Goal: Task Accomplishment & Management: Complete application form

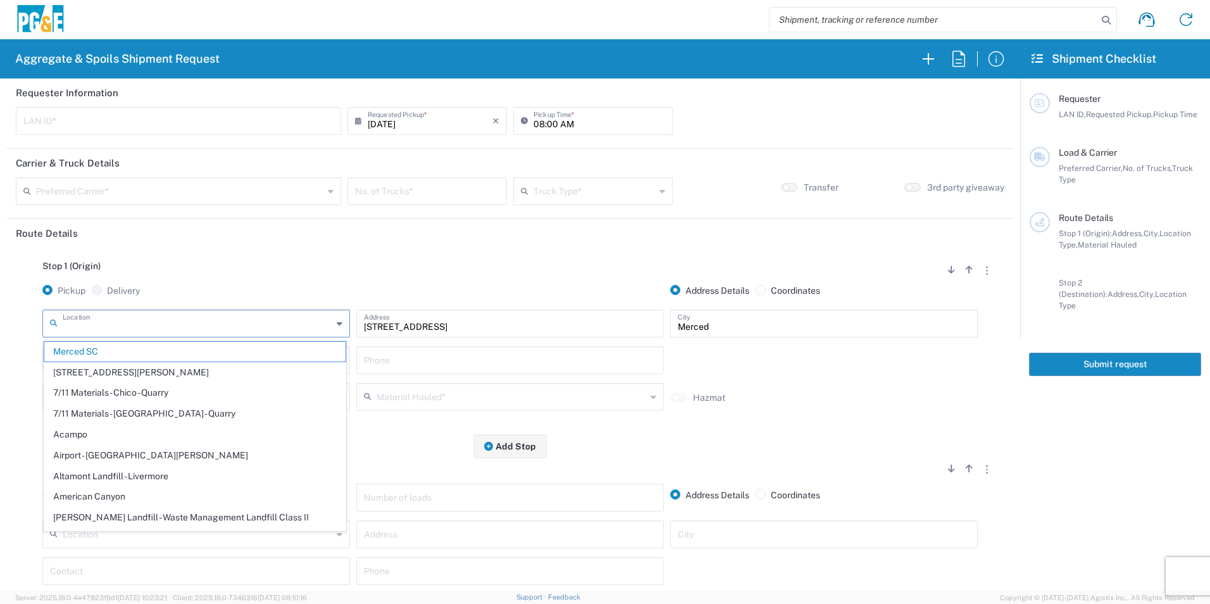
click at [0, 316] on html "Aggregate & Spoils Shipment Request Requester Information LAN ID * [DATE] × Req…" at bounding box center [605, 302] width 1210 height 604
type input "Merced SCacampo"
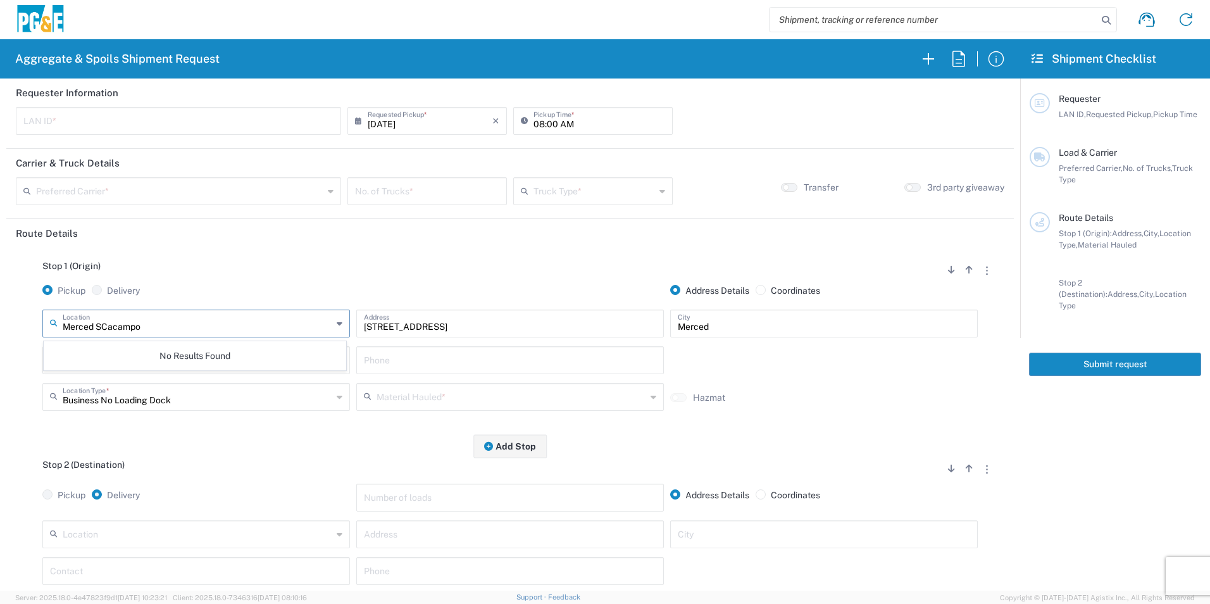
drag, startPoint x: 170, startPoint y: 331, endPoint x: 0, endPoint y: 325, distance: 170.3
click at [0, 325] on html "Aggregate & Spoils Shipment Request Requester Information LAN ID * [DATE] × Req…" at bounding box center [605, 302] width 1210 height 604
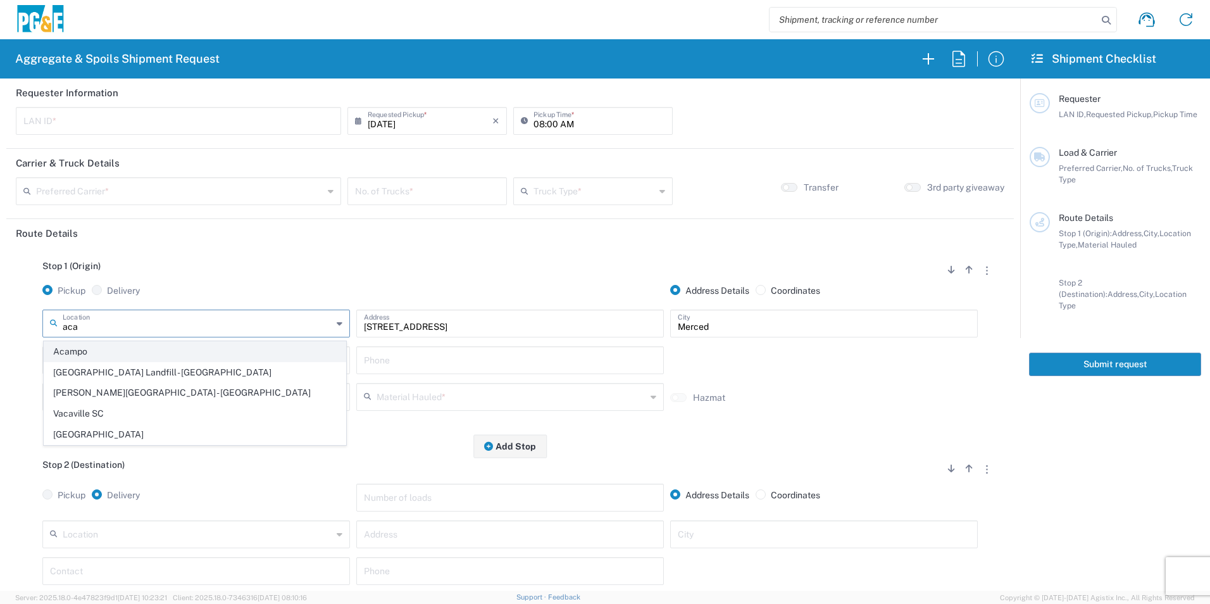
click at [70, 351] on span "Acampo" at bounding box center [194, 352] width 301 height 20
type input "Acampo"
type input "[STREET_ADDRESS]"
type input "Acampo"
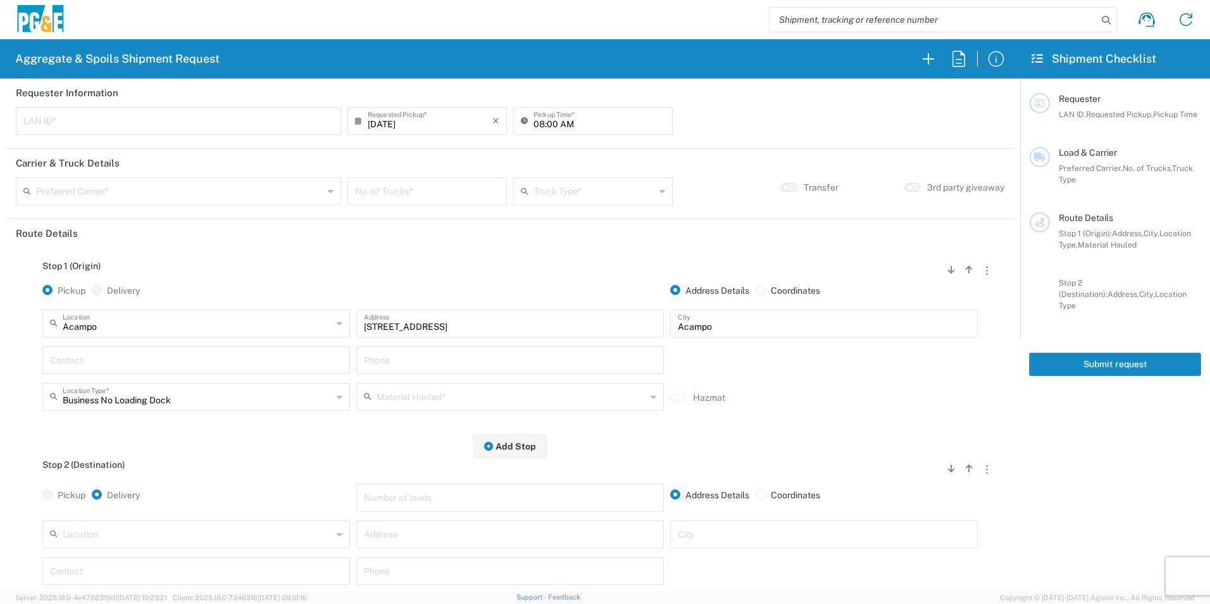
click at [161, 354] on input "text" at bounding box center [196, 359] width 292 height 22
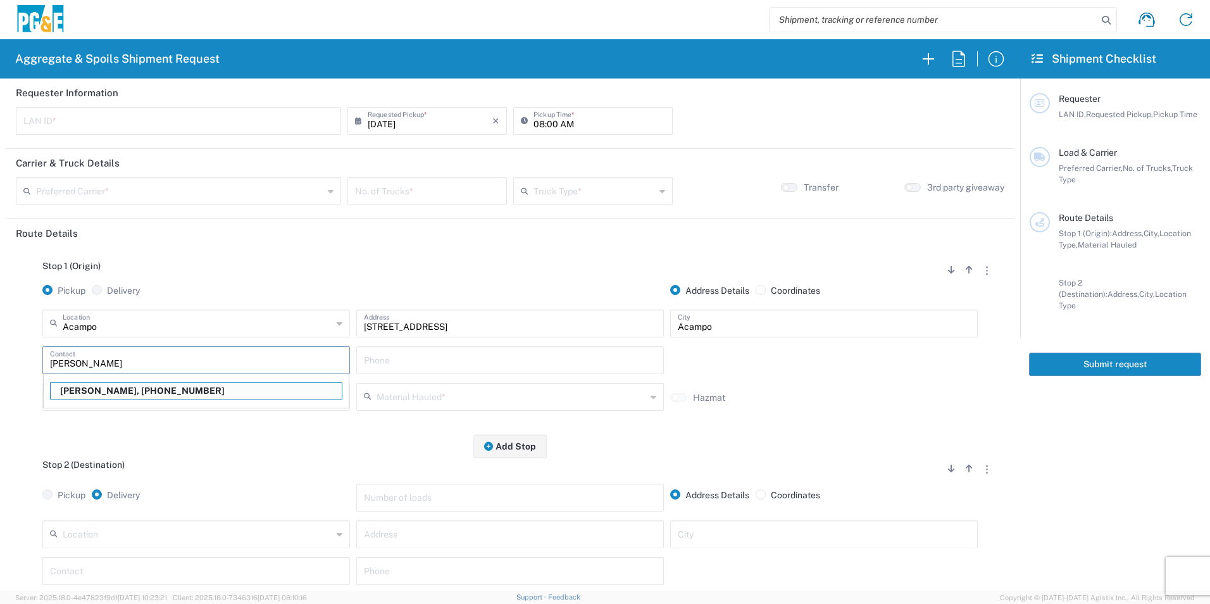
drag, startPoint x: 107, startPoint y: 386, endPoint x: 128, endPoint y: 385, distance: 21.5
click at [107, 385] on p "[PERSON_NAME], [PHONE_NUMBER]" at bounding box center [196, 391] width 291 height 16
type input "[PERSON_NAME]"
type input "[PHONE_NUMBER]"
click at [139, 114] on input "text" at bounding box center [178, 120] width 310 height 22
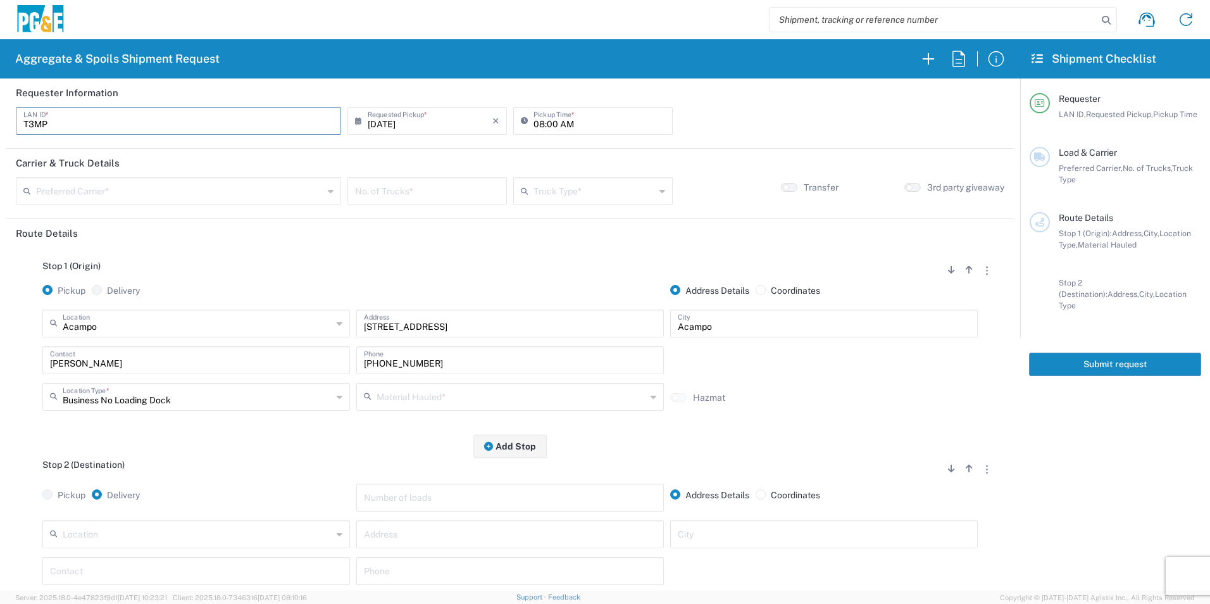
type input "T3MP"
click at [538, 119] on input "08:00 AM" at bounding box center [599, 120] width 132 height 22
type input "05:00 AM"
click at [225, 192] on input "text" at bounding box center [179, 190] width 287 height 22
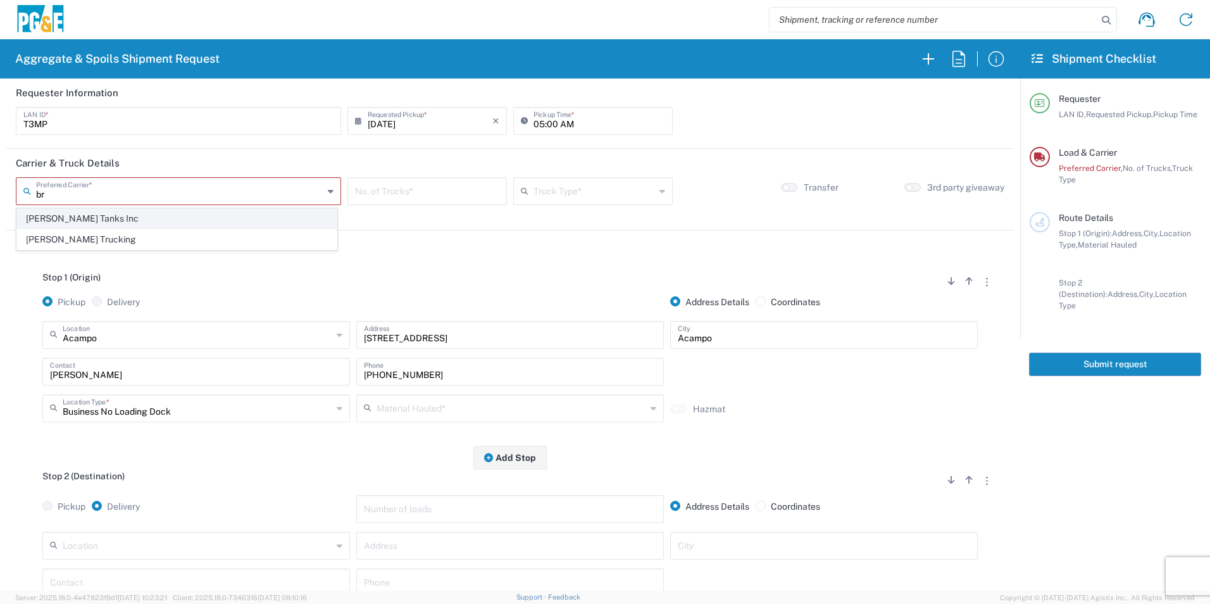
click at [147, 218] on span "[PERSON_NAME] Tanks Inc" at bounding box center [176, 219] width 319 height 20
type input "[PERSON_NAME] Tanks Inc"
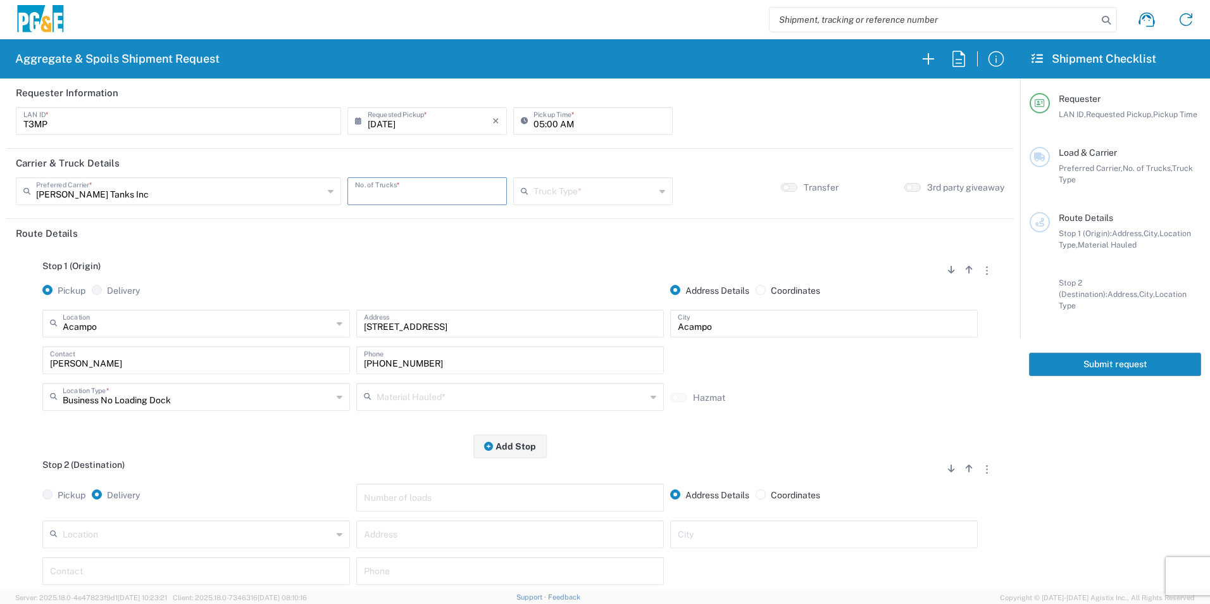
click at [447, 190] on input "number" at bounding box center [427, 190] width 144 height 22
type input "10"
click at [561, 189] on input "text" at bounding box center [593, 190] width 121 height 22
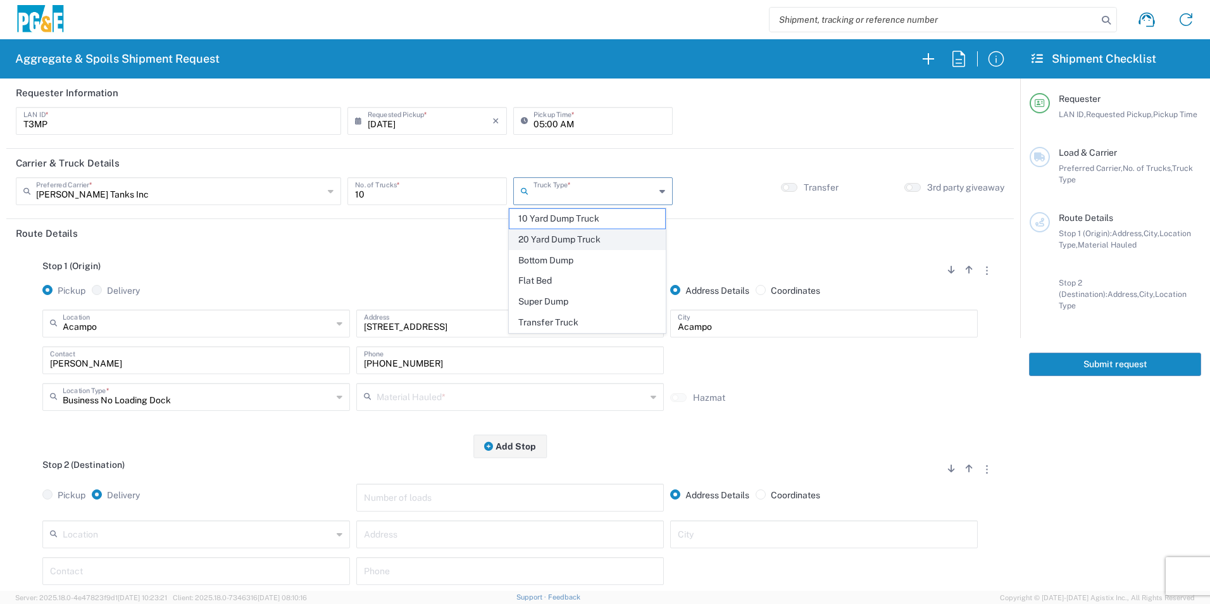
click at [555, 238] on span "20 Yard Dump Truck" at bounding box center [586, 240] width 155 height 20
type input "20 Yard Dump Truck"
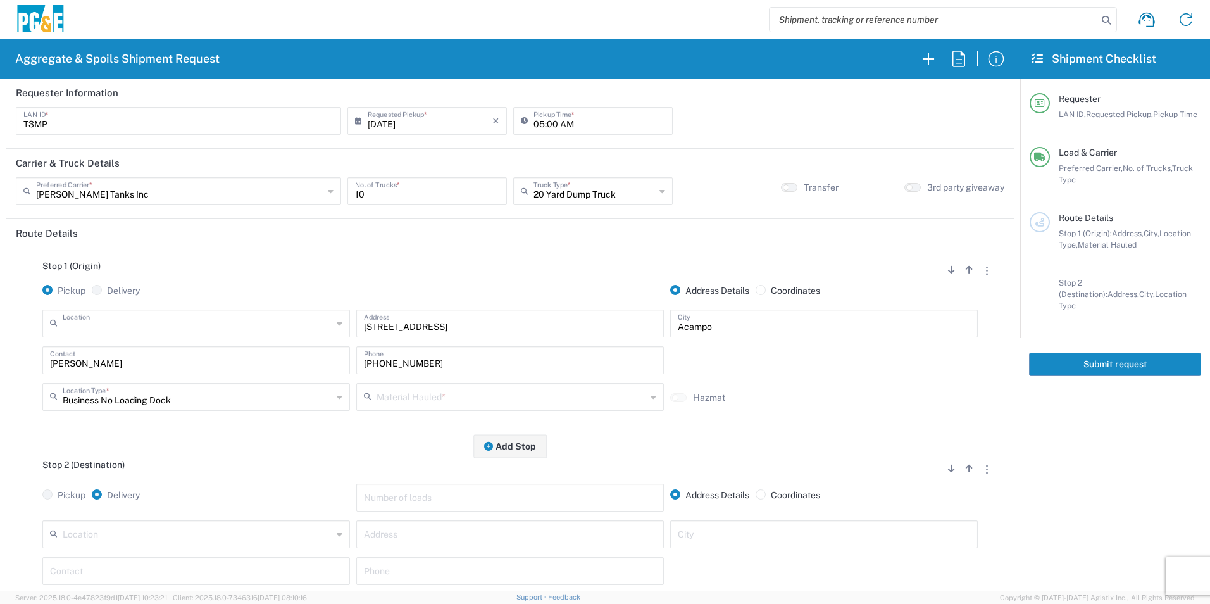
click at [215, 332] on input "text" at bounding box center [197, 322] width 269 height 22
click at [159, 350] on span "Fruitvale Sub - [GEOGRAPHIC_DATA]" at bounding box center [194, 352] width 301 height 20
type input "Fruitvale Sub - [GEOGRAPHIC_DATA]"
type input "[STREET_ADDRESS]"
type input "[GEOGRAPHIC_DATA]"
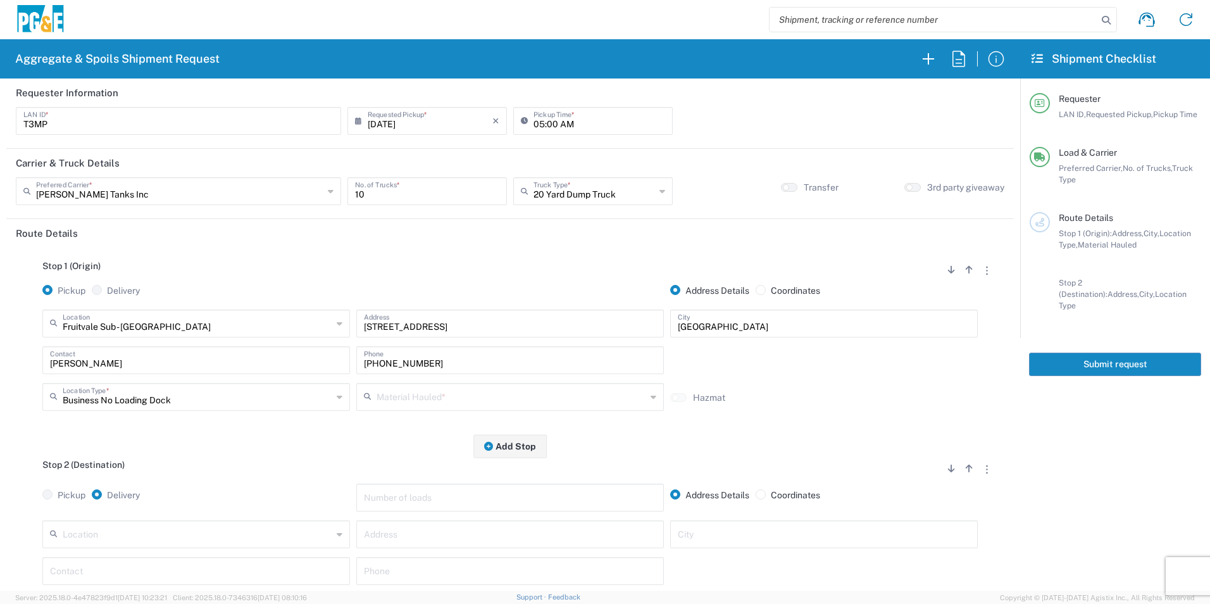
click at [123, 365] on input "[PERSON_NAME]" at bounding box center [196, 359] width 292 height 22
drag, startPoint x: 123, startPoint y: 366, endPoint x: 0, endPoint y: 354, distance: 123.3
click at [0, 353] on html "Aggregate & Spoils Shipment Request Requester Information T3MP LAN ID * [DATE] …" at bounding box center [605, 302] width 1210 height 604
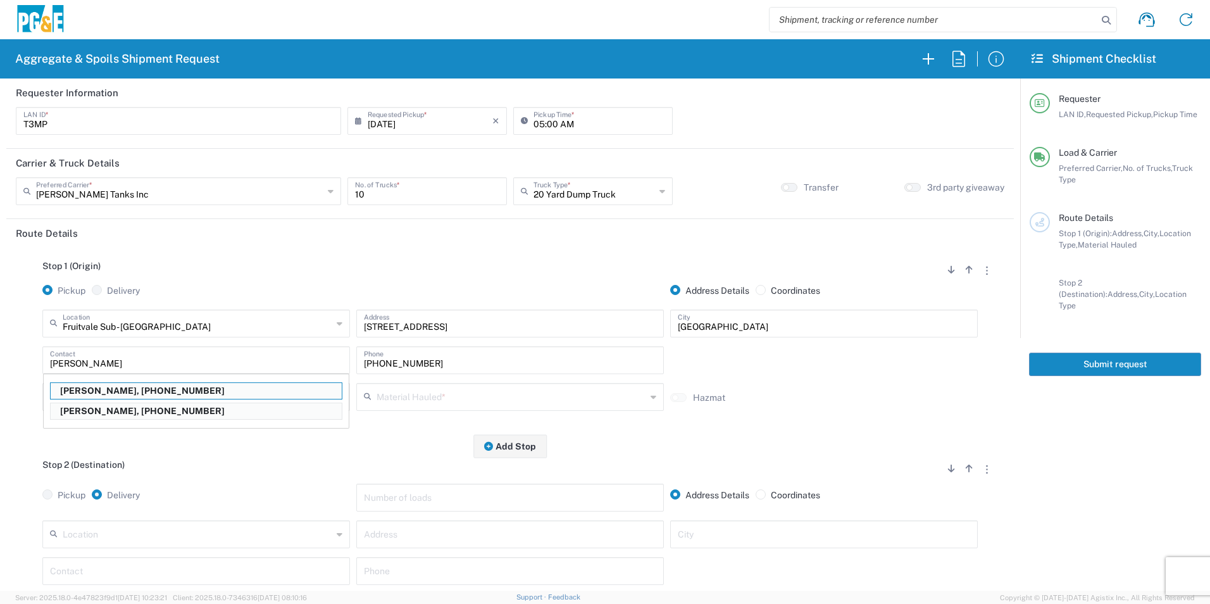
drag, startPoint x: 108, startPoint y: 411, endPoint x: 360, endPoint y: 409, distance: 252.4
click at [109, 411] on p "[PERSON_NAME], [PHONE_NUMBER]" at bounding box center [196, 411] width 291 height 16
type input "[PERSON_NAME]"
type input "[PHONE_NUMBER]"
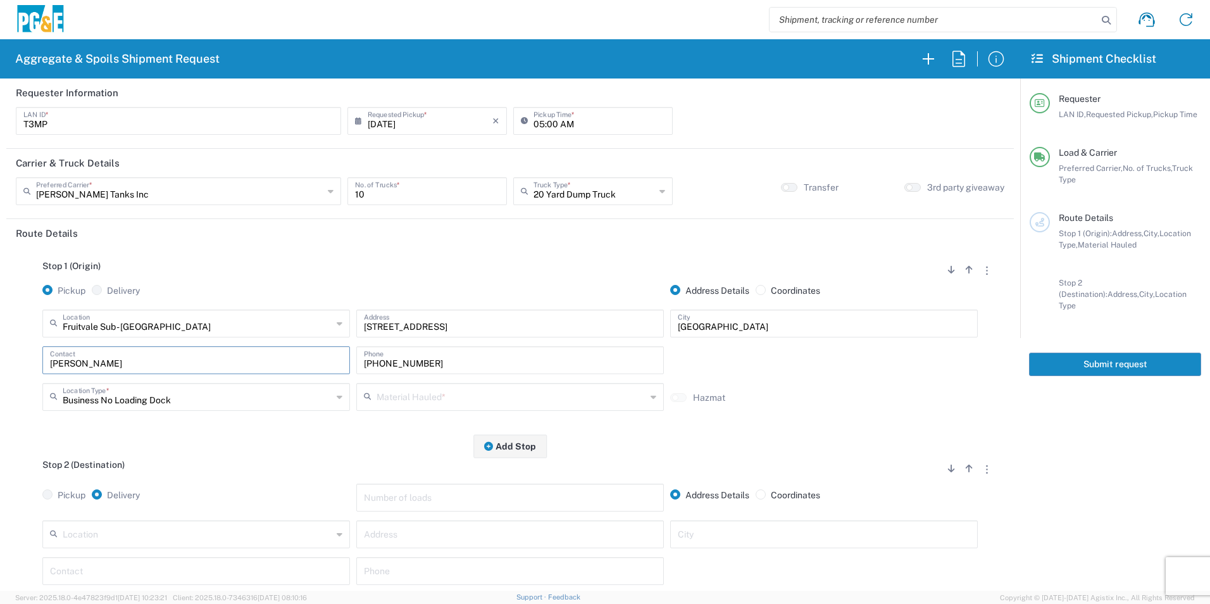
click at [458, 401] on input "text" at bounding box center [510, 396] width 269 height 22
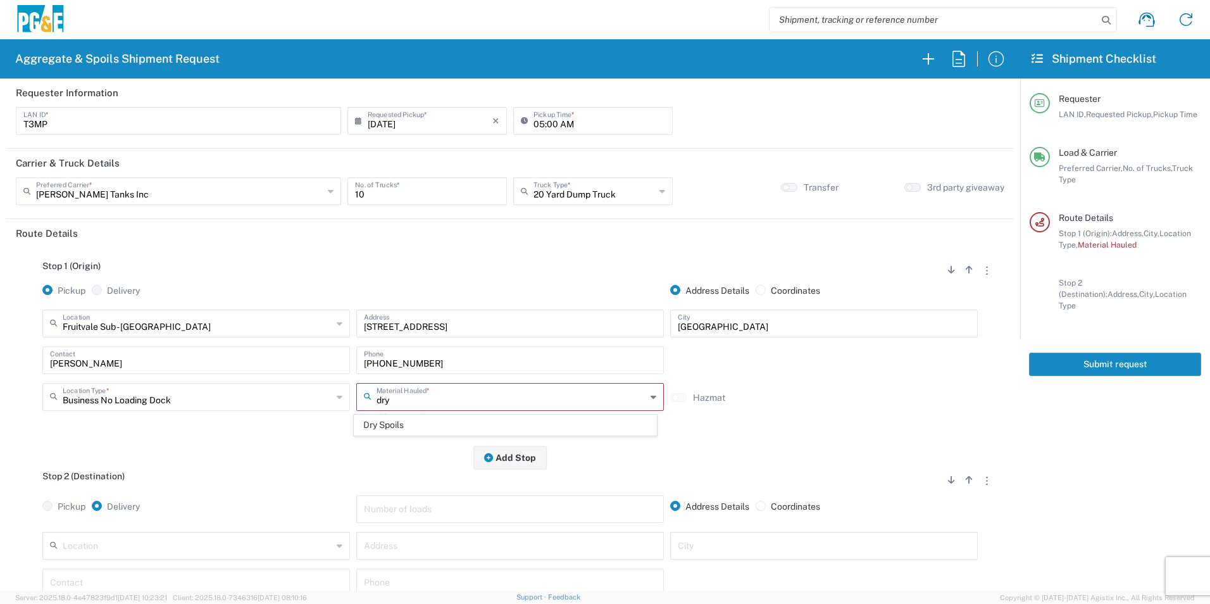
click at [423, 424] on span "Dry Spoils" at bounding box center [504, 425] width 301 height 20
type input "Dry Spoils"
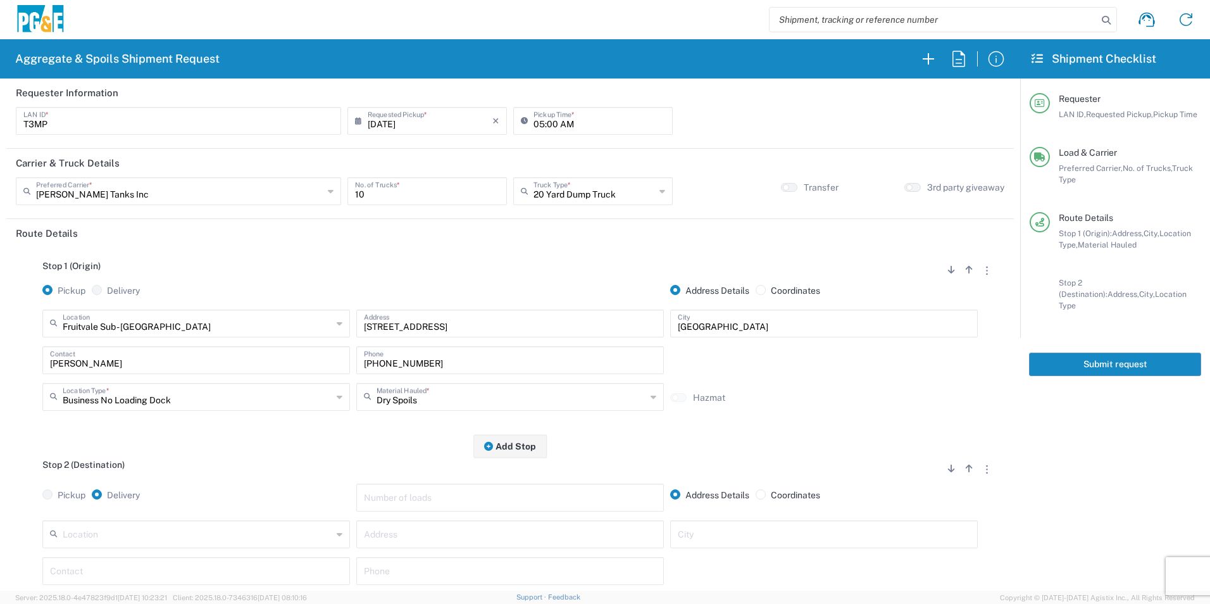
click at [189, 535] on input "text" at bounding box center [197, 533] width 269 height 22
click at [179, 485] on span "Avenal Regional Landfill" at bounding box center [194, 490] width 301 height 20
type input "Avenal Regional Landfill"
type input "[STREET_ADDRESS]"
type input "Avenal"
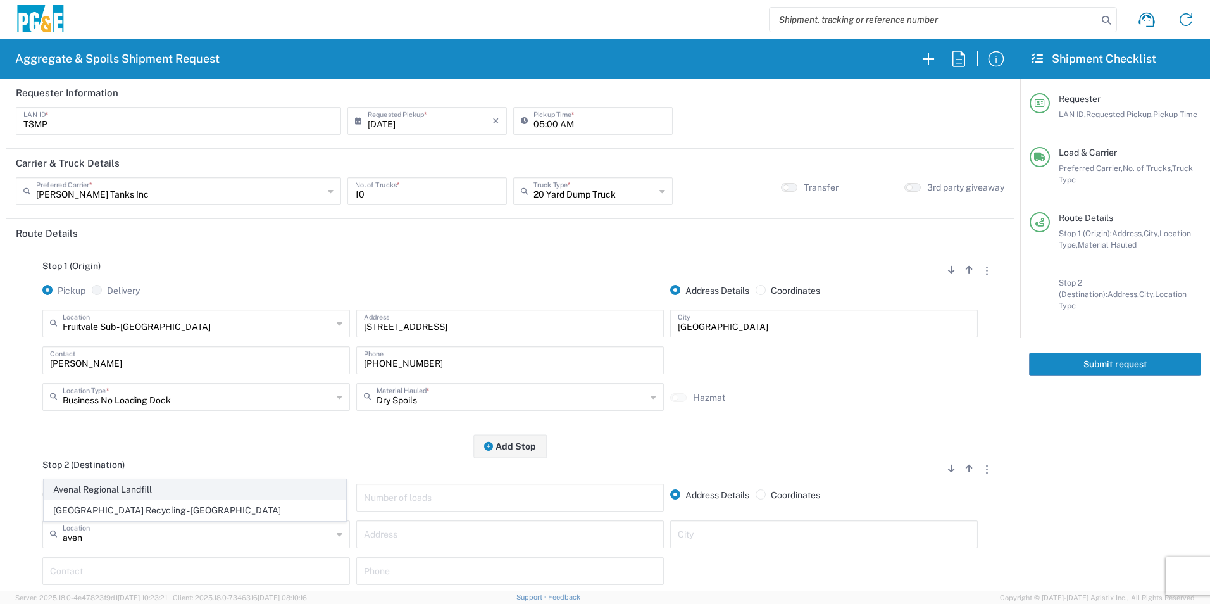
type input "Landfill"
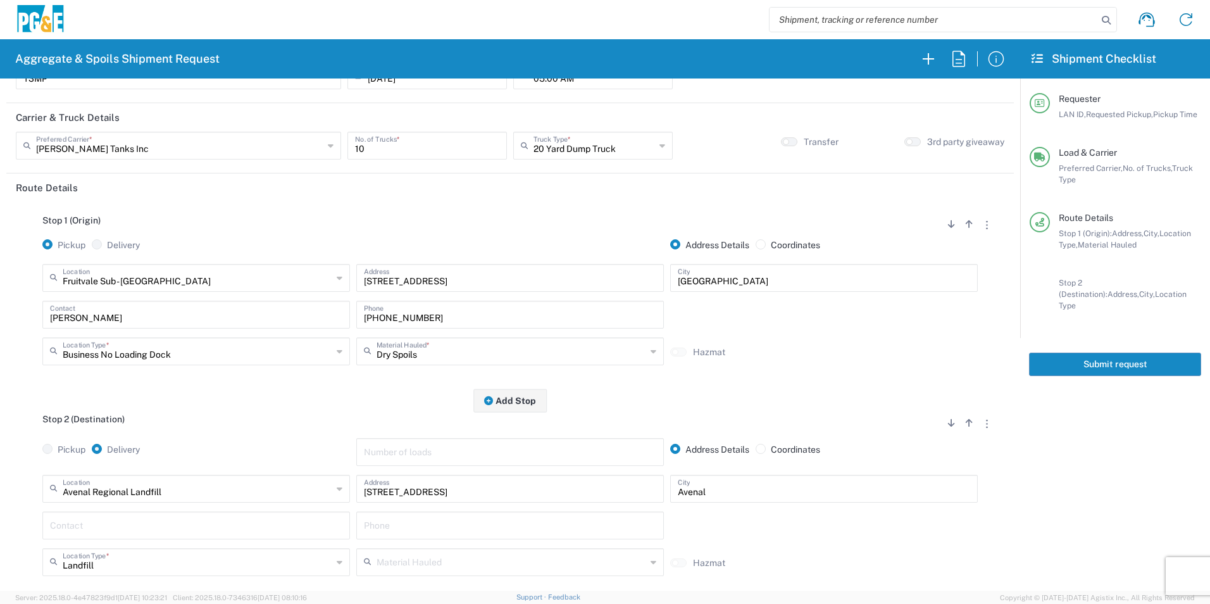
scroll to position [127, 0]
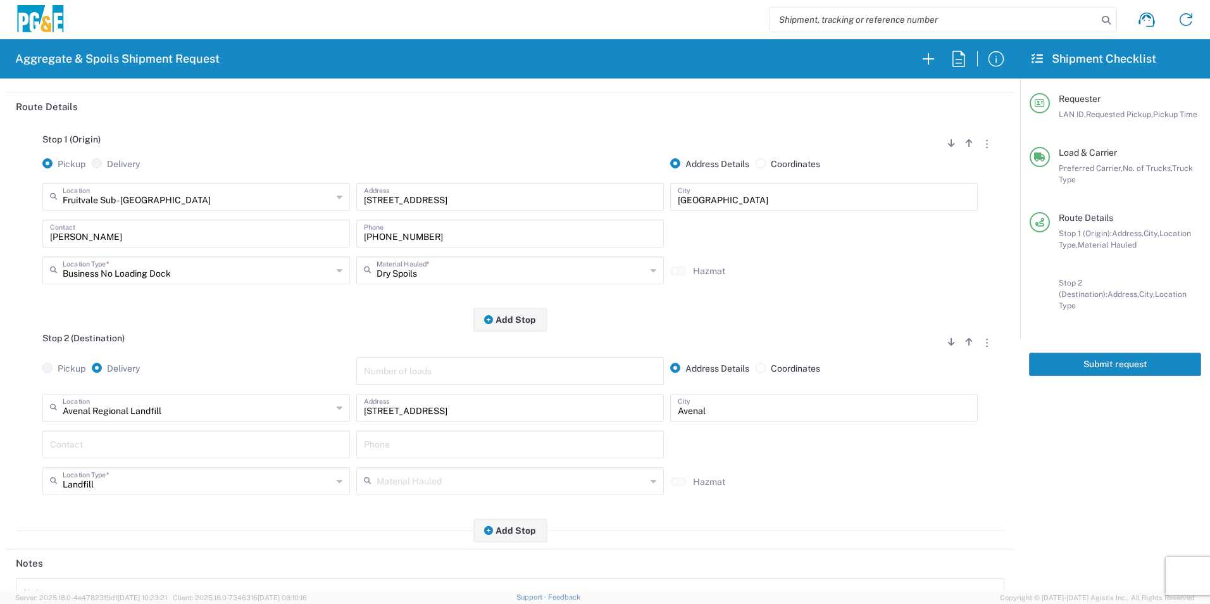
click at [121, 443] on input "text" at bounding box center [196, 443] width 292 height 22
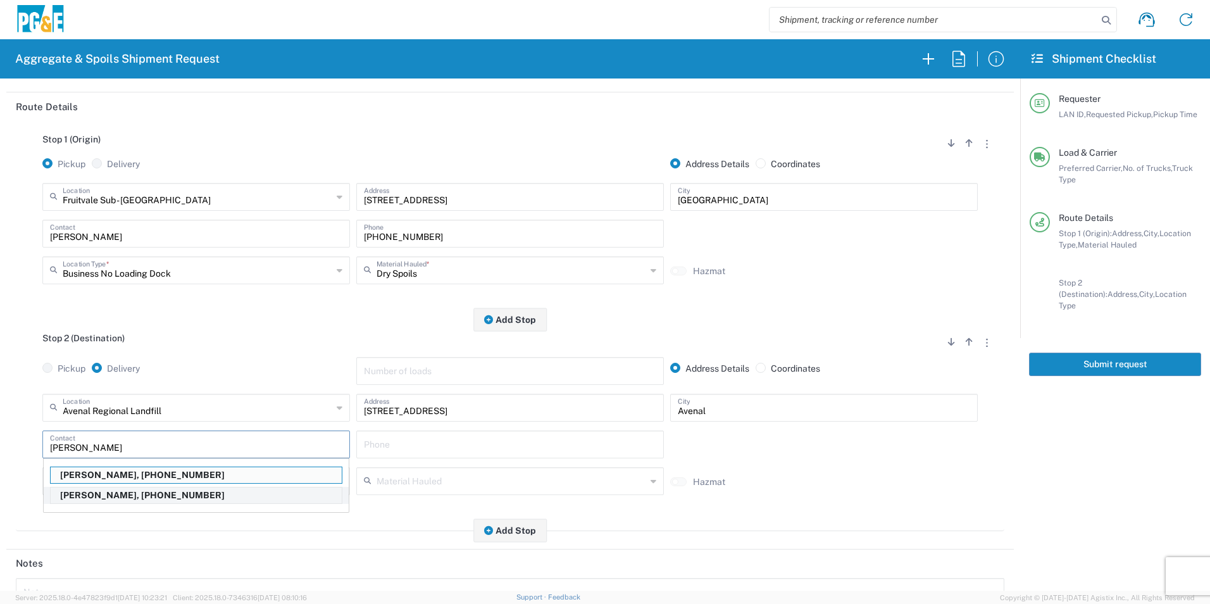
click at [133, 492] on p "[PERSON_NAME], [PHONE_NUMBER]" at bounding box center [196, 495] width 291 height 16
type input "[PERSON_NAME]"
type input "[PHONE_NUMBER]"
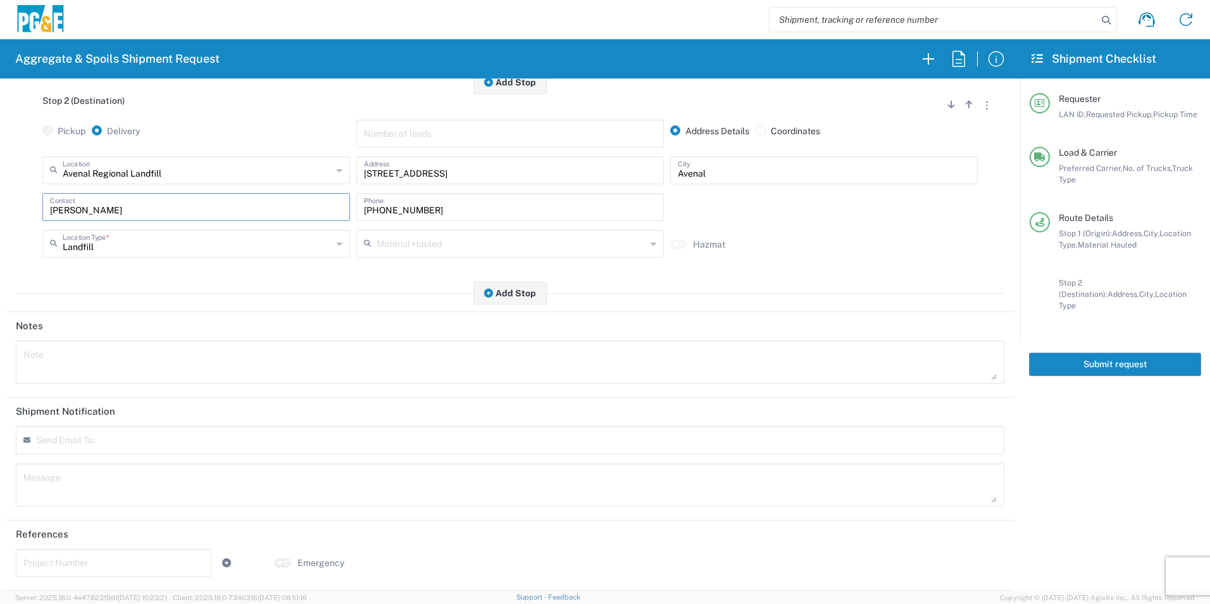
scroll to position [0, 0]
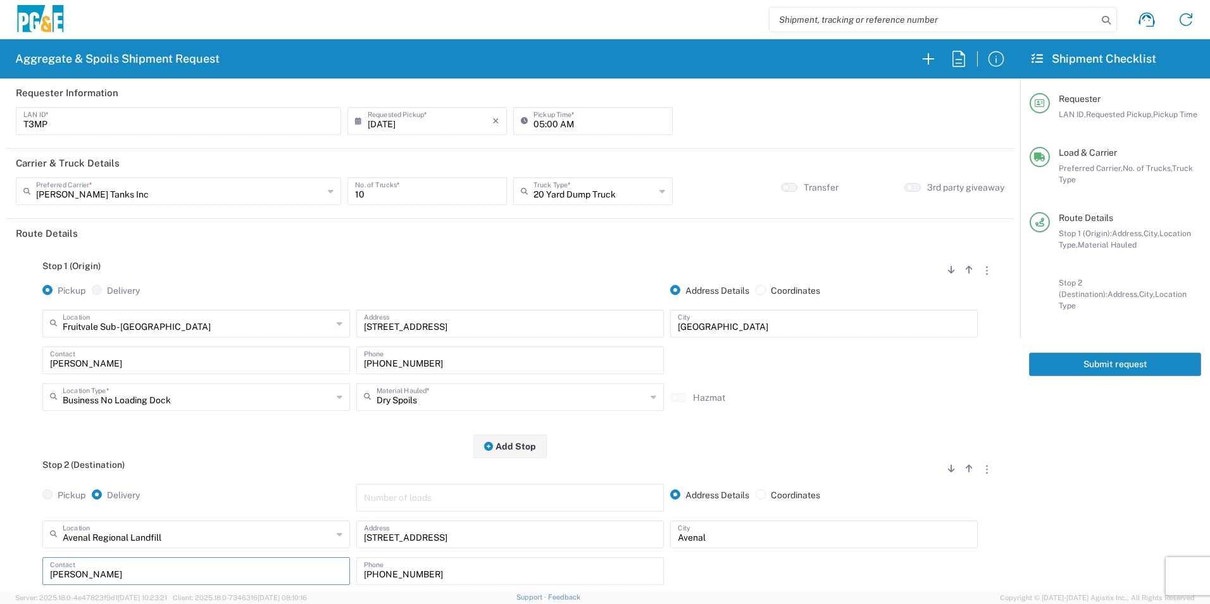
click at [1089, 357] on button "Submit request" at bounding box center [1115, 363] width 172 height 23
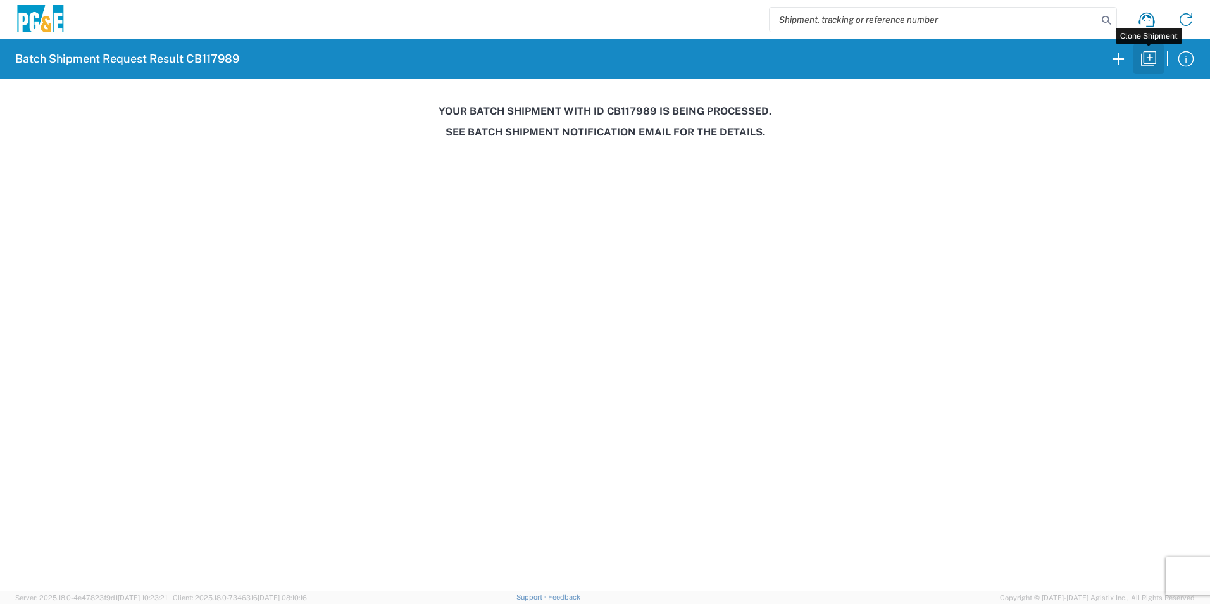
click at [1142, 57] on icon "button" at bounding box center [1148, 59] width 20 height 20
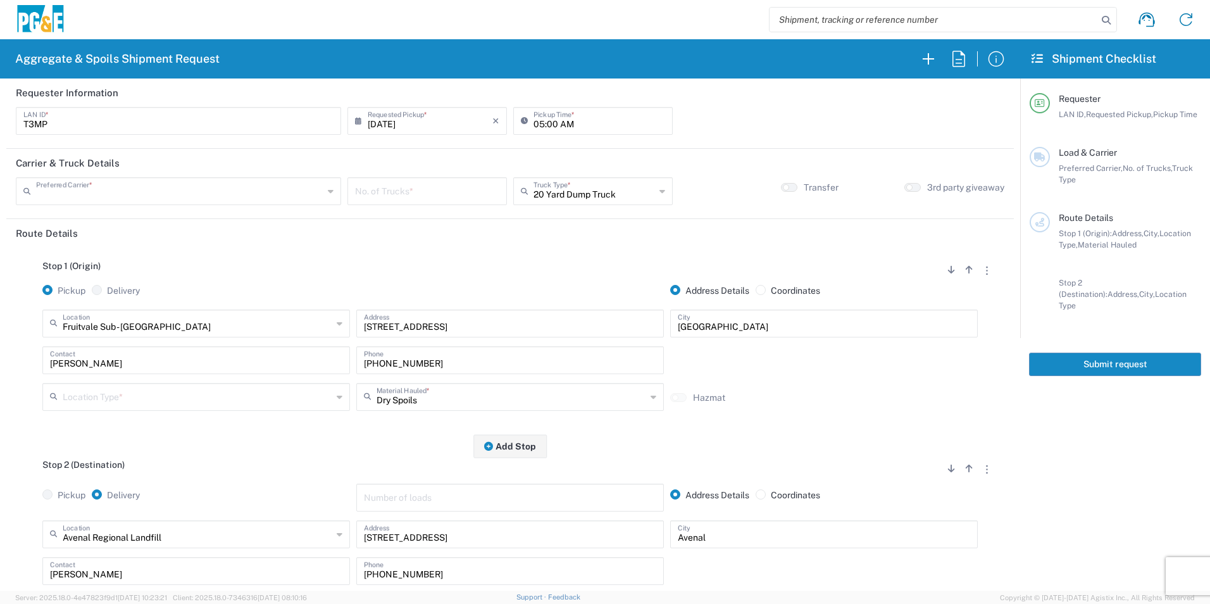
click at [155, 192] on input "text" at bounding box center [179, 190] width 287 height 22
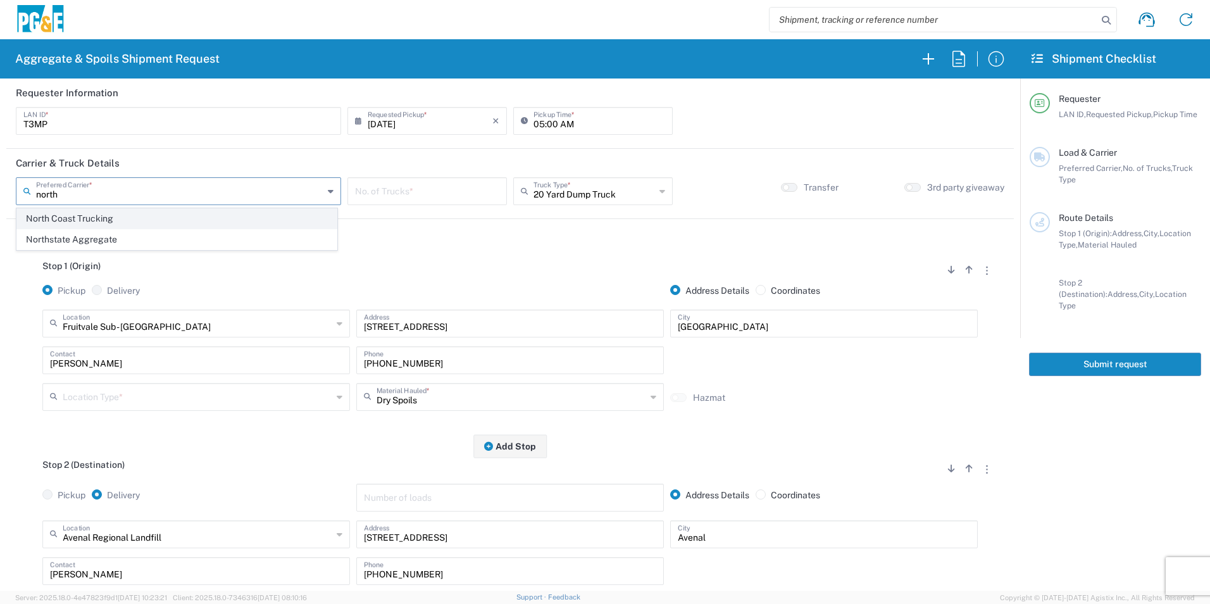
click at [162, 224] on span "North Coast Trucking" at bounding box center [176, 219] width 319 height 20
type input "North Coast Trucking"
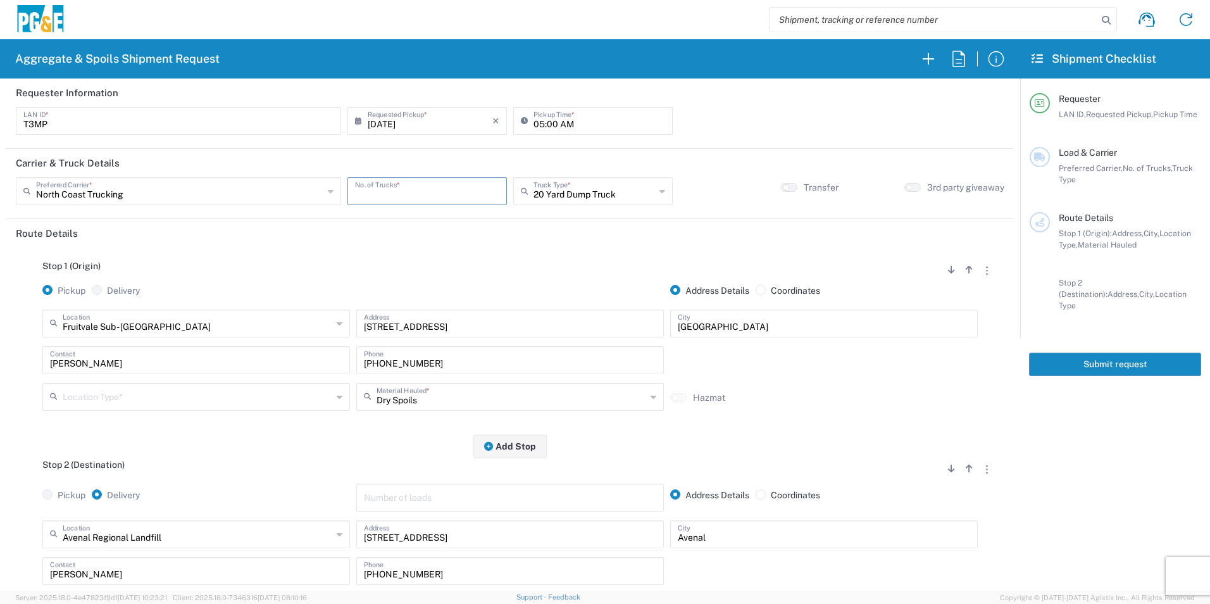
click at [411, 194] on input "number" at bounding box center [427, 190] width 144 height 22
type input "5"
click at [602, 193] on input "text" at bounding box center [593, 190] width 121 height 22
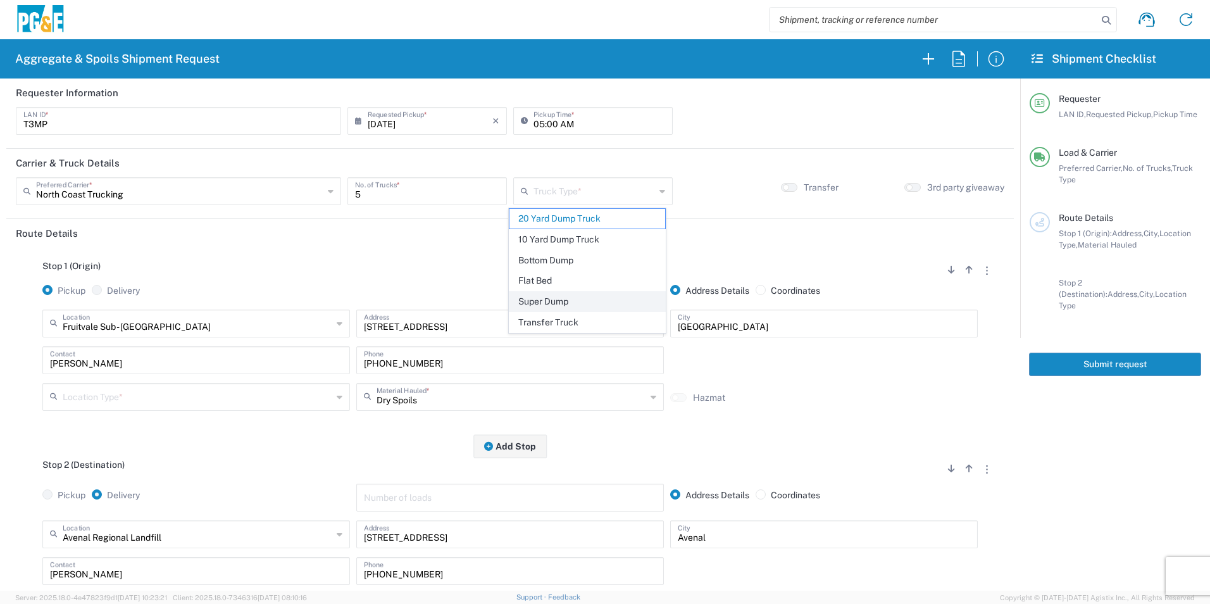
click at [540, 302] on span "Super Dump" at bounding box center [586, 302] width 155 height 20
type input "Super Dump"
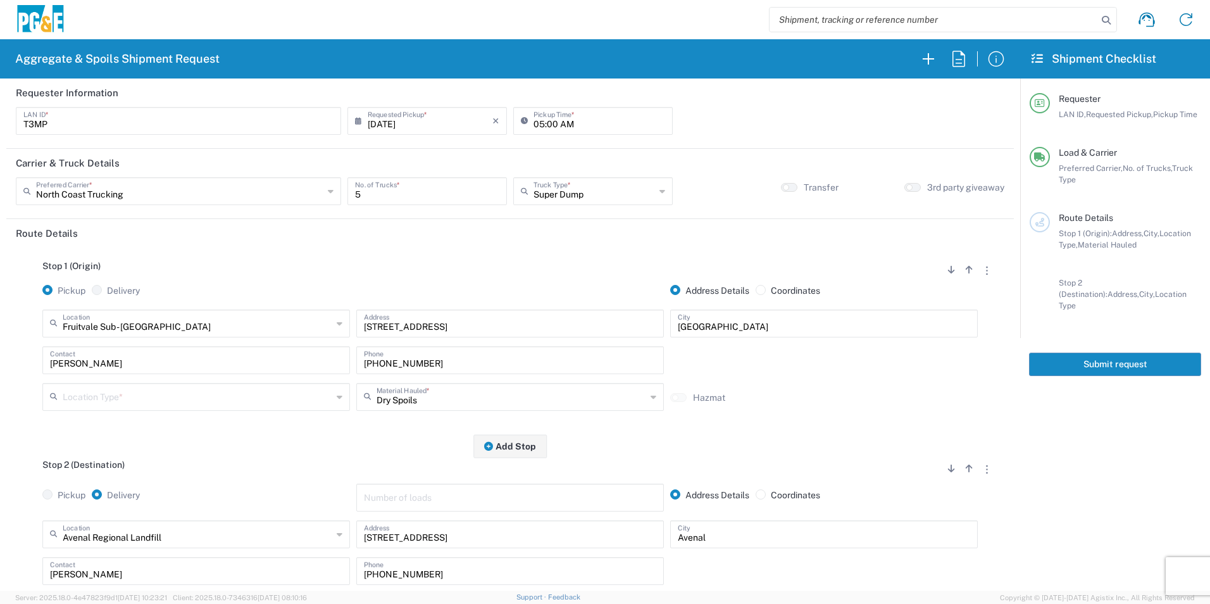
click at [113, 392] on input "text" at bounding box center [197, 396] width 269 height 22
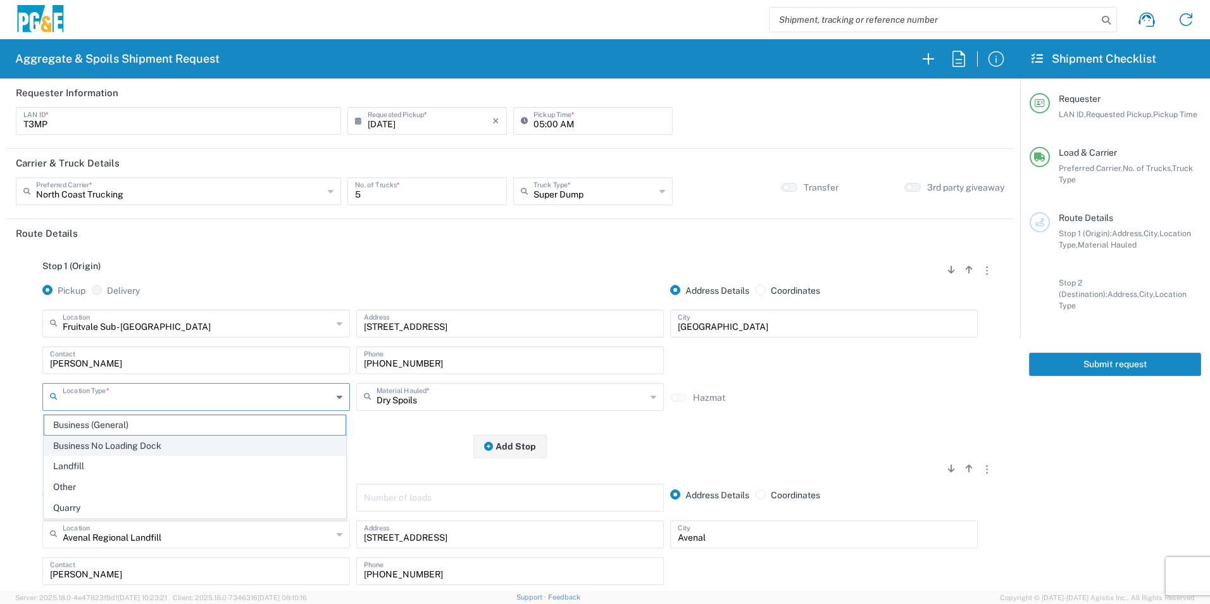
click at [109, 441] on span "Business No Loading Dock" at bounding box center [194, 446] width 301 height 20
type input "Business No Loading Dock"
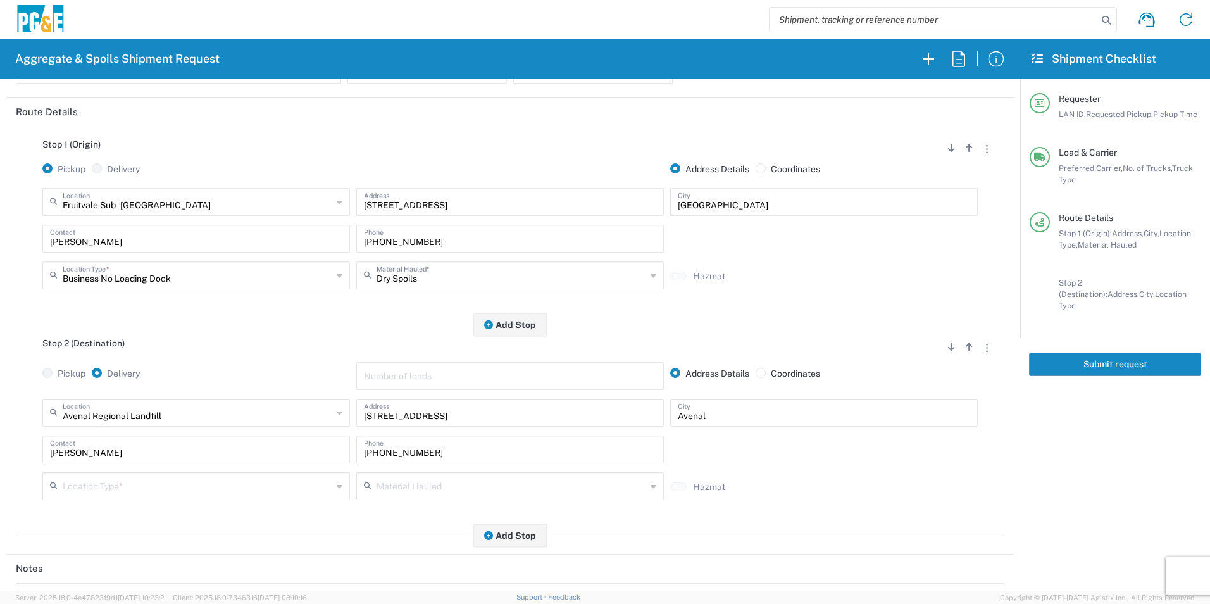
scroll to position [127, 0]
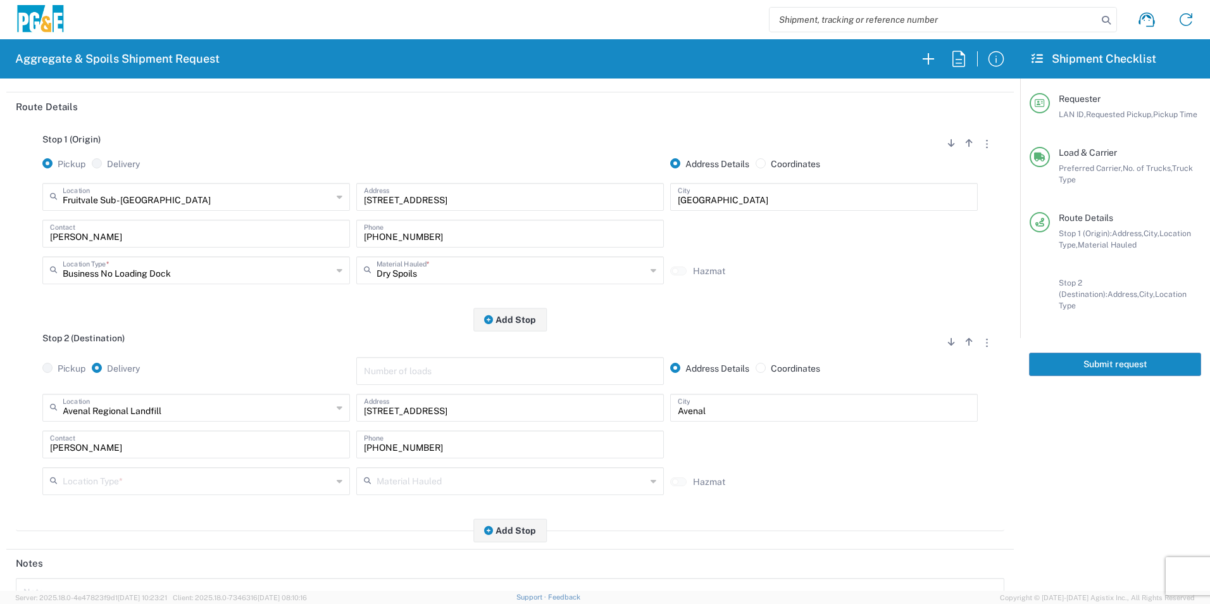
click at [72, 485] on input "text" at bounding box center [197, 480] width 269 height 22
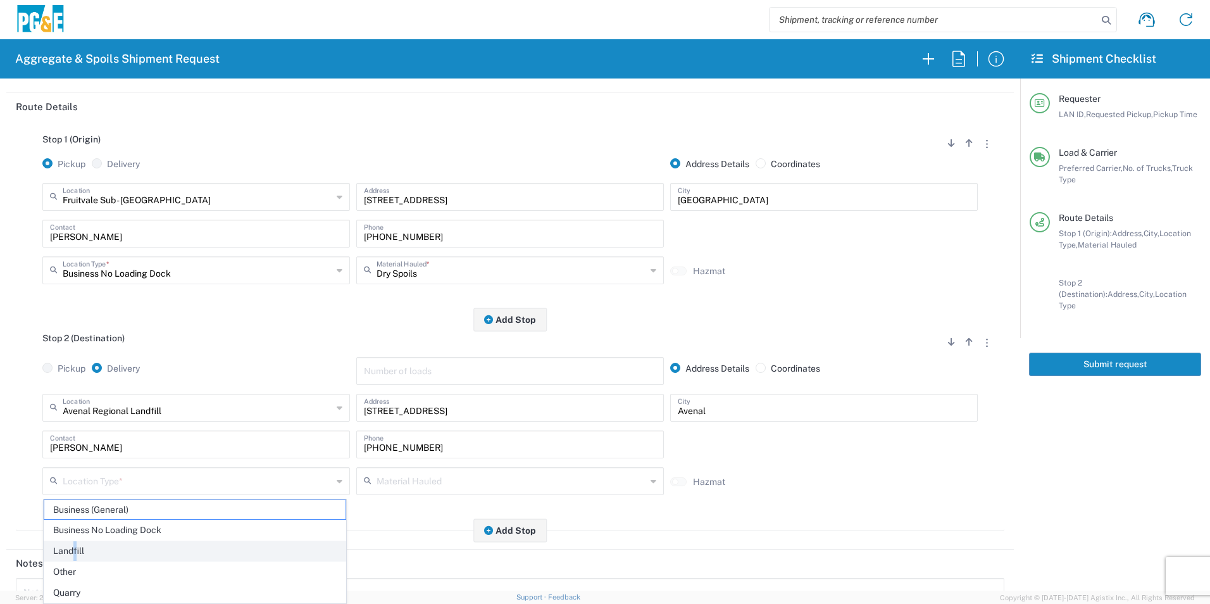
click at [75, 556] on span "Landfill" at bounding box center [194, 551] width 301 height 20
type input "Landfill"
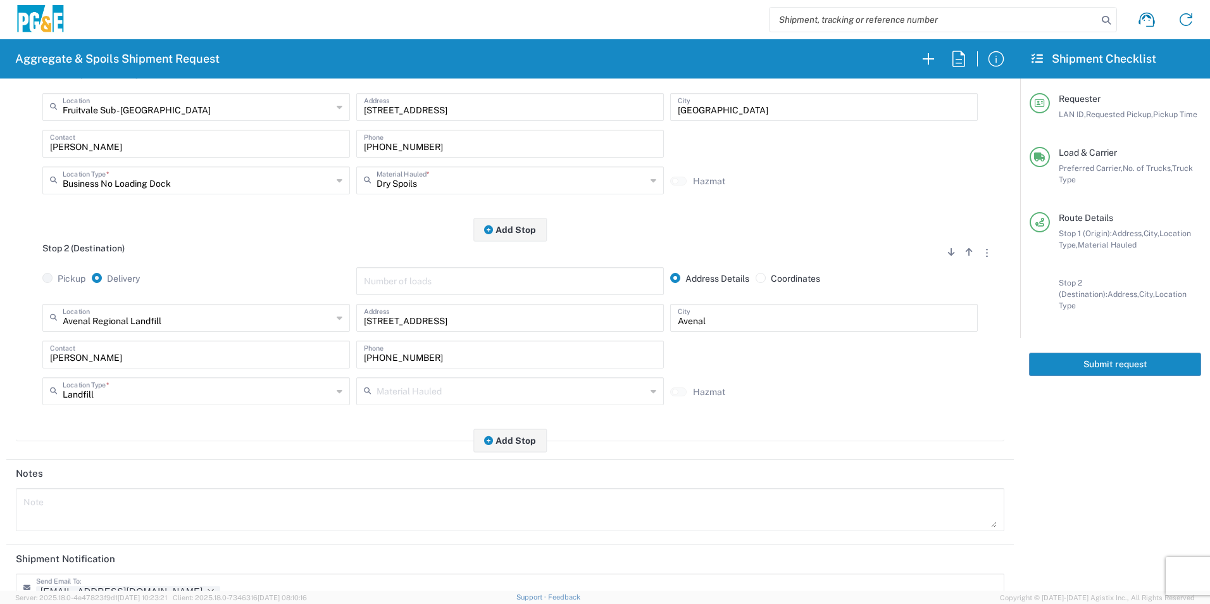
scroll to position [366, 0]
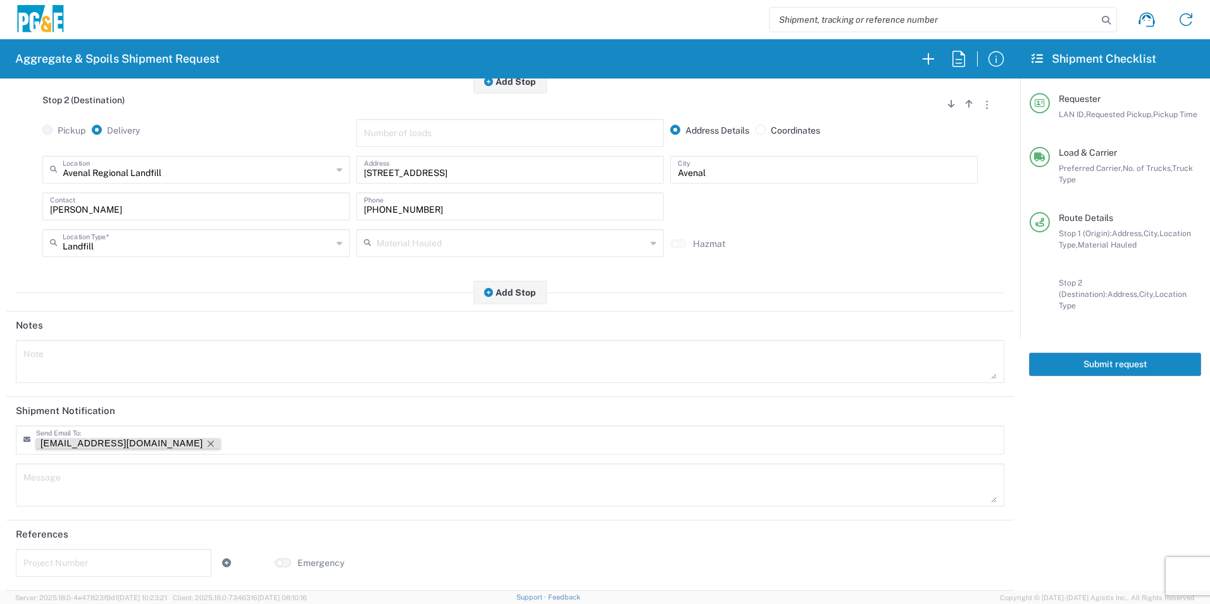
click at [206, 443] on icon "Remove tag" at bounding box center [211, 443] width 10 height 10
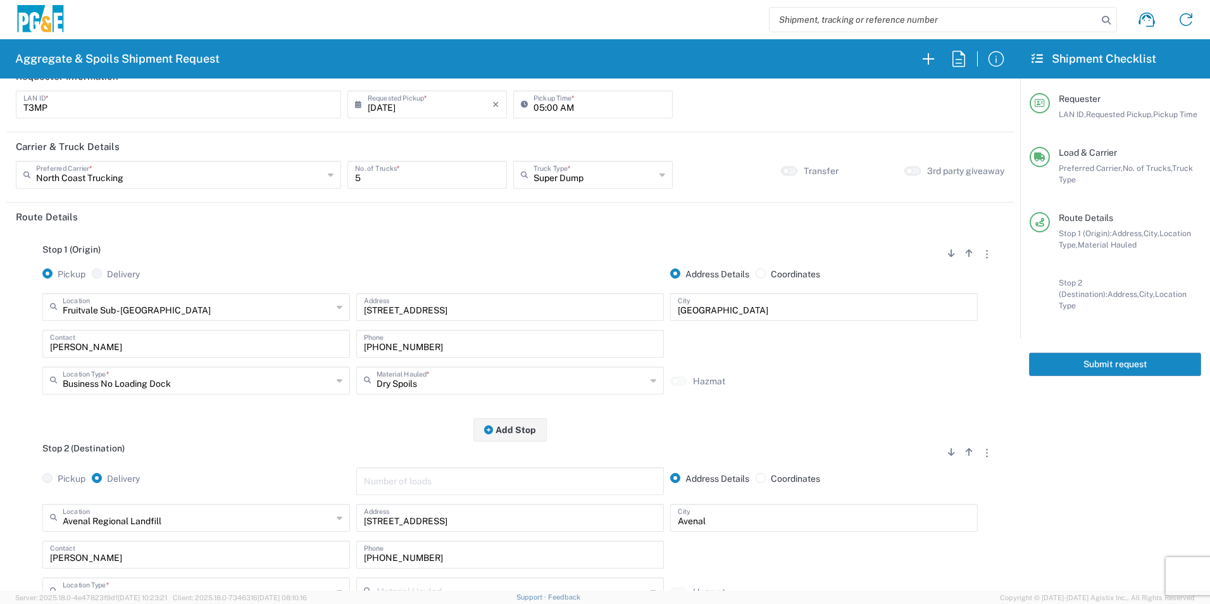
scroll to position [0, 0]
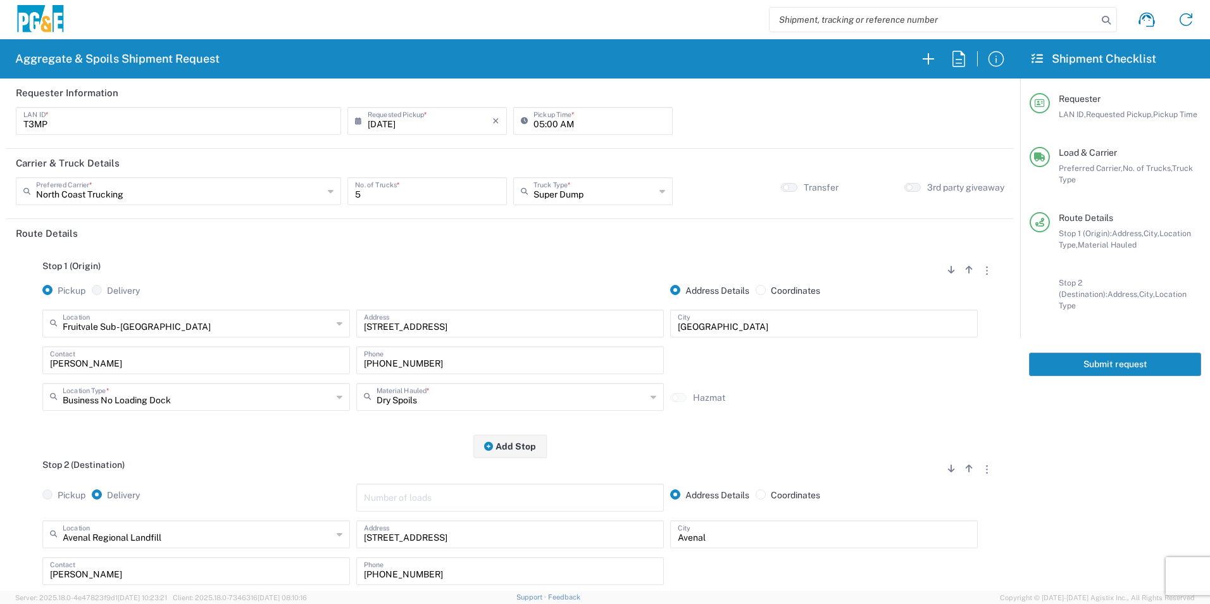
click at [1075, 352] on button "Submit request" at bounding box center [1115, 363] width 172 height 23
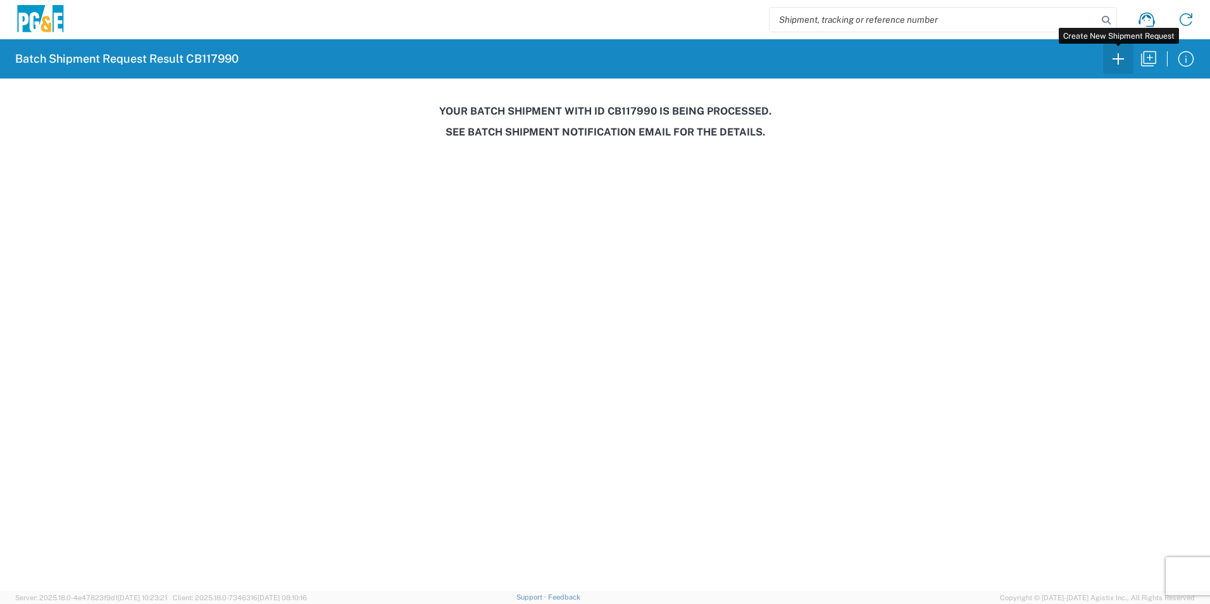
click at [1116, 65] on icon "button" at bounding box center [1118, 59] width 20 height 20
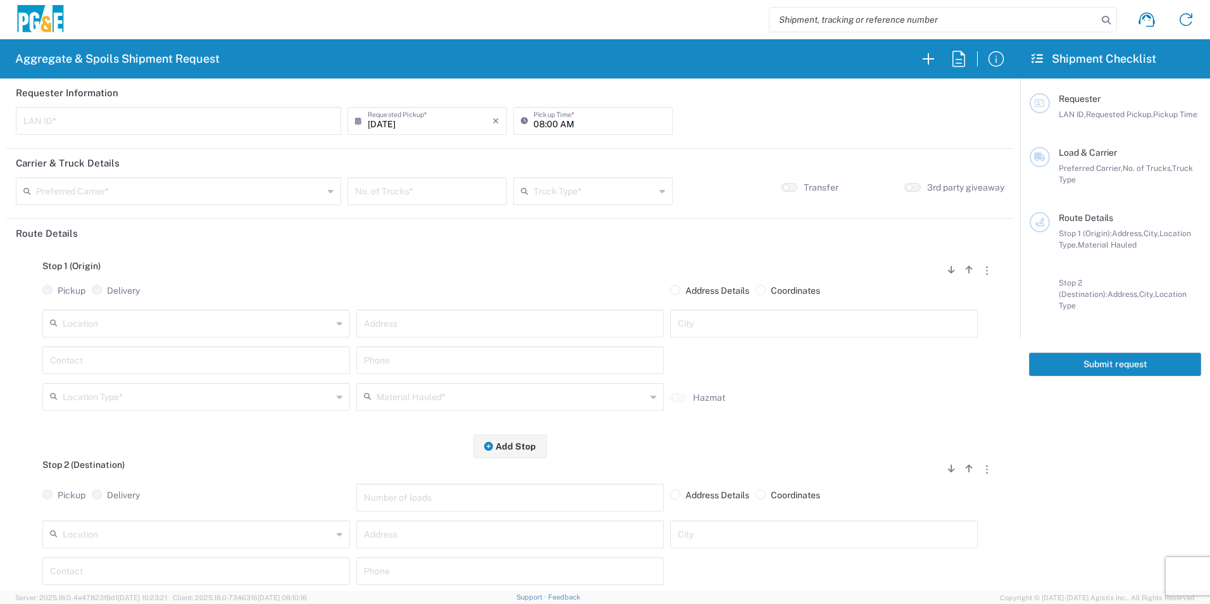
click at [188, 123] on input "text" at bounding box center [178, 120] width 310 height 22
type input "KWWC"
click at [538, 122] on input "08:00 AM" at bounding box center [599, 120] width 132 height 22
type input "07:00 AM"
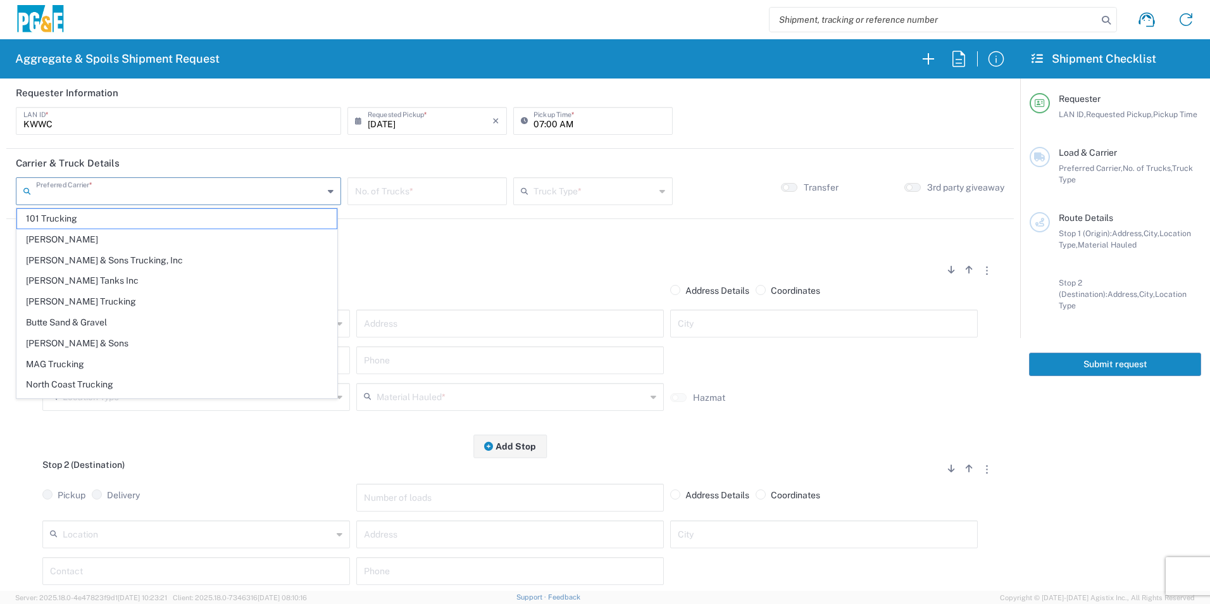
click at [173, 182] on input "text" at bounding box center [179, 190] width 287 height 22
click at [551, 244] on header "Route Details" at bounding box center [509, 233] width 1007 height 28
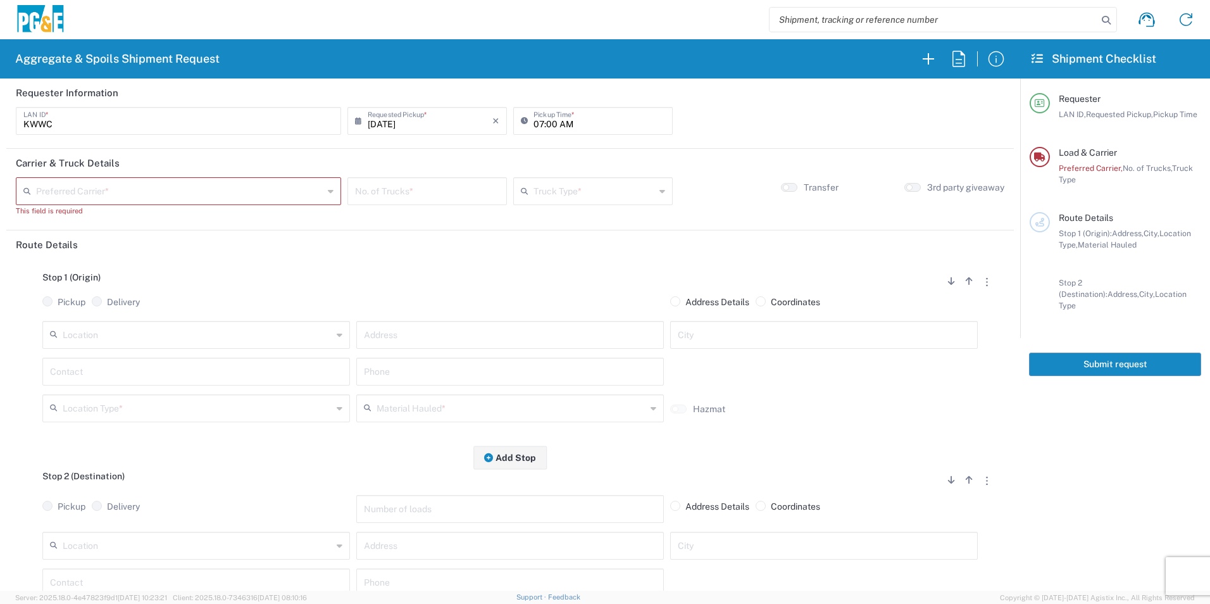
click at [180, 188] on input "text" at bounding box center [179, 190] width 287 height 22
click at [127, 218] on span "[PERSON_NAME] Tanks Inc" at bounding box center [176, 219] width 319 height 20
type input "[PERSON_NAME] Tanks Inc"
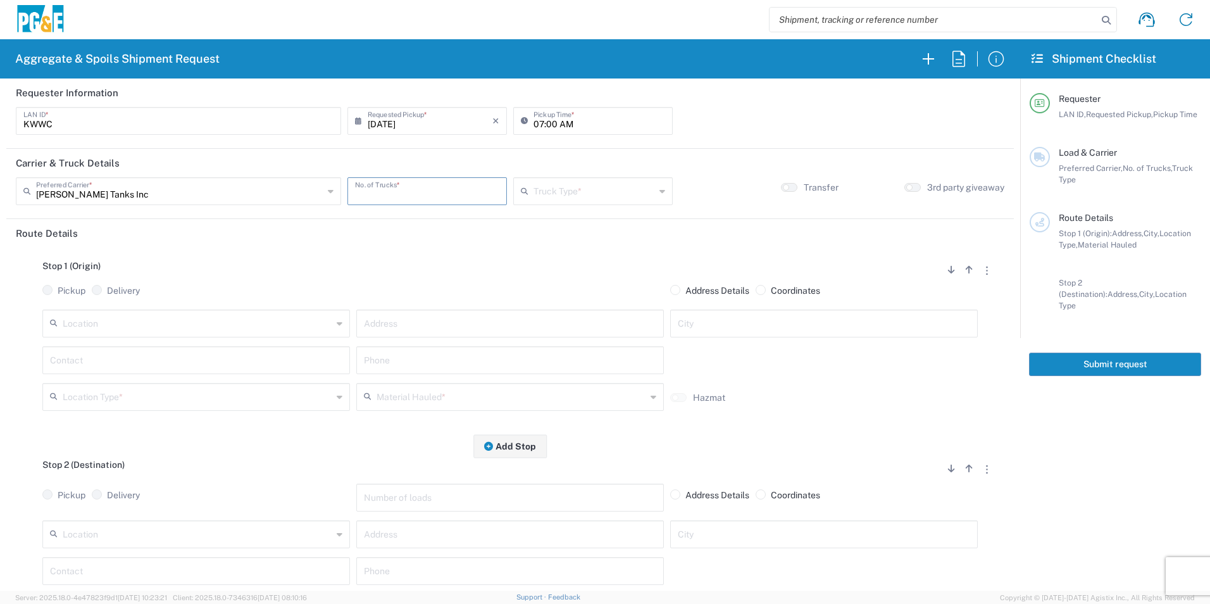
click at [427, 185] on input "number" at bounding box center [427, 190] width 144 height 22
type input "5"
click at [574, 187] on input "text" at bounding box center [593, 190] width 121 height 22
click at [556, 232] on span "20 Yard Dump Truck" at bounding box center [586, 240] width 155 height 20
type input "20 Yard Dump Truck"
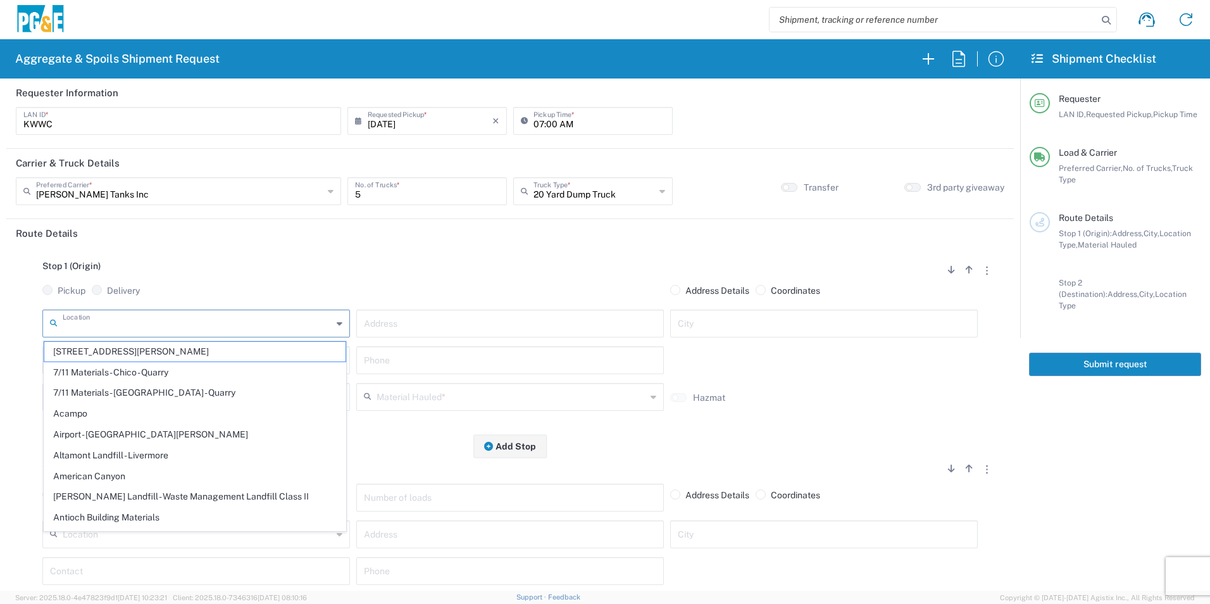
click at [151, 316] on input "text" at bounding box center [197, 322] width 269 height 22
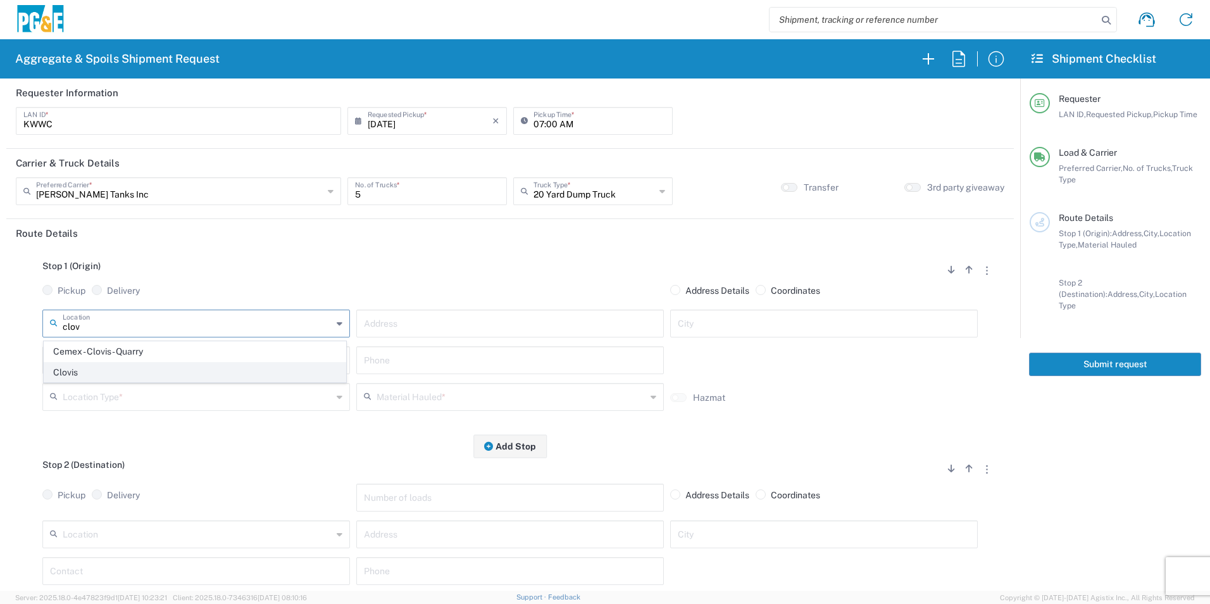
click at [117, 367] on span "Clovis" at bounding box center [194, 372] width 301 height 20
type input "Clovis"
type input "[STREET_ADDRESS]"
type input "Clovis"
type input "Business No Loading Dock"
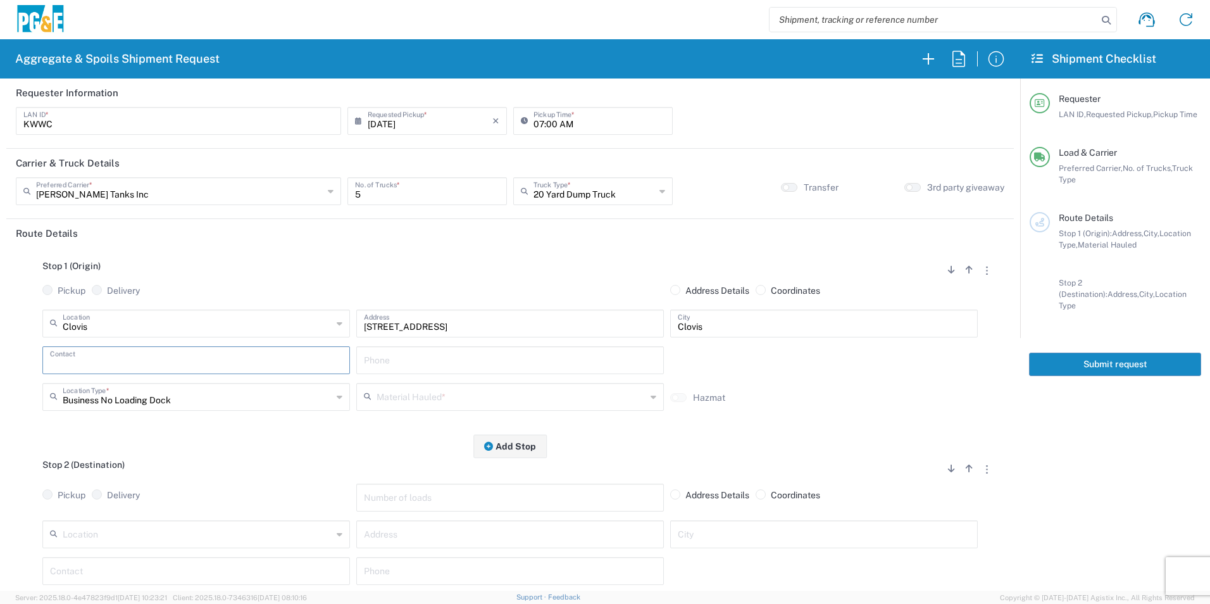
click at [108, 360] on input "text" at bounding box center [196, 359] width 292 height 22
drag, startPoint x: 104, startPoint y: 395, endPoint x: 341, endPoint y: 395, distance: 237.2
click at [103, 395] on p "[PERSON_NAME], [PHONE_NUMBER]" at bounding box center [196, 391] width 291 height 16
type input "[PERSON_NAME]"
type input "[PHONE_NUMBER]"
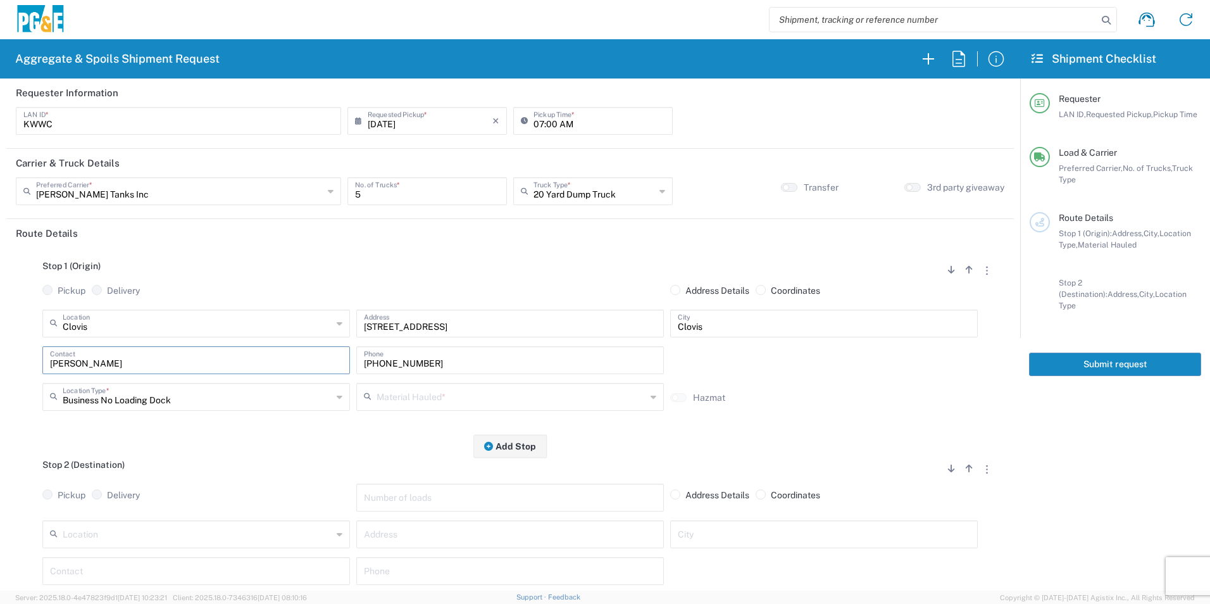
click at [427, 399] on input "text" at bounding box center [510, 396] width 269 height 22
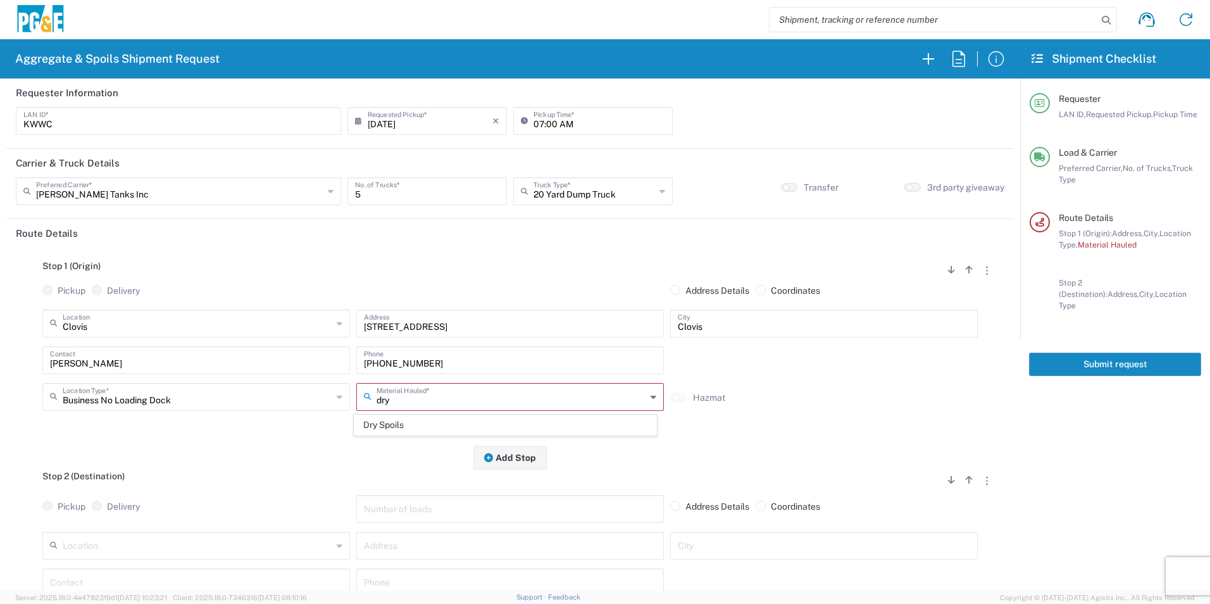
drag, startPoint x: 402, startPoint y: 420, endPoint x: 297, endPoint y: 472, distance: 116.6
click at [401, 420] on span "Dry Spoils" at bounding box center [504, 425] width 301 height 20
type input "Dry Spoils"
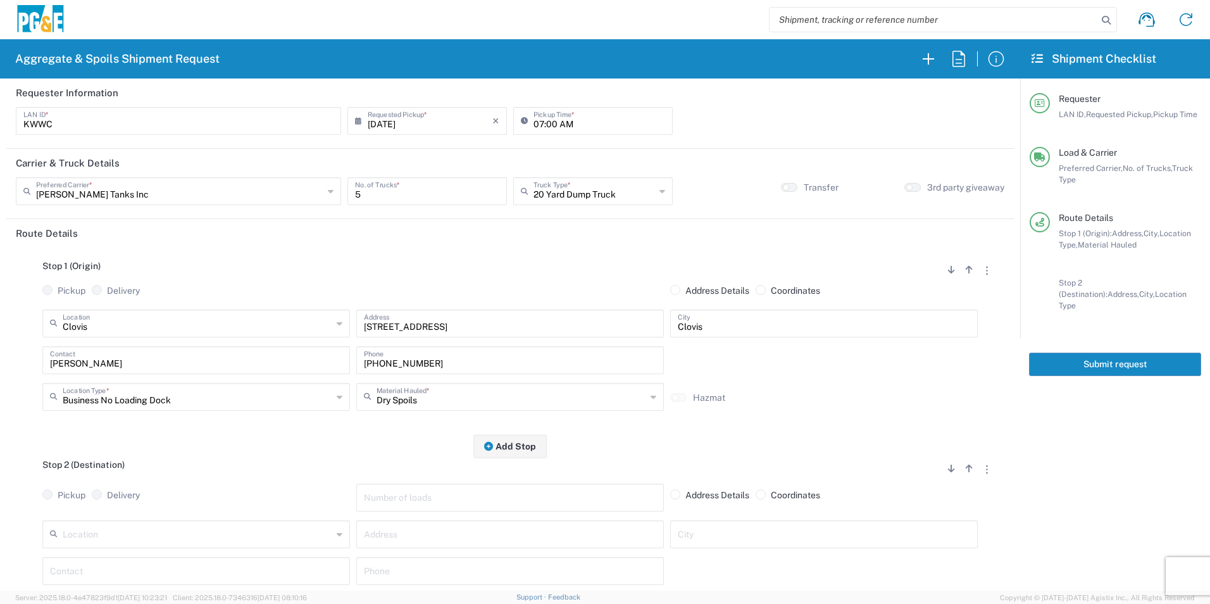
click at [150, 531] on input "text" at bounding box center [197, 533] width 269 height 22
click at [139, 505] on span "Fairmead Landfill" at bounding box center [194, 510] width 301 height 20
type input "Fairmead Landfill"
type input "[STREET_ADDRESS]"
type input "Chowchilla"
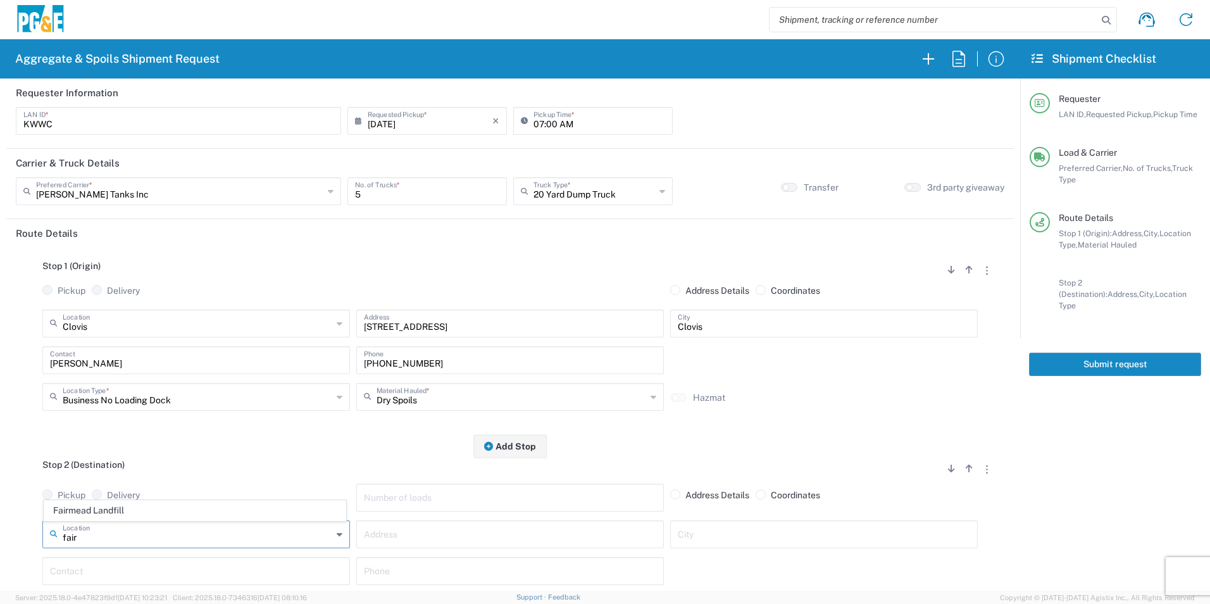
type input "Landfill"
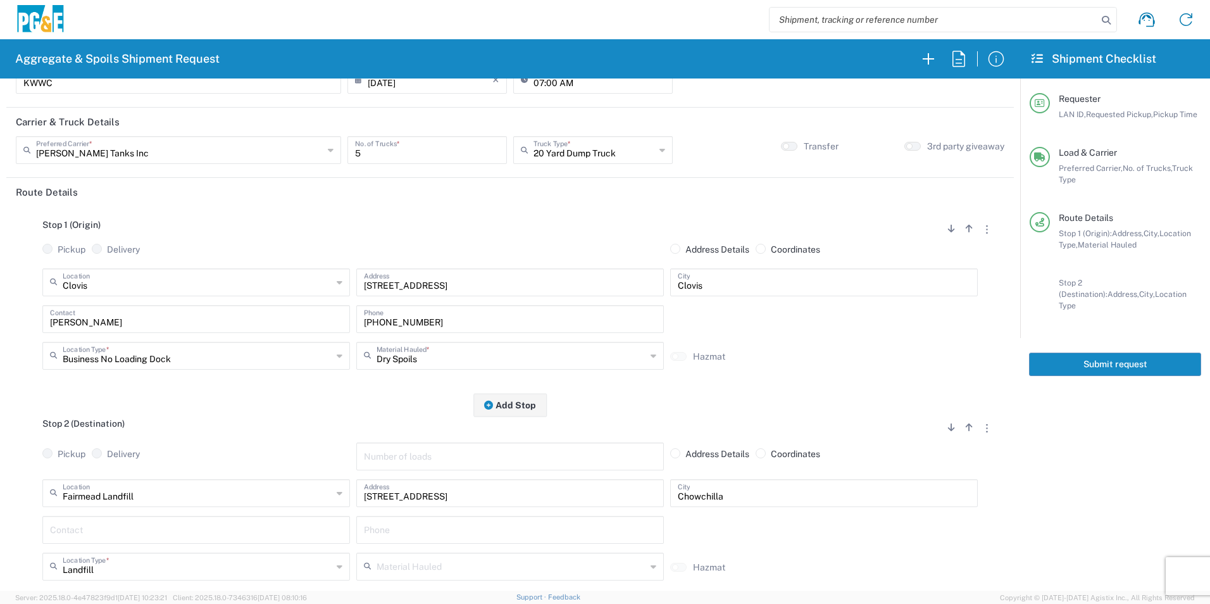
scroll to position [63, 0]
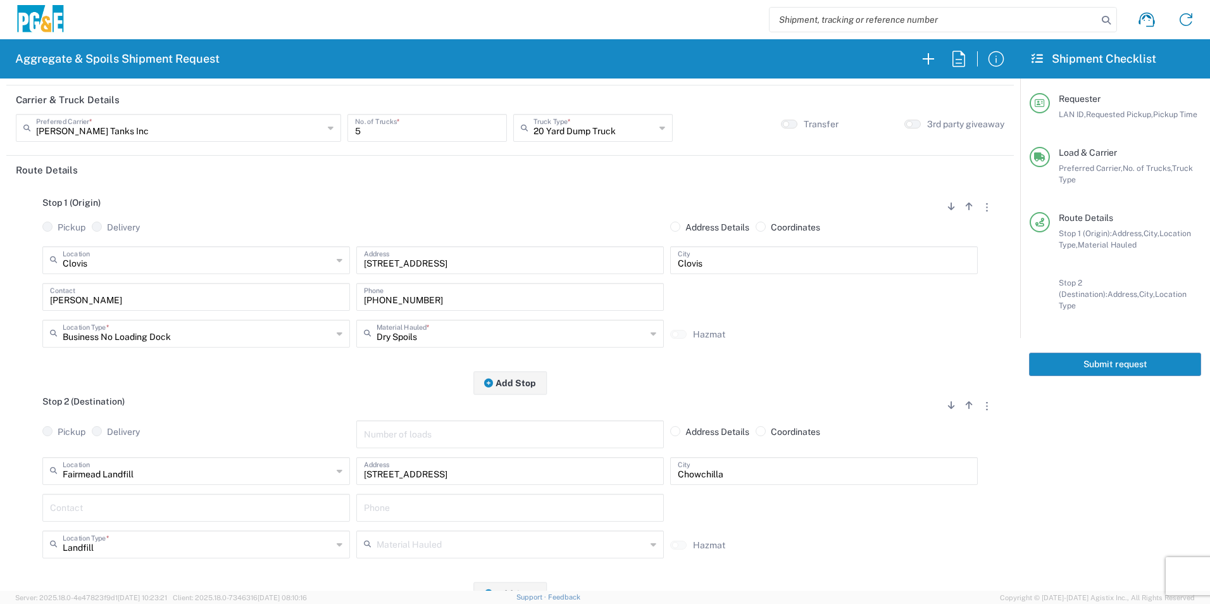
click at [135, 514] on input "text" at bounding box center [196, 506] width 292 height 22
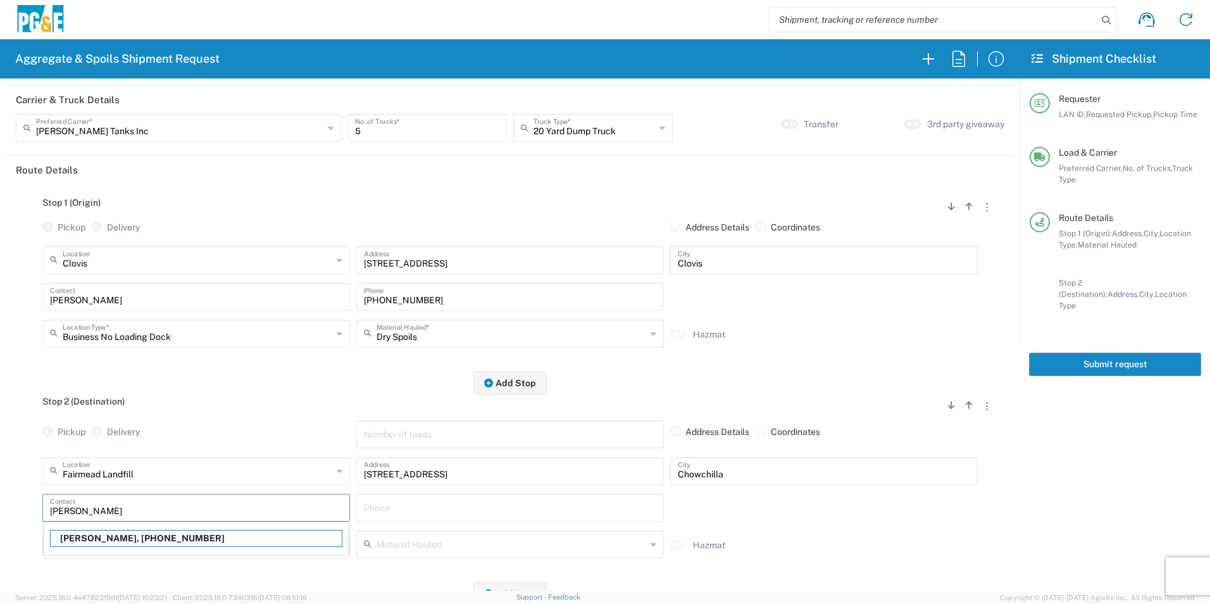
click at [123, 538] on p "[PERSON_NAME], [PHONE_NUMBER]" at bounding box center [196, 538] width 291 height 16
type input "[PERSON_NAME]"
type input "[PHONE_NUMBER]"
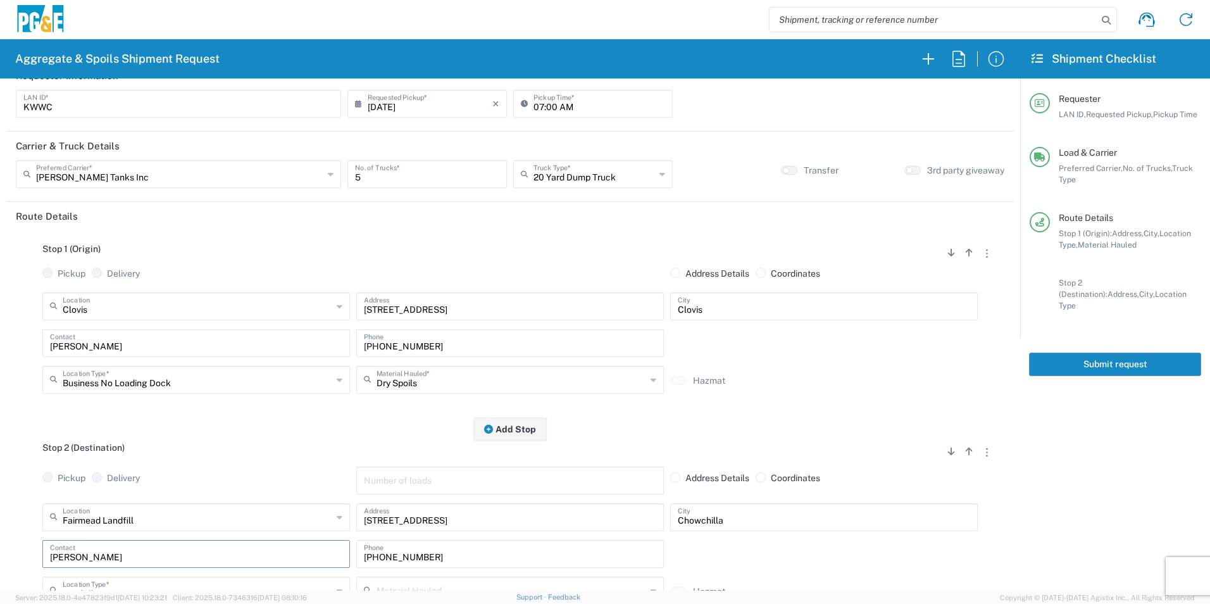
scroll to position [0, 0]
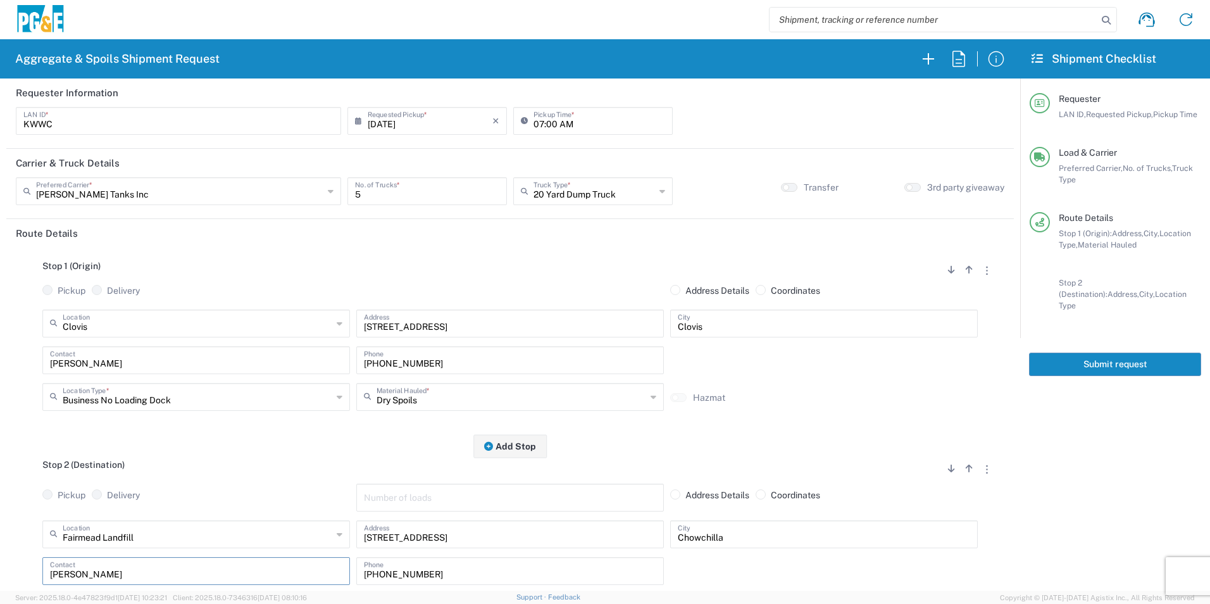
click at [1049, 354] on button "Submit request" at bounding box center [1115, 363] width 172 height 23
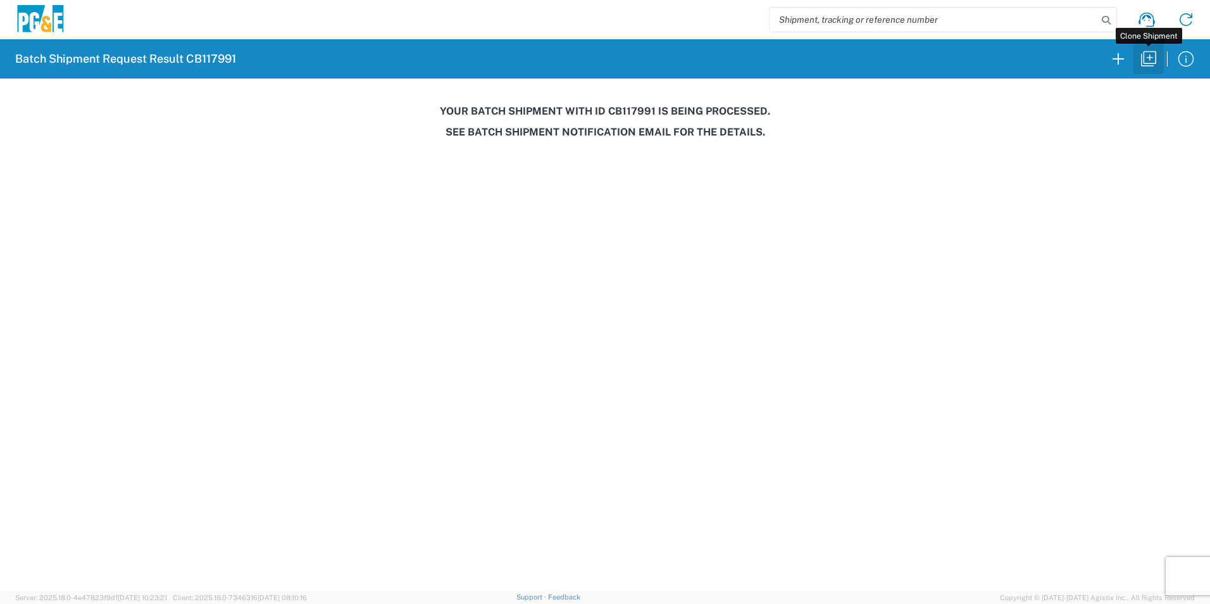
click at [1149, 63] on icon "button" at bounding box center [1148, 59] width 20 height 20
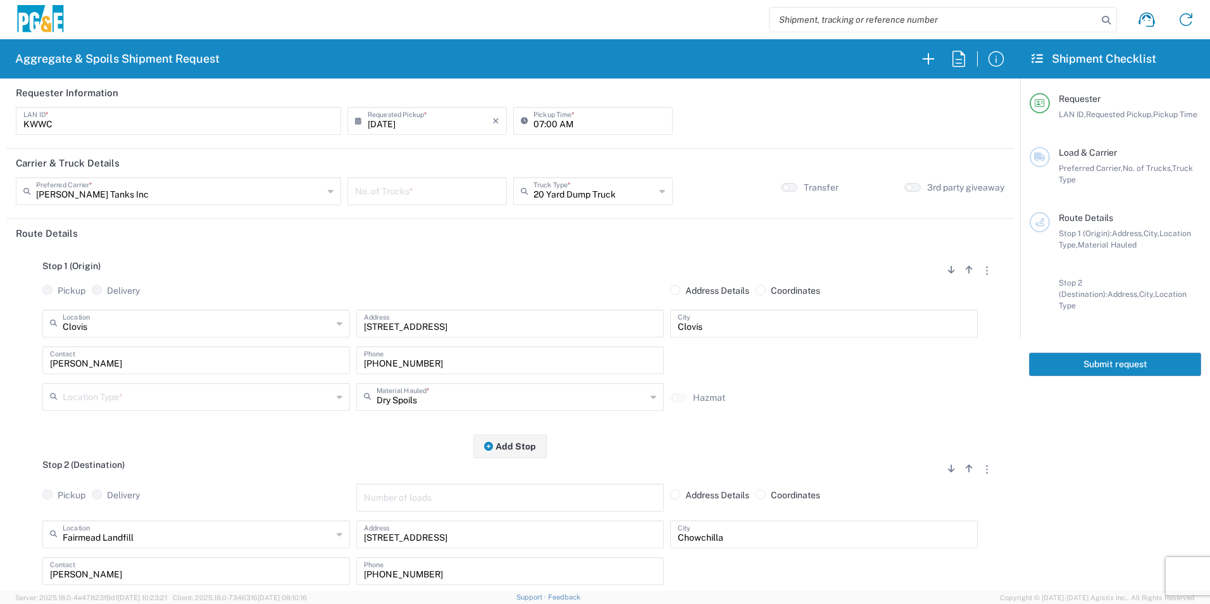
click at [425, 195] on input "number" at bounding box center [427, 190] width 144 height 22
type input "2"
click at [588, 188] on input "text" at bounding box center [593, 190] width 121 height 22
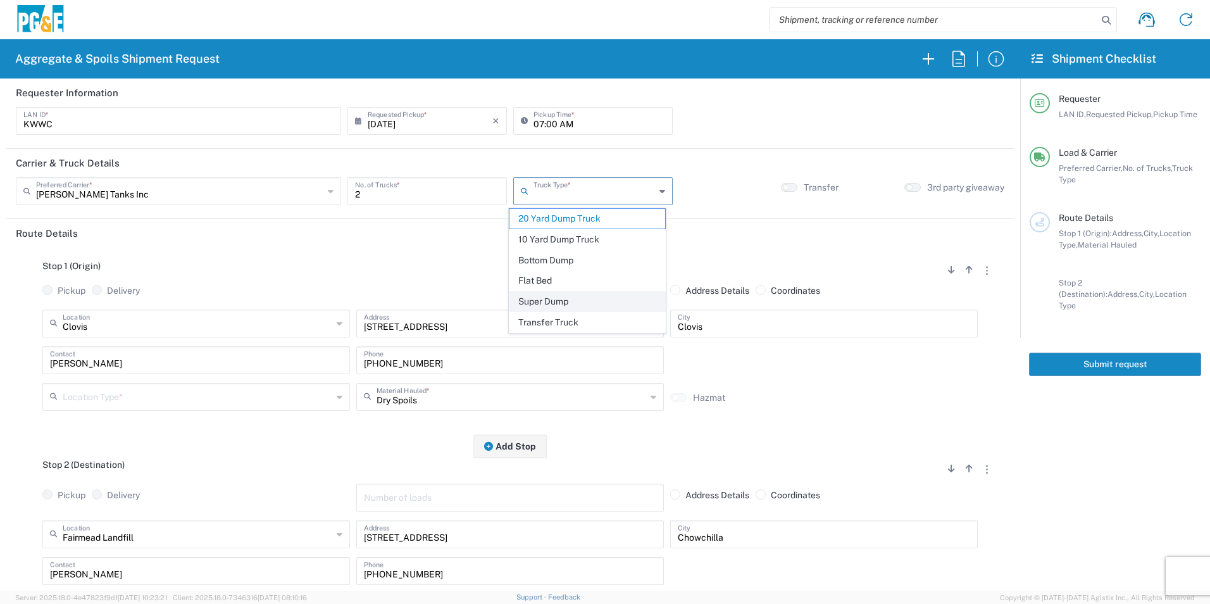
click at [542, 297] on span "Super Dump" at bounding box center [586, 302] width 155 height 20
type input "Super Dump"
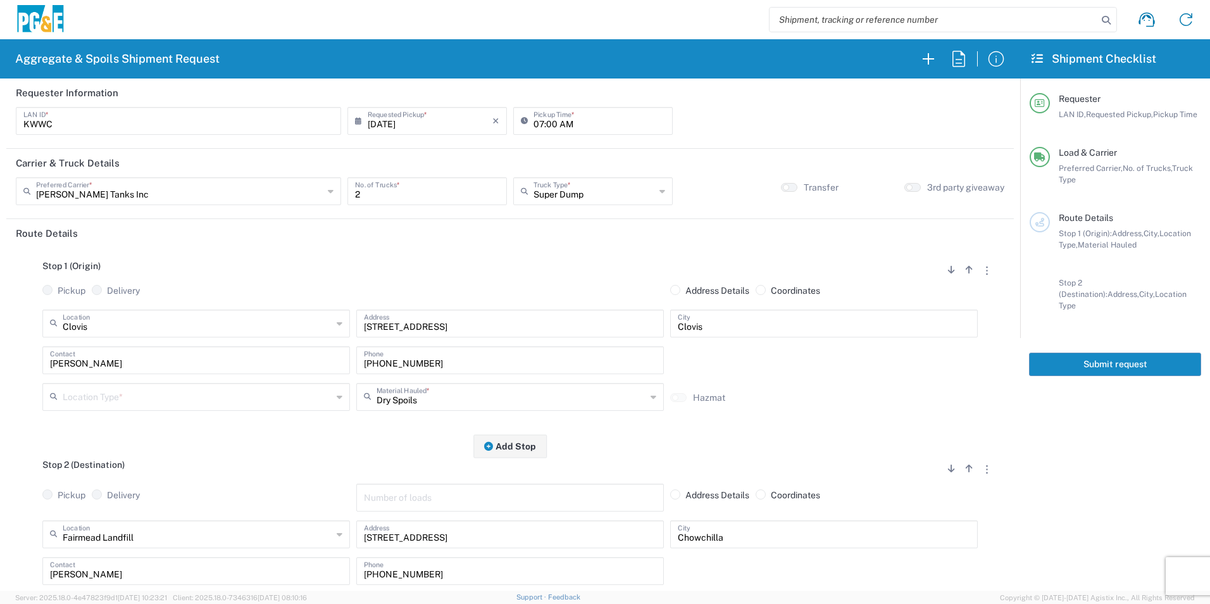
drag, startPoint x: 141, startPoint y: 395, endPoint x: 145, endPoint y: 390, distance: 6.8
click at [140, 395] on input "text" at bounding box center [197, 396] width 269 height 22
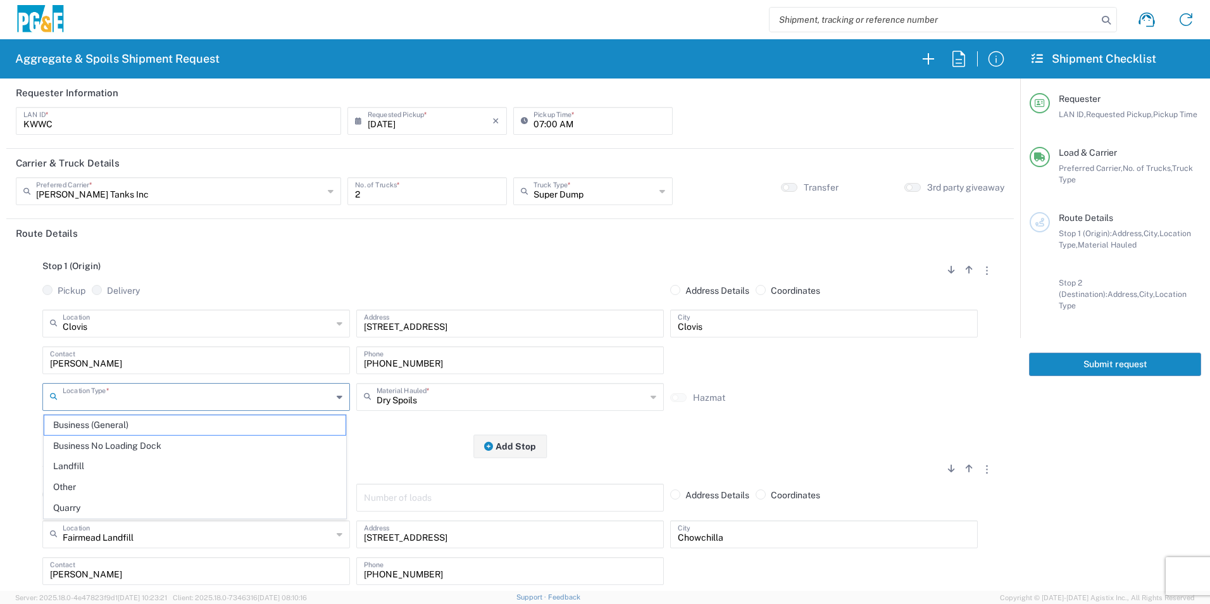
drag, startPoint x: 113, startPoint y: 442, endPoint x: 195, endPoint y: 433, distance: 82.6
click at [112, 442] on span "Business No Loading Dock" at bounding box center [194, 446] width 301 height 20
type input "Business No Loading Dock"
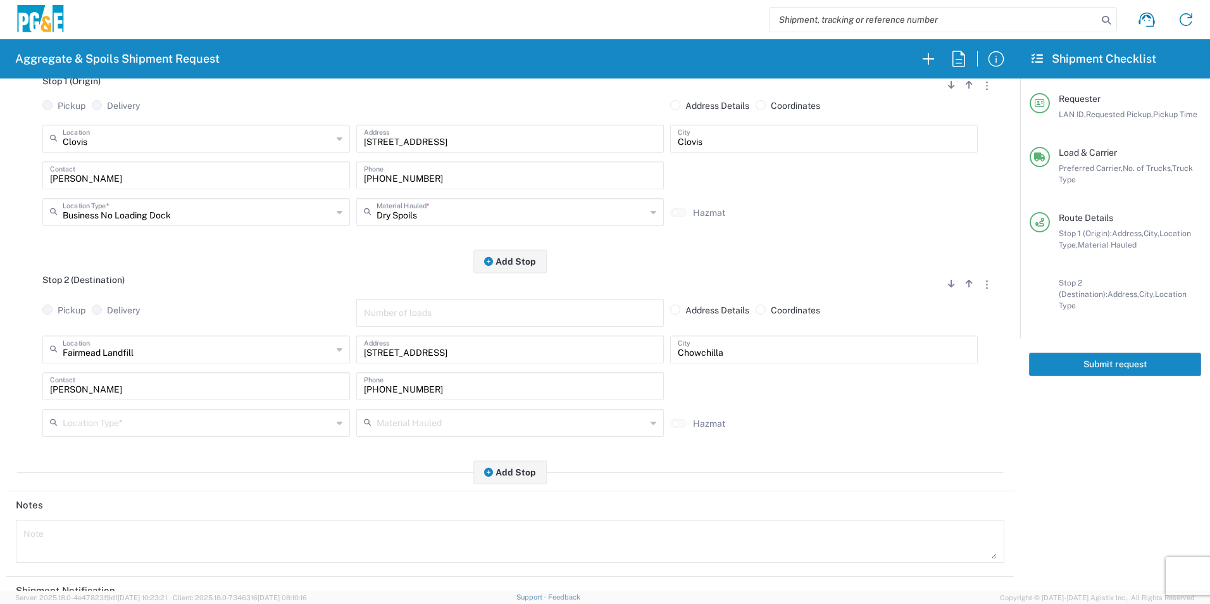
scroll to position [190, 0]
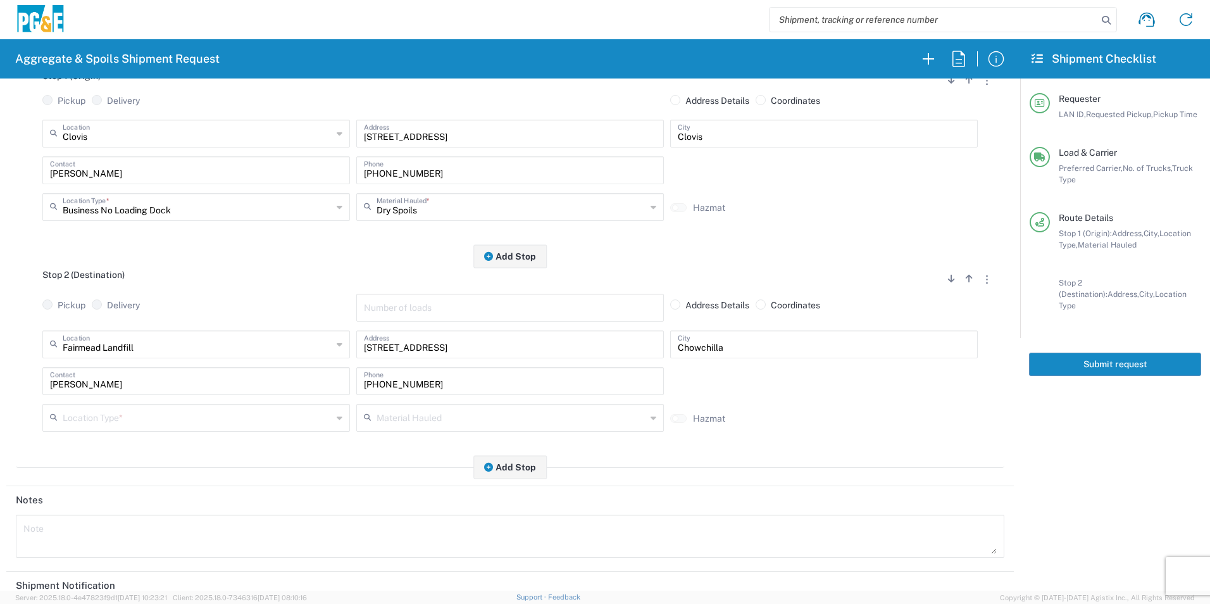
click at [97, 420] on input "text" at bounding box center [197, 417] width 269 height 22
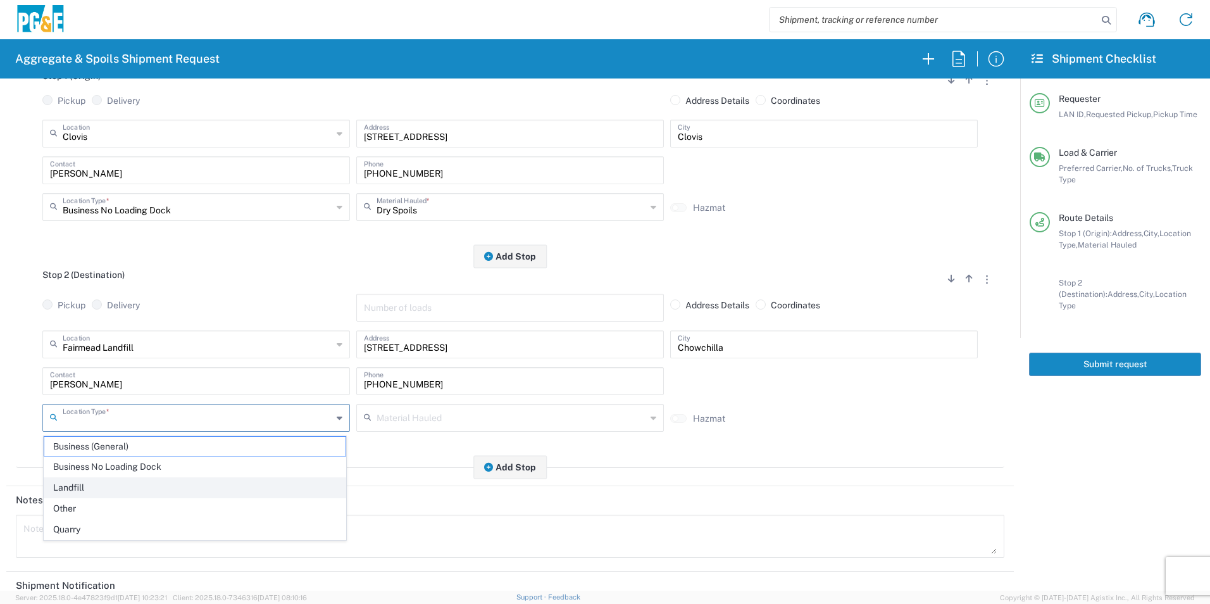
click at [93, 492] on span "Landfill" at bounding box center [194, 488] width 301 height 20
type input "Landfill"
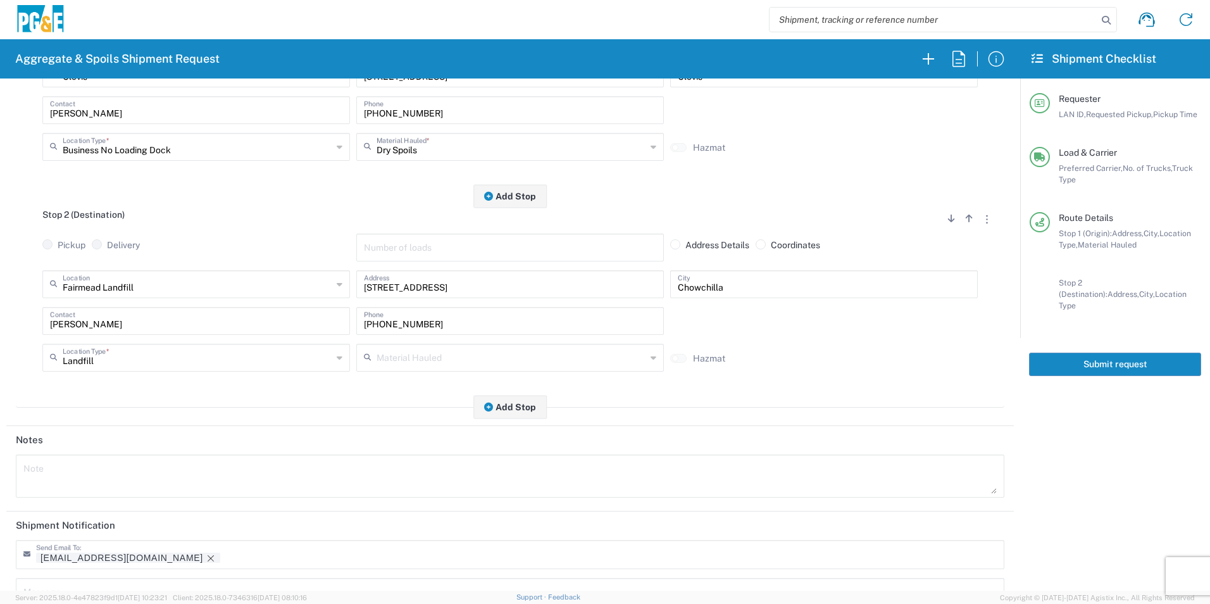
scroll to position [366, 0]
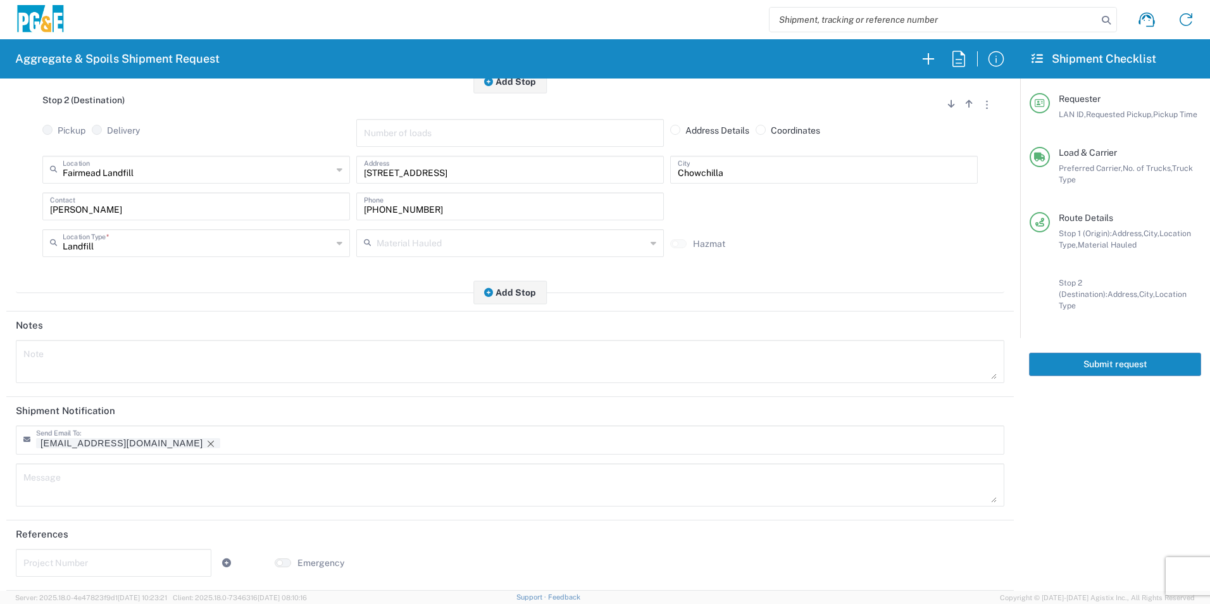
drag, startPoint x: 124, startPoint y: 441, endPoint x: 151, endPoint y: 436, distance: 27.6
click at [206, 440] on icon "Remove tag" at bounding box center [211, 443] width 10 height 10
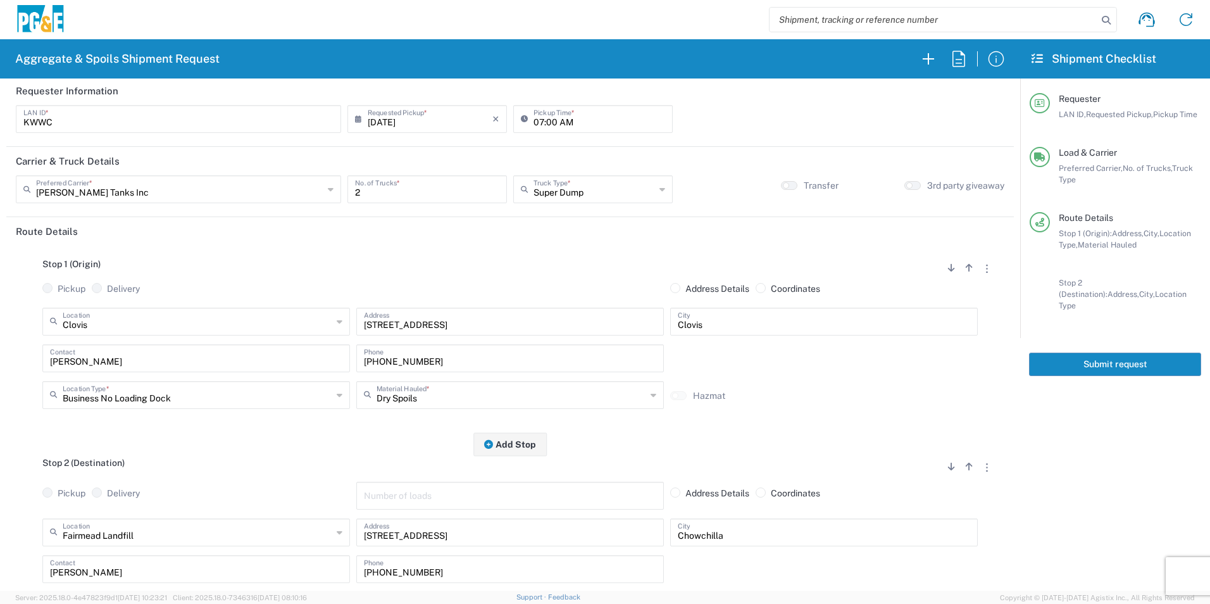
scroll to position [0, 0]
click at [158, 189] on input "text" at bounding box center [179, 190] width 287 height 22
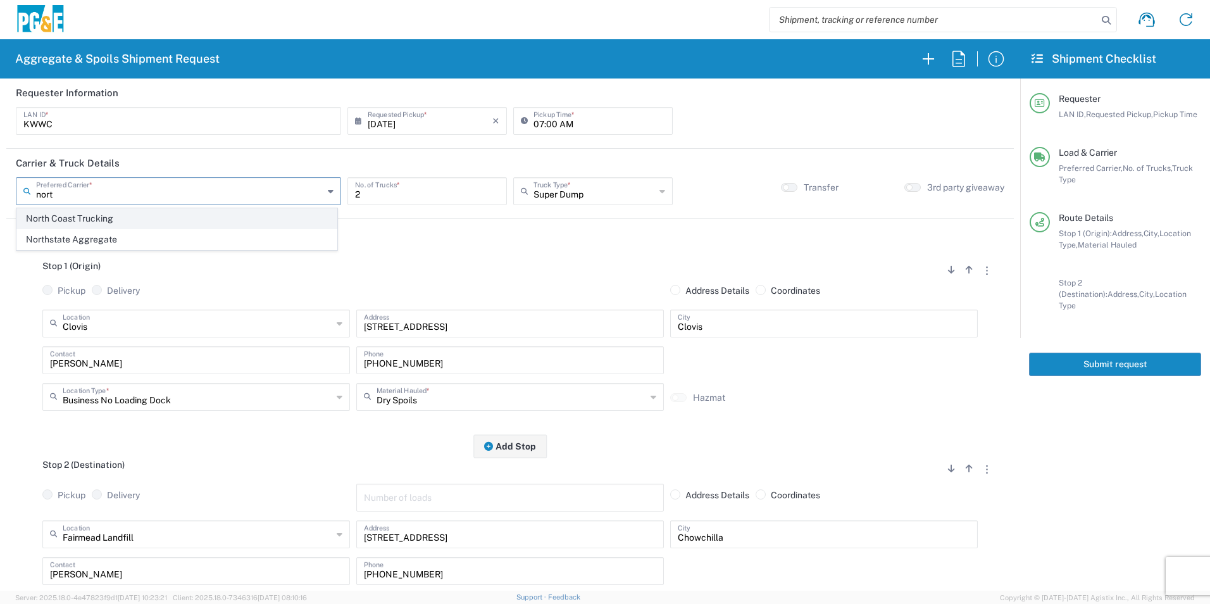
click at [97, 216] on span "North Coast Trucking" at bounding box center [176, 219] width 319 height 20
type input "North Coast Trucking"
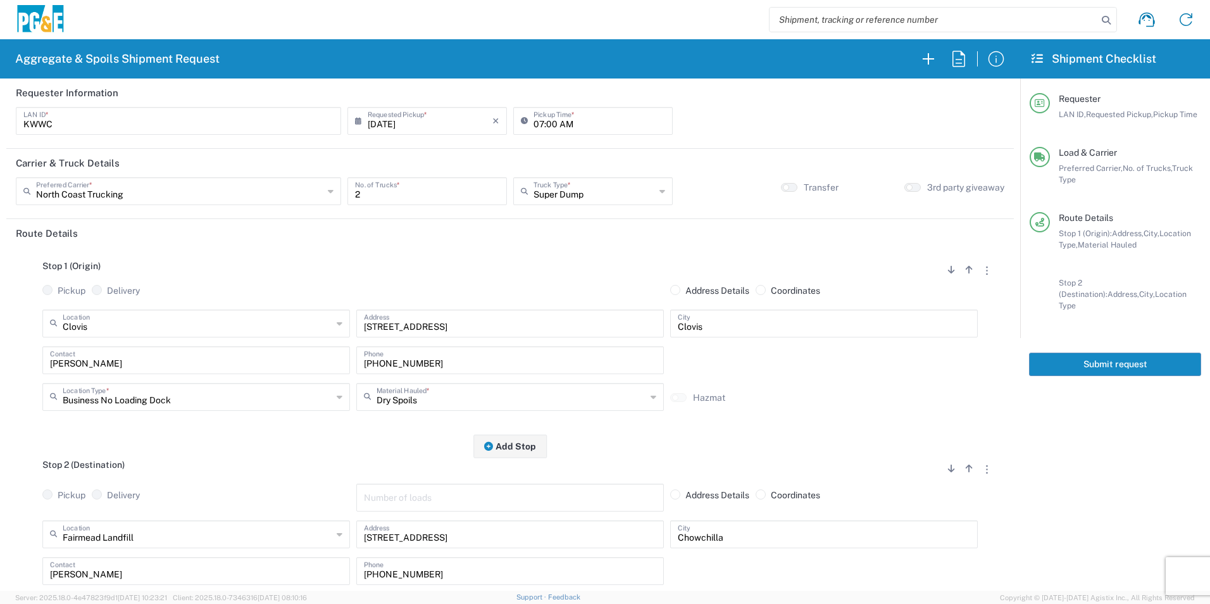
click at [1072, 352] on button "Submit request" at bounding box center [1115, 363] width 172 height 23
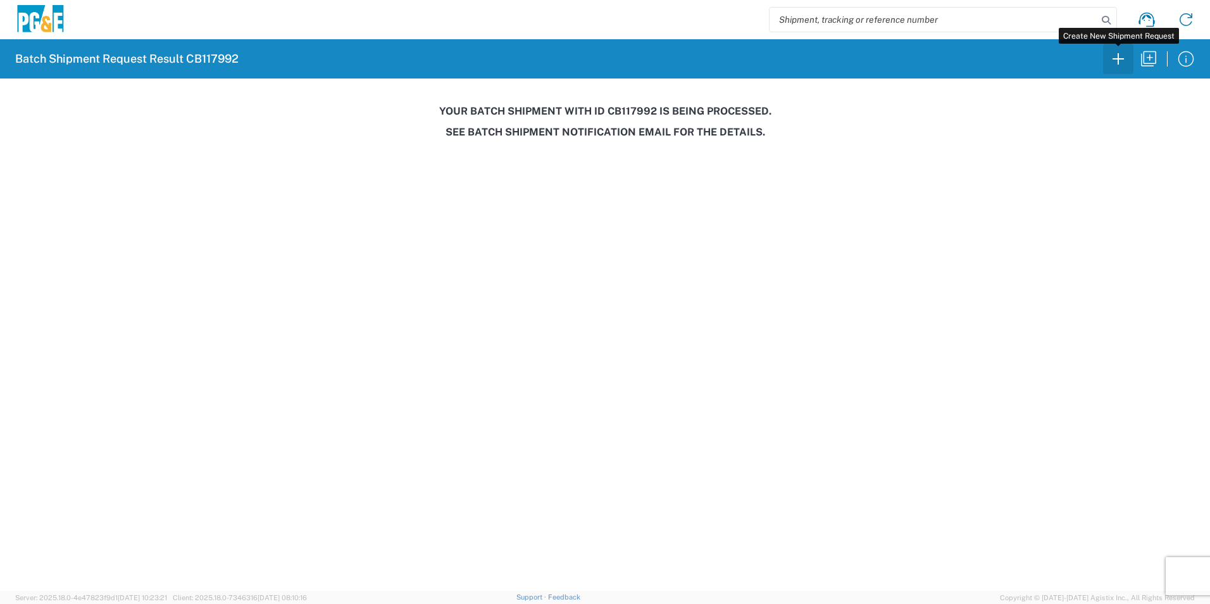
click at [1119, 62] on icon "button" at bounding box center [1118, 59] width 20 height 20
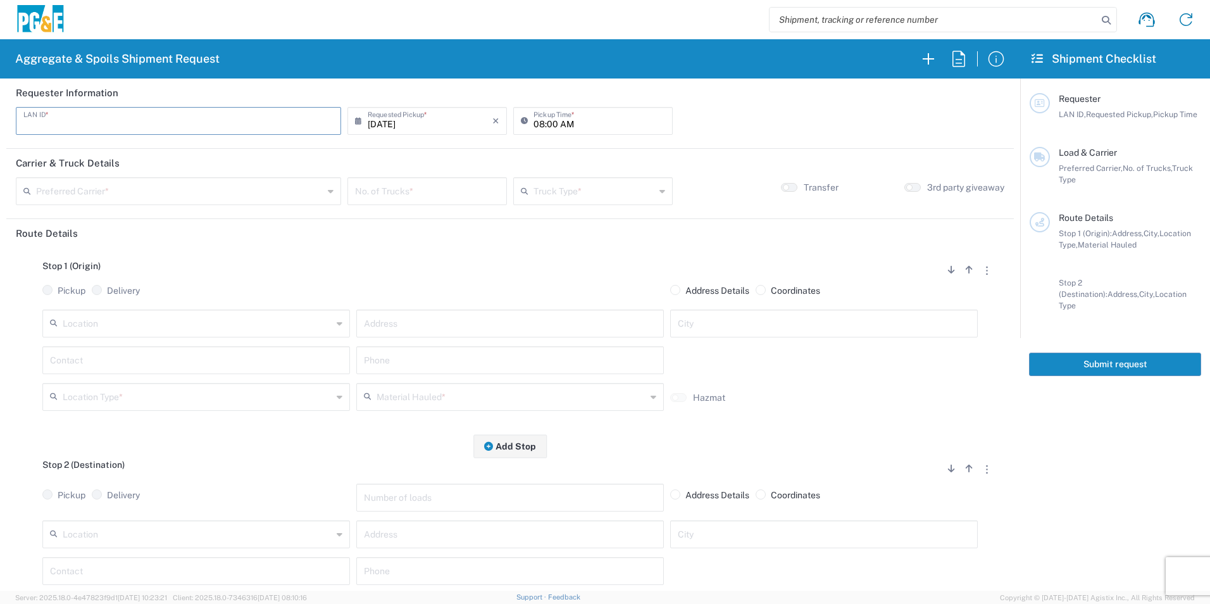
click at [273, 120] on input "text" at bounding box center [178, 120] width 310 height 22
type input "TAAA"
click at [536, 121] on input "08:00 AM" at bounding box center [599, 120] width 132 height 22
click at [546, 121] on input "05:00 AM" at bounding box center [599, 120] width 132 height 22
type input "05:30 AM"
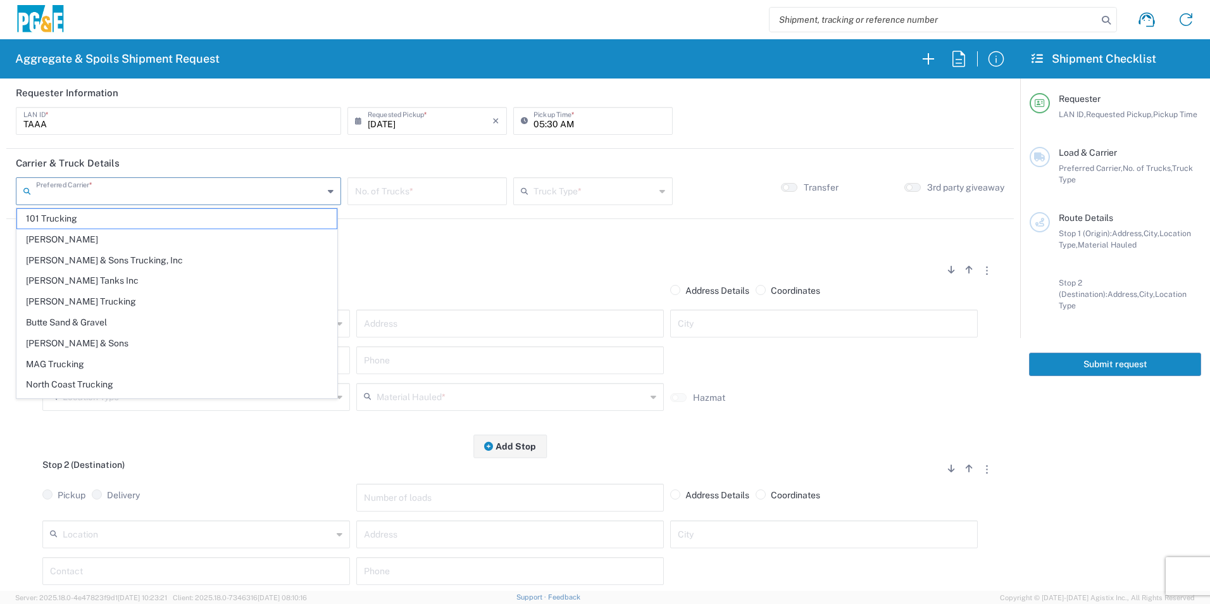
click at [194, 195] on input "text" at bounding box center [179, 190] width 287 height 22
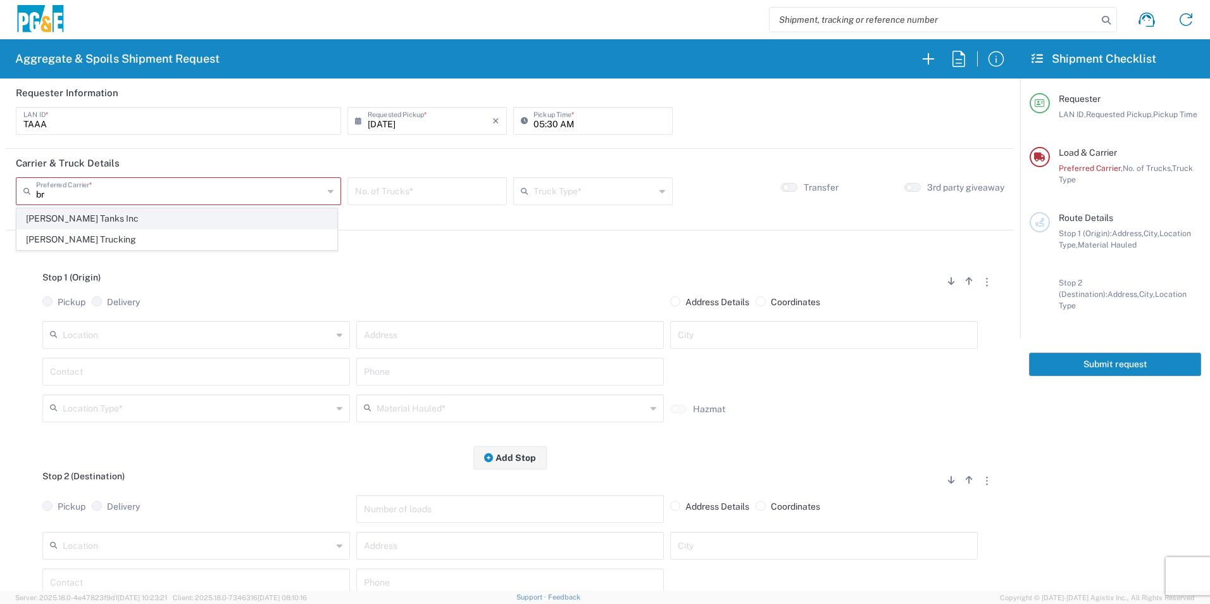
click at [104, 218] on span "[PERSON_NAME] Tanks Inc" at bounding box center [176, 219] width 319 height 20
type input "[PERSON_NAME] Tanks Inc"
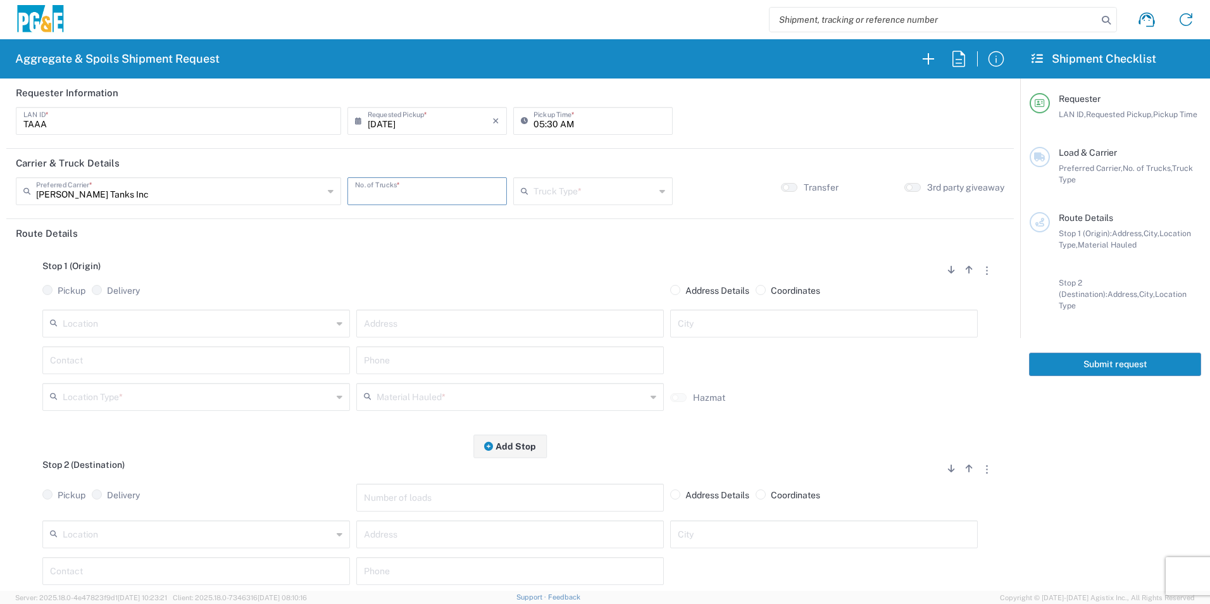
drag, startPoint x: 415, startPoint y: 191, endPoint x: 422, endPoint y: 190, distance: 7.1
click at [415, 190] on input "number" at bounding box center [427, 190] width 144 height 22
type input "5"
click at [581, 182] on input "text" at bounding box center [593, 190] width 121 height 22
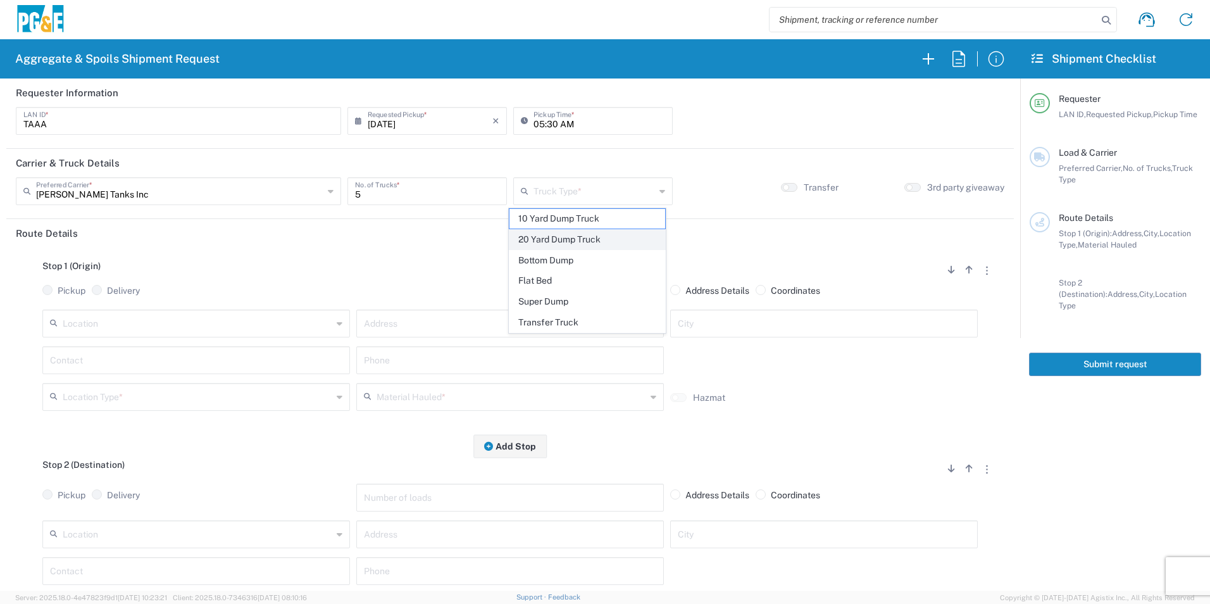
click at [556, 233] on span "20 Yard Dump Truck" at bounding box center [586, 240] width 155 height 20
type input "20 Yard Dump Truck"
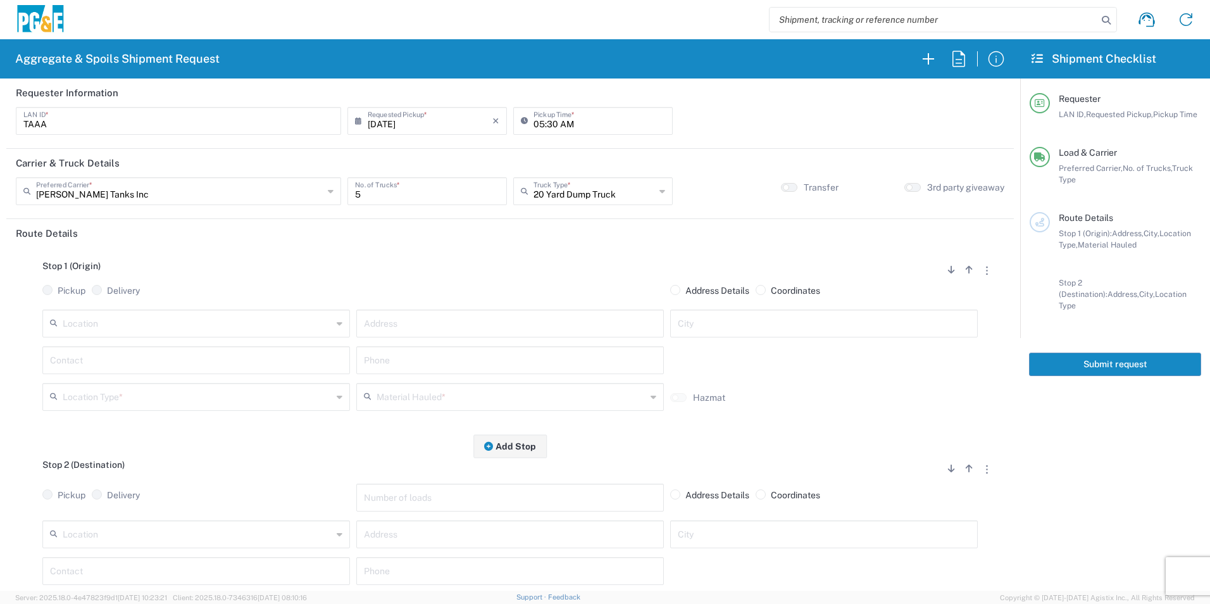
click at [783, 189] on small "button" at bounding box center [786, 187] width 6 height 6
click at [196, 318] on input "text" at bounding box center [197, 322] width 269 height 22
drag, startPoint x: 128, startPoint y: 350, endPoint x: 105, endPoint y: 357, distance: 23.8
click at [128, 349] on span "Monterey SC" at bounding box center [194, 352] width 301 height 20
type input "Monterey SC"
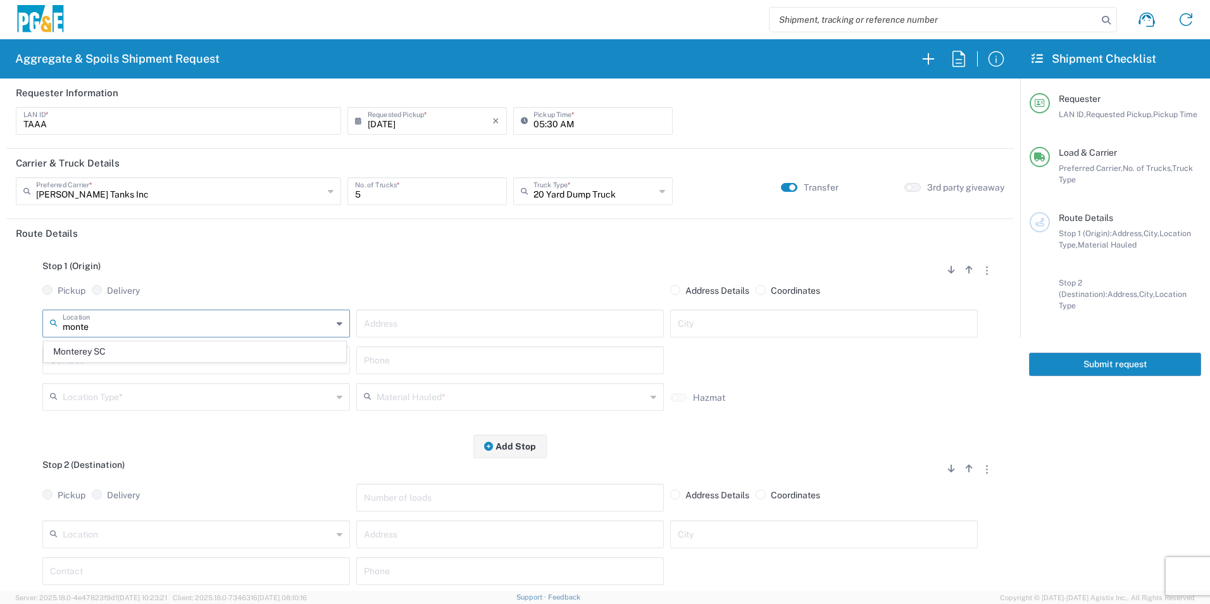
type input "[STREET_ADDRESS]"
type input "Monterey"
type input "Business No Loading Dock"
click at [98, 359] on input "text" at bounding box center [196, 359] width 292 height 22
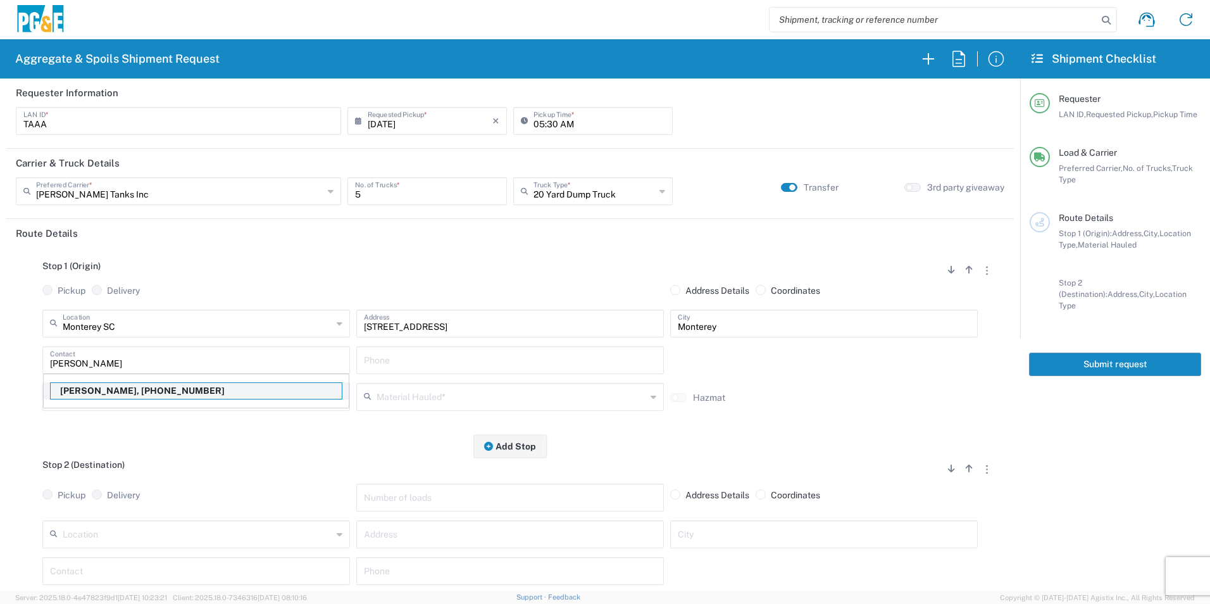
click at [112, 388] on p "[PERSON_NAME], [PHONE_NUMBER]" at bounding box center [196, 391] width 291 height 16
type input "[PERSON_NAME]"
type input "[PHONE_NUMBER]"
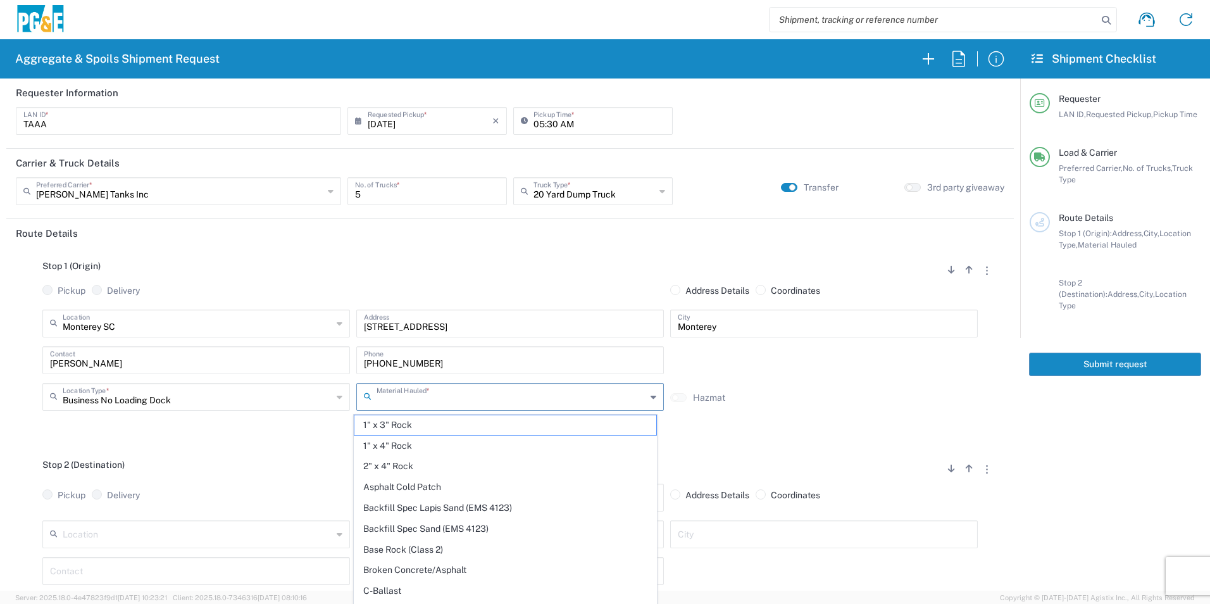
click at [440, 393] on input "text" at bounding box center [510, 396] width 269 height 22
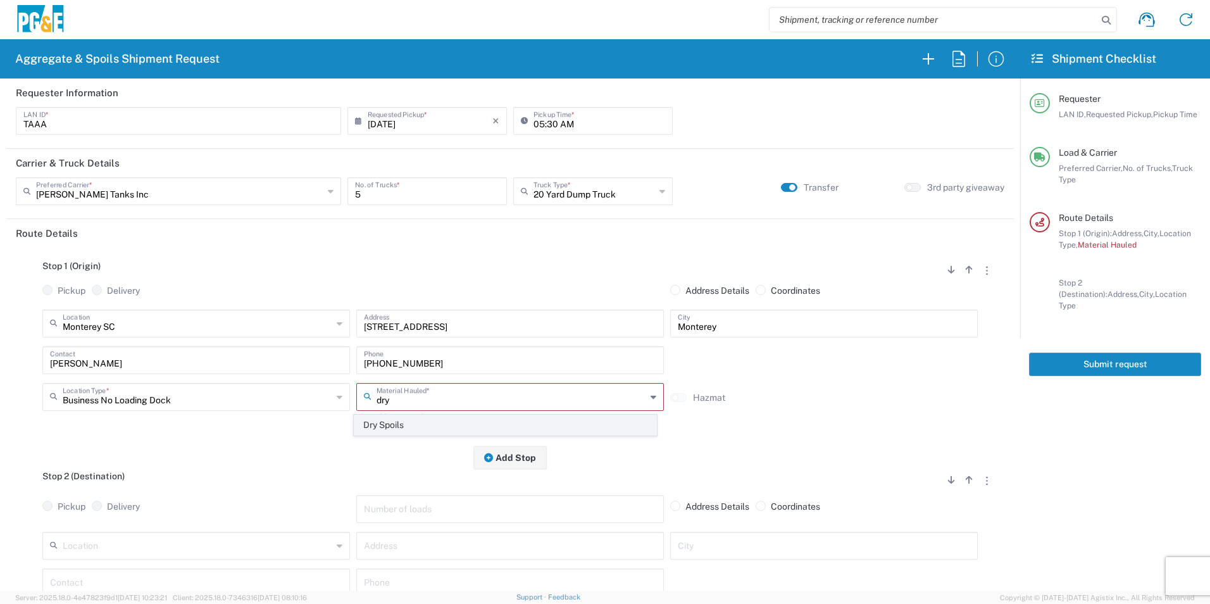
click at [405, 424] on span "Dry Spoils" at bounding box center [504, 425] width 301 height 20
type input "Dry Spoils"
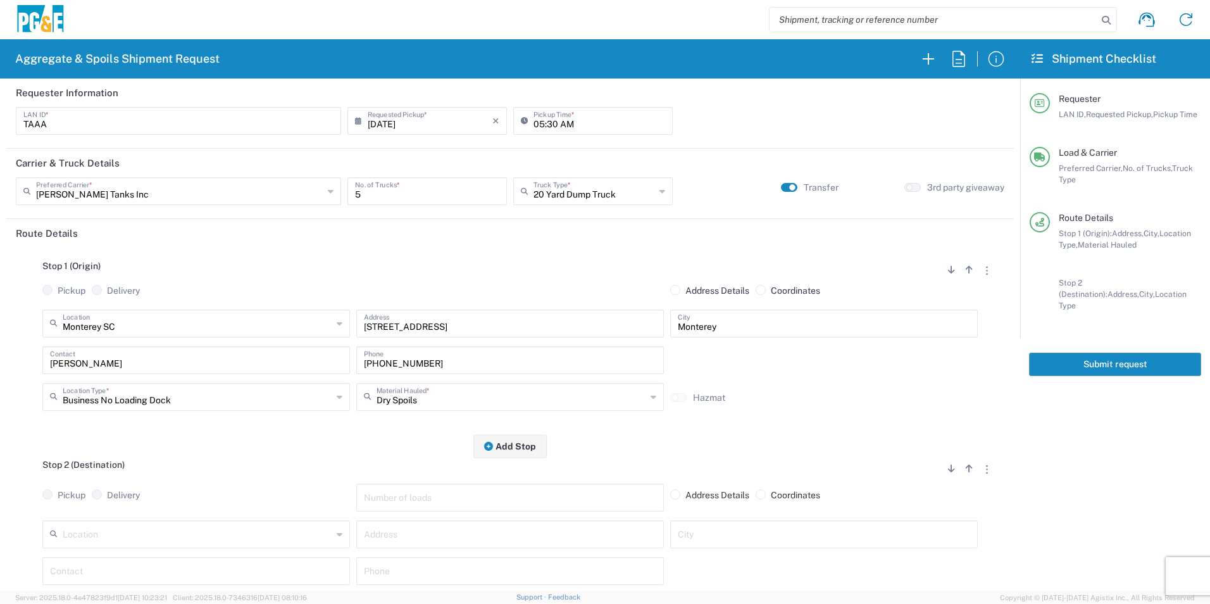
click at [193, 528] on input "text" at bounding box center [197, 533] width 269 height 22
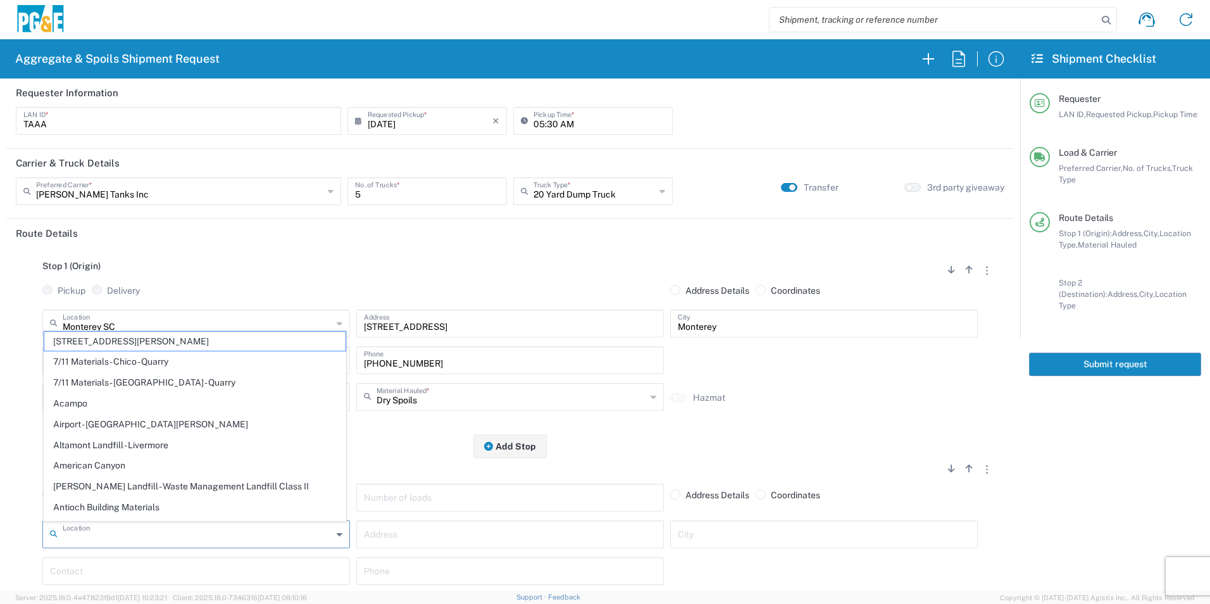
type input "f"
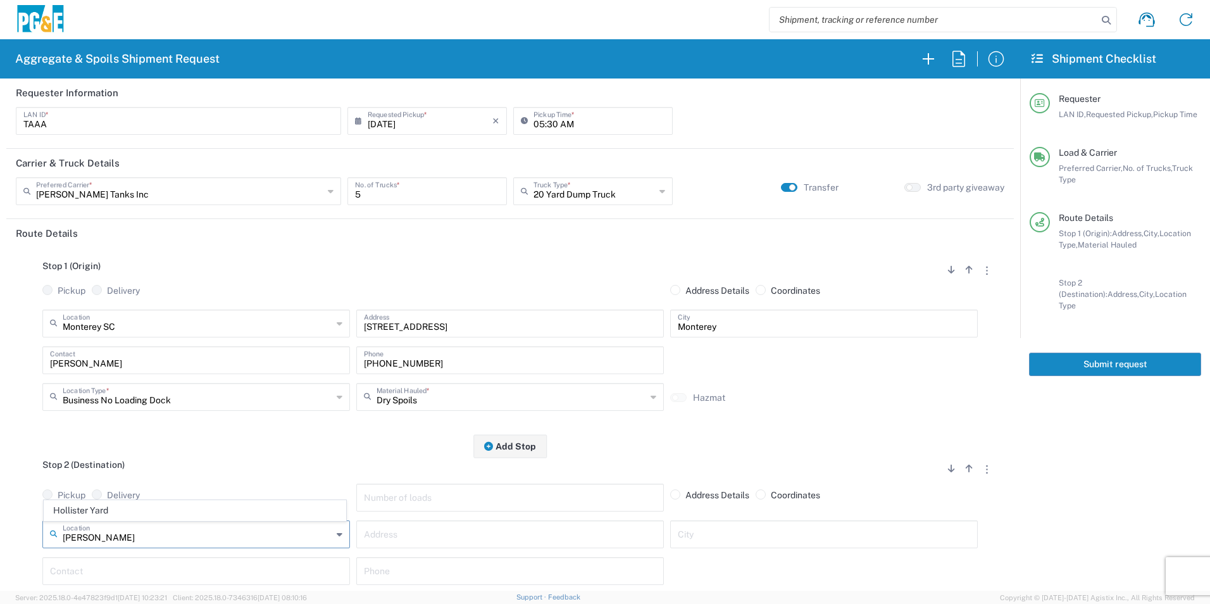
click at [158, 504] on span "Hollister Yard" at bounding box center [194, 510] width 301 height 20
type input "Hollister Yard"
type input "[STREET_ADDRESS]"
type input "Hollister"
type input "Business No Loading Dock"
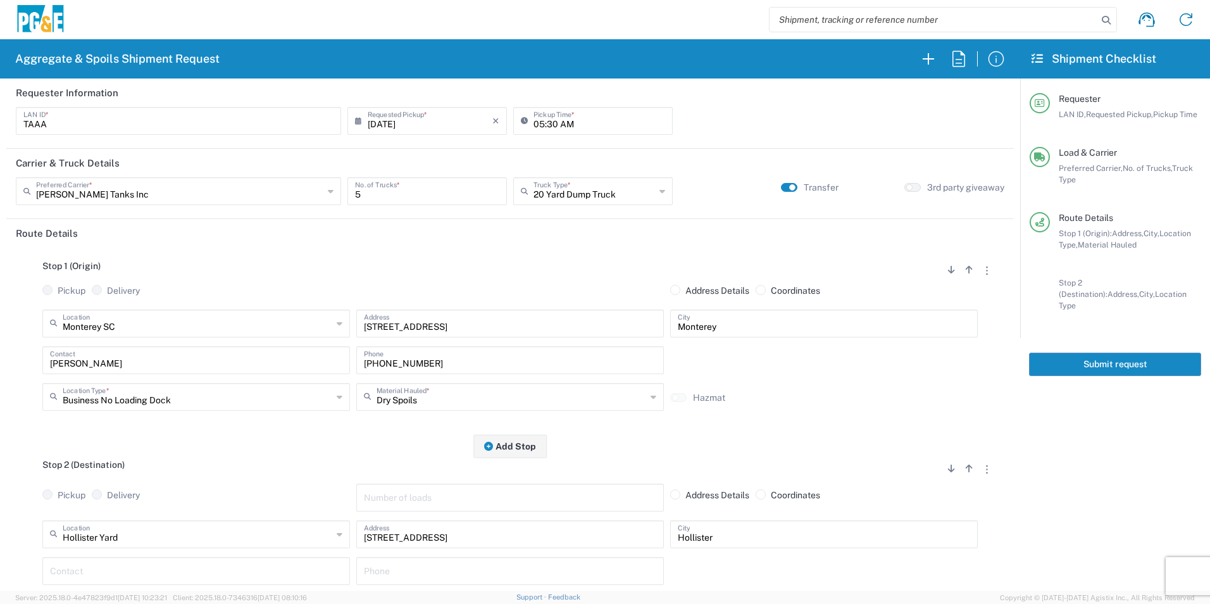
click at [70, 570] on input "text" at bounding box center [196, 570] width 292 height 22
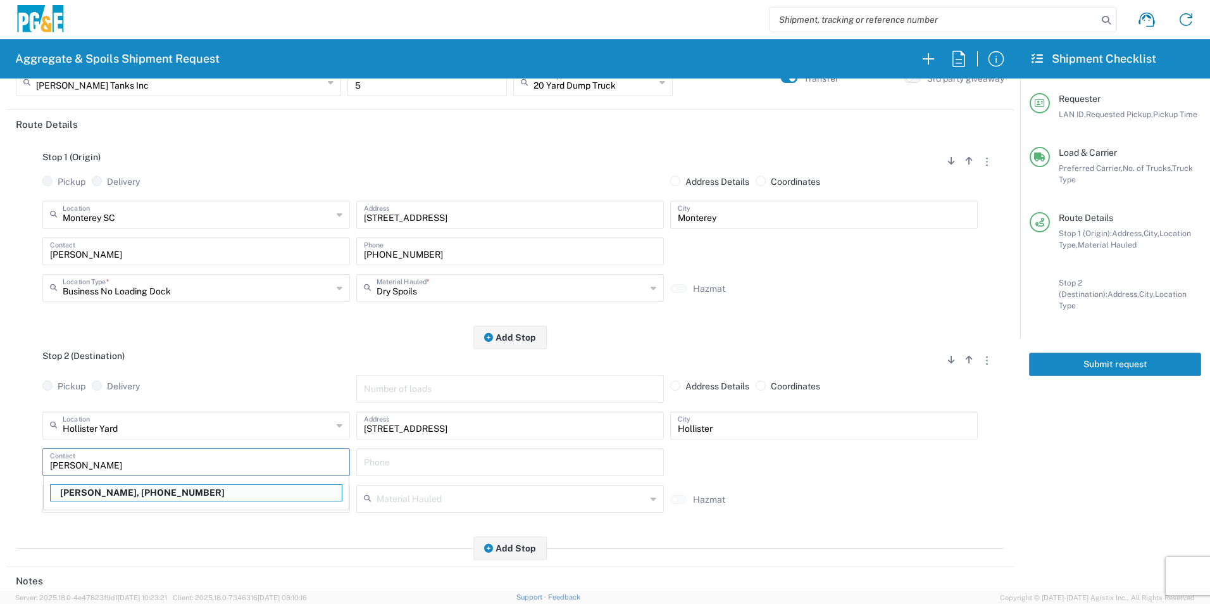
scroll to position [147, 0]
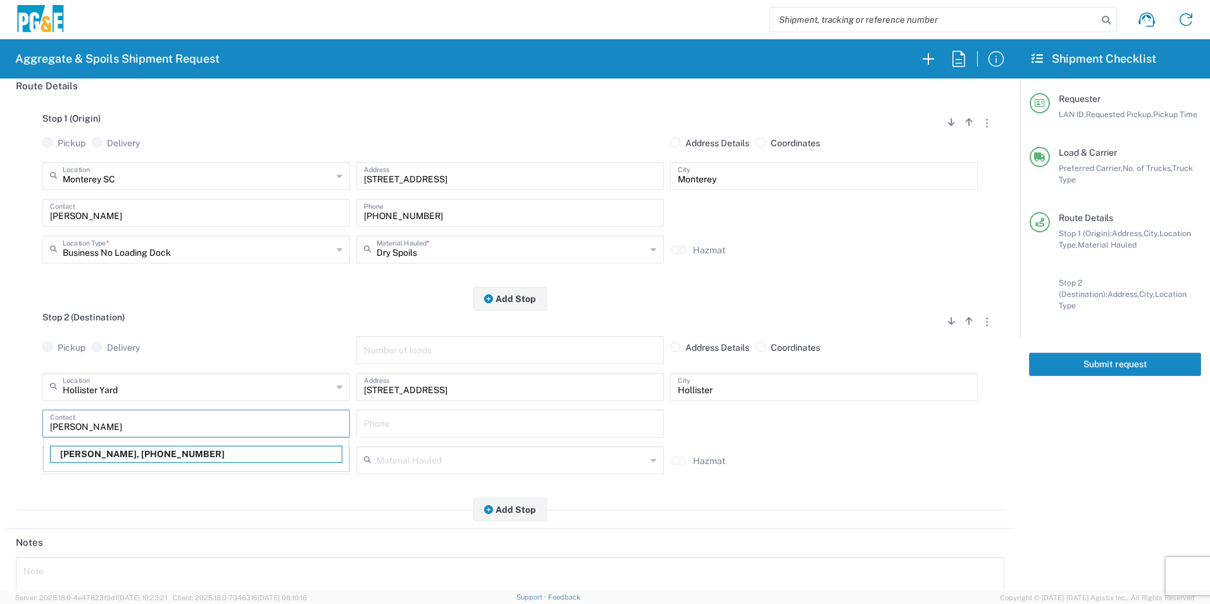
click at [130, 457] on p "[PERSON_NAME], [PHONE_NUMBER]" at bounding box center [196, 454] width 291 height 16
type input "[PERSON_NAME]"
type input "[PHONE_NUMBER]"
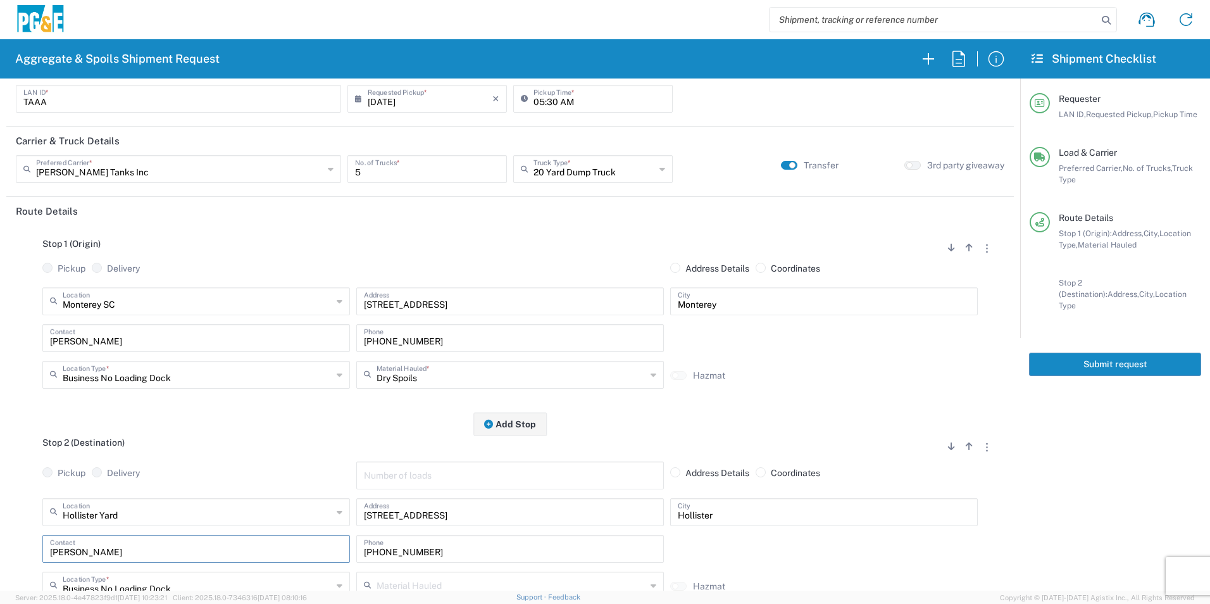
scroll to position [0, 0]
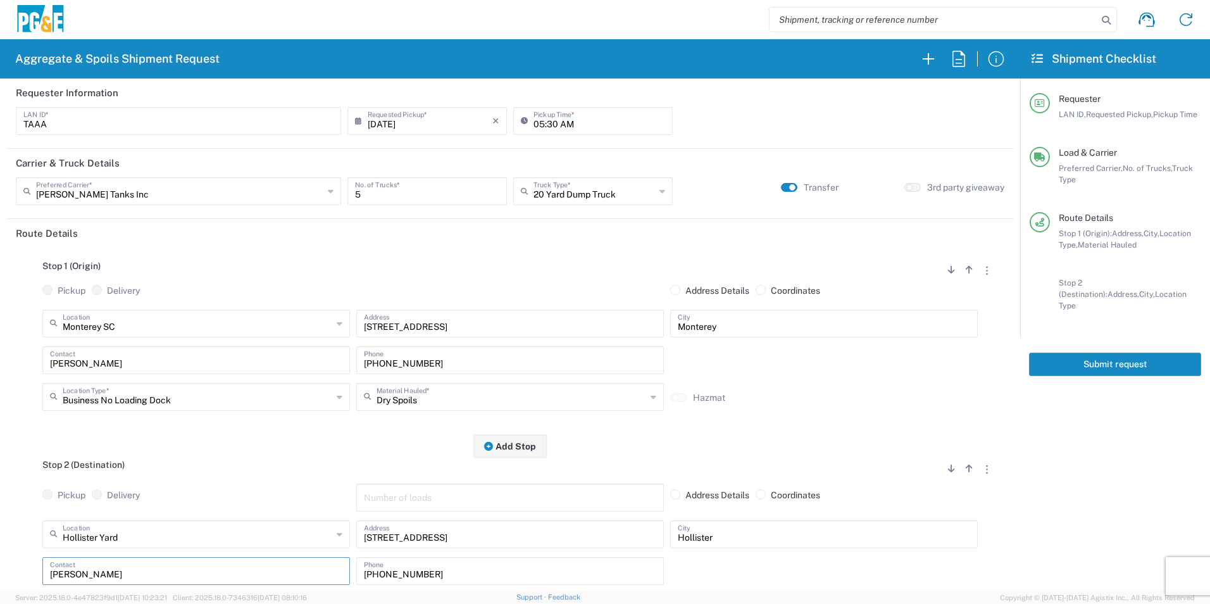
click at [1046, 356] on button "Submit request" at bounding box center [1115, 363] width 172 height 23
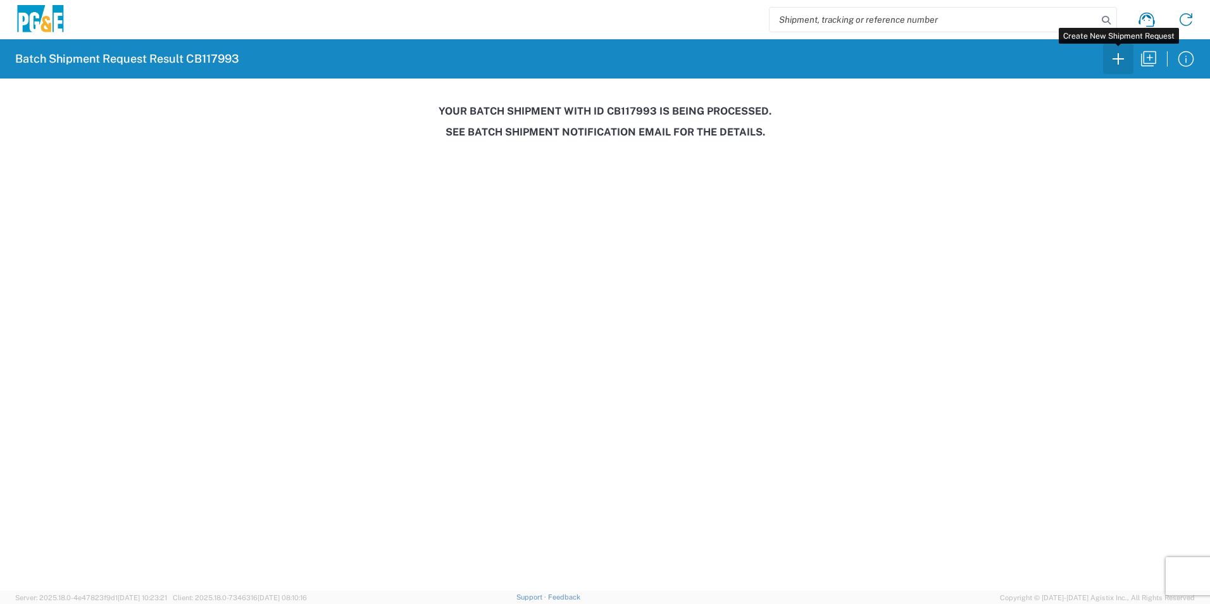
click at [1116, 57] on icon "button" at bounding box center [1118, 59] width 20 height 20
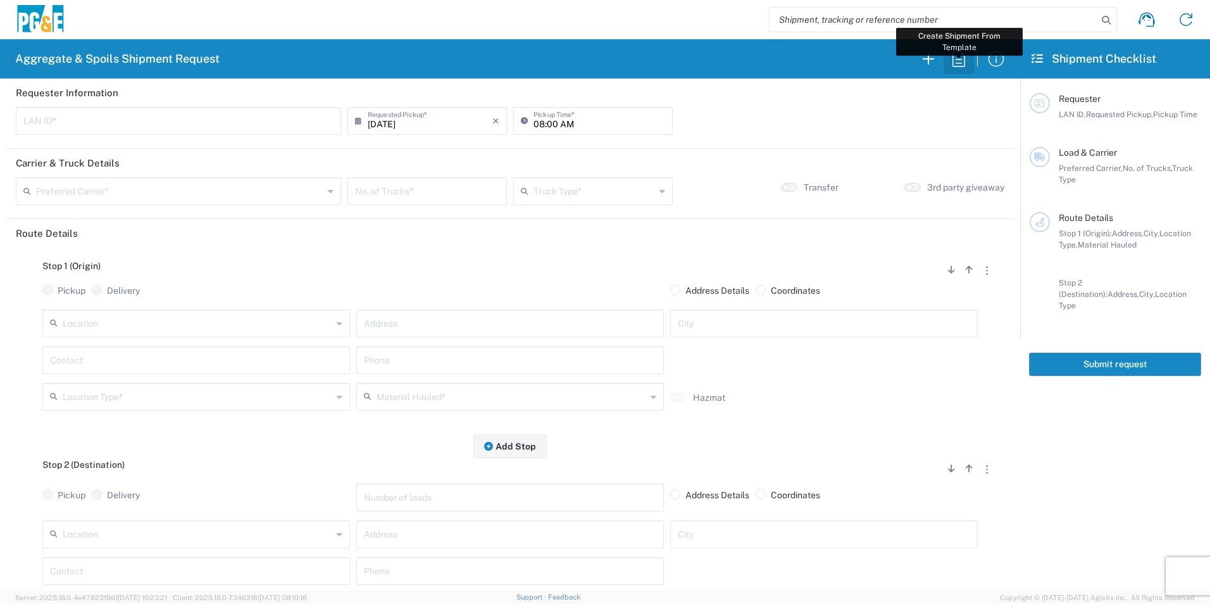
click at [948, 56] on button "button" at bounding box center [958, 59] width 30 height 30
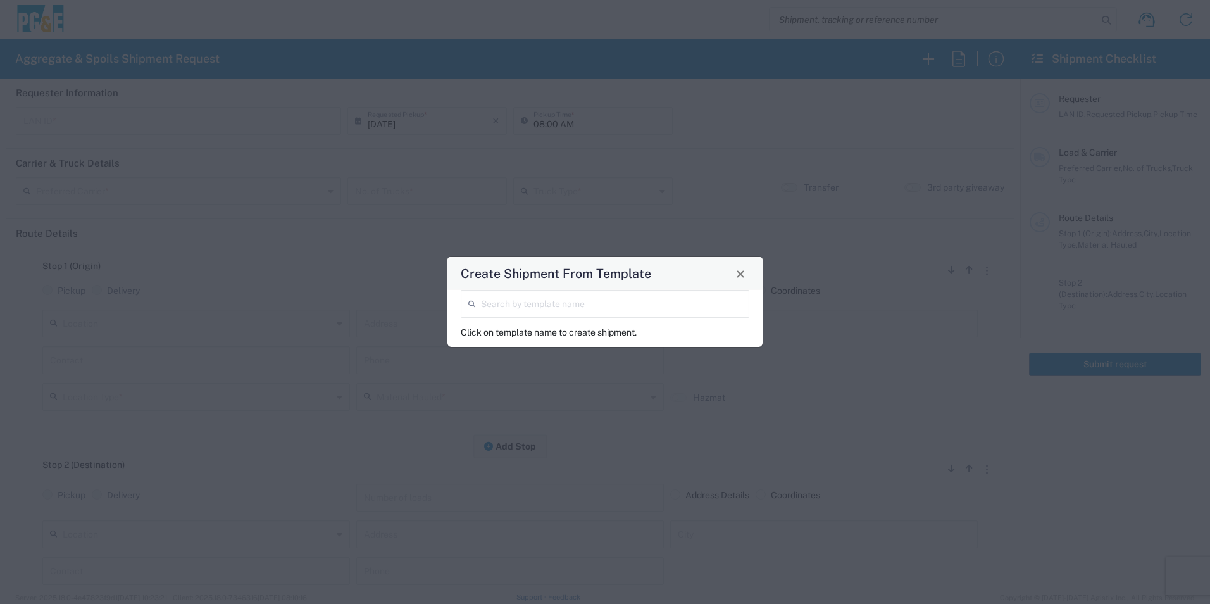
click at [528, 308] on input "search" at bounding box center [611, 303] width 261 height 22
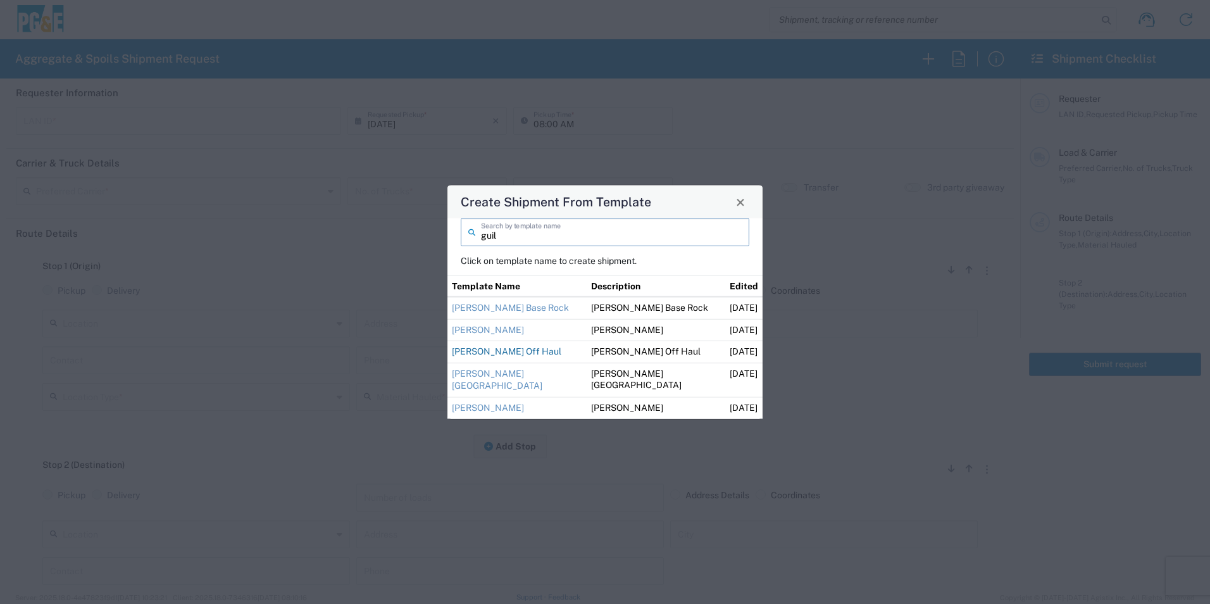
type input "guil"
click at [511, 353] on link "[PERSON_NAME] Off Haul" at bounding box center [506, 351] width 109 height 10
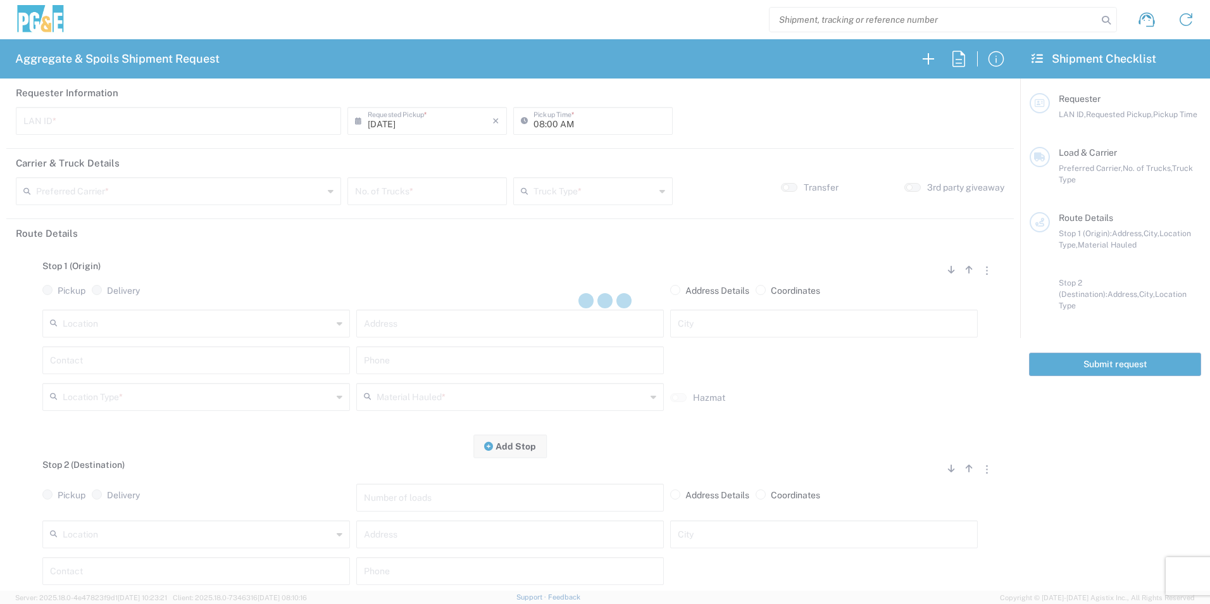
type input "M2DS"
type input "12:00 AM"
type input "[PERSON_NAME] Trucking"
type input "Super Dump"
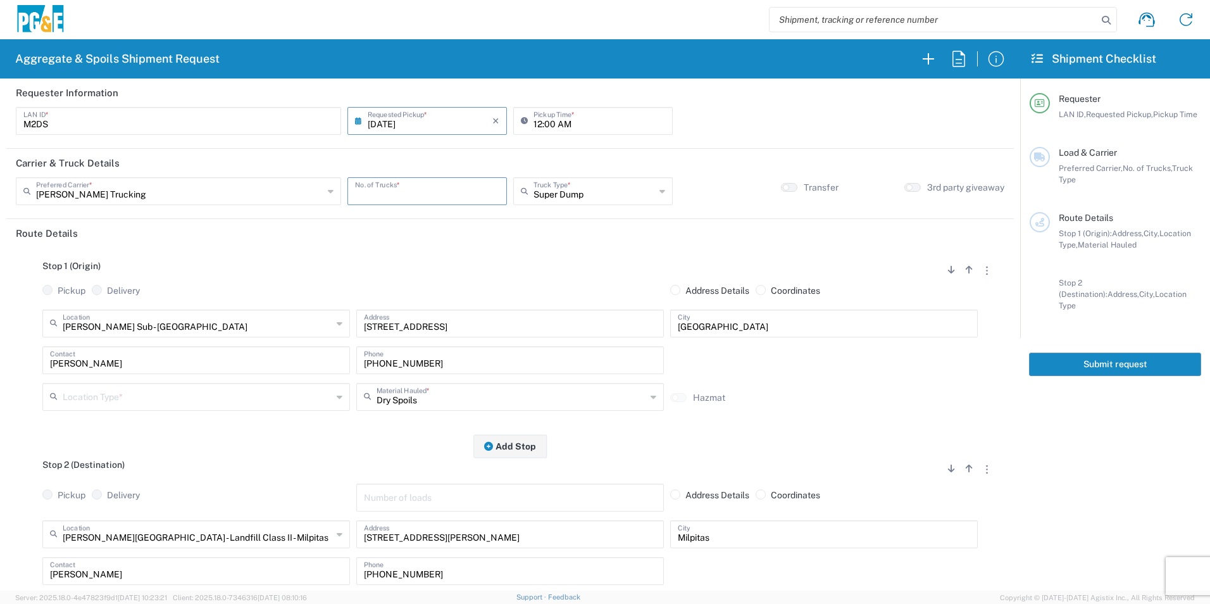
click at [412, 195] on input "number" at bounding box center [427, 190] width 144 height 22
type input "4"
click at [533, 120] on input "12:00 AM" at bounding box center [599, 120] width 132 height 22
click at [552, 121] on input "06:00 AM" at bounding box center [599, 120] width 132 height 22
type input "06:15 AM"
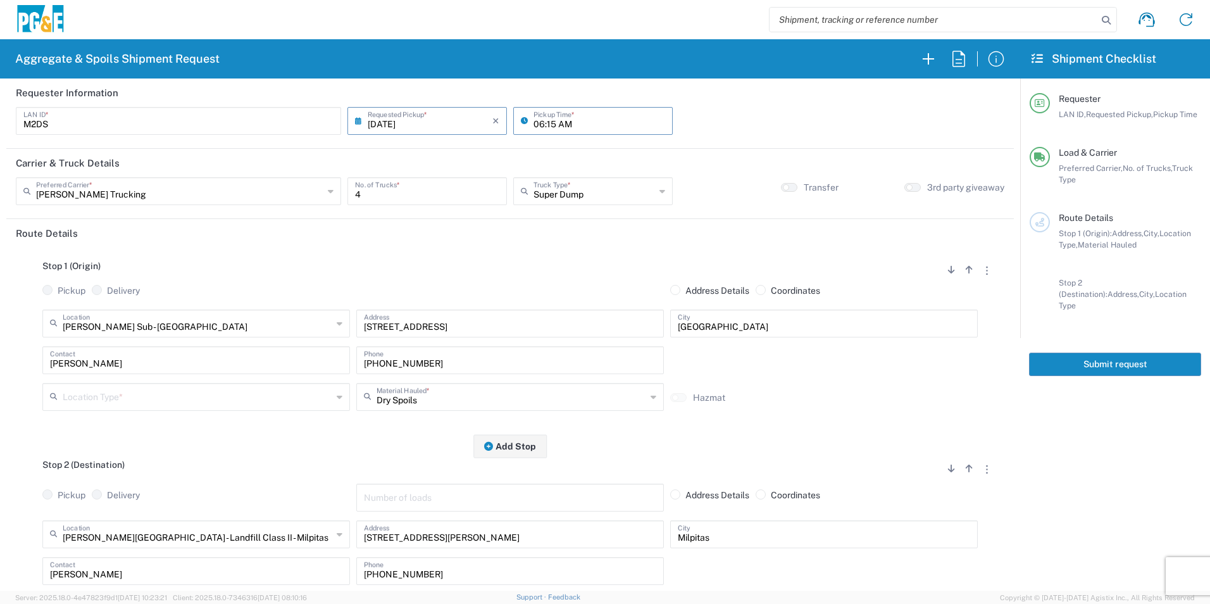
click at [139, 391] on input "text" at bounding box center [197, 396] width 269 height 22
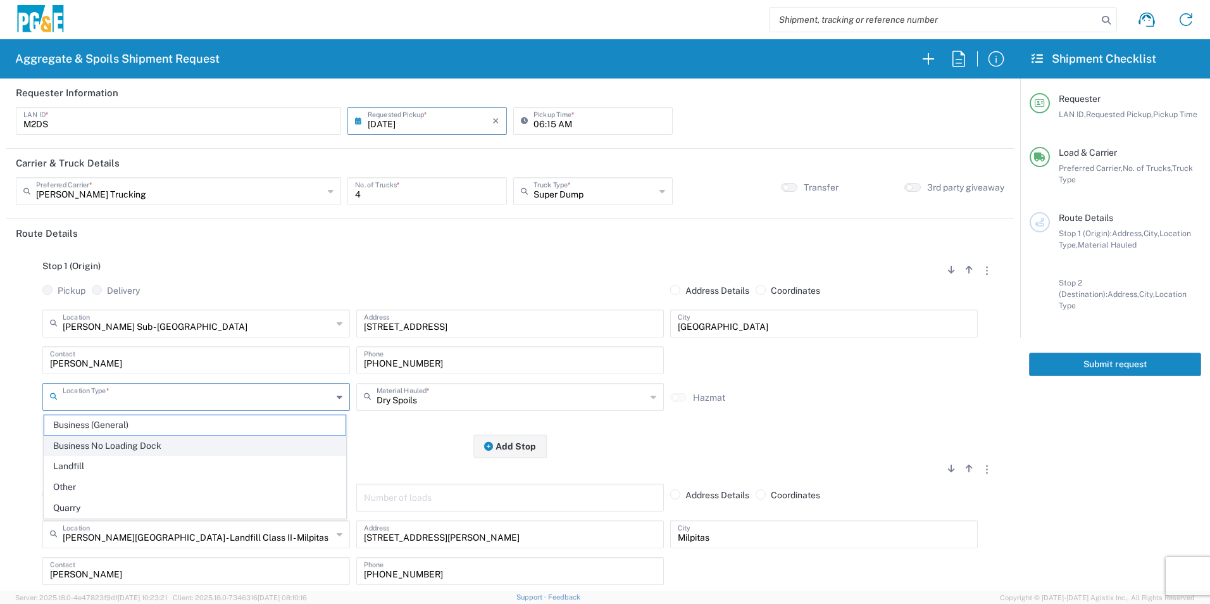
click at [112, 442] on span "Business No Loading Dock" at bounding box center [194, 446] width 301 height 20
type input "Business No Loading Dock"
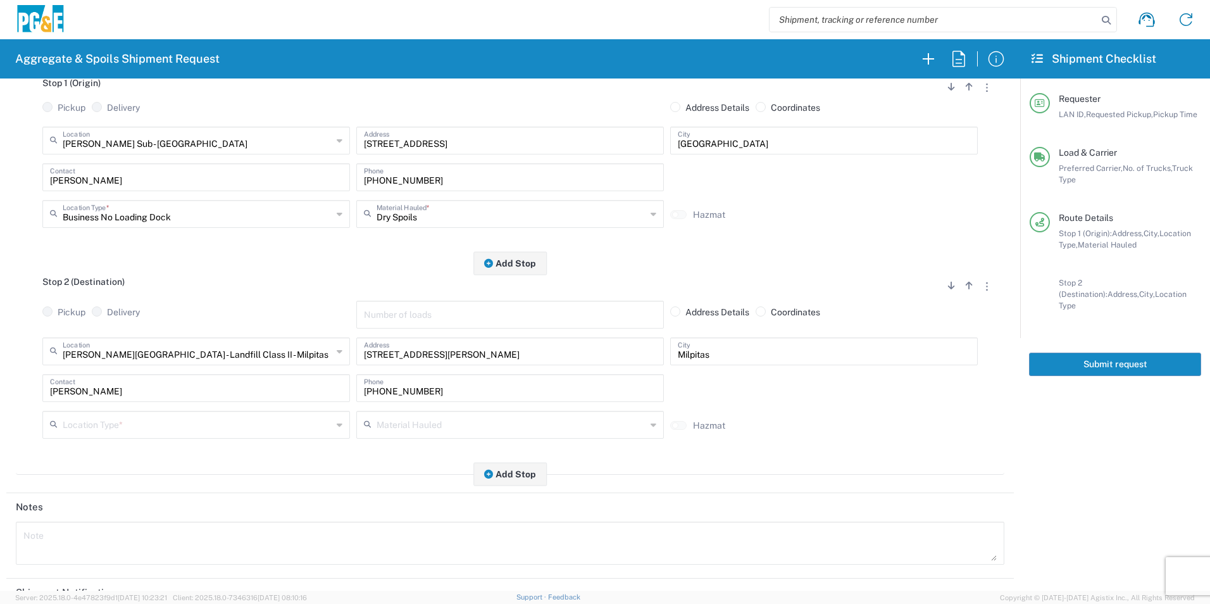
scroll to position [190, 0]
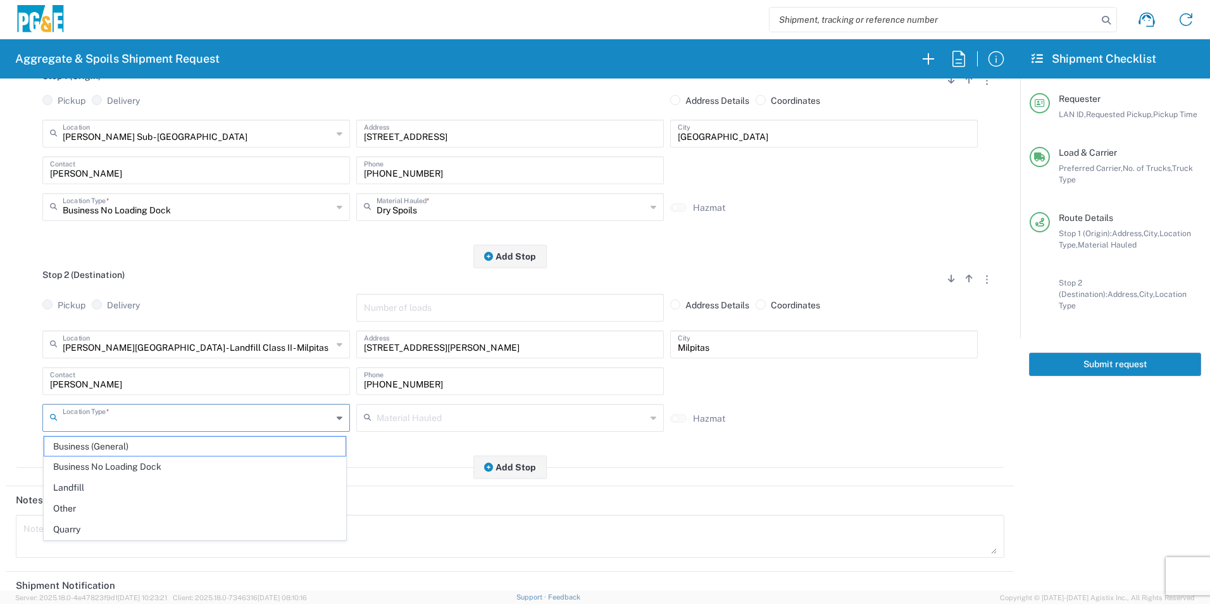
click at [121, 420] on input "text" at bounding box center [197, 417] width 269 height 22
click at [87, 481] on span "Landfill" at bounding box center [194, 488] width 301 height 20
type input "Landfill"
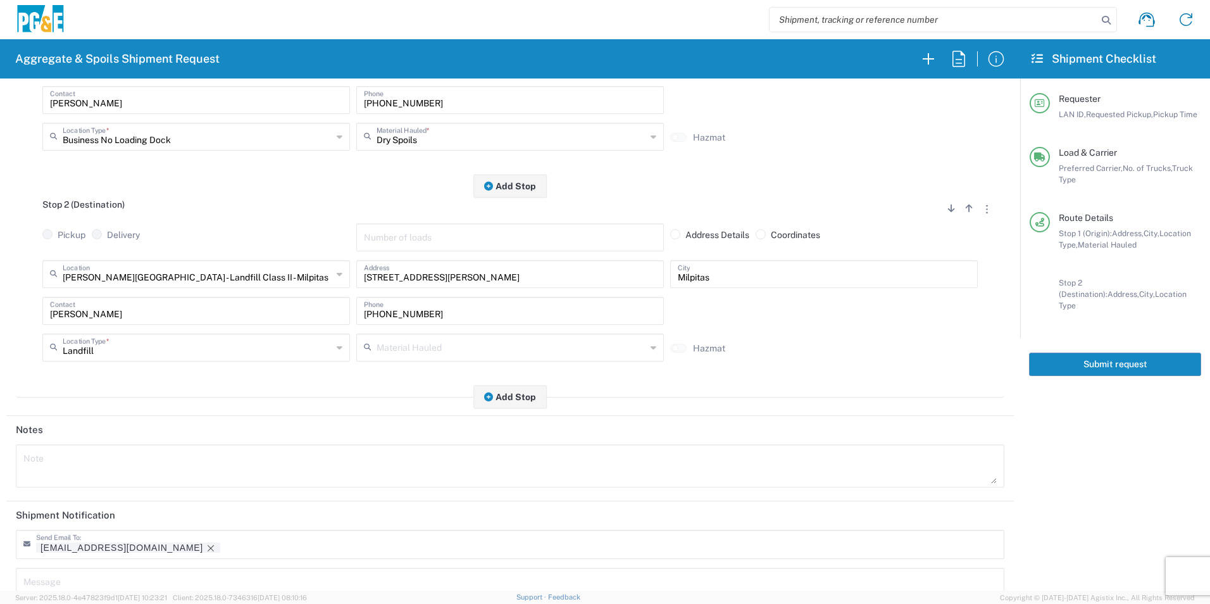
scroll to position [366, 0]
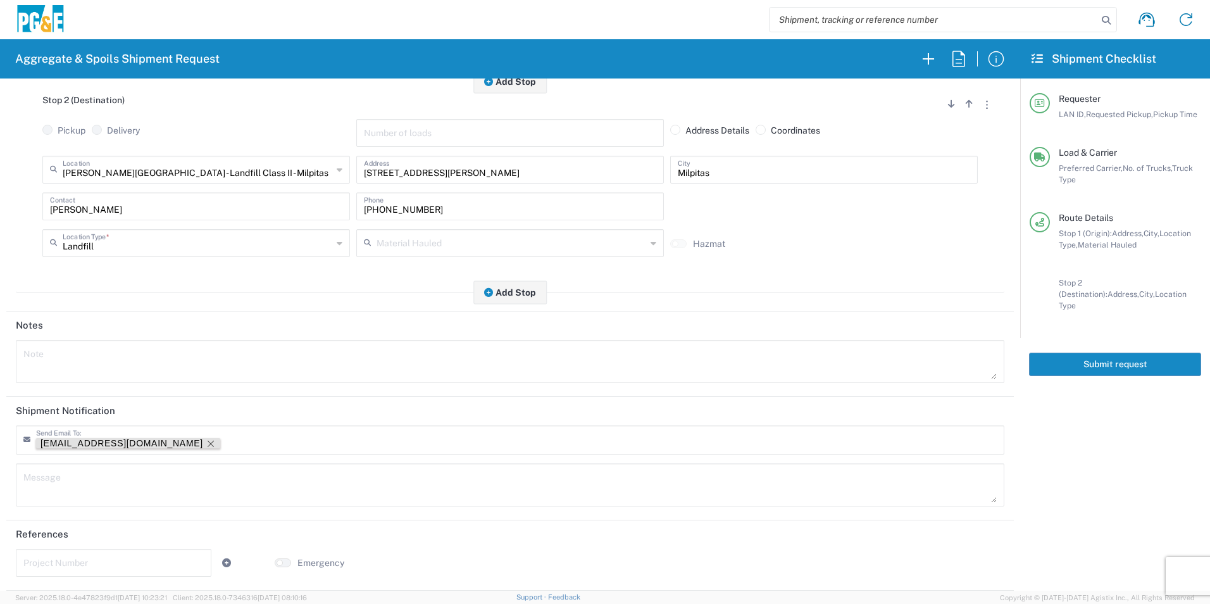
click at [206, 442] on icon "Remove tag" at bounding box center [211, 443] width 10 height 10
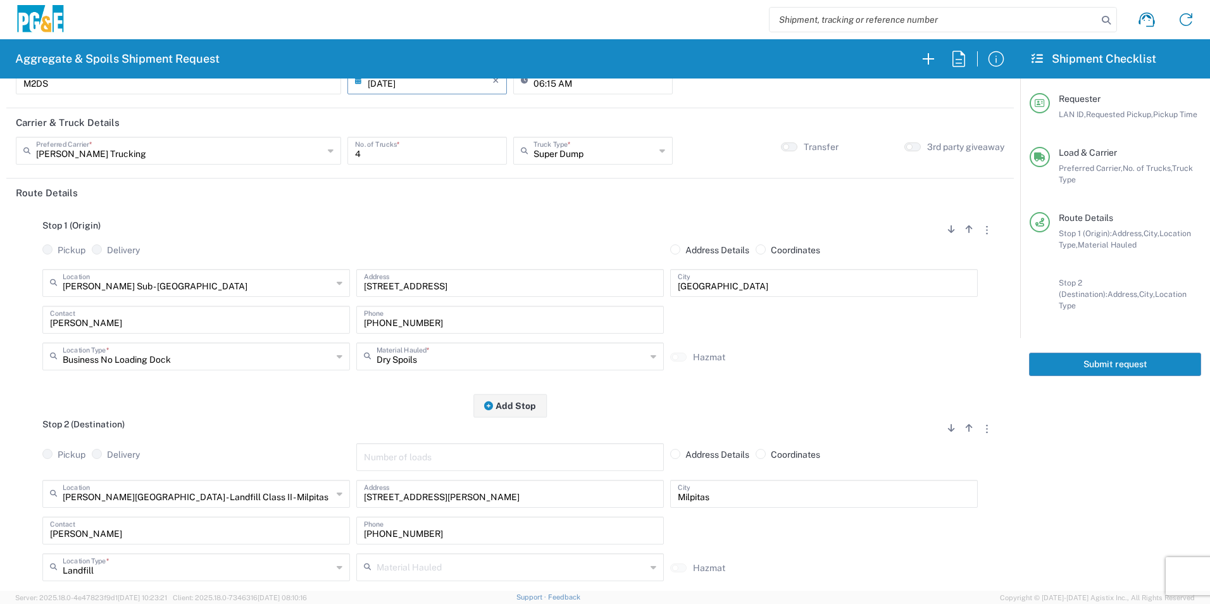
scroll to position [0, 0]
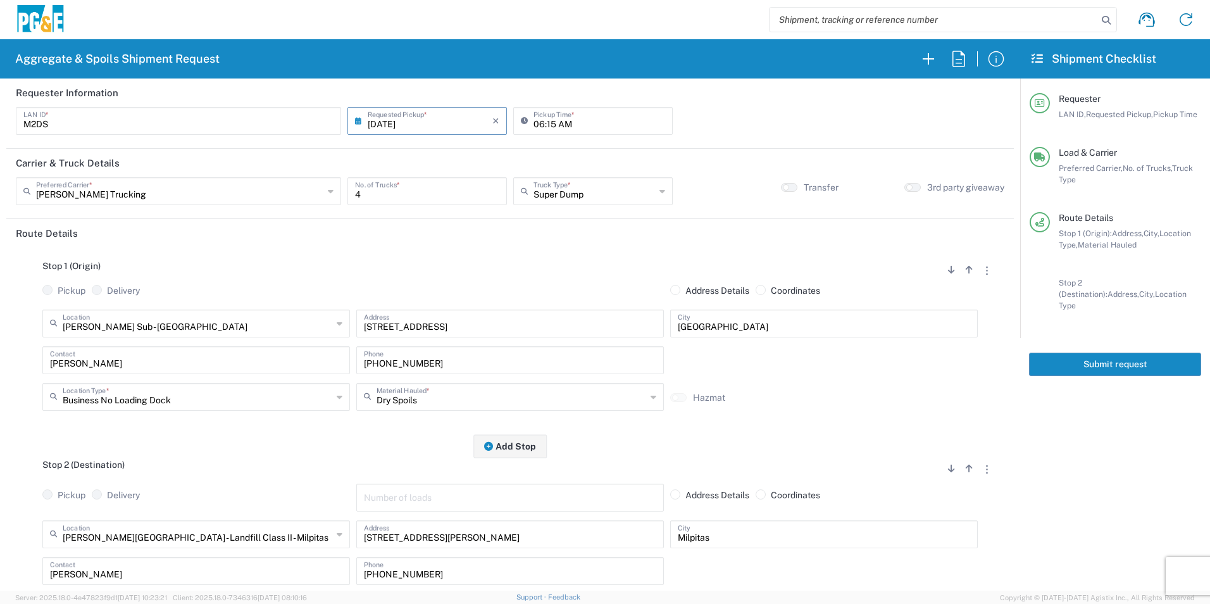
click at [1088, 358] on button "Submit request" at bounding box center [1115, 363] width 172 height 23
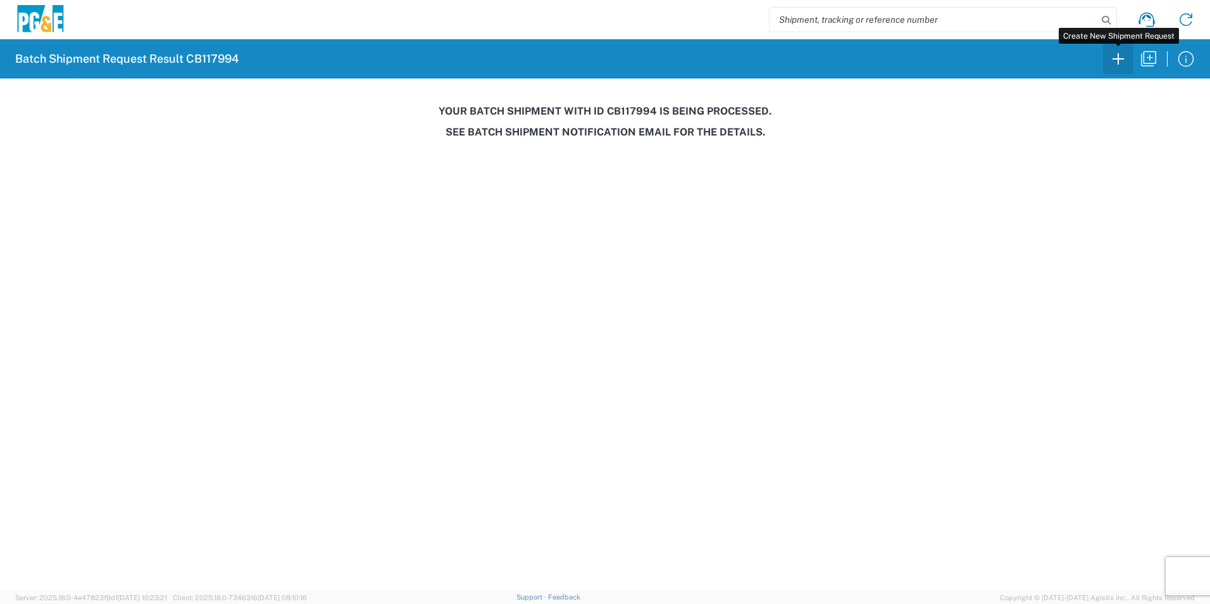
click at [1117, 63] on icon "button" at bounding box center [1118, 59] width 20 height 20
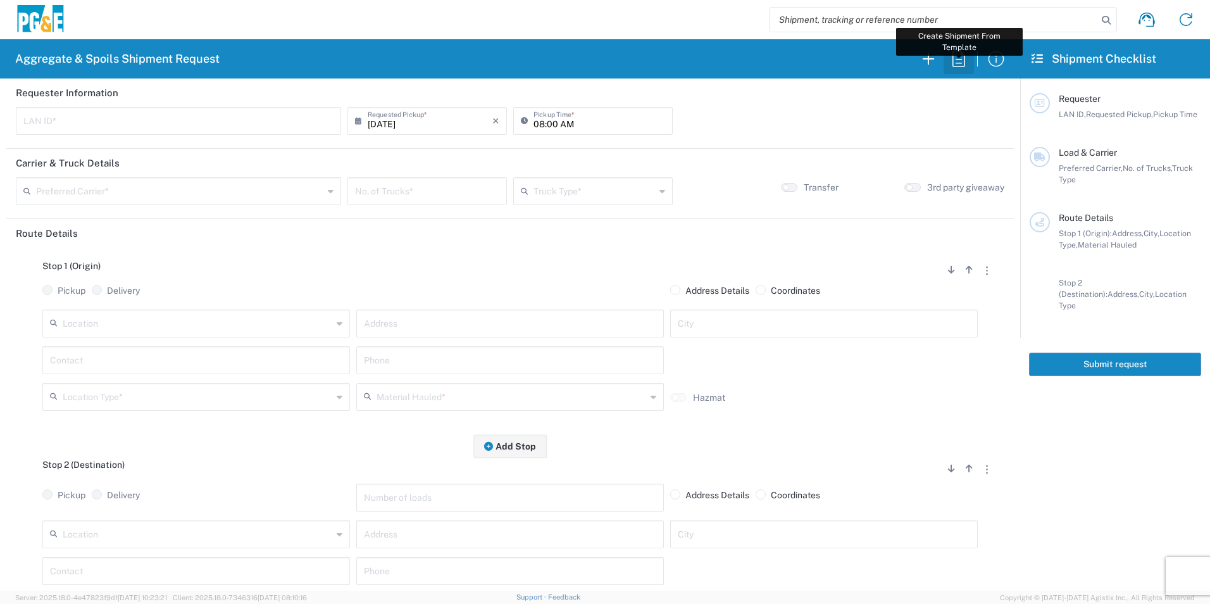
click at [965, 55] on icon "button" at bounding box center [958, 59] width 20 height 20
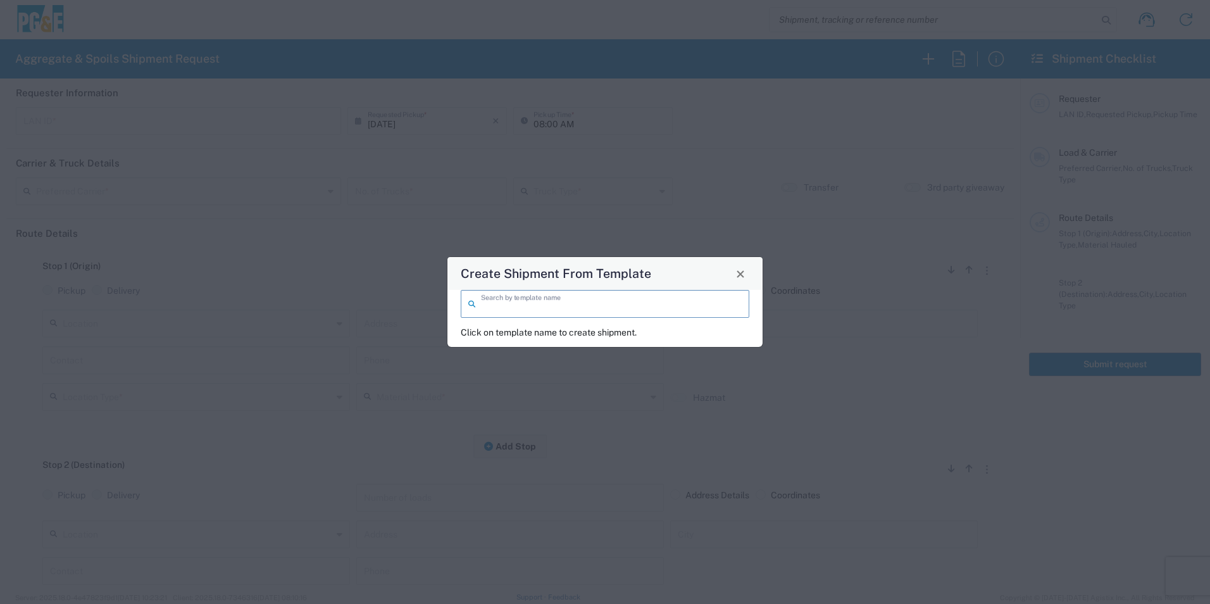
click at [554, 304] on input "search" at bounding box center [611, 303] width 261 height 22
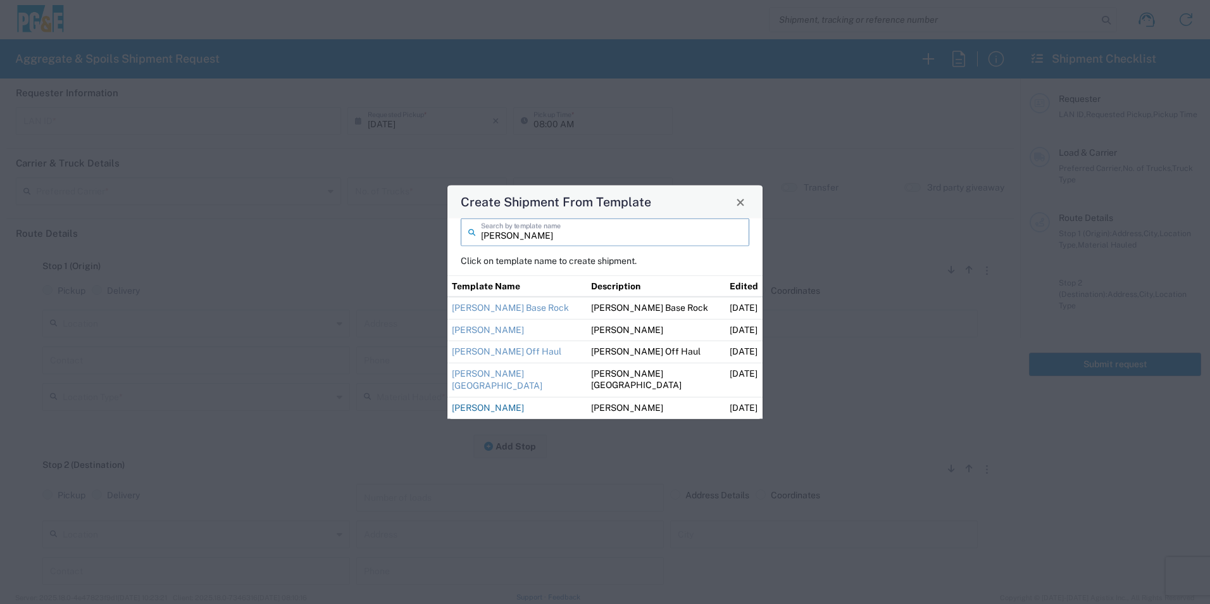
type input "[PERSON_NAME]"
click at [495, 406] on link "[PERSON_NAME]" at bounding box center [488, 407] width 72 height 10
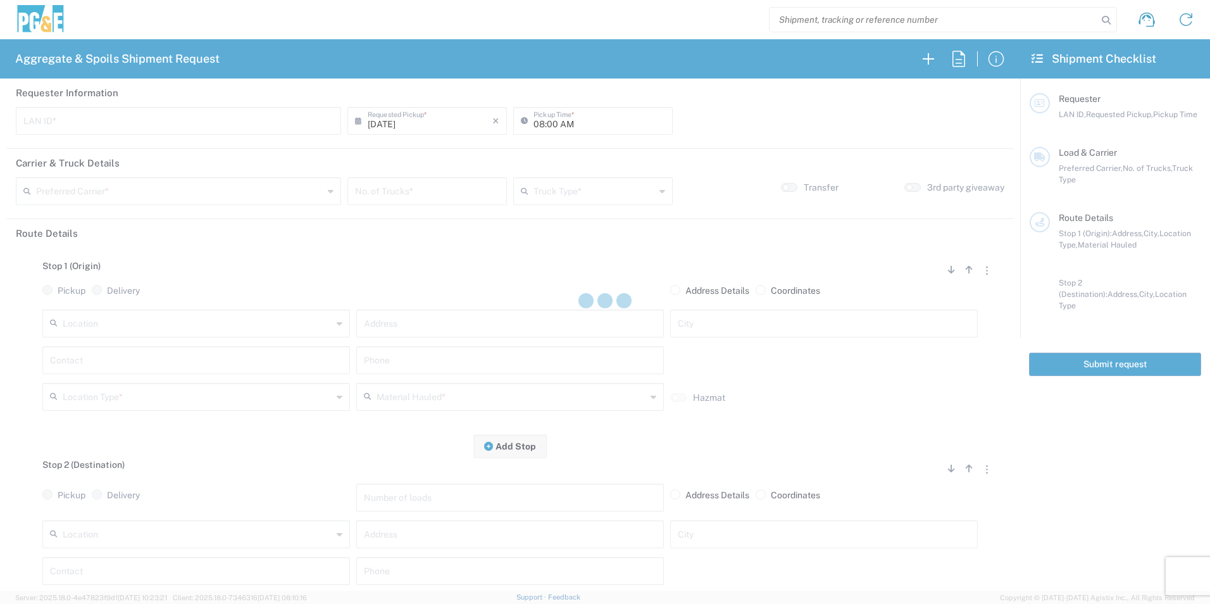
type input "M2DS"
type input "06:00 AM"
type input "[PERSON_NAME] Trucking"
type input "Super Dump"
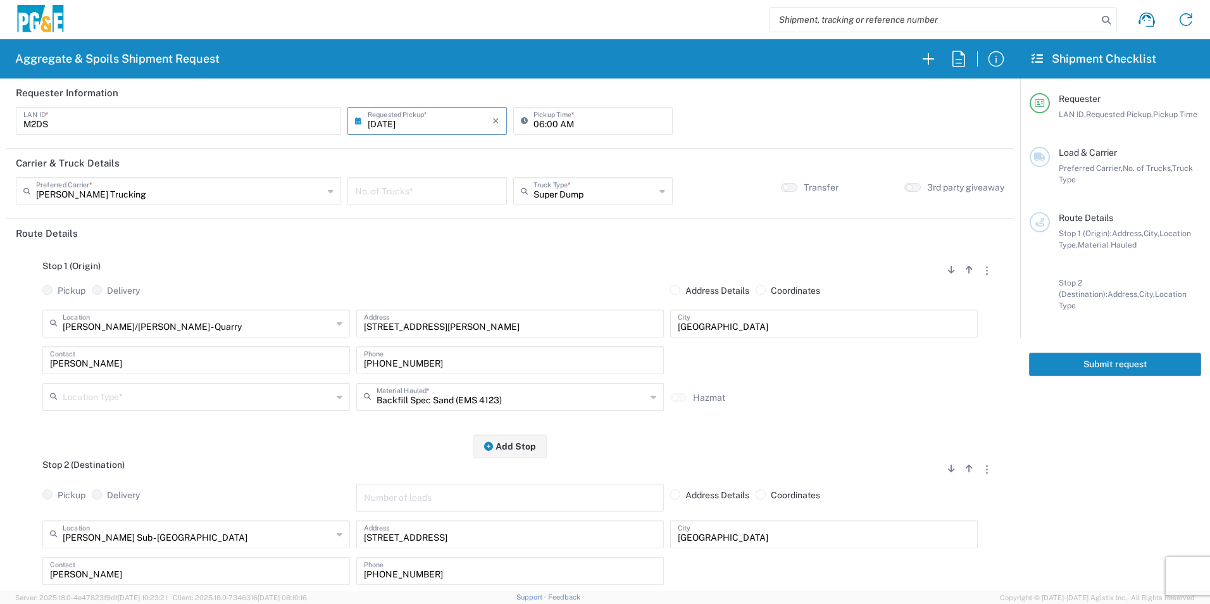
click at [433, 189] on input "number" at bounding box center [427, 190] width 144 height 22
type input "1"
click at [282, 393] on input "text" at bounding box center [197, 396] width 269 height 22
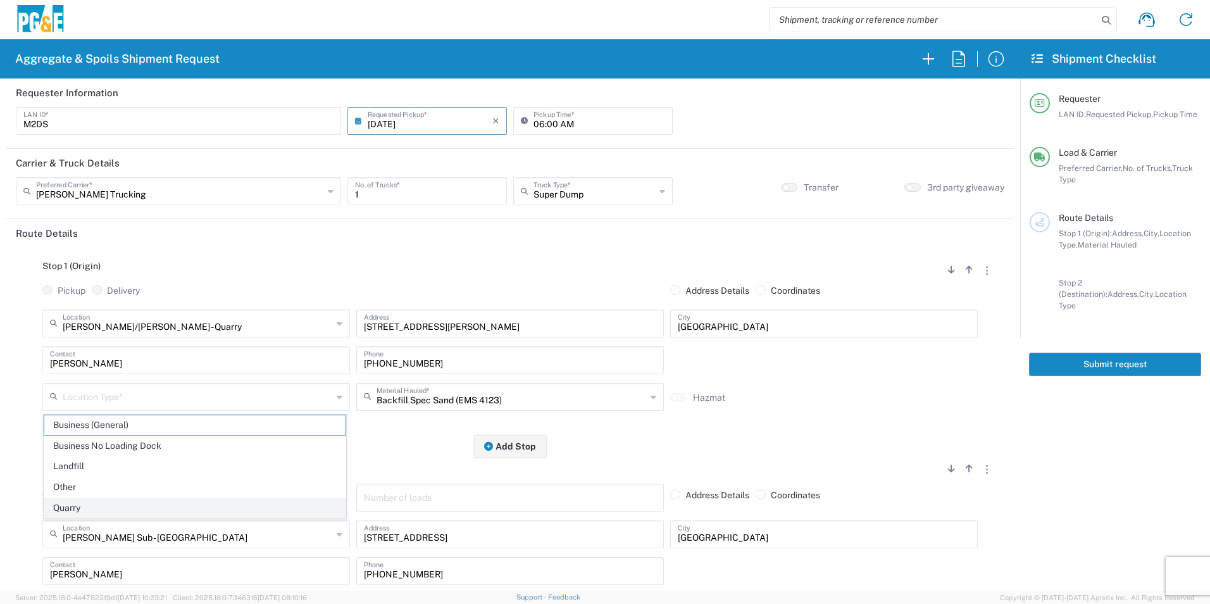
click at [106, 502] on span "Quarry" at bounding box center [194, 508] width 301 height 20
type input "Quarry"
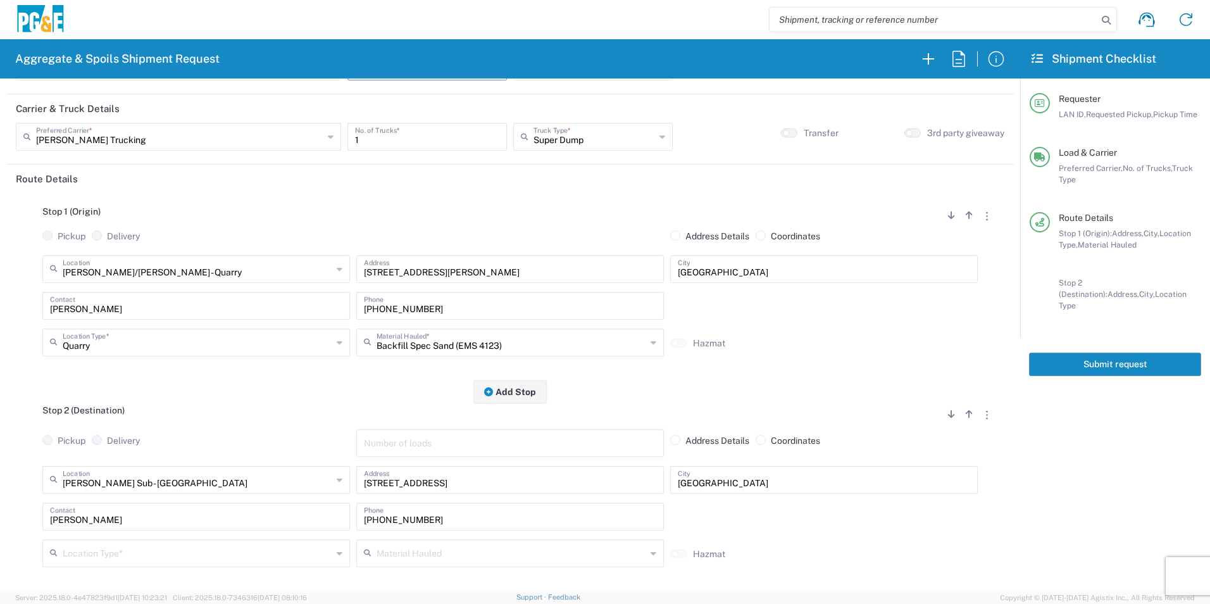
scroll to position [127, 0]
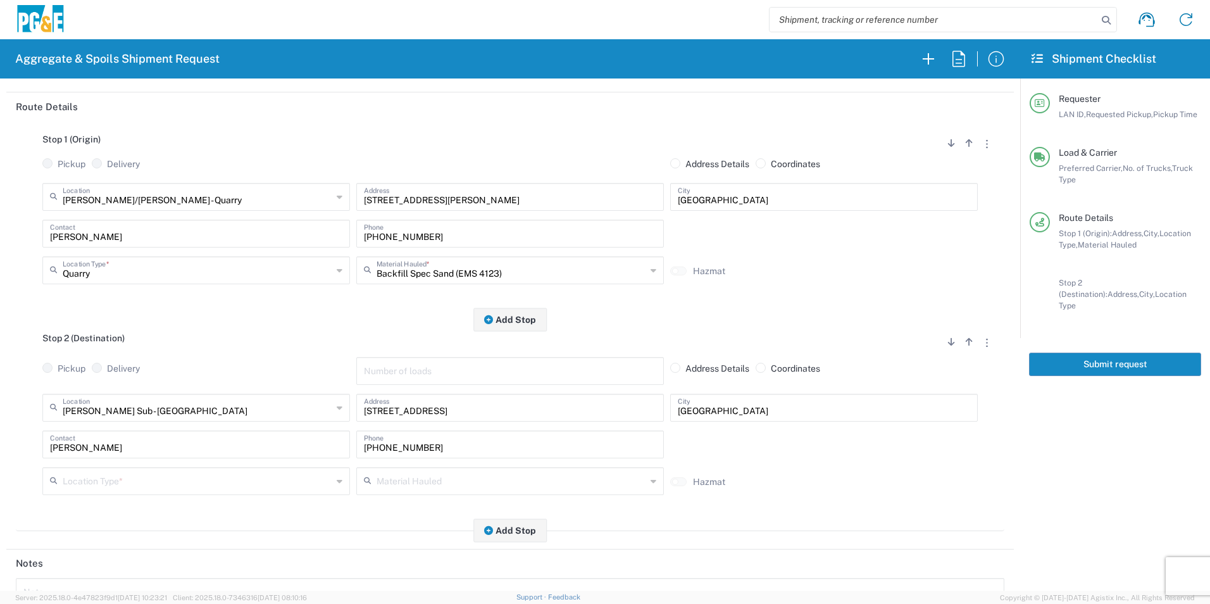
click at [132, 478] on input "text" at bounding box center [197, 480] width 269 height 22
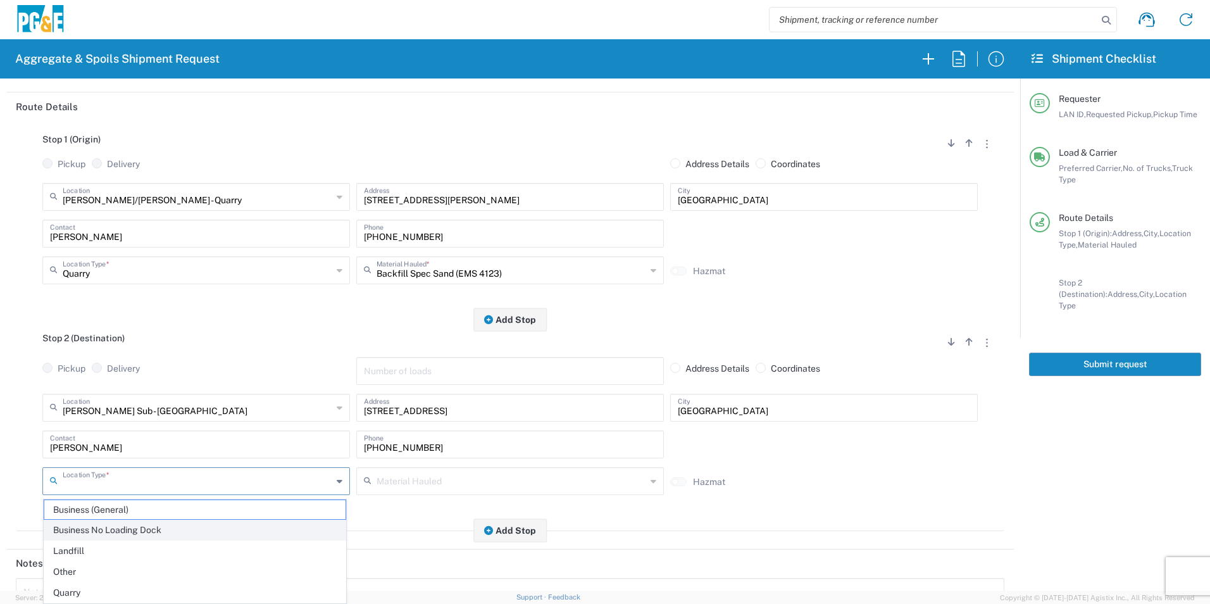
click at [133, 525] on span "Business No Loading Dock" at bounding box center [194, 530] width 301 height 20
type input "Business No Loading Dock"
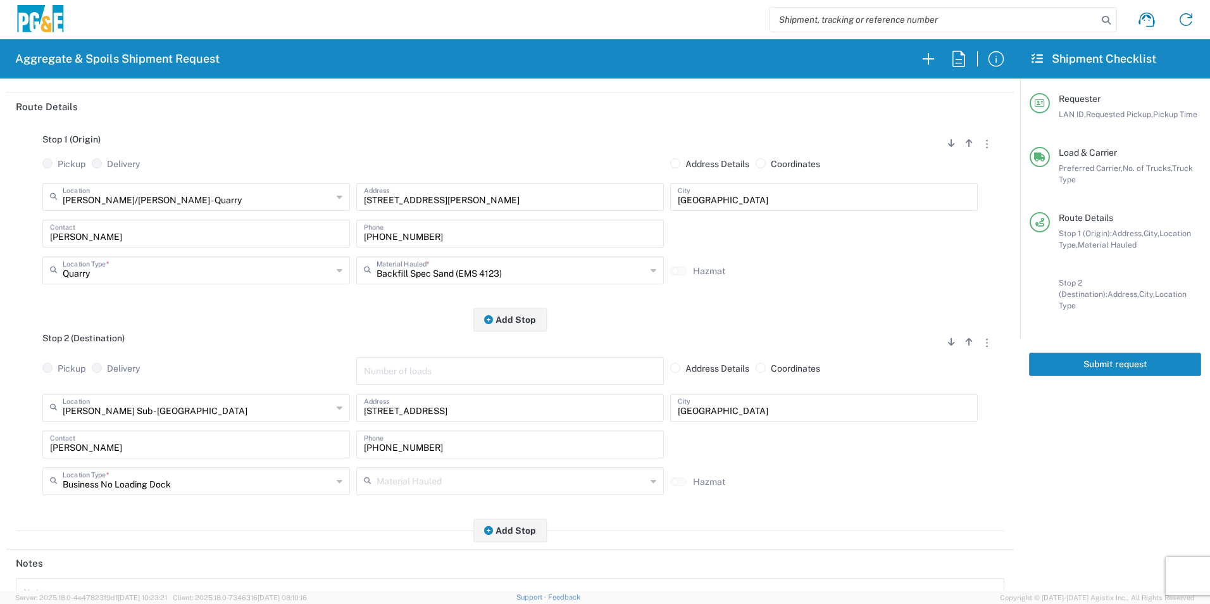
scroll to position [316, 0]
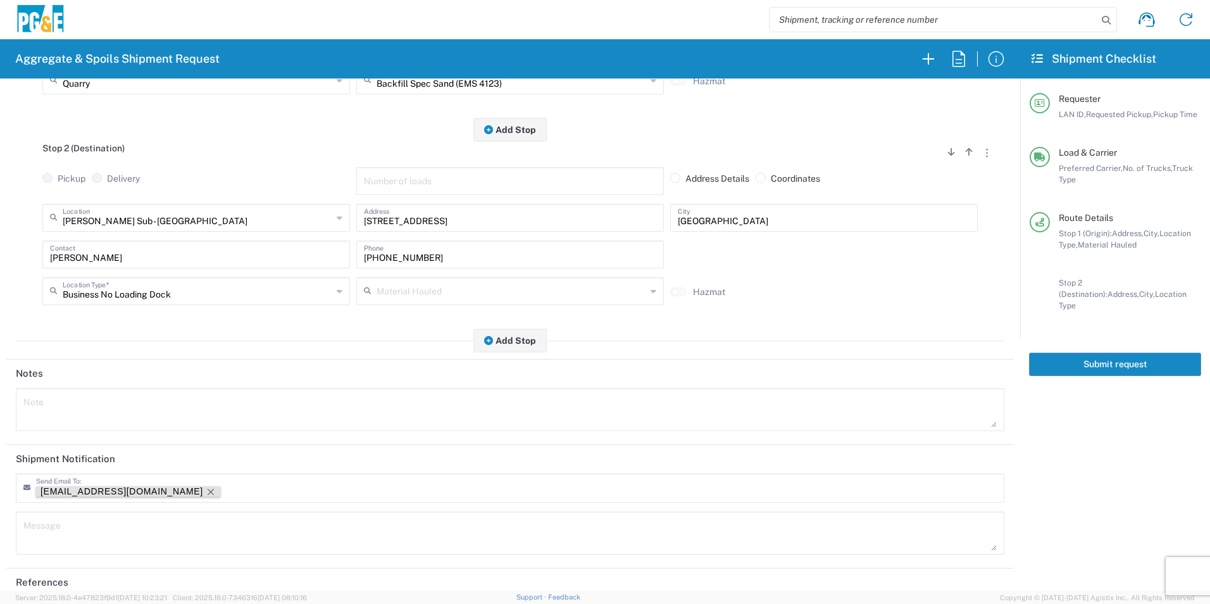
click at [206, 490] on icon "Remove tag" at bounding box center [211, 491] width 10 height 10
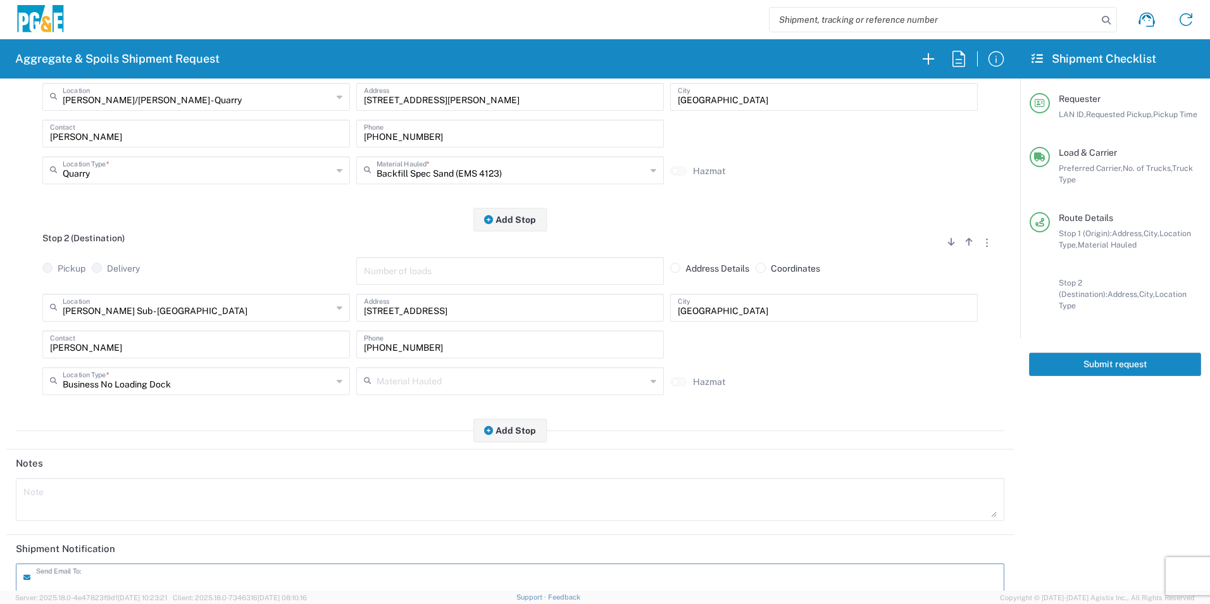
scroll to position [0, 0]
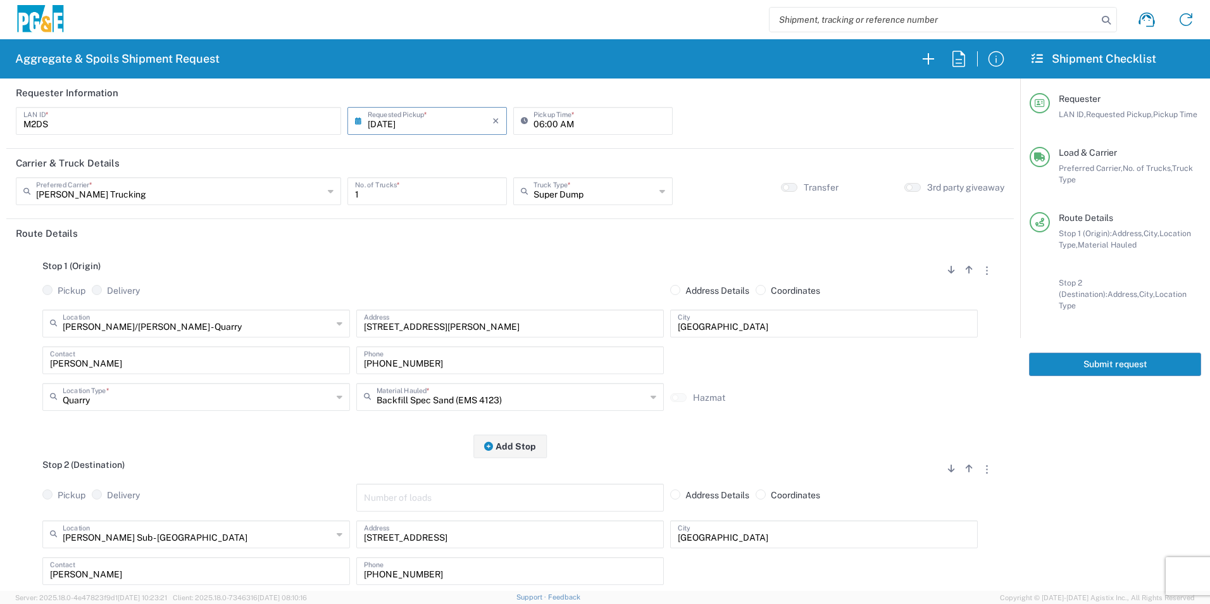
drag, startPoint x: 1127, startPoint y: 354, endPoint x: 1206, endPoint y: 407, distance: 95.8
click at [1126, 354] on button "Submit request" at bounding box center [1115, 363] width 172 height 23
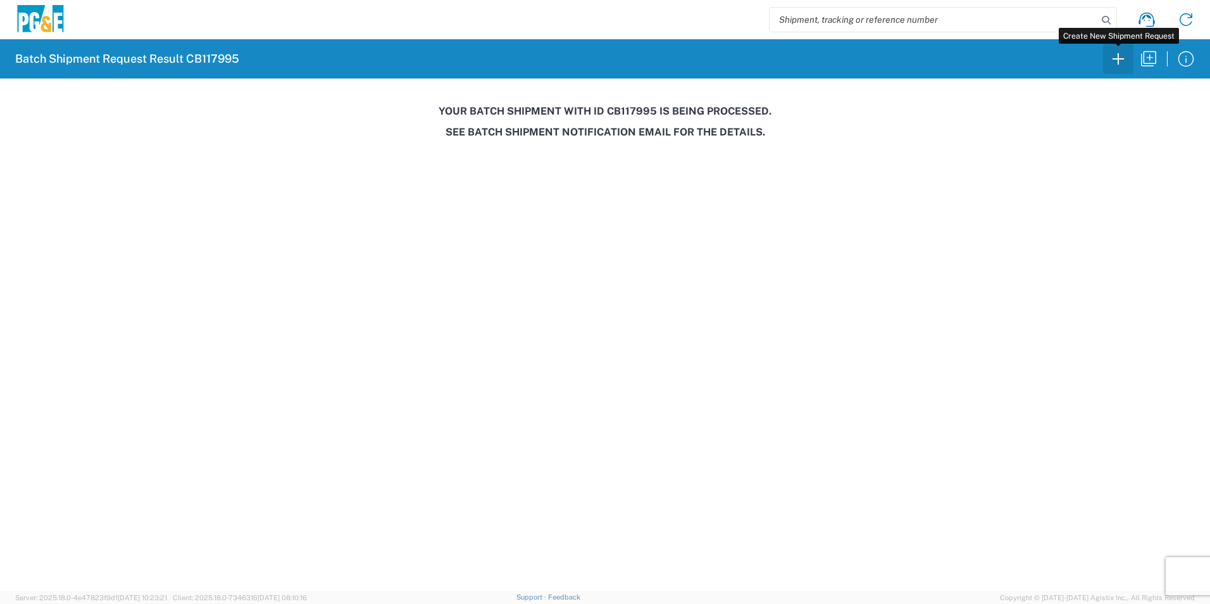
click at [1111, 59] on icon "button" at bounding box center [1118, 59] width 20 height 20
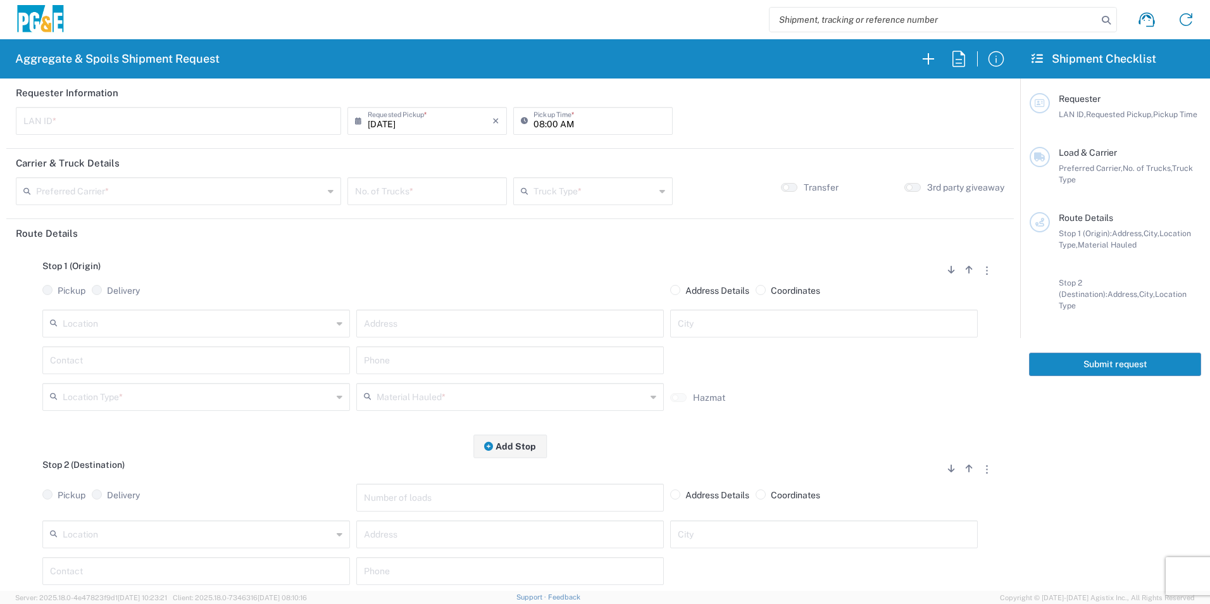
click at [249, 120] on input "text" at bounding box center [178, 120] width 310 height 22
type input "M8WP"
drag, startPoint x: 547, startPoint y: 121, endPoint x: 554, endPoint y: 120, distance: 6.5
click at [548, 120] on input "08:00 AM" at bounding box center [599, 120] width 132 height 22
click at [551, 121] on input "08:00 AM" at bounding box center [599, 120] width 132 height 22
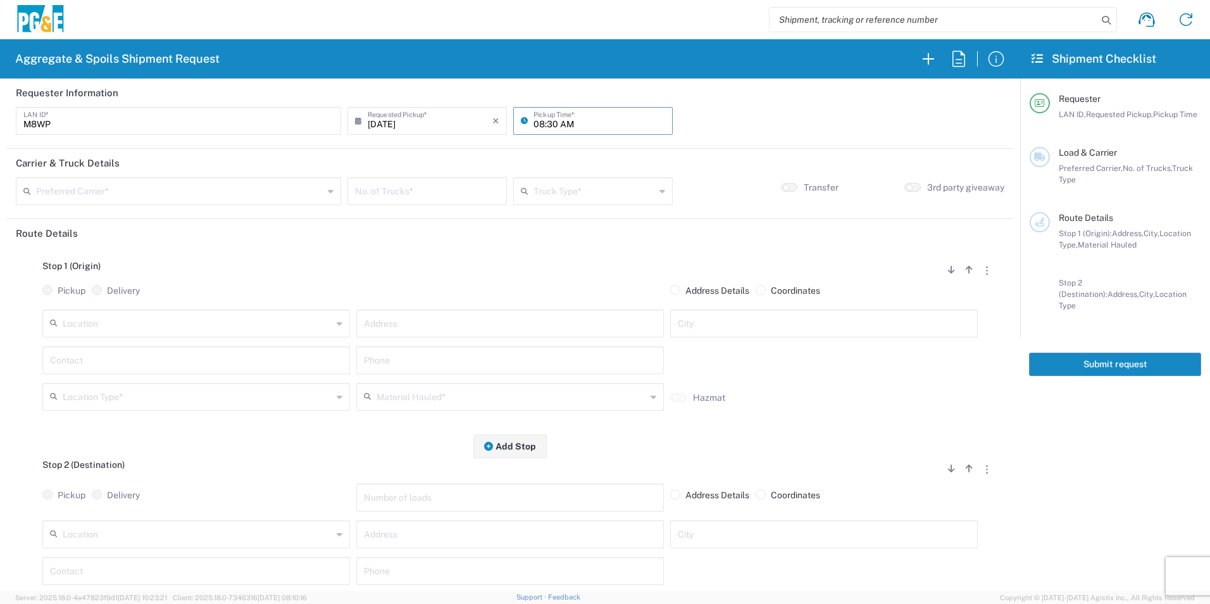
type input "08:30 AM"
click at [209, 201] on div "Preferred Carrier *" at bounding box center [178, 191] width 325 height 28
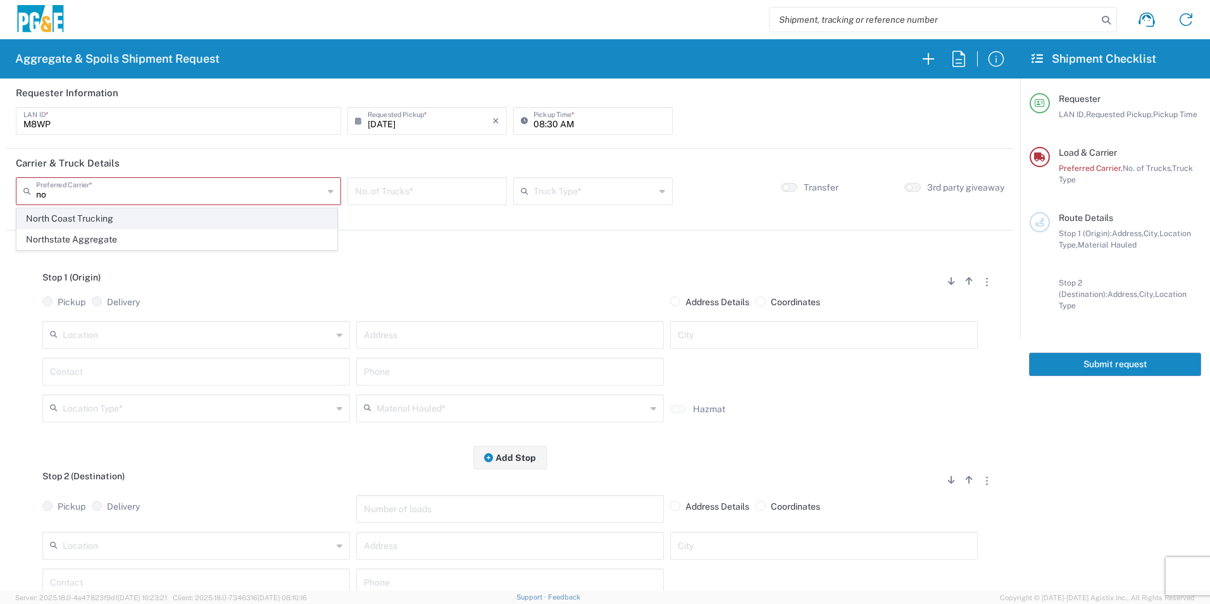
click at [90, 220] on span "North Coast Trucking" at bounding box center [176, 219] width 319 height 20
type input "North Coast Trucking"
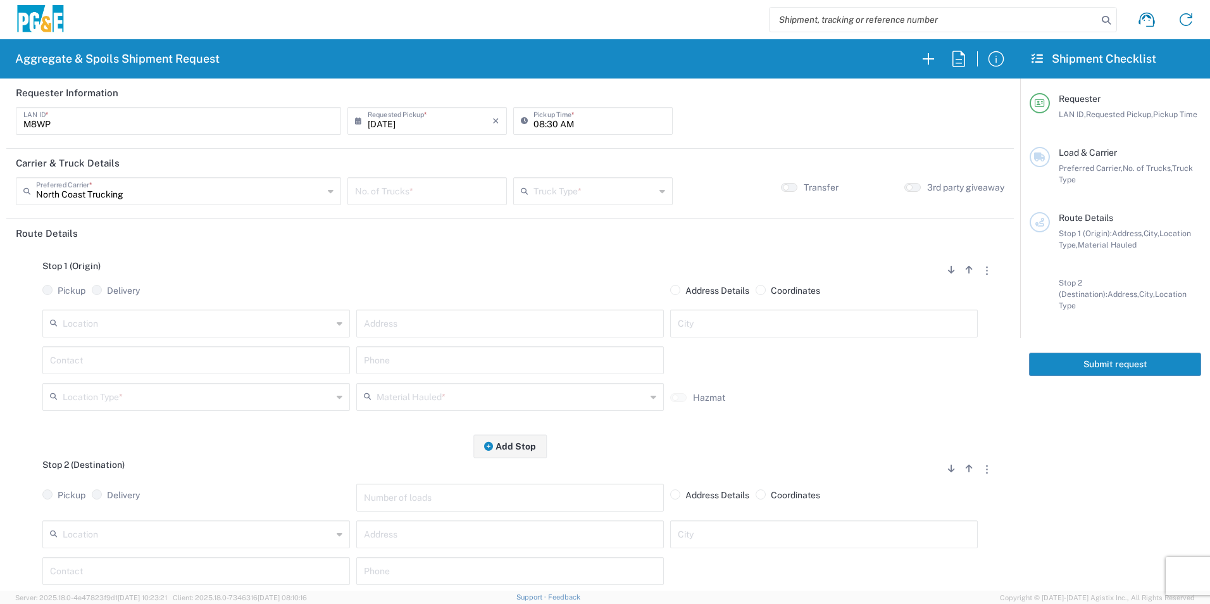
click at [432, 190] on input "number" at bounding box center [427, 190] width 144 height 22
type input "2"
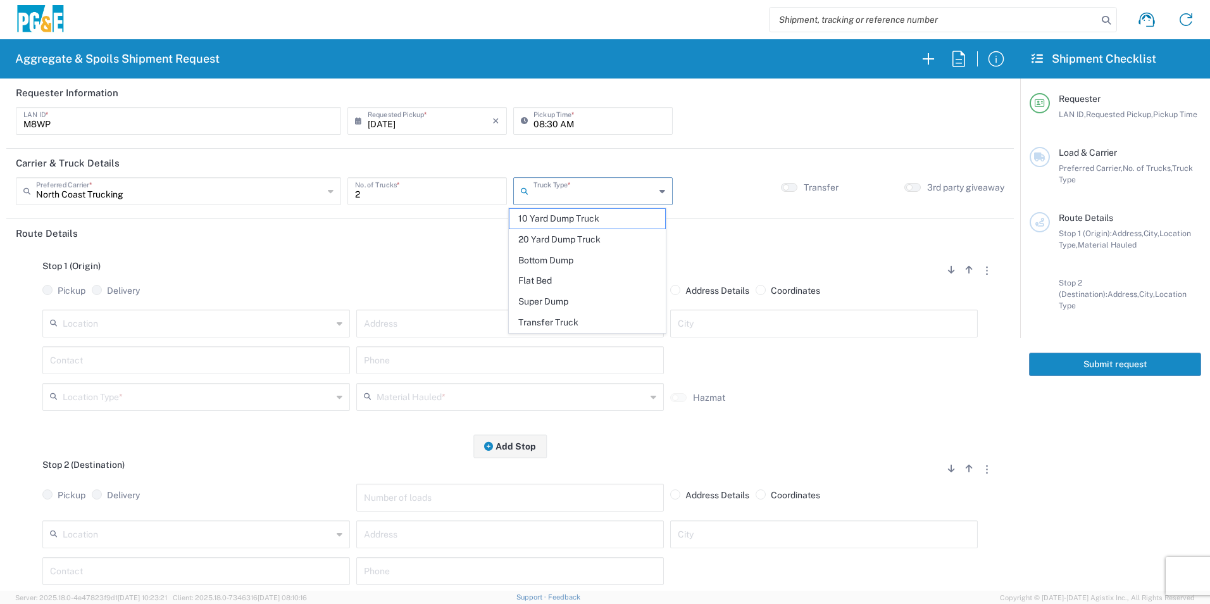
click at [578, 192] on input "text" at bounding box center [593, 190] width 121 height 22
click at [549, 302] on span "Super Dump" at bounding box center [586, 302] width 155 height 20
type input "Super Dump"
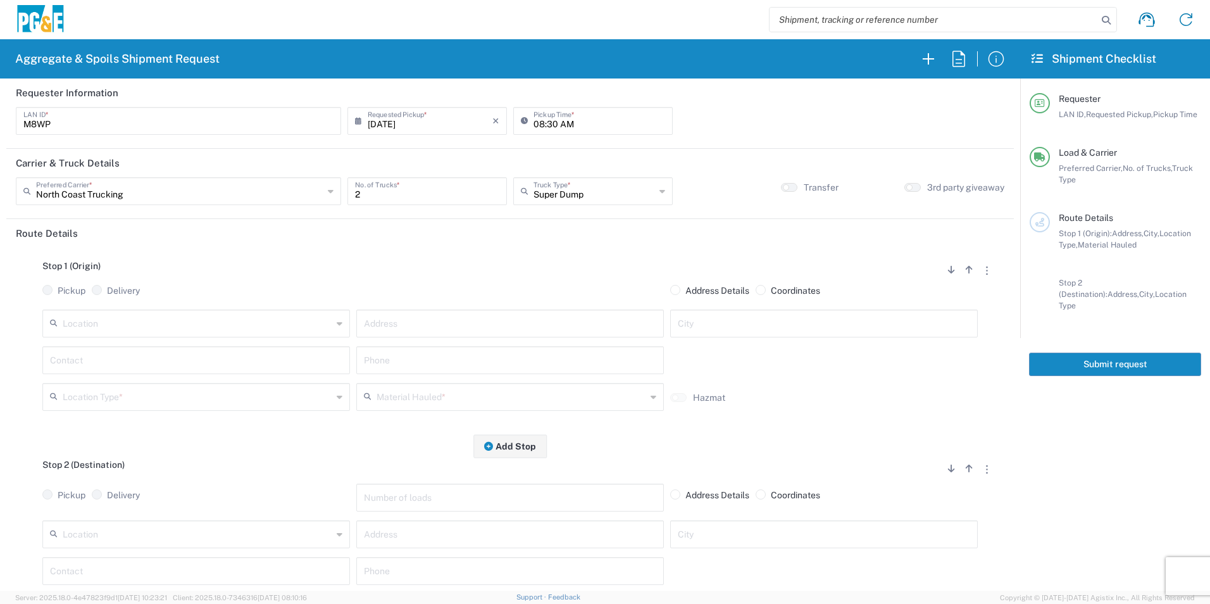
drag, startPoint x: 783, startPoint y: 187, endPoint x: 585, endPoint y: 247, distance: 206.9
click at [783, 187] on button "button" at bounding box center [789, 187] width 16 height 9
click at [423, 321] on input "text" at bounding box center [510, 322] width 292 height 22
type input "[PERSON_NAME] & Camino Del Sol"
type input "[GEOGRAPHIC_DATA]"
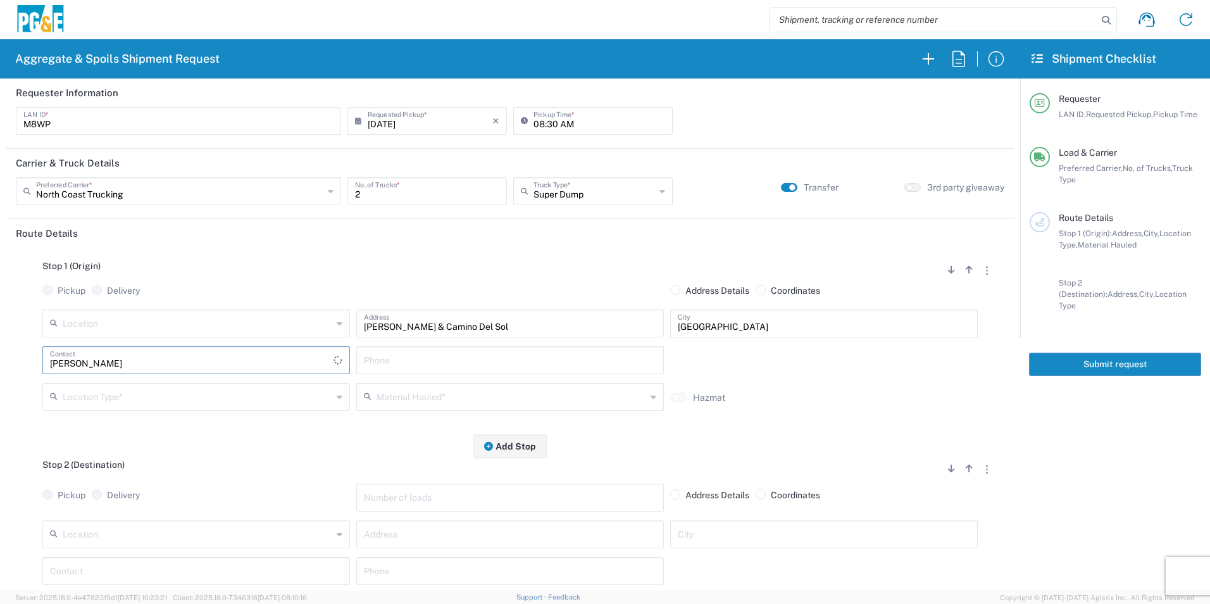
type input "[PERSON_NAME]"
click at [449, 357] on input "text" at bounding box center [510, 359] width 292 height 22
paste input "[PHONE_NUMBER]"
type input "[PHONE_NUMBER]"
click at [385, 566] on input "text" at bounding box center [510, 570] width 292 height 22
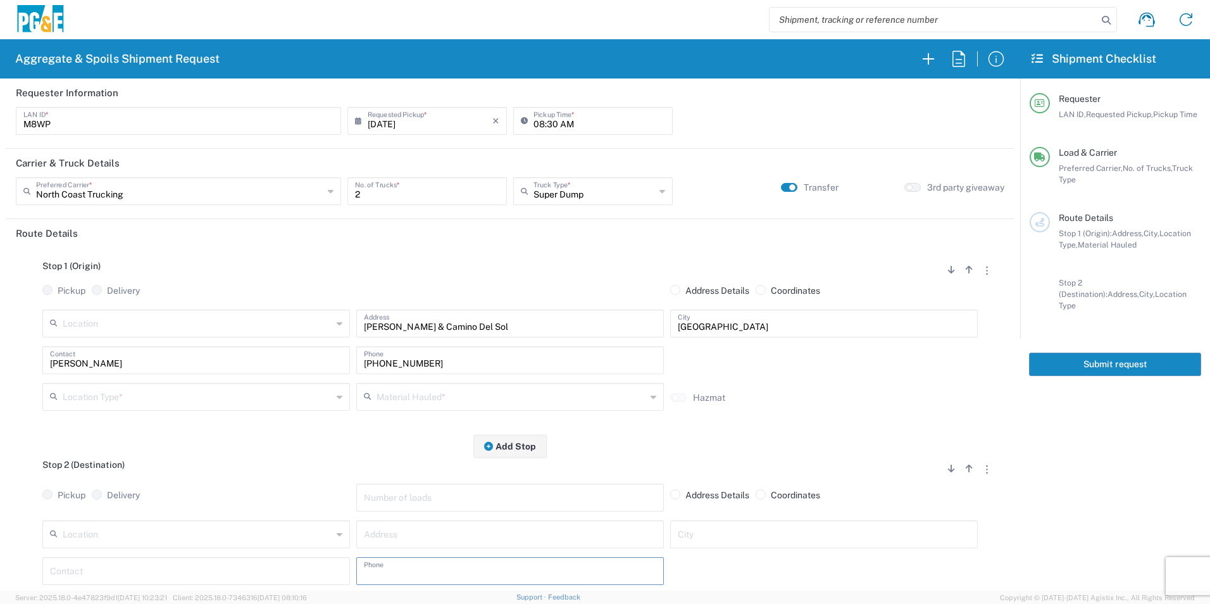
paste input "[PHONE_NUMBER]"
type input "[PHONE_NUMBER]"
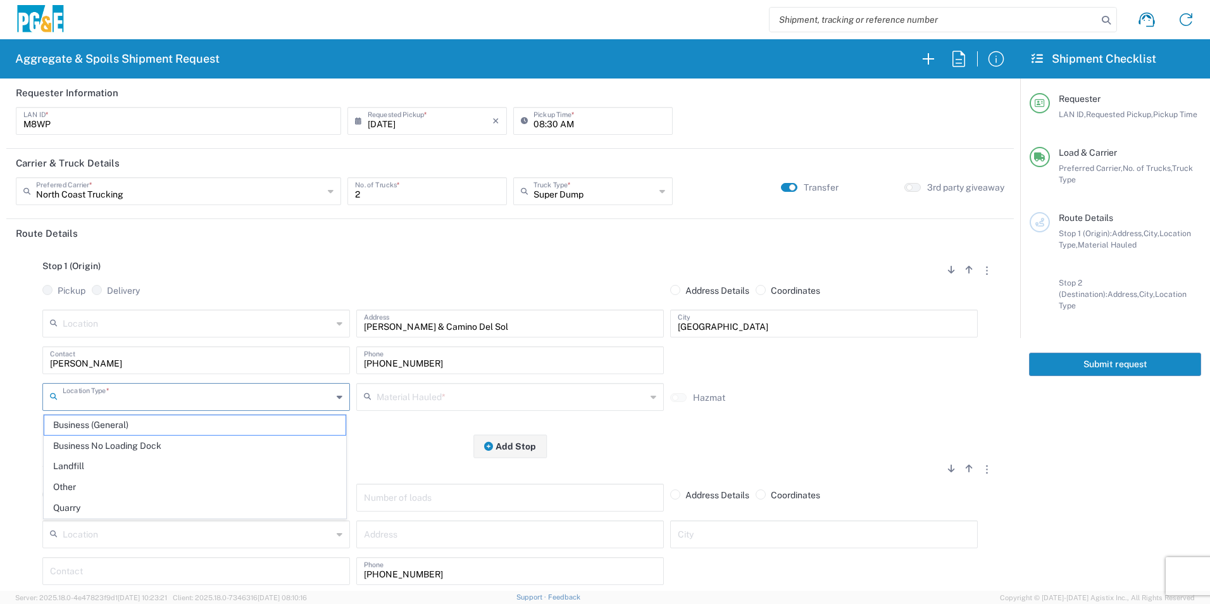
drag, startPoint x: 170, startPoint y: 391, endPoint x: 152, endPoint y: 397, distance: 18.8
click at [168, 391] on input "text" at bounding box center [197, 396] width 269 height 22
click at [80, 477] on span "Other" at bounding box center [194, 487] width 301 height 20
type input "Other"
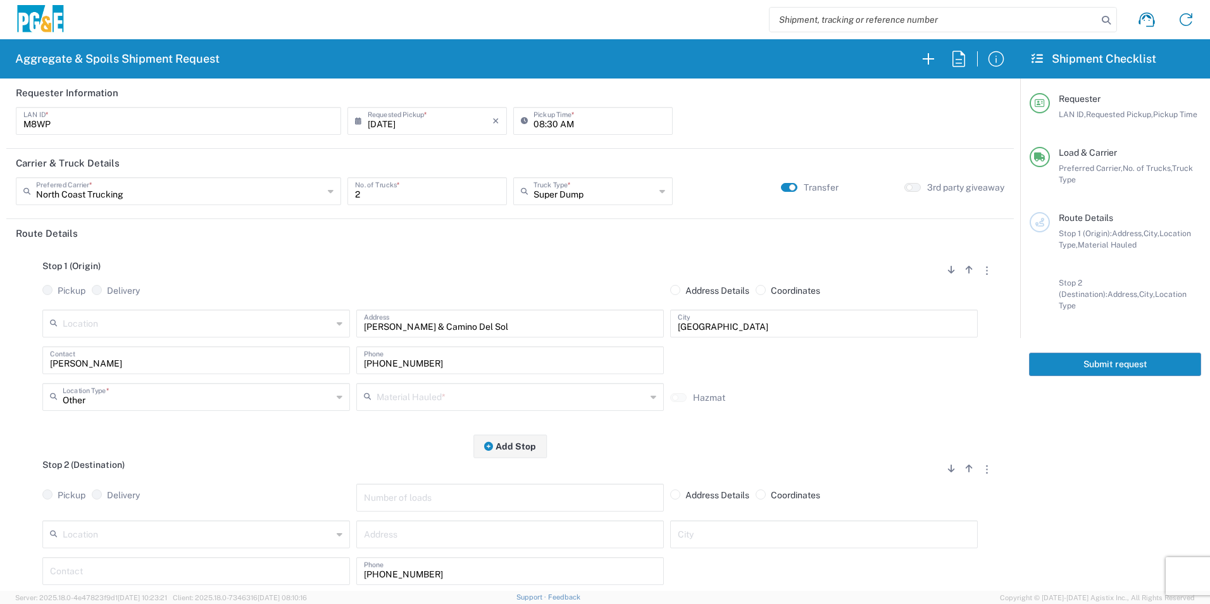
click at [394, 397] on input "text" at bounding box center [510, 396] width 269 height 22
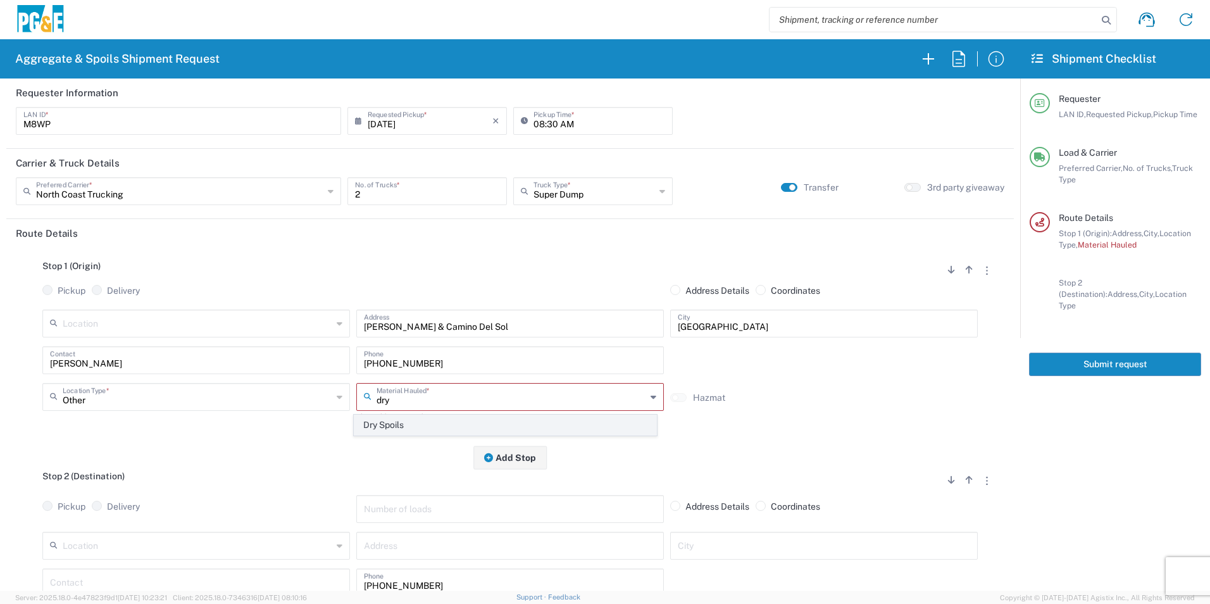
click at [388, 422] on span "Dry Spoils" at bounding box center [504, 425] width 301 height 20
type input "Dry Spoils"
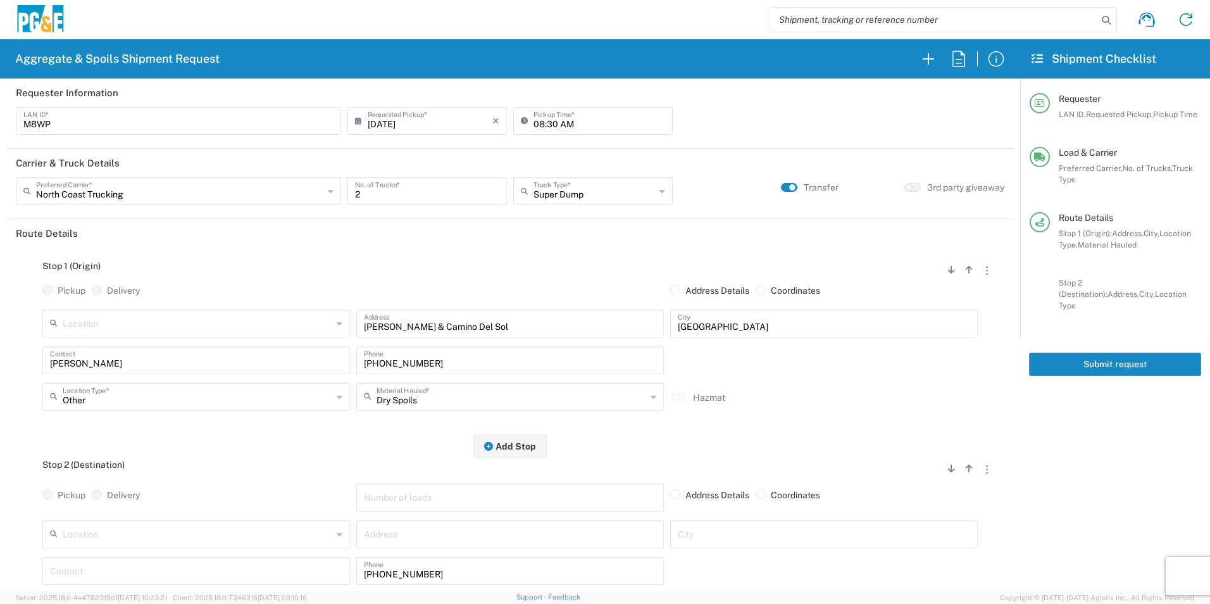
scroll to position [127, 0]
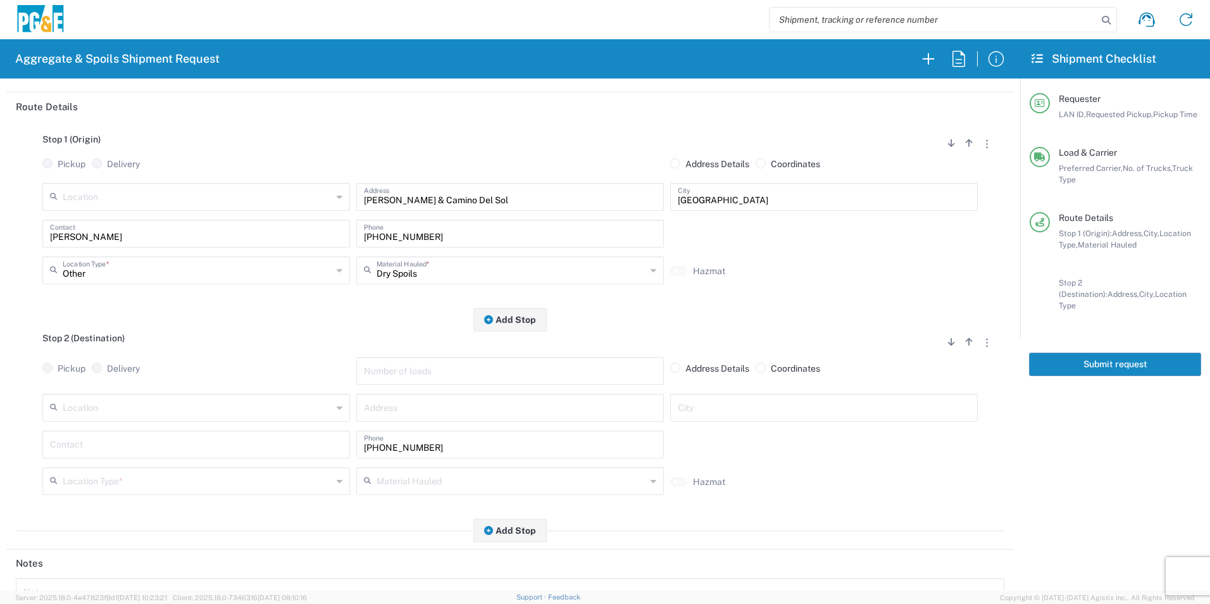
click at [163, 442] on input "text" at bounding box center [196, 443] width 292 height 22
type input "[PERSON_NAME]"
click at [129, 481] on input "text" at bounding box center [197, 480] width 269 height 22
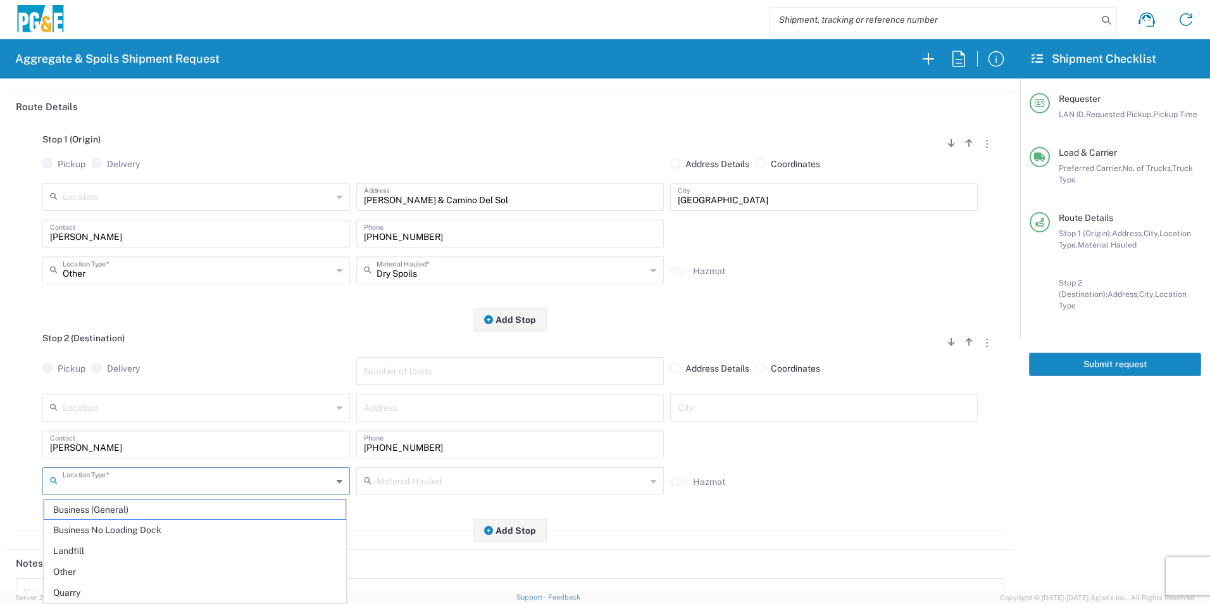
click at [102, 409] on input "text" at bounding box center [197, 406] width 269 height 22
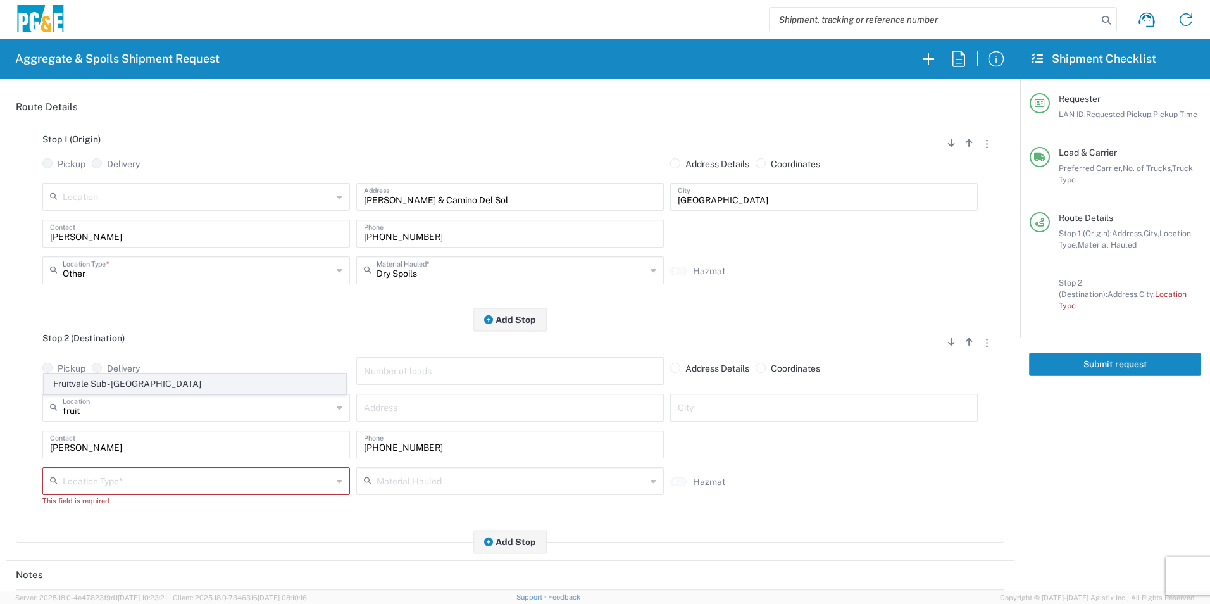
click at [111, 382] on span "Fruitvale Sub - [GEOGRAPHIC_DATA]" at bounding box center [194, 384] width 301 height 20
type input "Fruitvale Sub - [GEOGRAPHIC_DATA]"
type input "[STREET_ADDRESS]"
type input "[GEOGRAPHIC_DATA]"
type input "Business No Loading Dock"
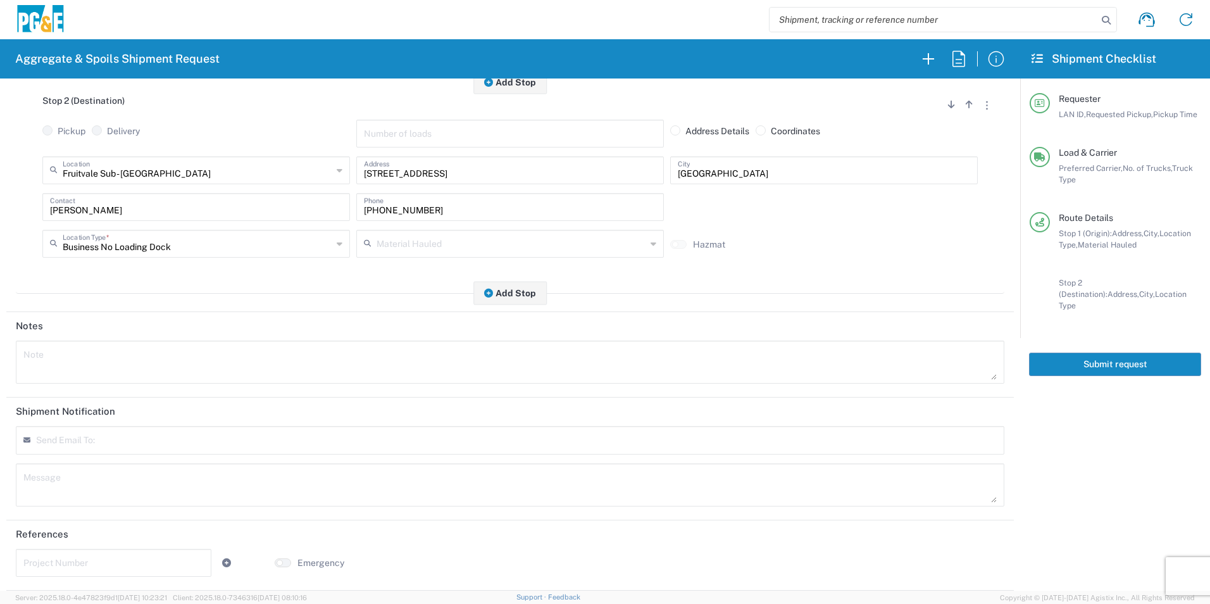
scroll to position [365, 0]
click at [66, 557] on input "text" at bounding box center [113, 561] width 180 height 22
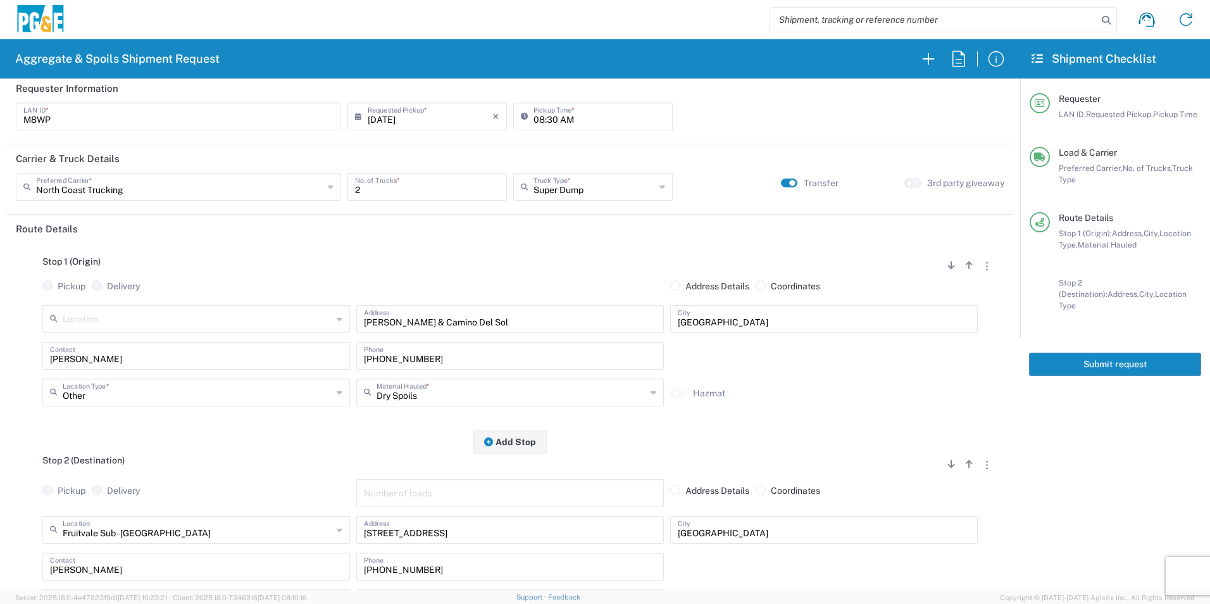
scroll to position [0, 0]
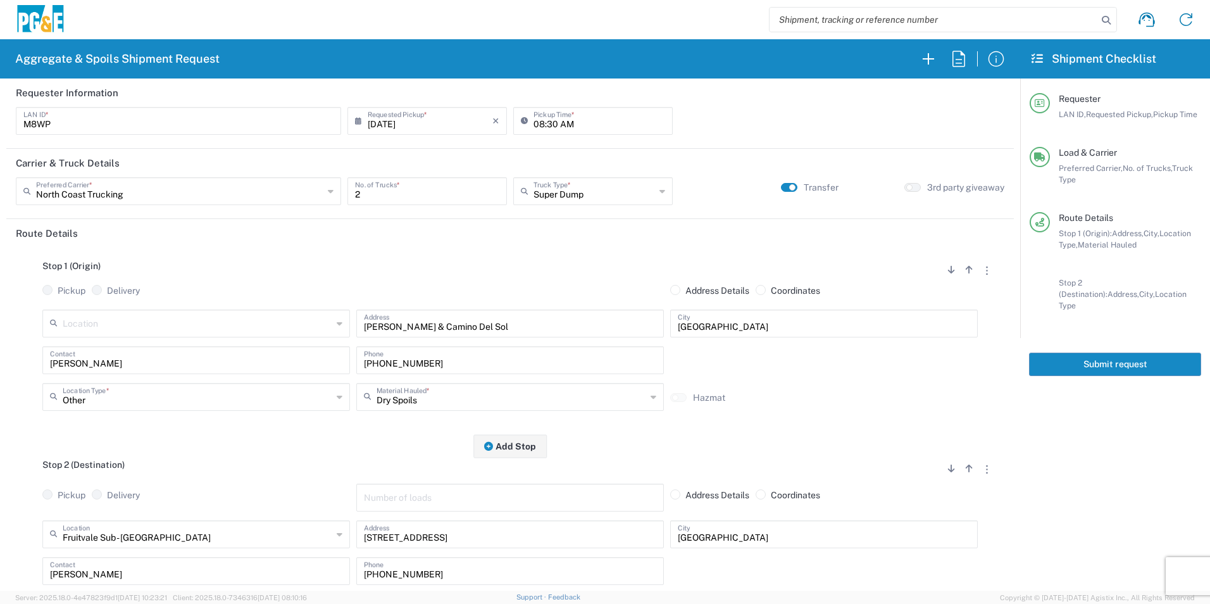
type input "35509376"
click at [1042, 352] on button "Submit request" at bounding box center [1115, 363] width 172 height 23
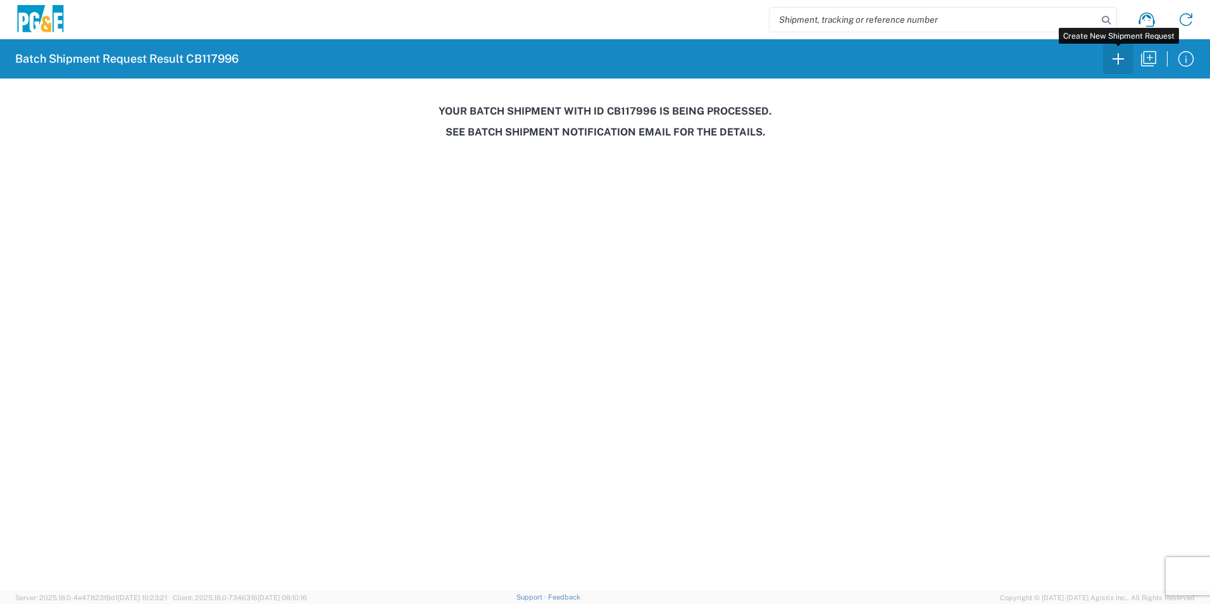
click at [1115, 56] on icon "button" at bounding box center [1118, 59] width 20 height 20
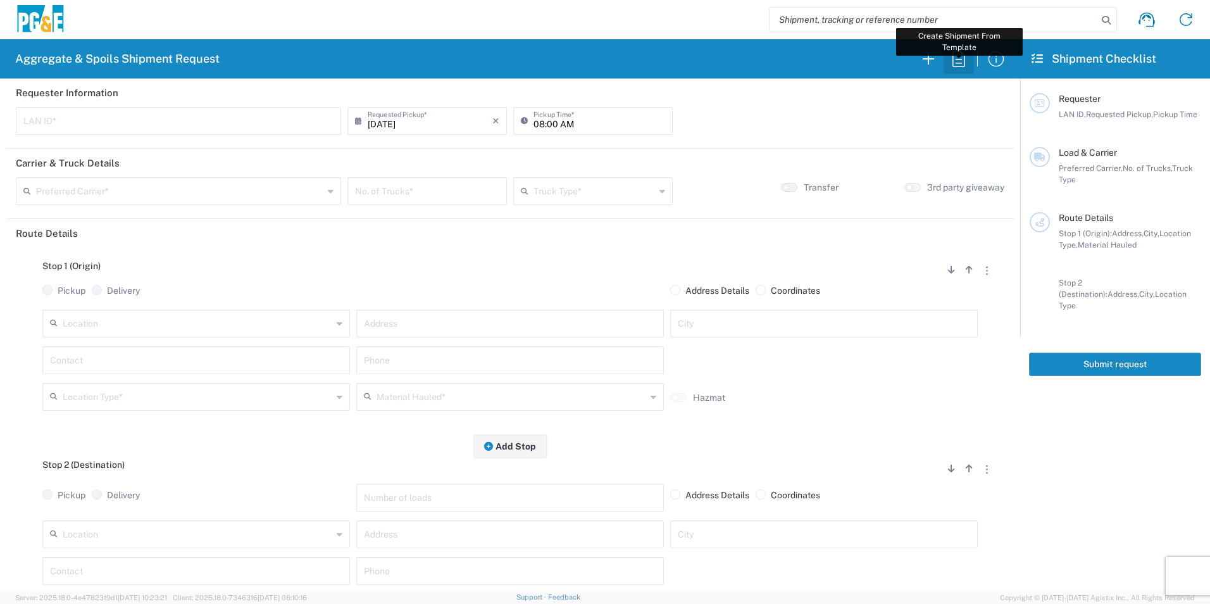
click at [958, 63] on icon "button" at bounding box center [958, 59] width 13 height 16
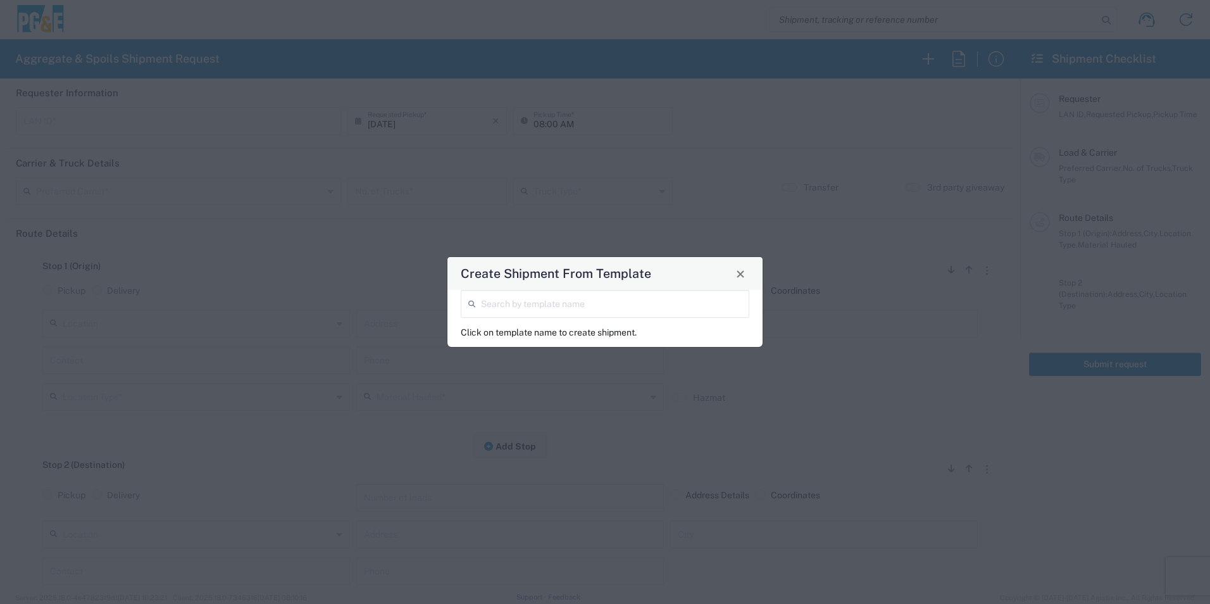
click at [514, 309] on input "search" at bounding box center [611, 303] width 261 height 22
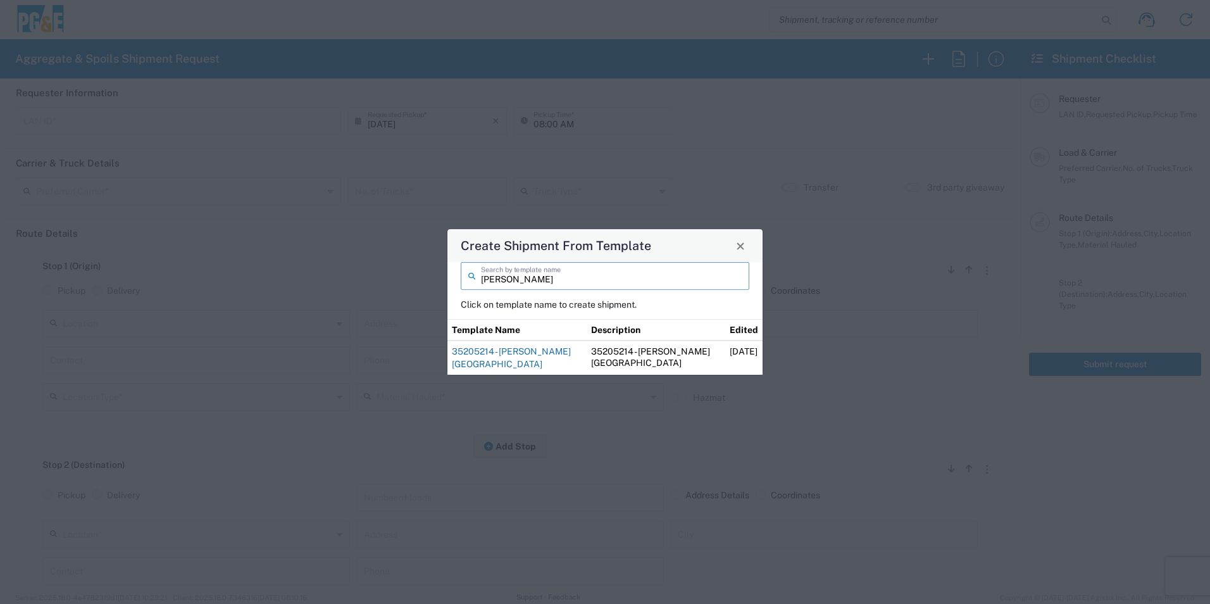
type input "[PERSON_NAME]"
click at [539, 349] on link "35205214 - [PERSON_NAME][GEOGRAPHIC_DATA]" at bounding box center [511, 357] width 119 height 23
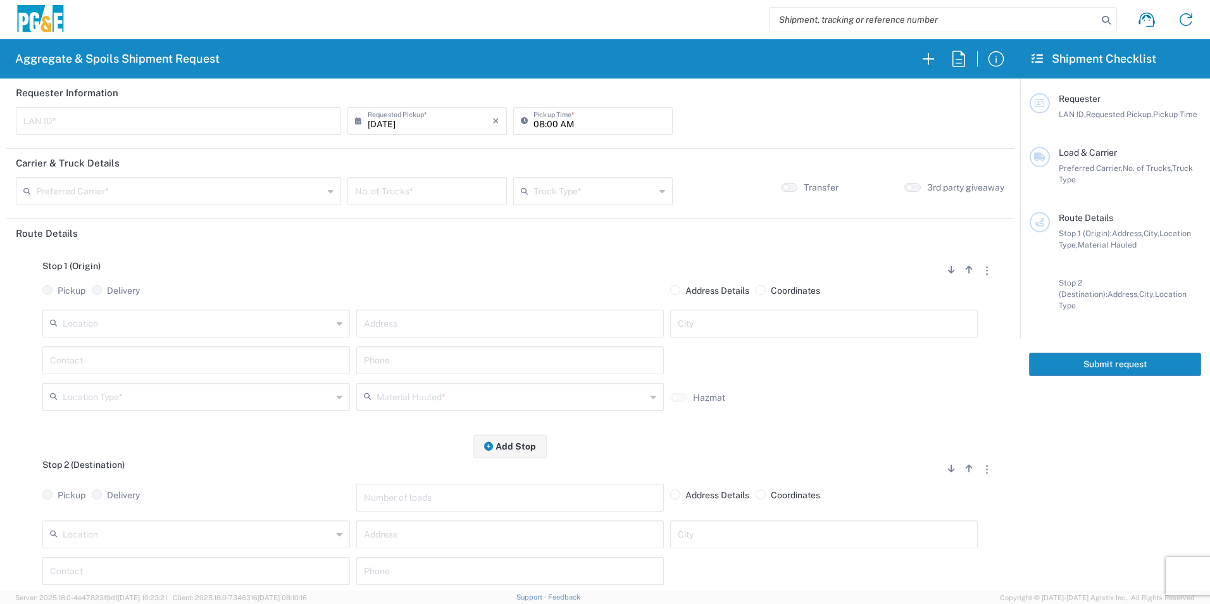
type input "RXIN"
type input "101 Trucking"
type input "20 Yard Dump Truck"
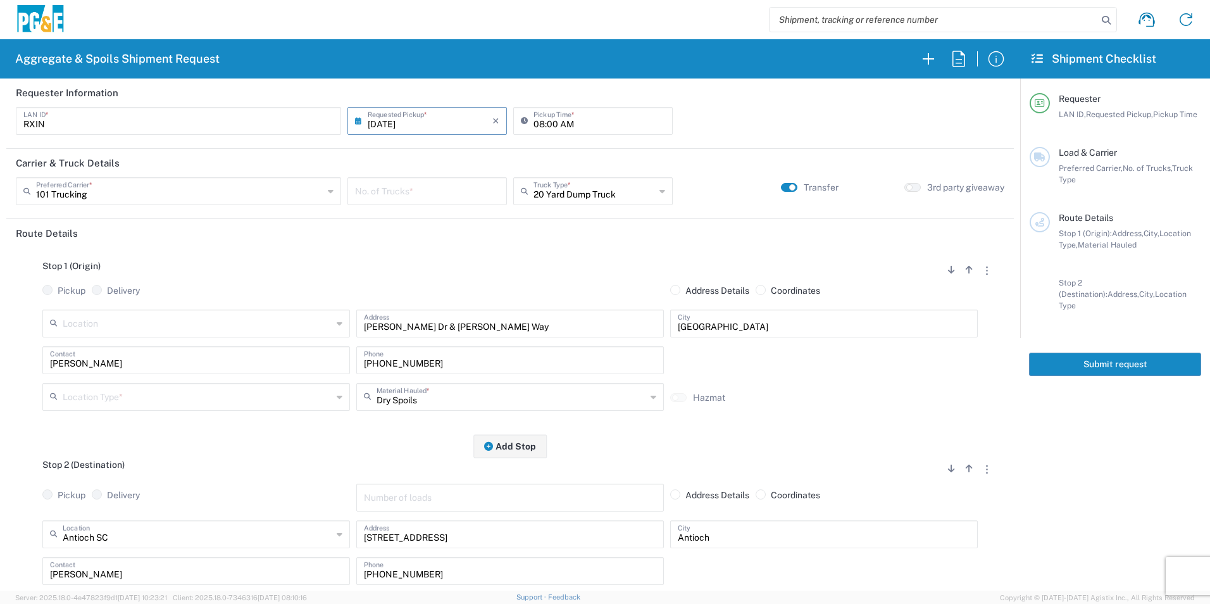
click at [440, 191] on input "number" at bounding box center [427, 190] width 144 height 22
type input "5"
click at [133, 393] on input "text" at bounding box center [197, 396] width 269 height 22
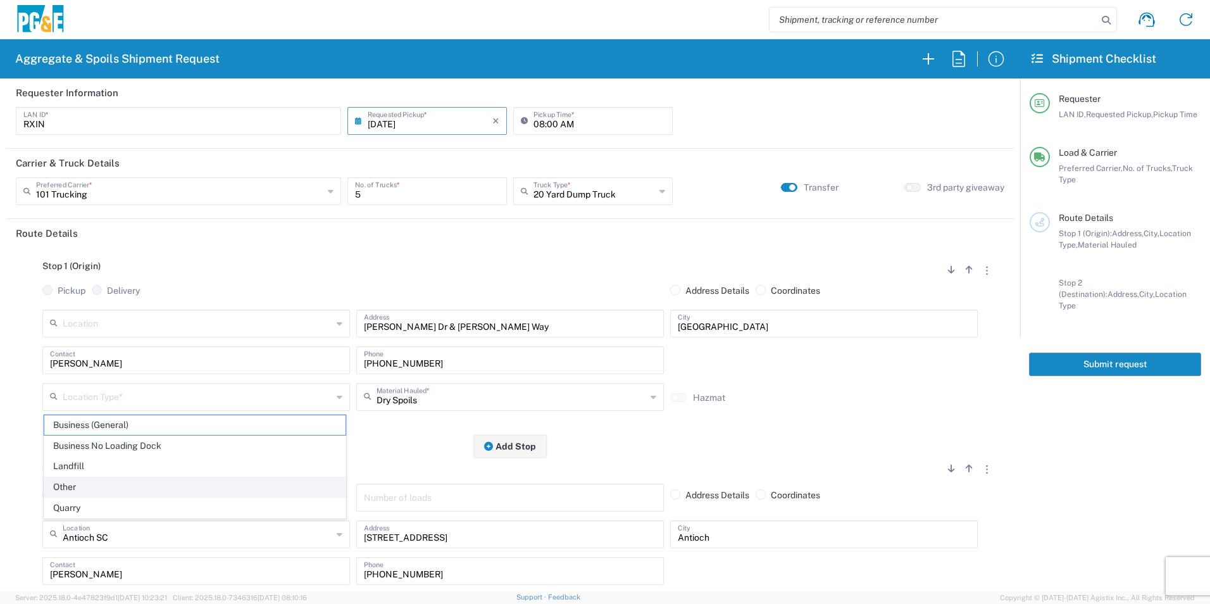
click at [88, 483] on span "Other" at bounding box center [194, 487] width 301 height 20
type input "Other"
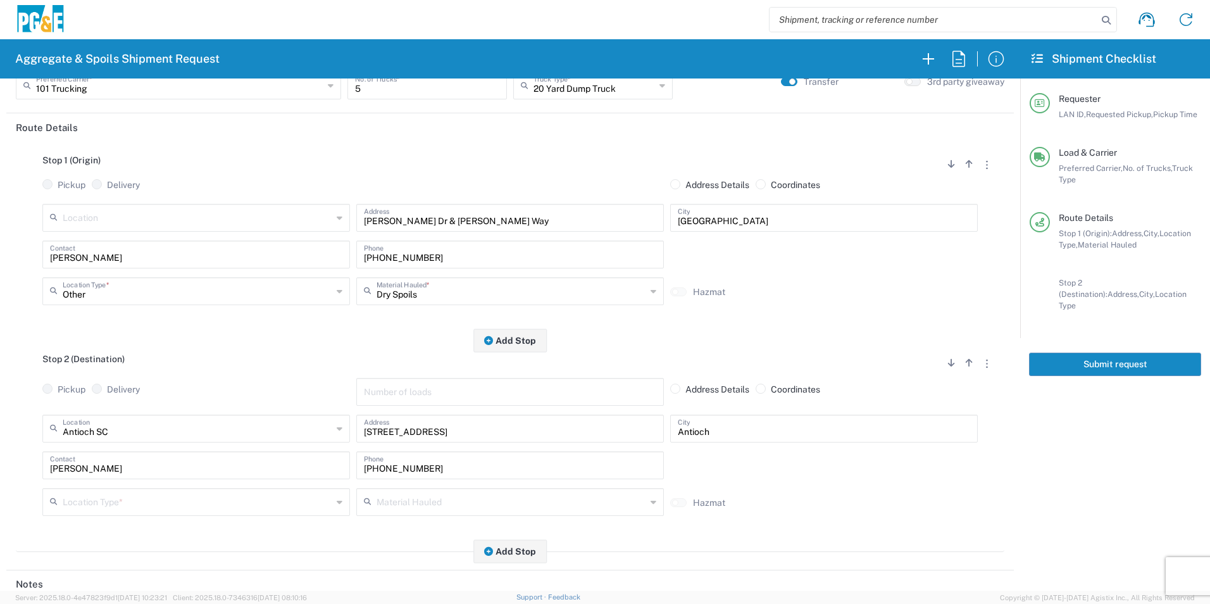
scroll to position [127, 0]
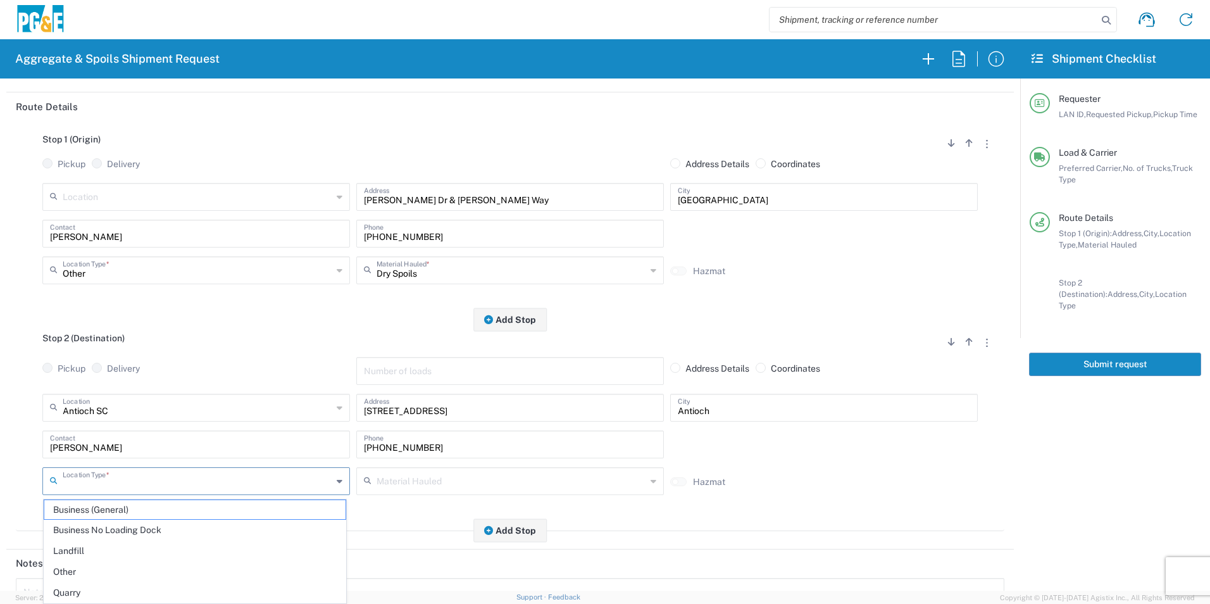
click at [121, 483] on input "text" at bounding box center [197, 480] width 269 height 22
click at [104, 529] on span "Business No Loading Dock" at bounding box center [194, 530] width 301 height 20
type input "Business No Loading Dock"
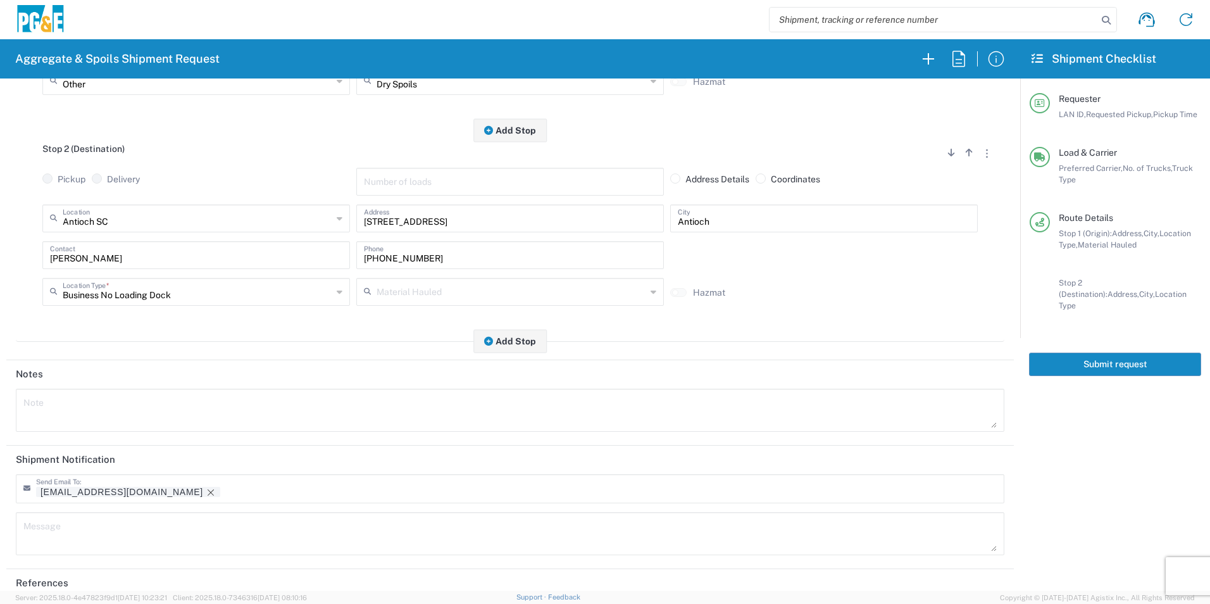
scroll to position [316, 0]
click at [121, 490] on tag-ripple at bounding box center [128, 491] width 184 height 10
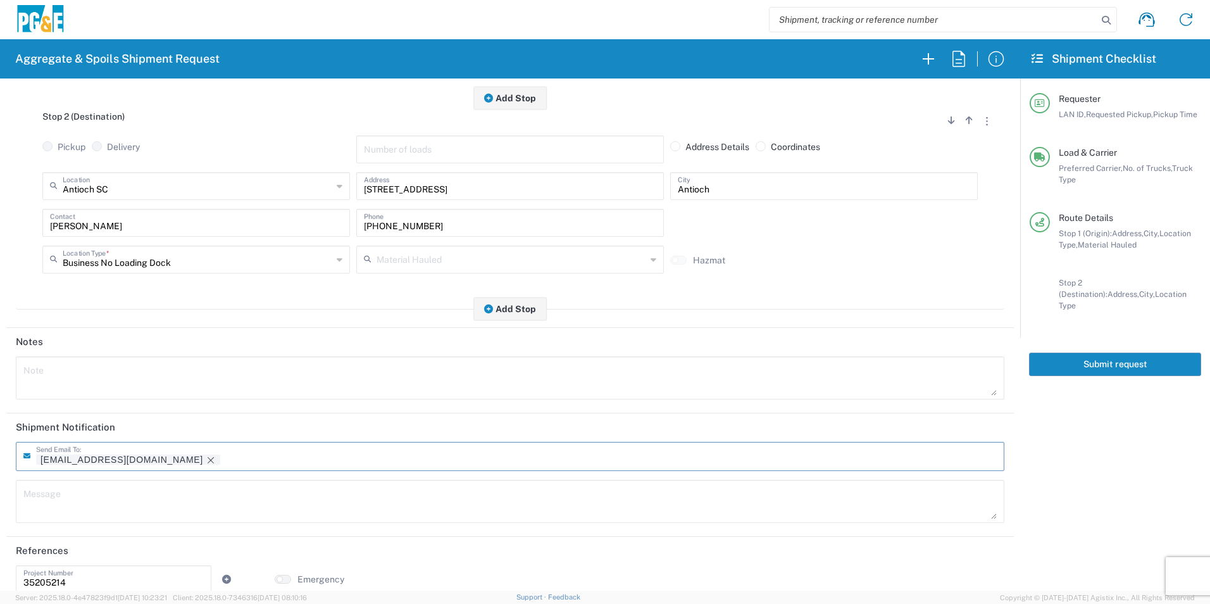
scroll to position [366, 0]
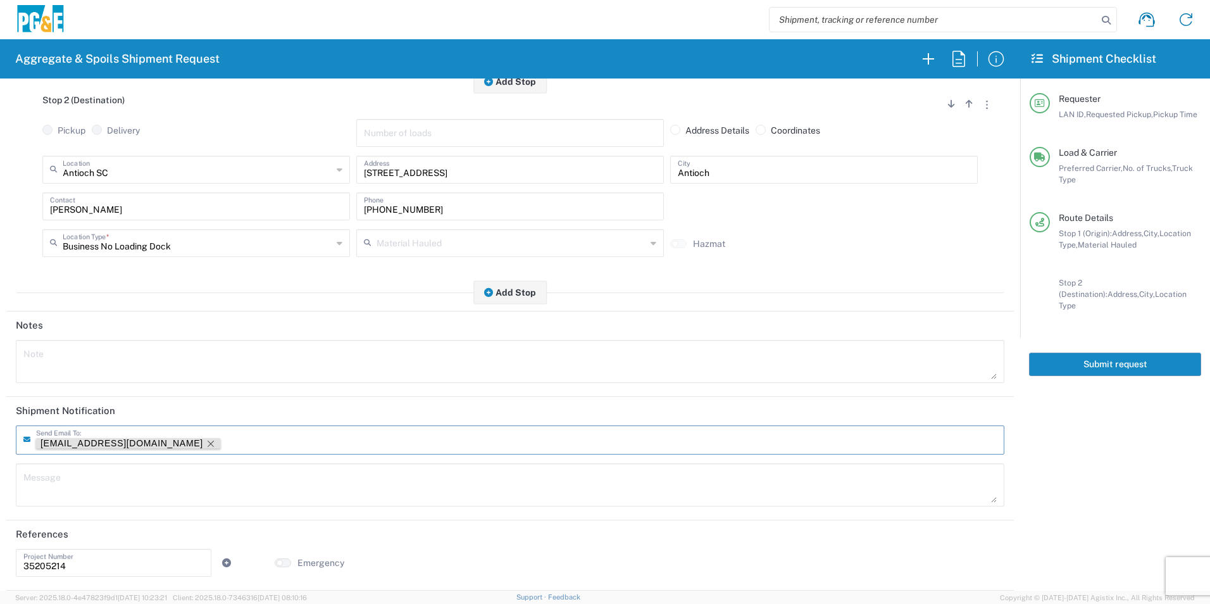
click at [206, 440] on icon "Remove tag" at bounding box center [211, 443] width 10 height 10
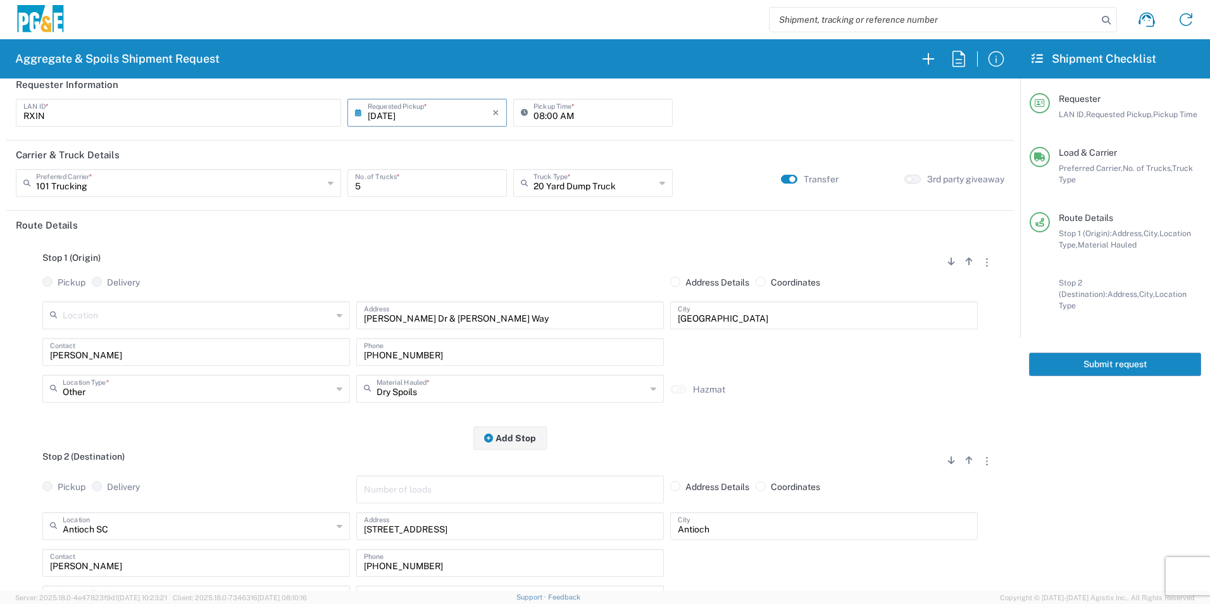
scroll to position [0, 0]
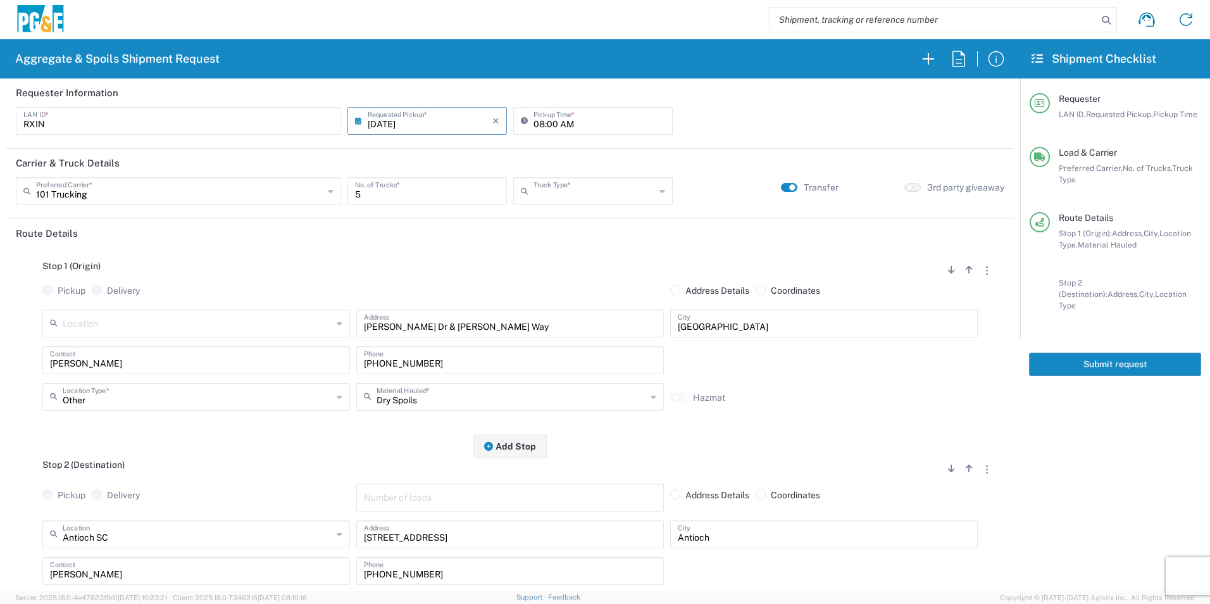
click at [583, 189] on input "text" at bounding box center [593, 190] width 121 height 22
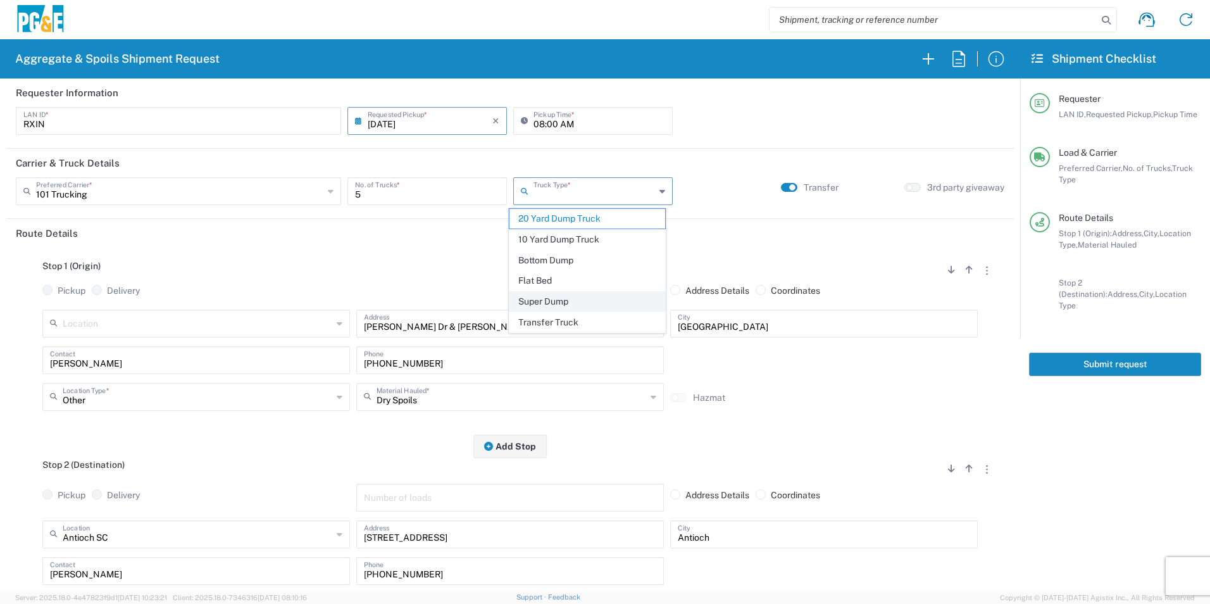
click at [554, 299] on span "Super Dump" at bounding box center [586, 302] width 155 height 20
type input "Super Dump"
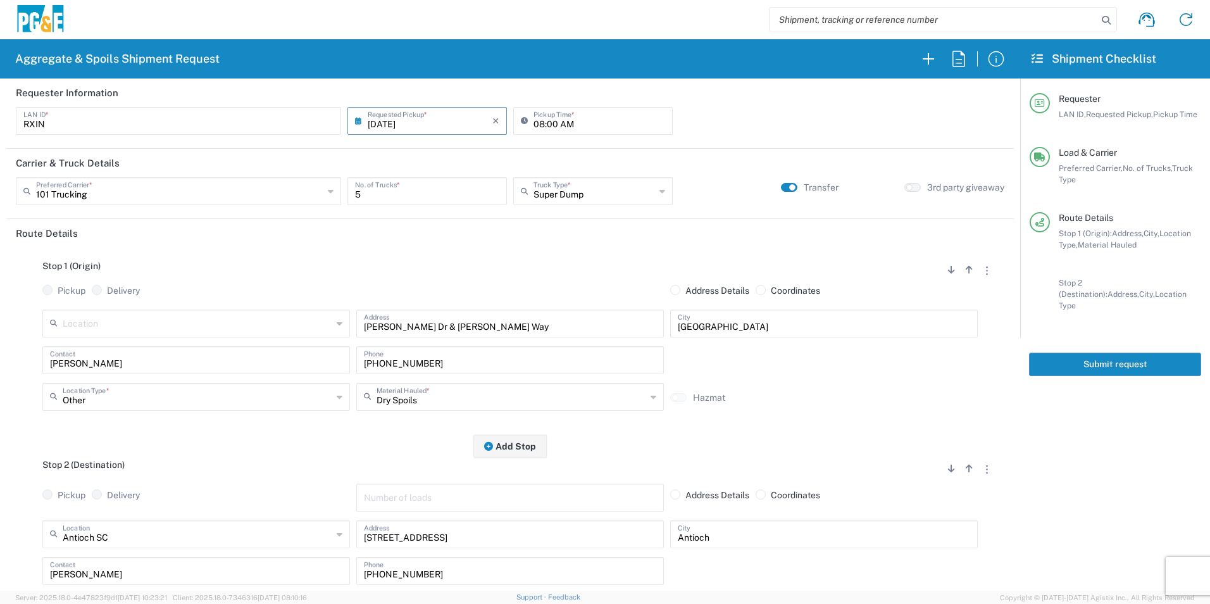
click at [1070, 356] on button "Submit request" at bounding box center [1115, 363] width 172 height 23
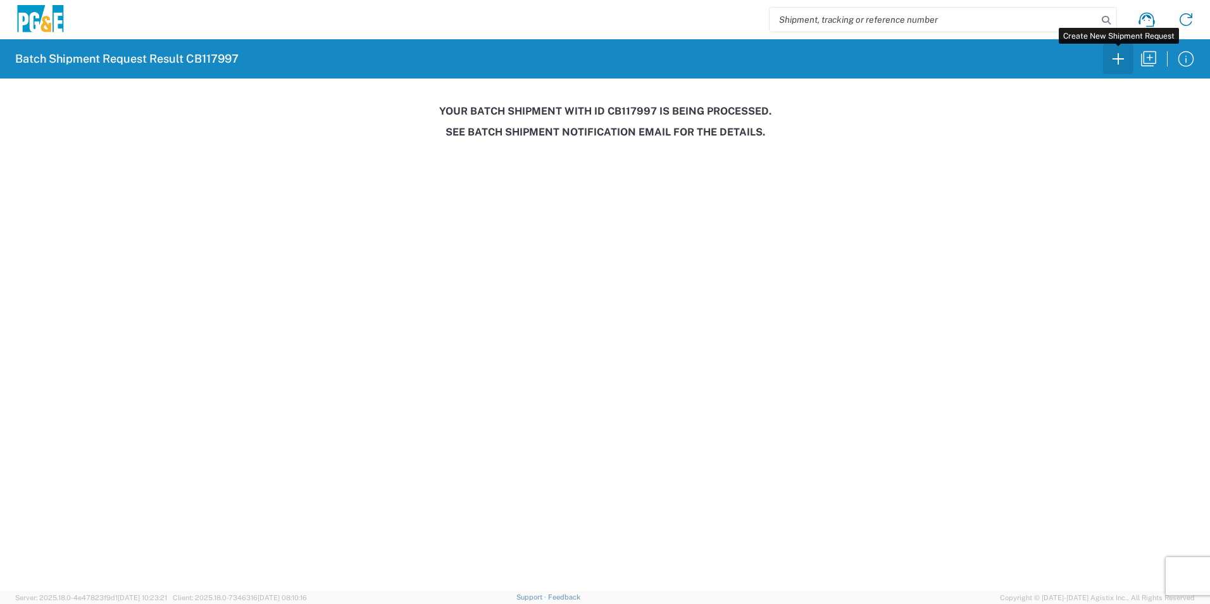
click at [1113, 61] on icon "button" at bounding box center [1118, 59] width 20 height 20
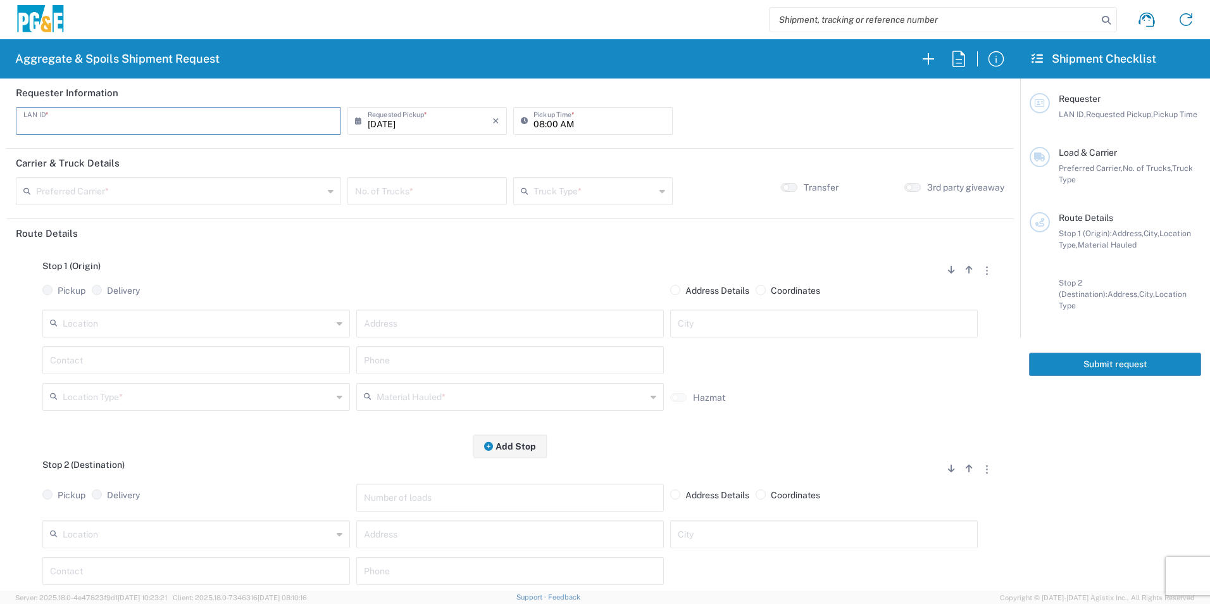
click at [206, 112] on input "text" at bounding box center [178, 120] width 310 height 22
type input "MWA9"
click at [535, 122] on input "08:00 AM" at bounding box center [599, 120] width 132 height 22
click at [548, 120] on input "06:00 AM" at bounding box center [599, 120] width 132 height 22
type input "06:30 AM"
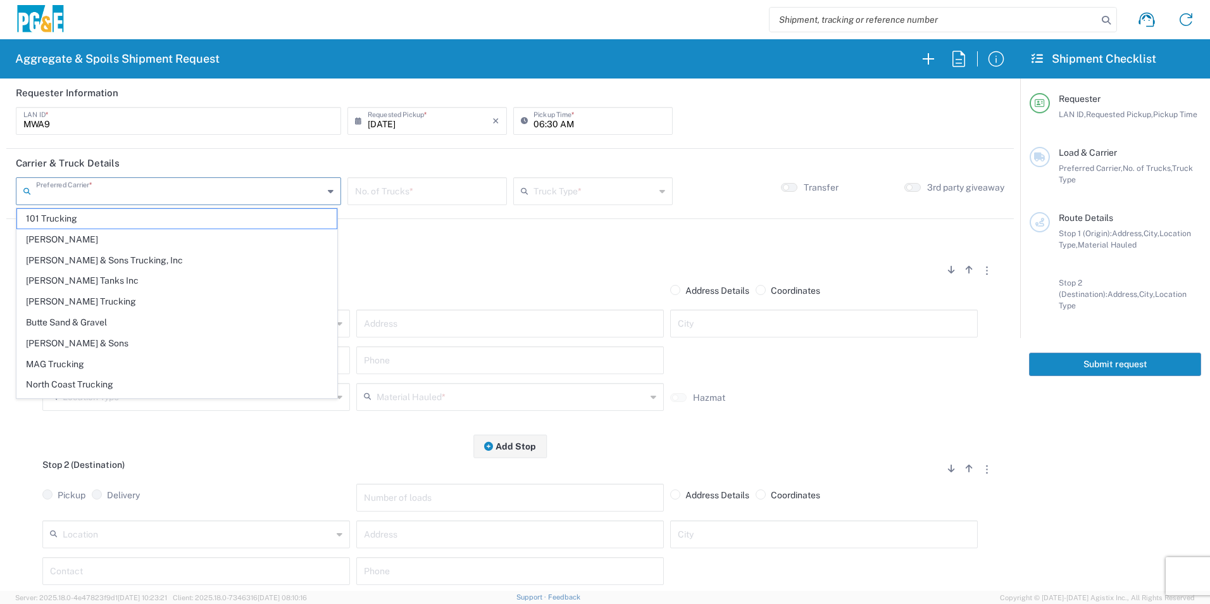
click at [220, 196] on input "text" at bounding box center [179, 190] width 287 height 22
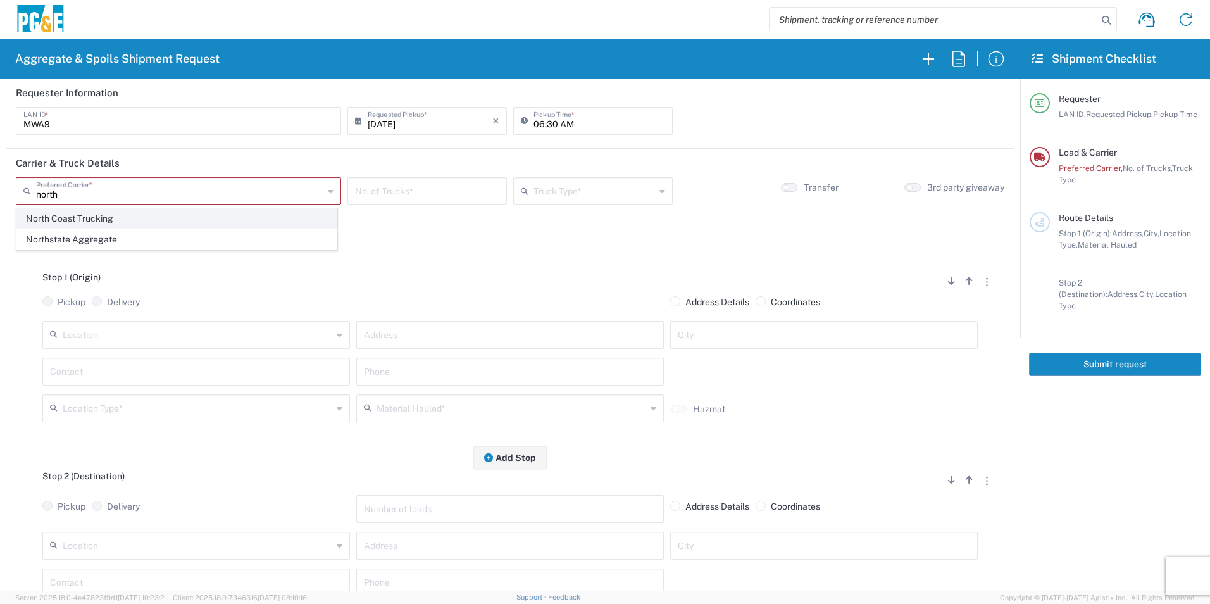
click at [134, 223] on span "North Coast Trucking" at bounding box center [176, 219] width 319 height 20
type input "North Coast Trucking"
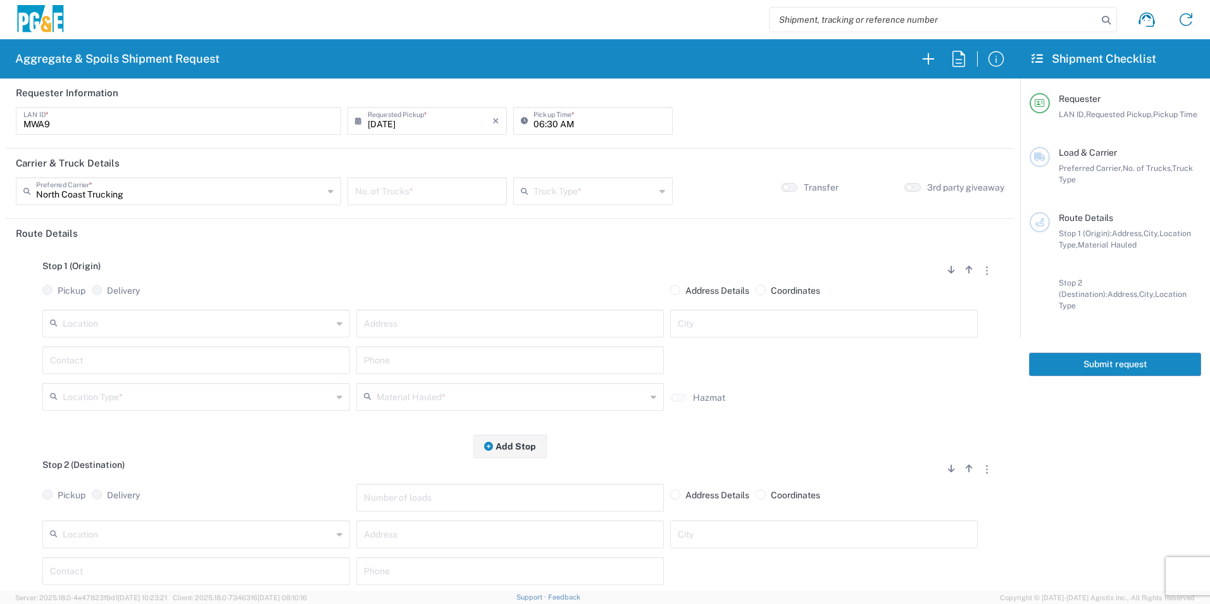
click at [424, 189] on input "number" at bounding box center [427, 190] width 144 height 22
type input "1"
click at [553, 187] on input "text" at bounding box center [593, 190] width 121 height 22
drag, startPoint x: 543, startPoint y: 296, endPoint x: 481, endPoint y: 299, distance: 62.7
click at [537, 297] on span "Super Dump" at bounding box center [586, 302] width 155 height 20
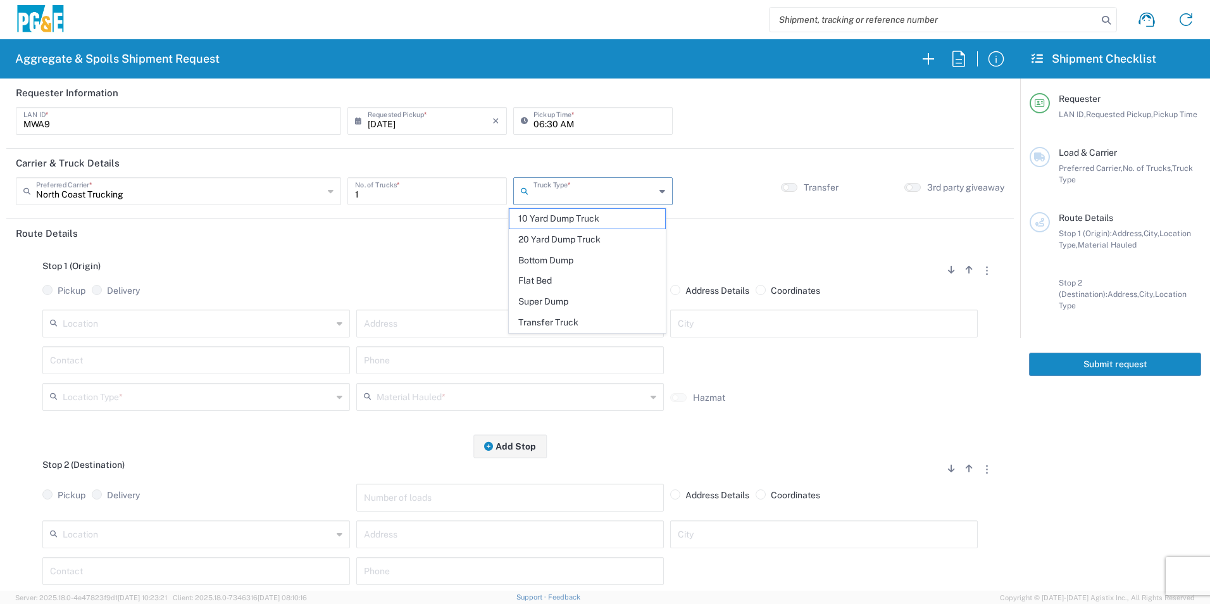
type input "Super Dump"
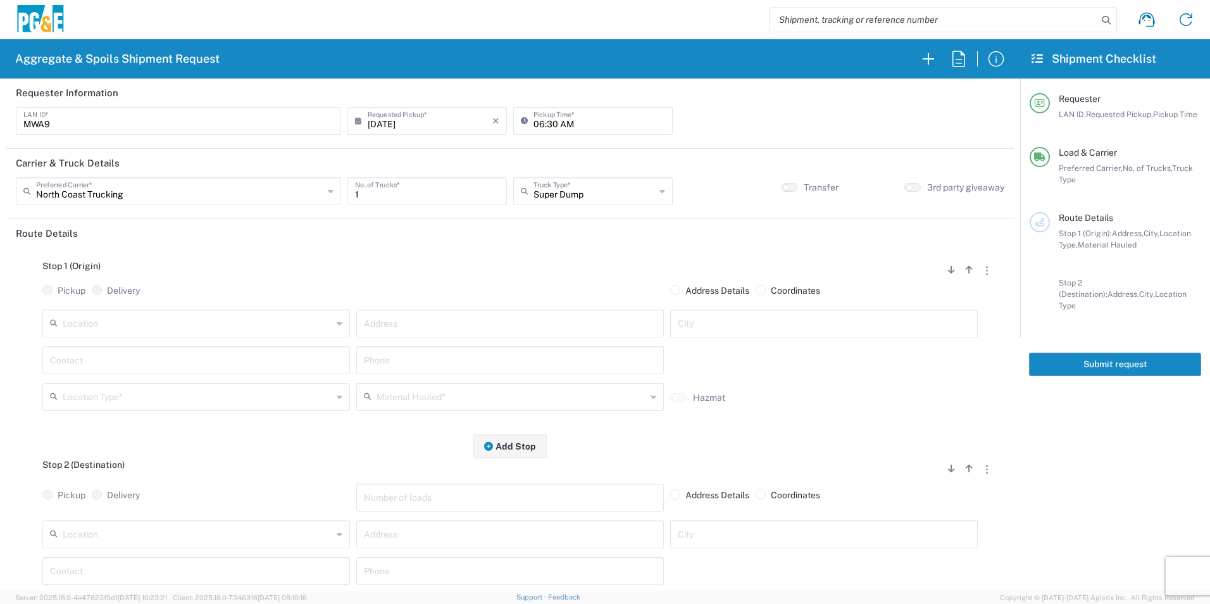
click at [259, 326] on input "text" at bounding box center [197, 322] width 269 height 22
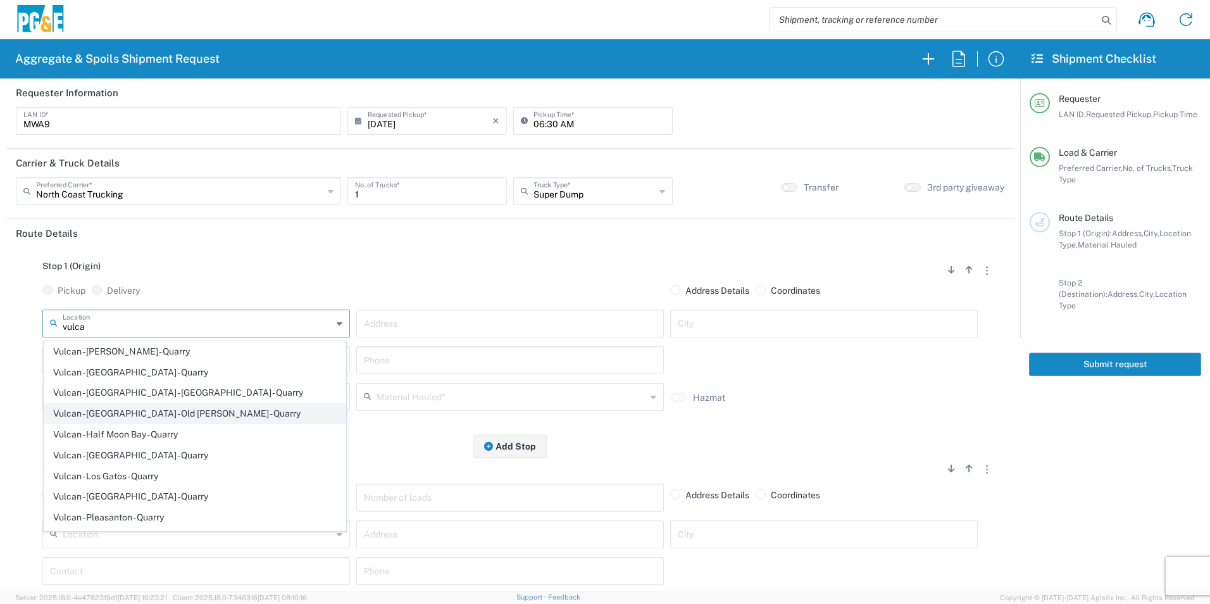
click at [161, 412] on span "Vulcan - [GEOGRAPHIC_DATA] - Old [PERSON_NAME] - Quarry" at bounding box center [194, 414] width 301 height 20
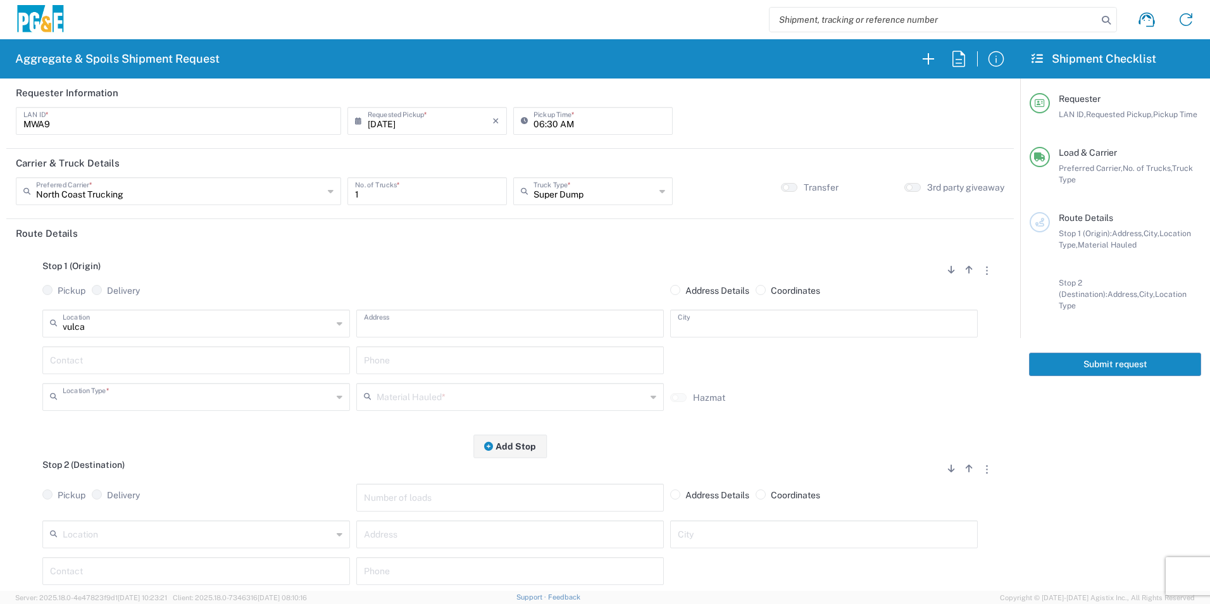
type input "Vulcan - [GEOGRAPHIC_DATA] - Old [PERSON_NAME] - Quarry"
type input "[STREET_ADDRESS][PERSON_NAME]"
type input "[GEOGRAPHIC_DATA]"
type input "Quarry"
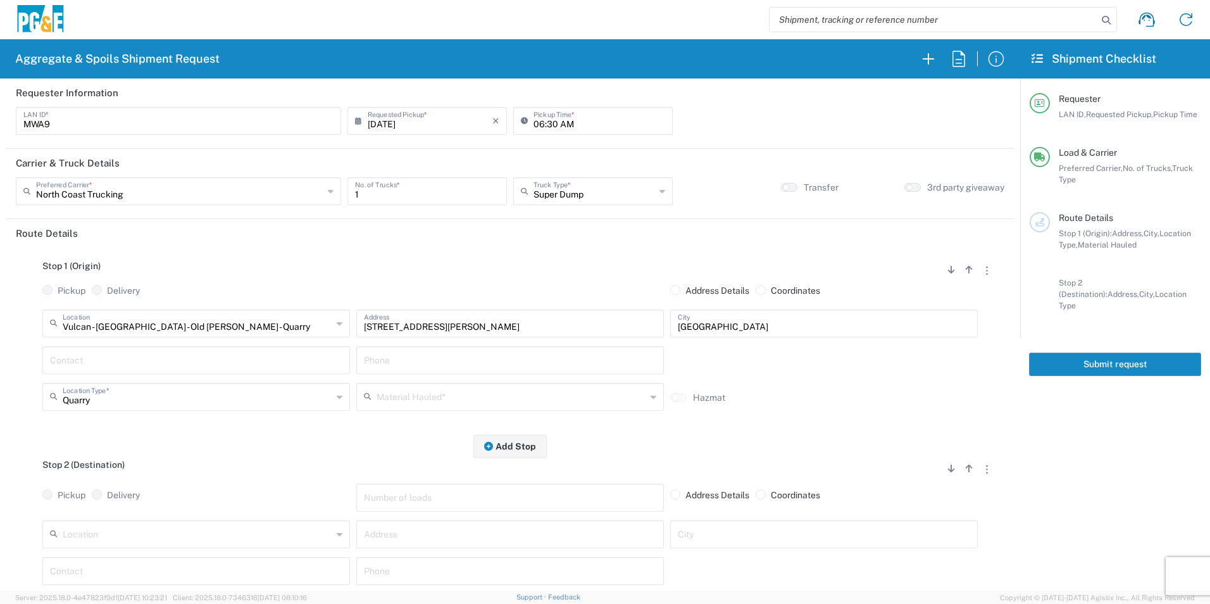
click at [149, 368] on input "text" at bounding box center [196, 359] width 292 height 22
type input "[PERSON_NAME]"
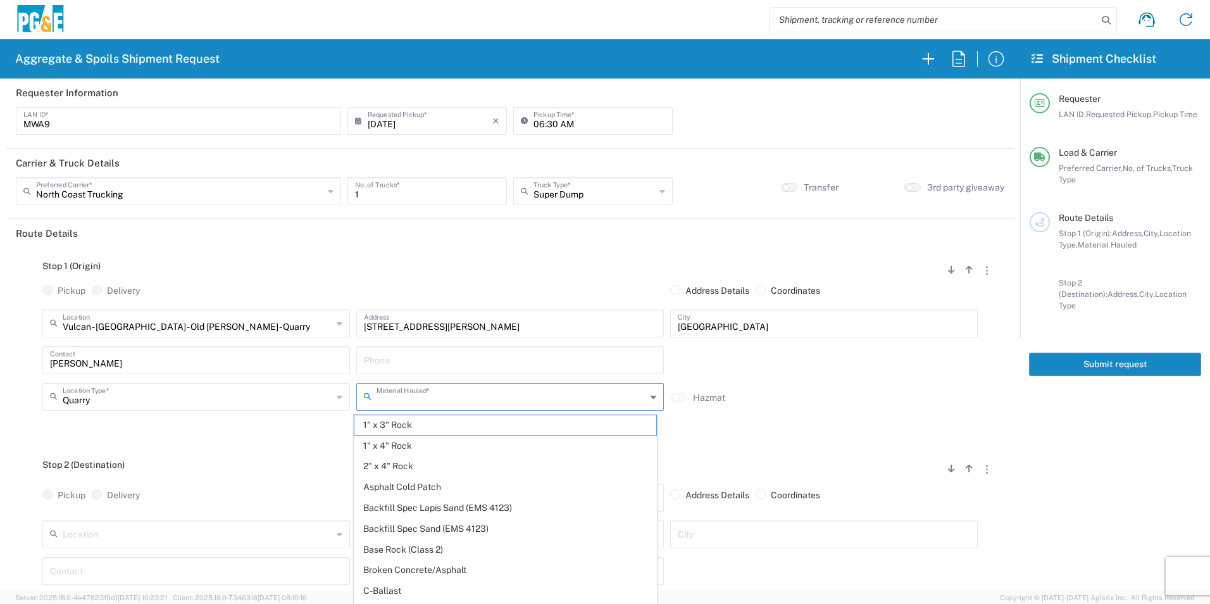
click at [491, 386] on input "text" at bounding box center [510, 396] width 269 height 22
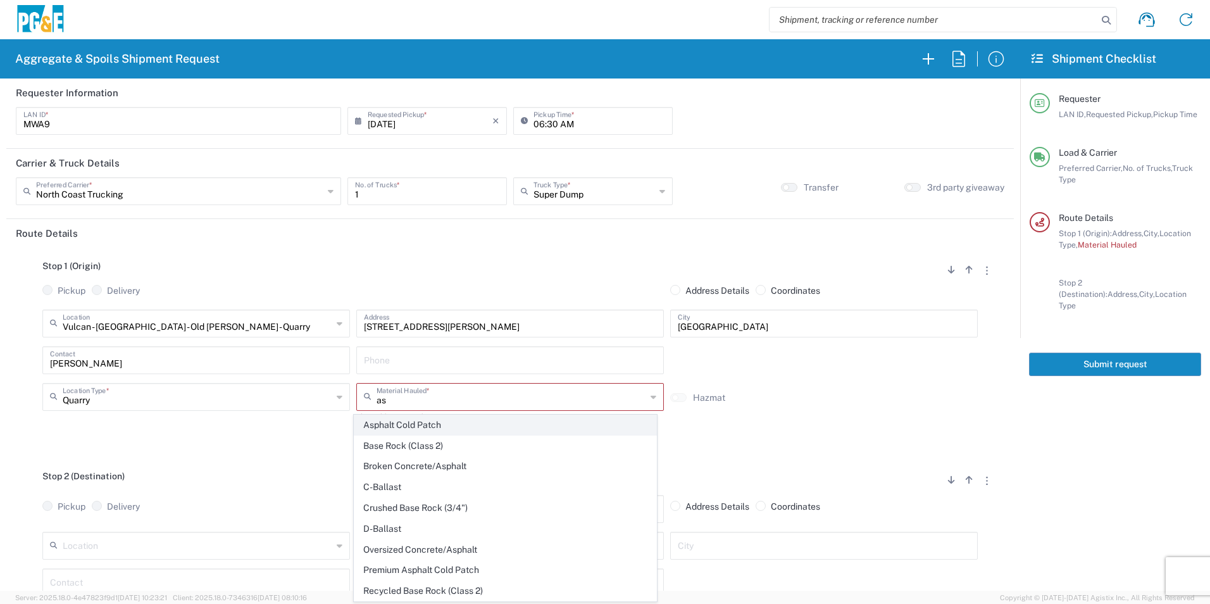
click at [415, 422] on span "Asphalt Cold Patch" at bounding box center [504, 425] width 301 height 20
type input "Asphalt Cold Patch"
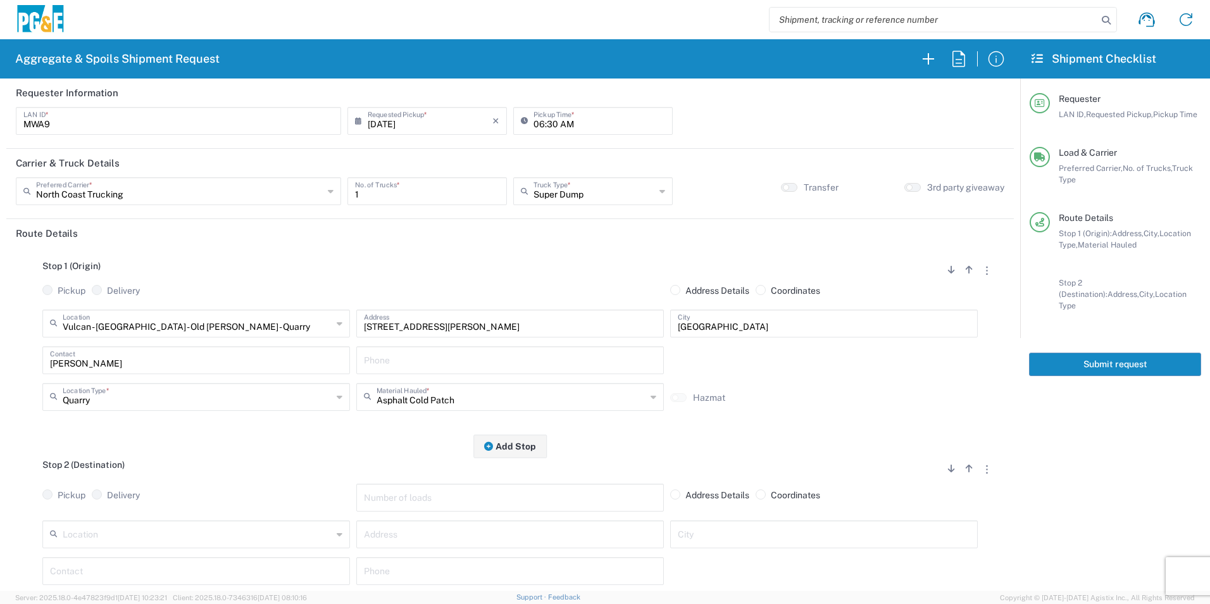
scroll to position [127, 0]
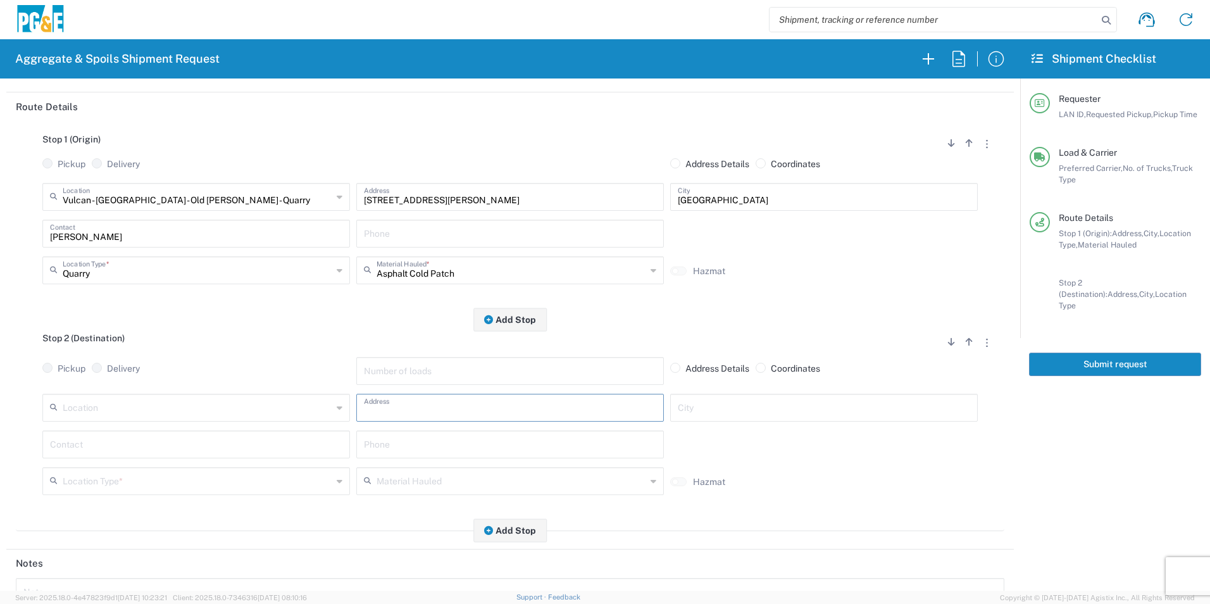
click at [404, 407] on input "text" at bounding box center [510, 406] width 292 height 22
paste input "[STREET_ADDRESS]"
type input "[STREET_ADDRESS]"
type input "Madera"
click at [154, 441] on input "text" at bounding box center [196, 443] width 292 height 22
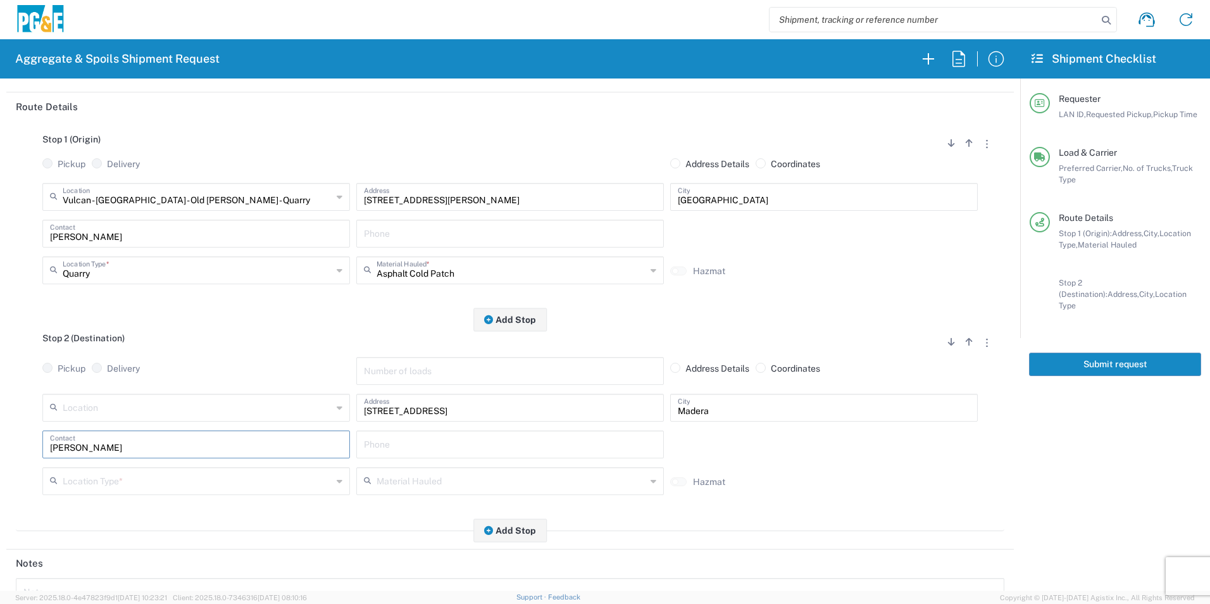
type input "[PERSON_NAME]"
click at [387, 447] on input "text" at bounding box center [510, 443] width 292 height 22
paste input "[PHONE_NUMBER]"
type input "[PHONE_NUMBER]"
click at [372, 230] on input "text" at bounding box center [510, 232] width 292 height 22
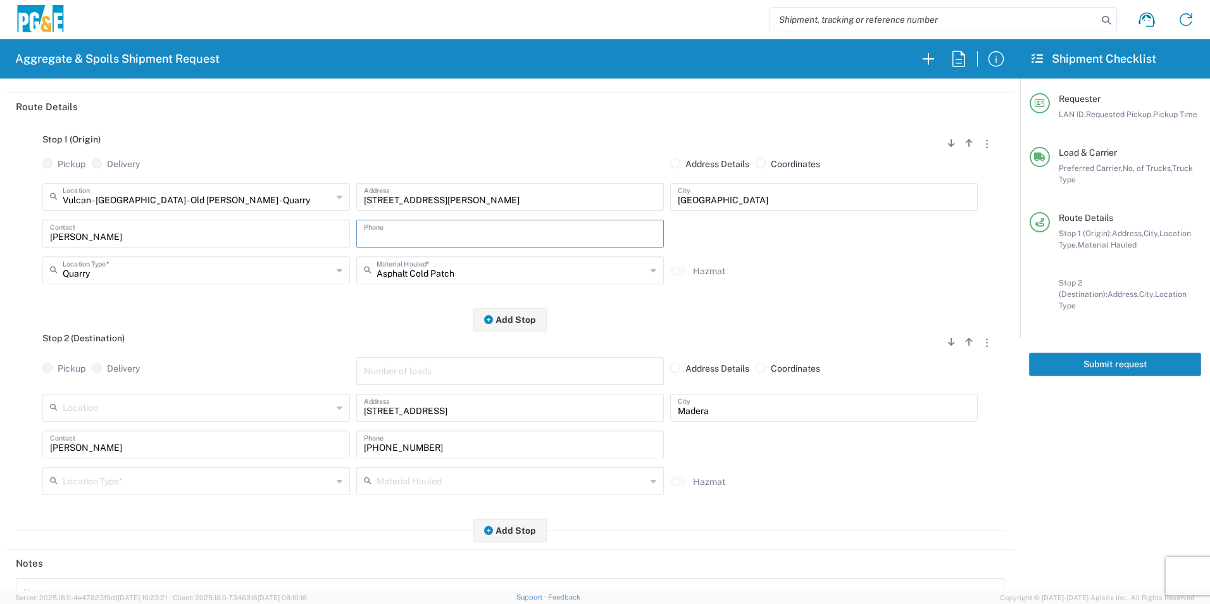
paste input "[PHONE_NUMBER]"
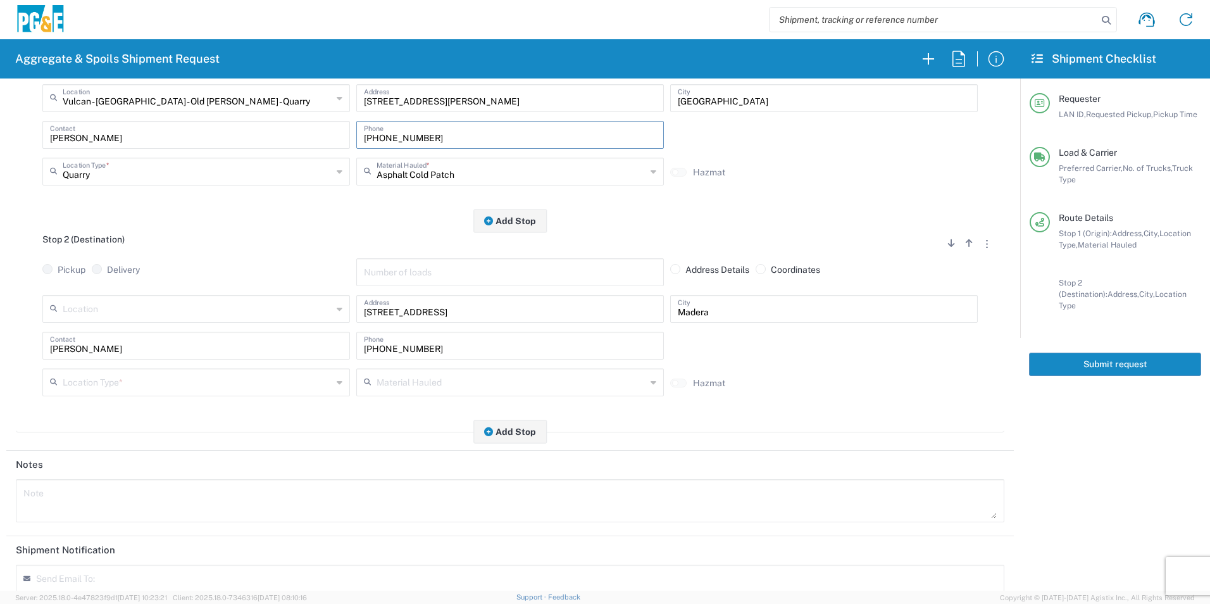
scroll to position [316, 0]
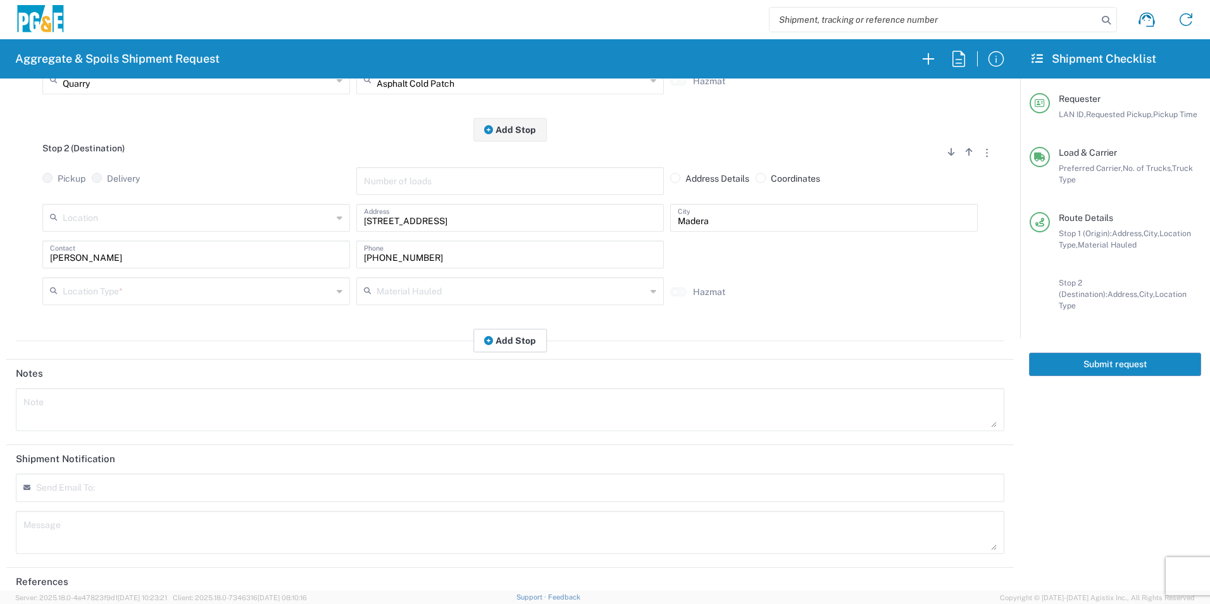
type input "[PHONE_NUMBER]"
click at [515, 341] on button "Add Stop" at bounding box center [509, 339] width 73 height 23
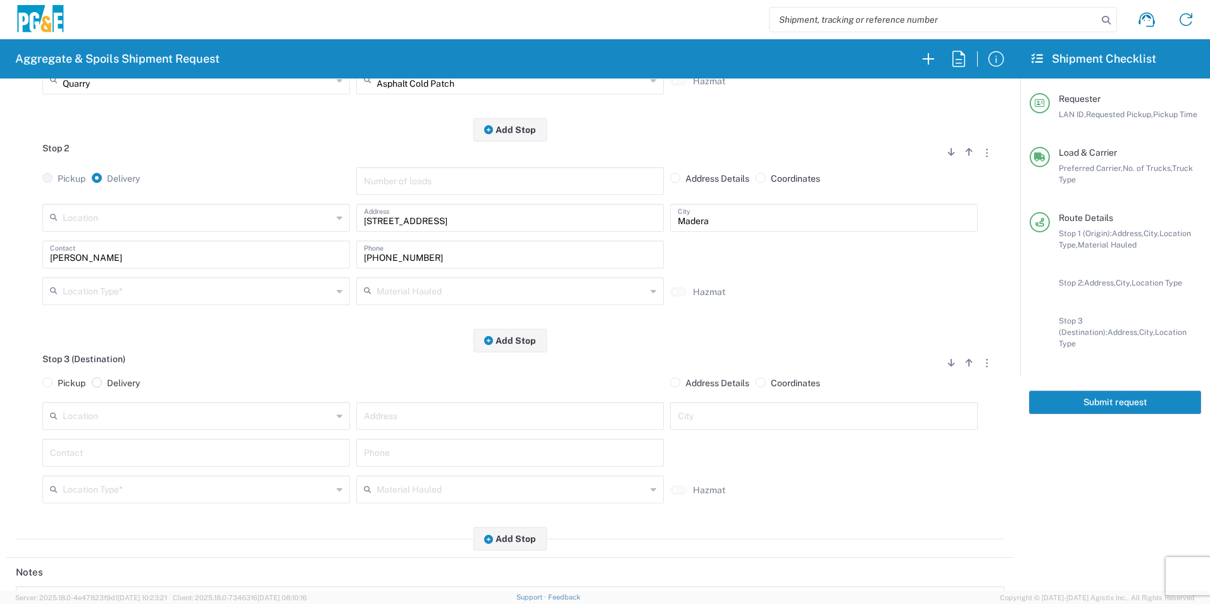
click at [101, 381] on span at bounding box center [97, 382] width 10 height 10
click at [107, 381] on input "Delivery" at bounding box center [111, 381] width 8 height 8
radio input "true"
radio input "false"
click at [414, 466] on input "text" at bounding box center [510, 463] width 292 height 22
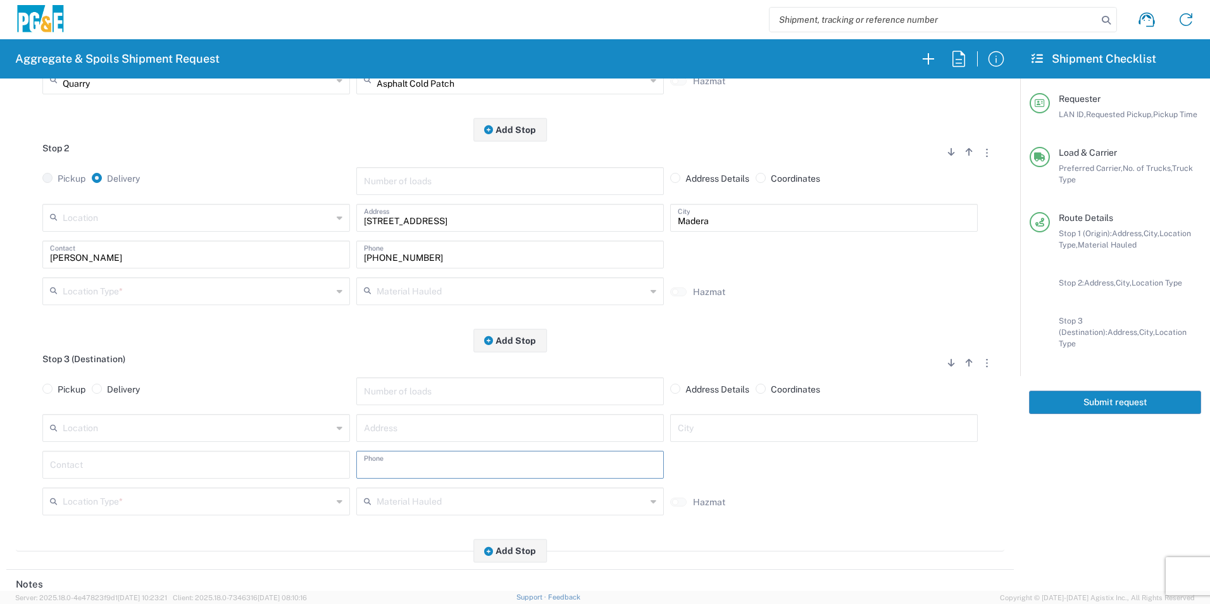
paste input "[PHONE_NUMBER]"
type input "[PHONE_NUMBER]"
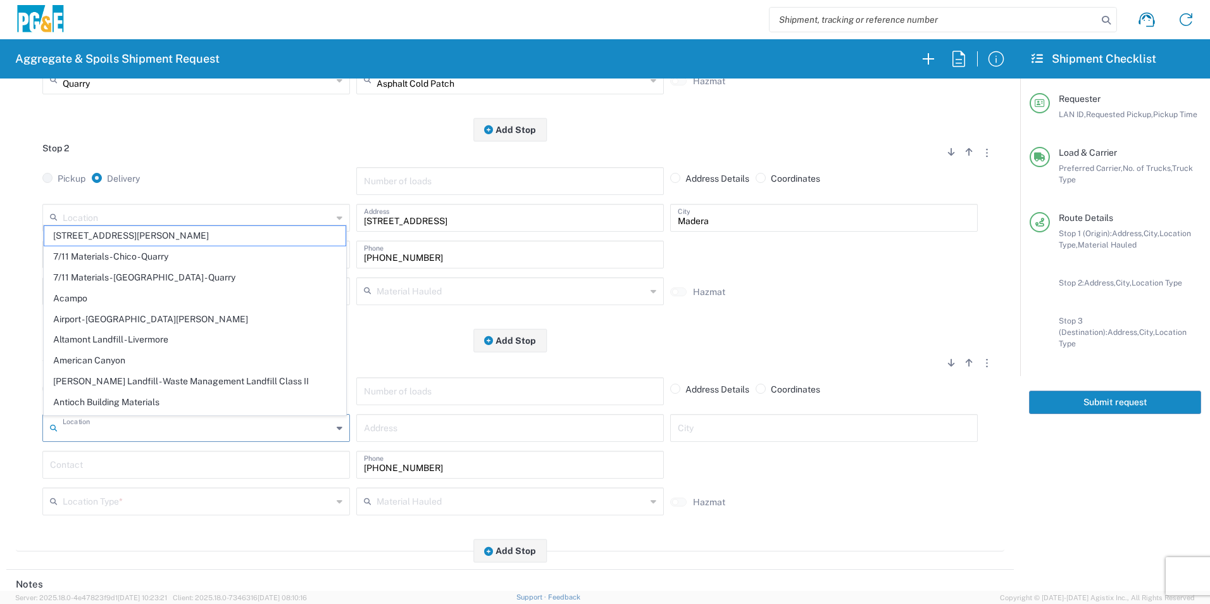
click at [288, 430] on input "text" at bounding box center [197, 427] width 269 height 22
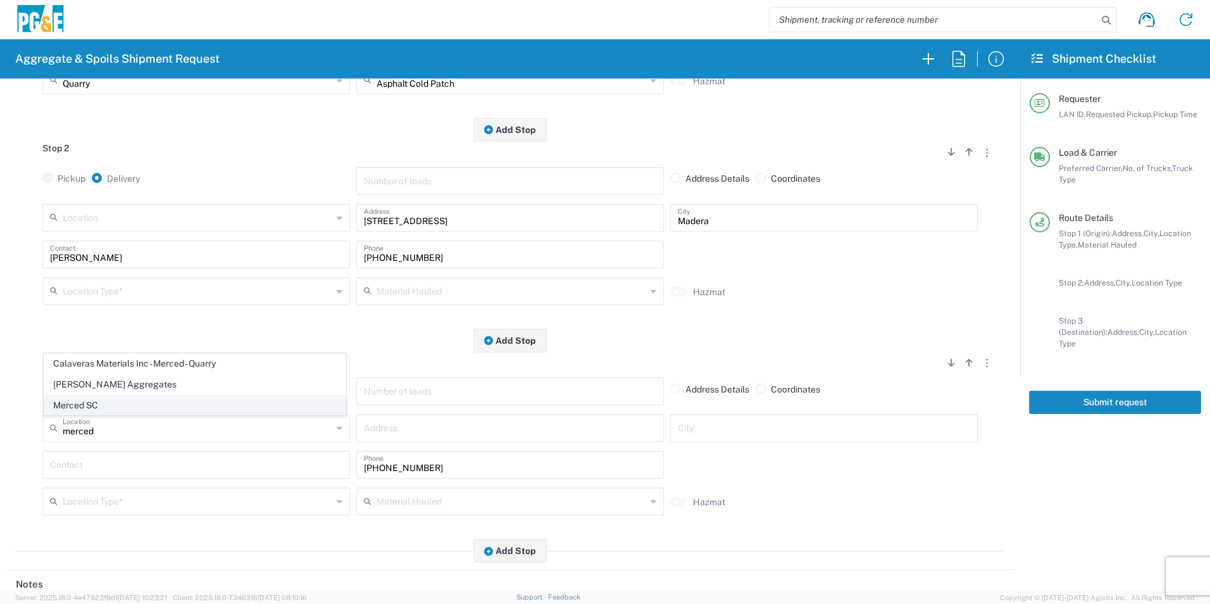
click at [151, 402] on span "Merced SC" at bounding box center [194, 405] width 301 height 20
type input "Merced SC"
type input "[STREET_ADDRESS]"
type input "Merced"
type input "Business No Loading Dock"
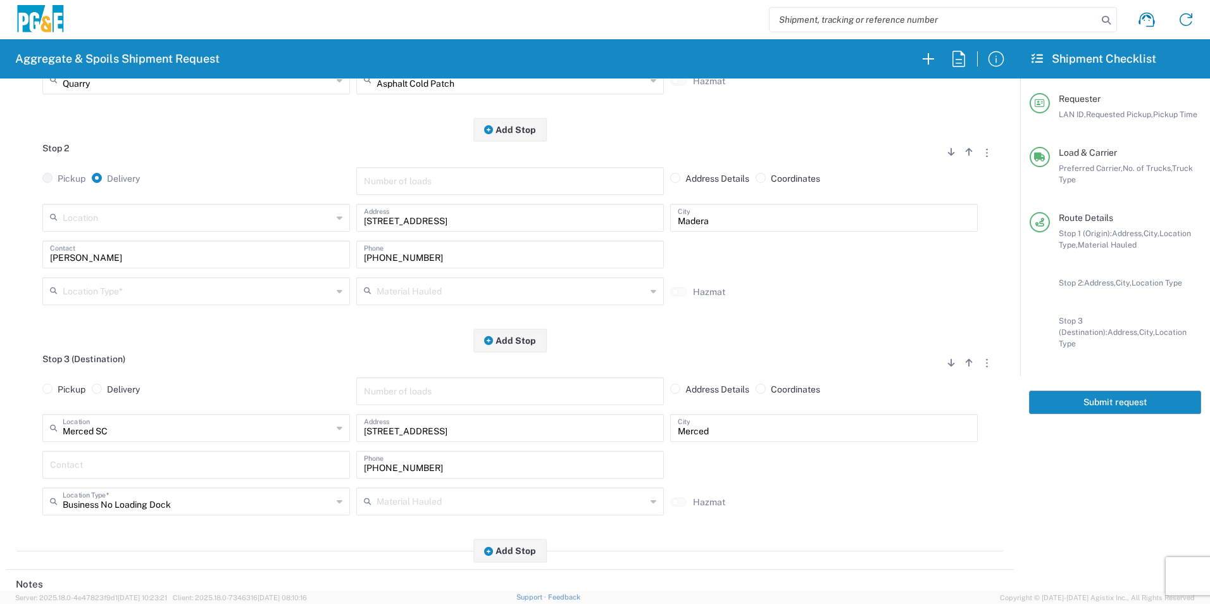
click at [120, 461] on input "text" at bounding box center [196, 463] width 292 height 22
type input "[PERSON_NAME]"
click at [387, 299] on input "text" at bounding box center [510, 290] width 269 height 22
drag, startPoint x: 388, startPoint y: 356, endPoint x: 244, endPoint y: 331, distance: 145.6
click at [387, 356] on span "Dry Spoils" at bounding box center [504, 361] width 301 height 20
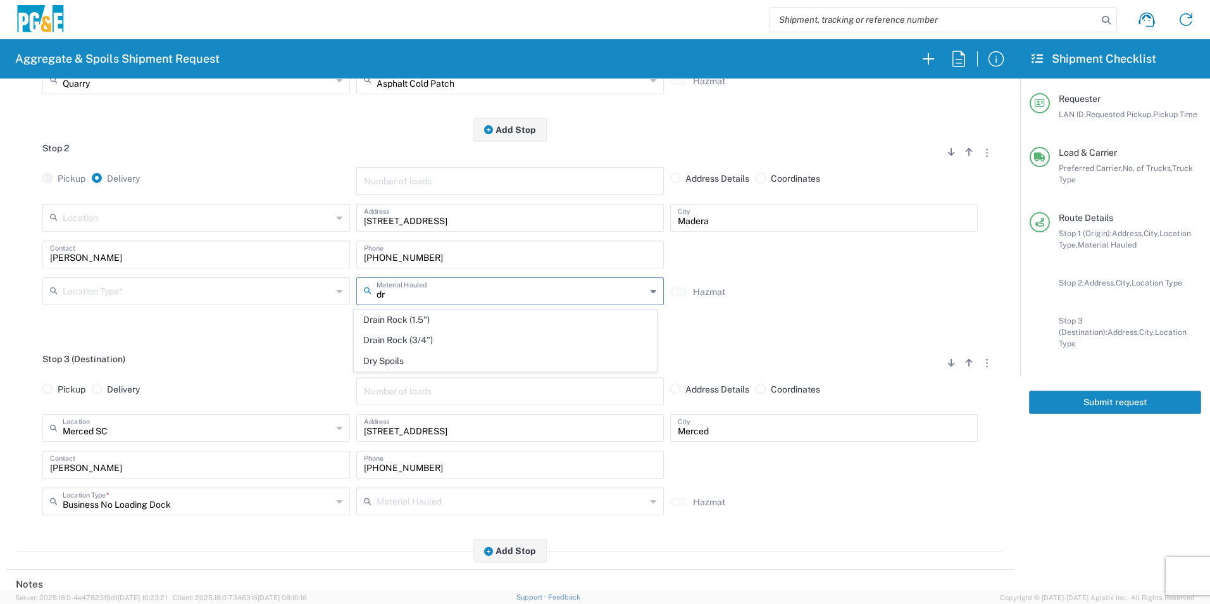
type input "Dry Spoils"
click at [157, 289] on input "text" at bounding box center [197, 290] width 269 height 22
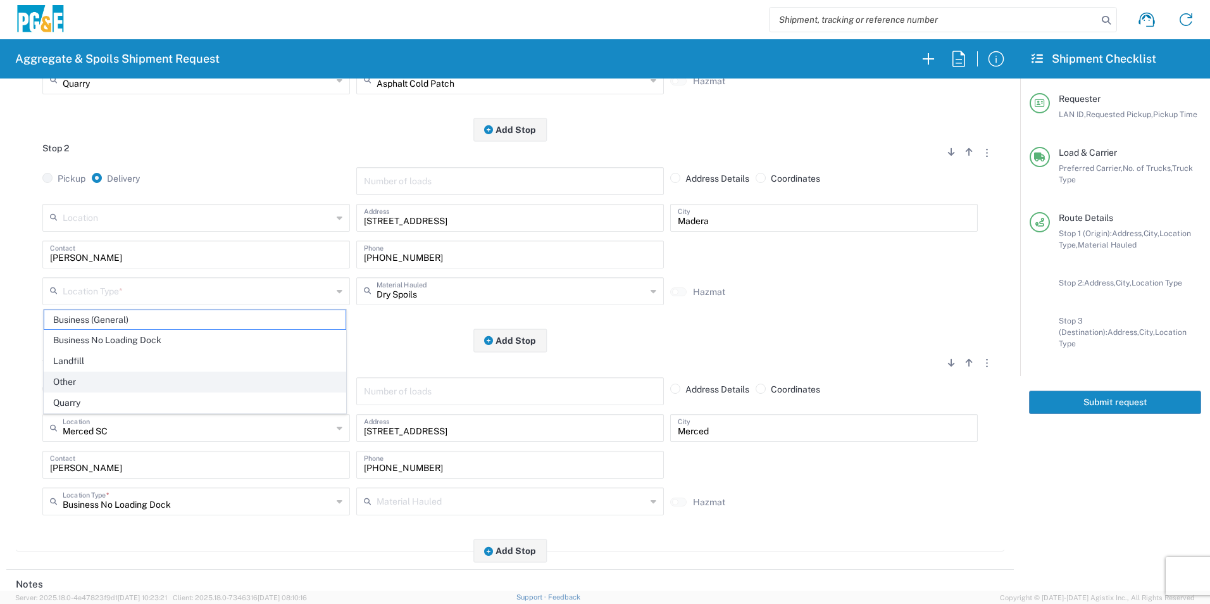
click at [75, 376] on span "Other" at bounding box center [194, 382] width 301 height 20
type input "Other"
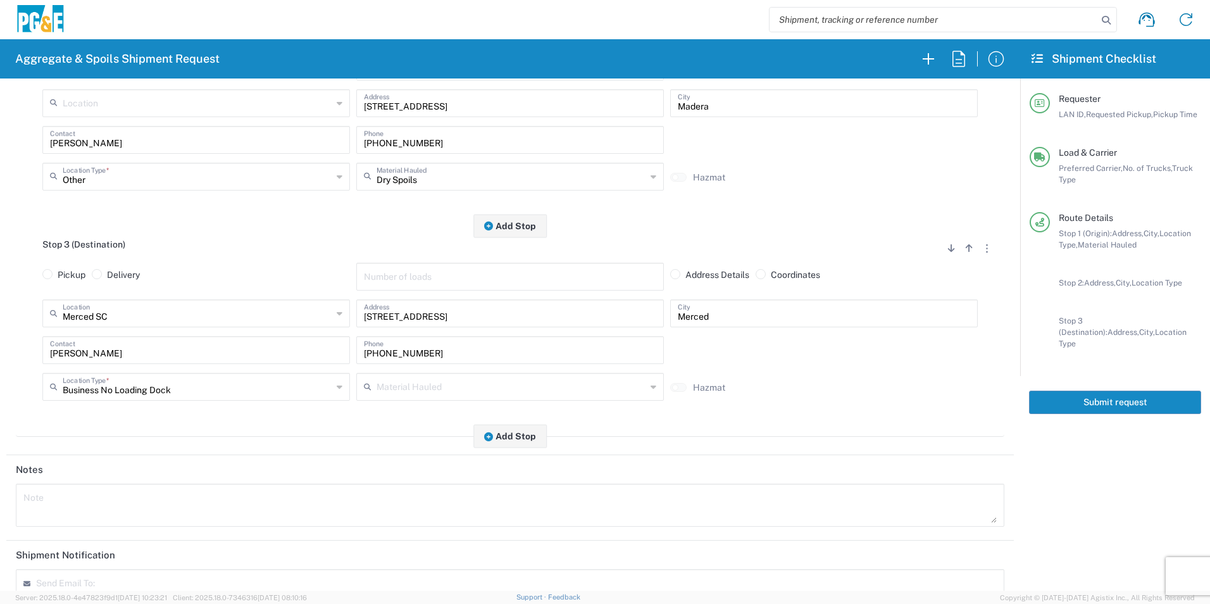
scroll to position [506, 0]
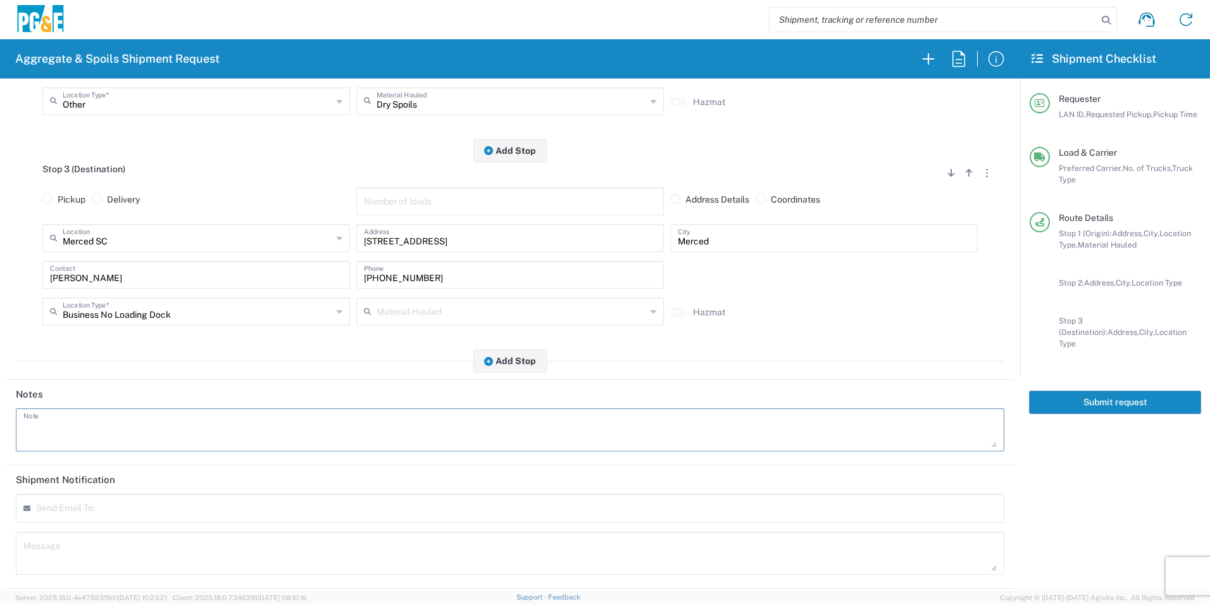
click at [152, 445] on textarea at bounding box center [509, 429] width 973 height 35
drag, startPoint x: 63, startPoint y: 431, endPoint x: 0, endPoint y: 426, distance: 63.4
click at [0, 428] on html "Aggregate & Spoils Shipment Request Requester Information MWA9 LAN ID * [DATE] …" at bounding box center [605, 302] width 1210 height 604
type textarea "Please deliver 1 Load of Cutback to Madera jobsite. [PERSON_NAME] will direct f…"
click at [80, 562] on textarea at bounding box center [509, 552] width 973 height 35
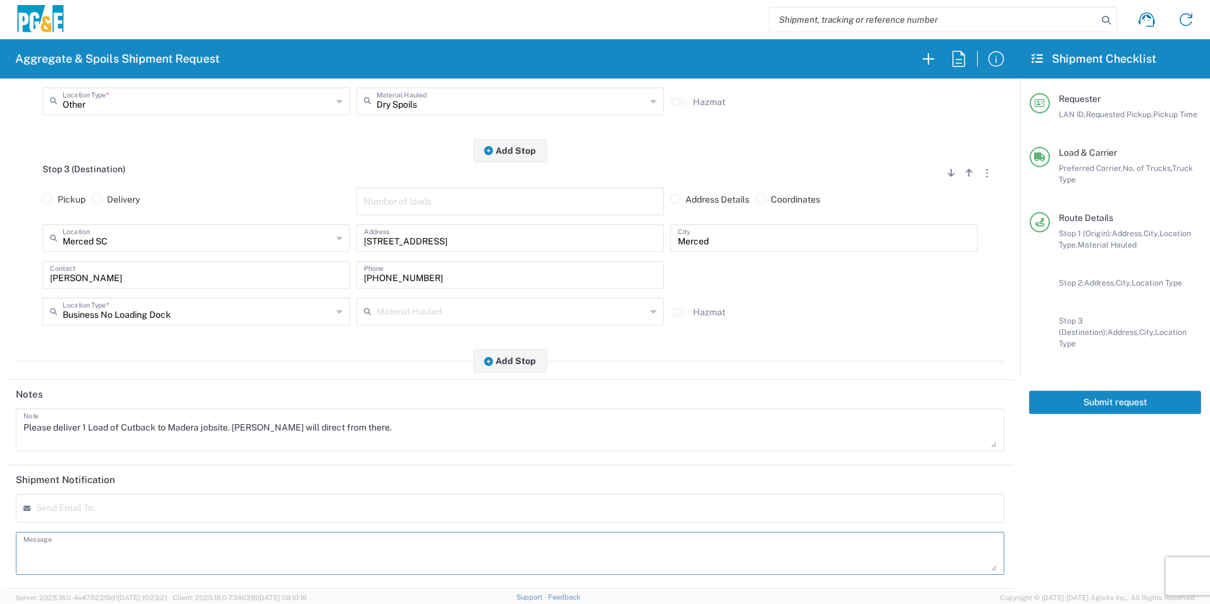
paste textarea "Please deliver 1 Load of Cutback to Madera jobsite. [PERSON_NAME] will direct f…"
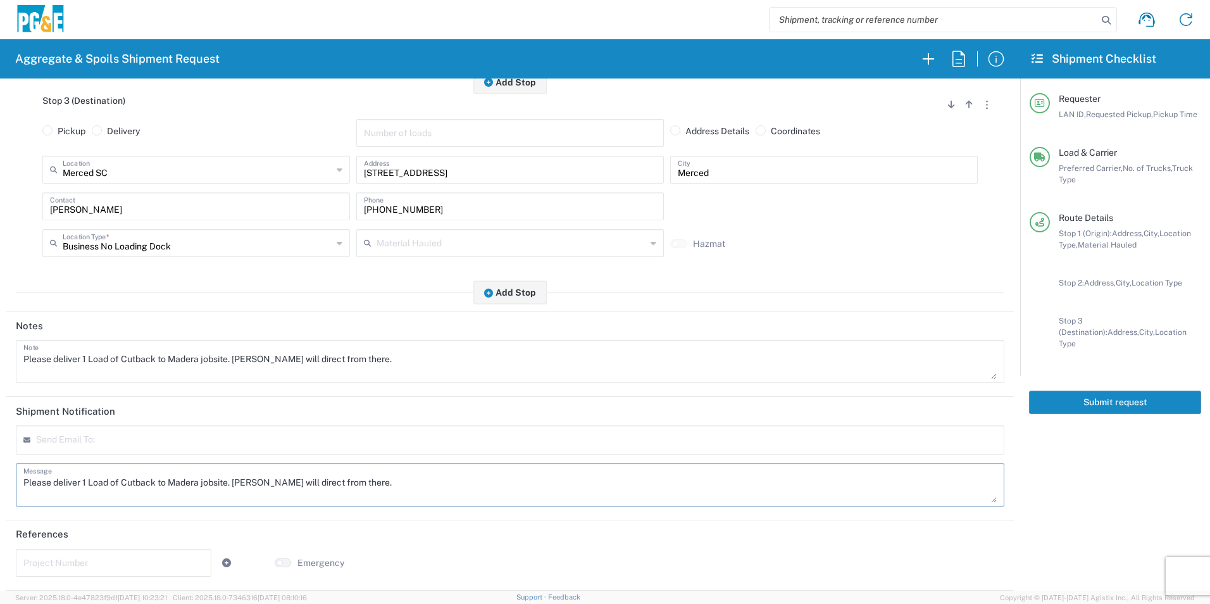
scroll to position [576, 0]
type textarea "Please deliver 1 Load of Cutback to Madera jobsite. [PERSON_NAME] will direct f…"
click at [73, 557] on input "text" at bounding box center [113, 561] width 180 height 22
click at [127, 552] on input "text" at bounding box center [113, 561] width 180 height 22
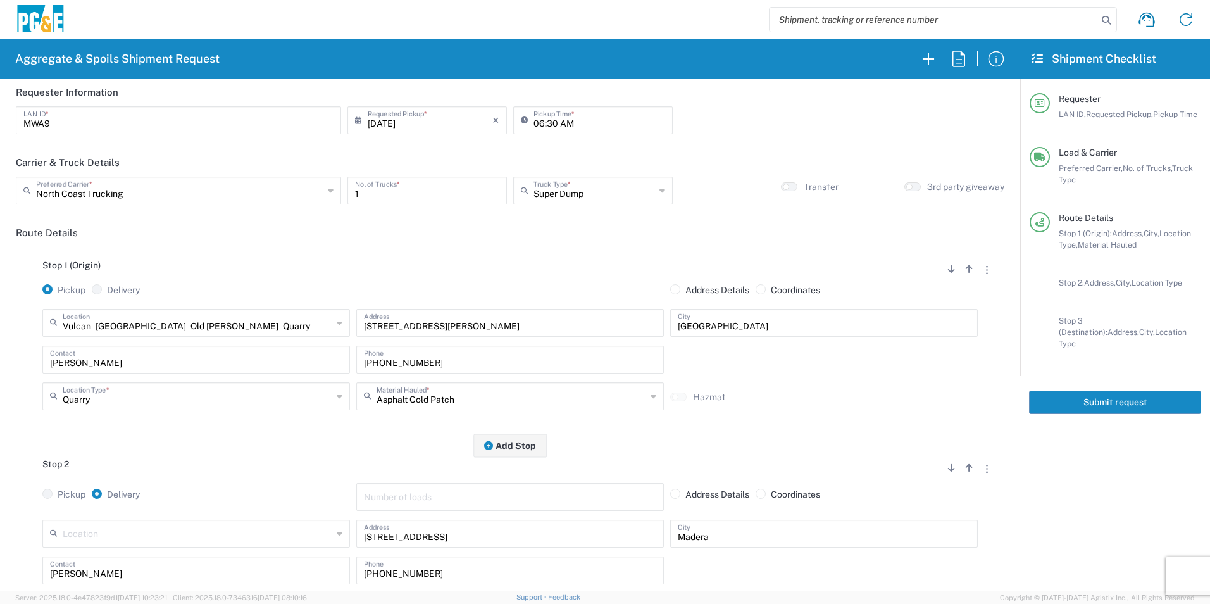
scroll to position [0, 0]
type input "35224769"
click at [1087, 390] on button "Submit request" at bounding box center [1115, 401] width 172 height 23
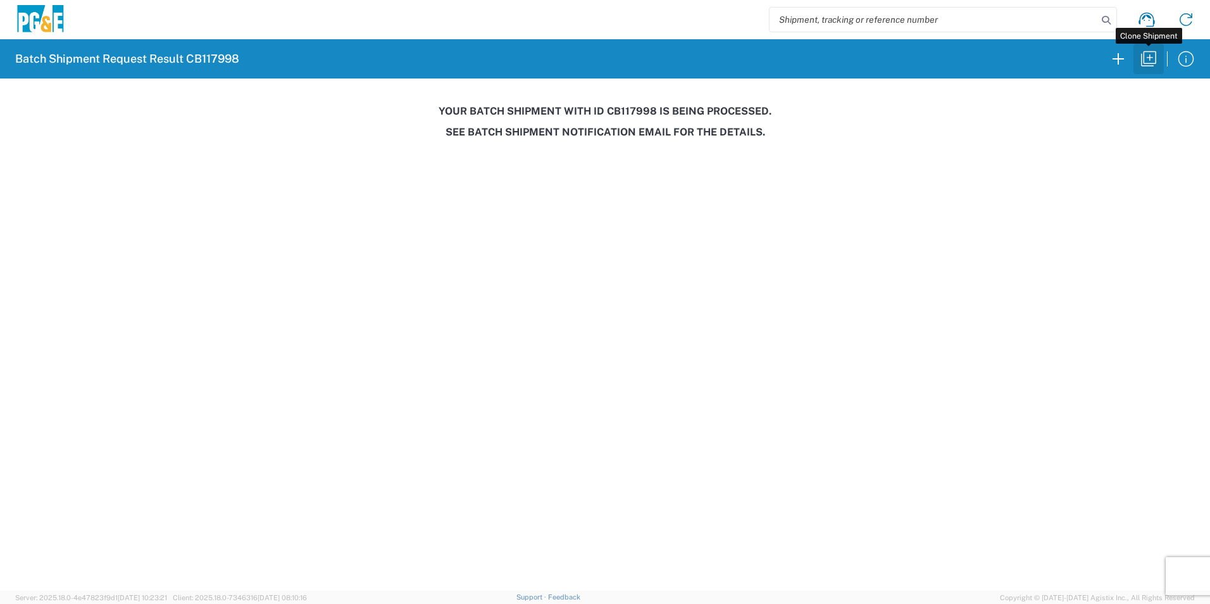
click at [1156, 56] on icon "button" at bounding box center [1148, 59] width 20 height 20
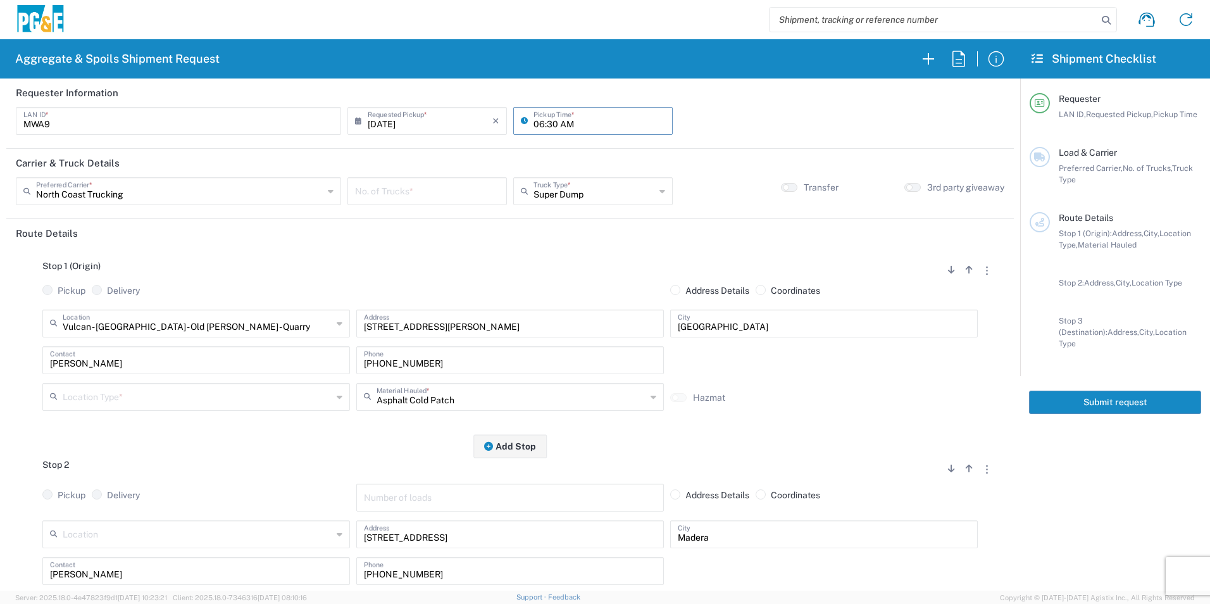
click at [538, 119] on input "06:30 AM" at bounding box center [599, 120] width 132 height 22
click at [549, 119] on input "08:30 AM" at bounding box center [599, 120] width 132 height 22
type input "08:00 AM"
click at [422, 194] on input "number" at bounding box center [427, 190] width 144 height 22
type input "1"
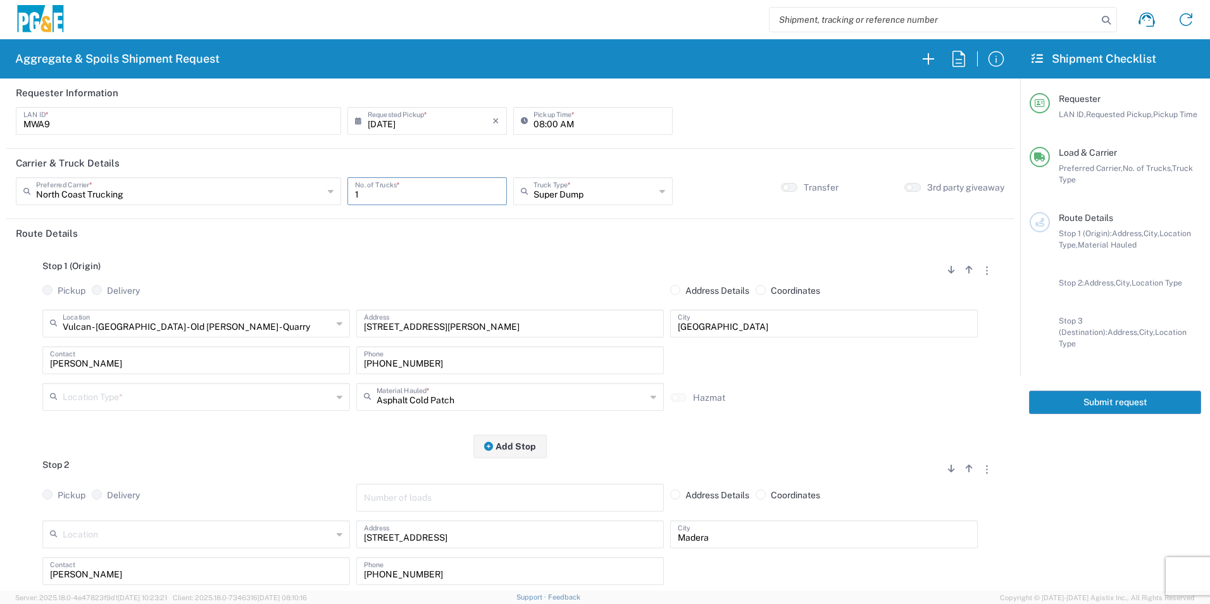
click at [781, 192] on agx-switch-control "Transfer" at bounding box center [810, 187] width 58 height 11
click at [783, 188] on small "button" at bounding box center [786, 187] width 6 height 6
click at [979, 275] on button "button" at bounding box center [986, 269] width 18 height 17
click at [936, 347] on link "Remove Stop" at bounding box center [926, 347] width 67 height 10
radio input "true"
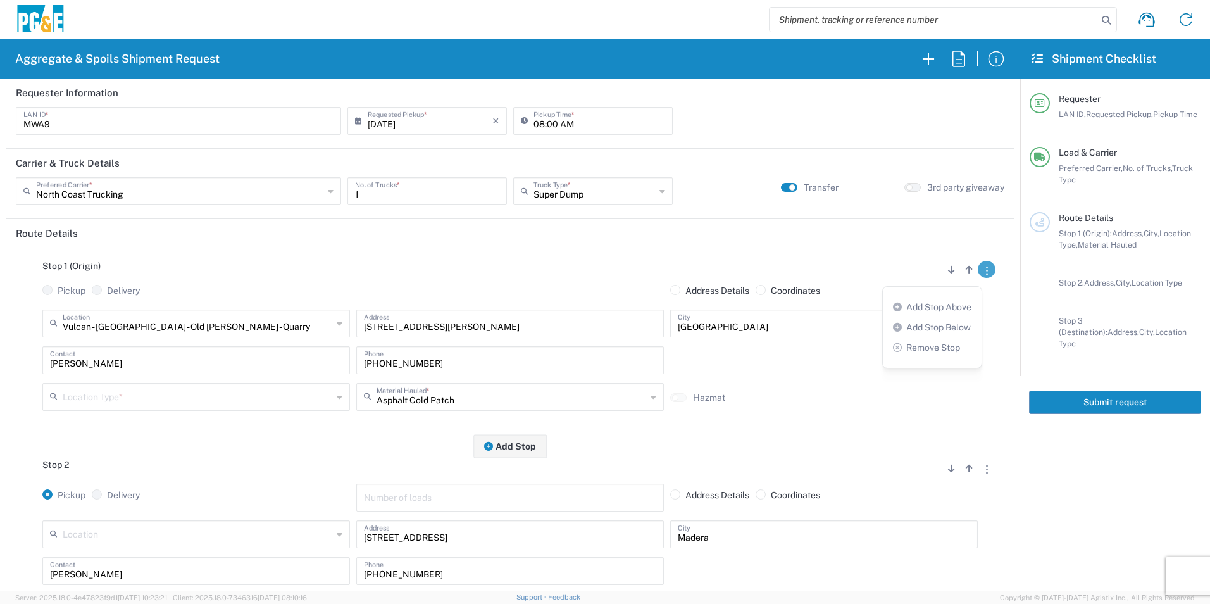
radio input "false"
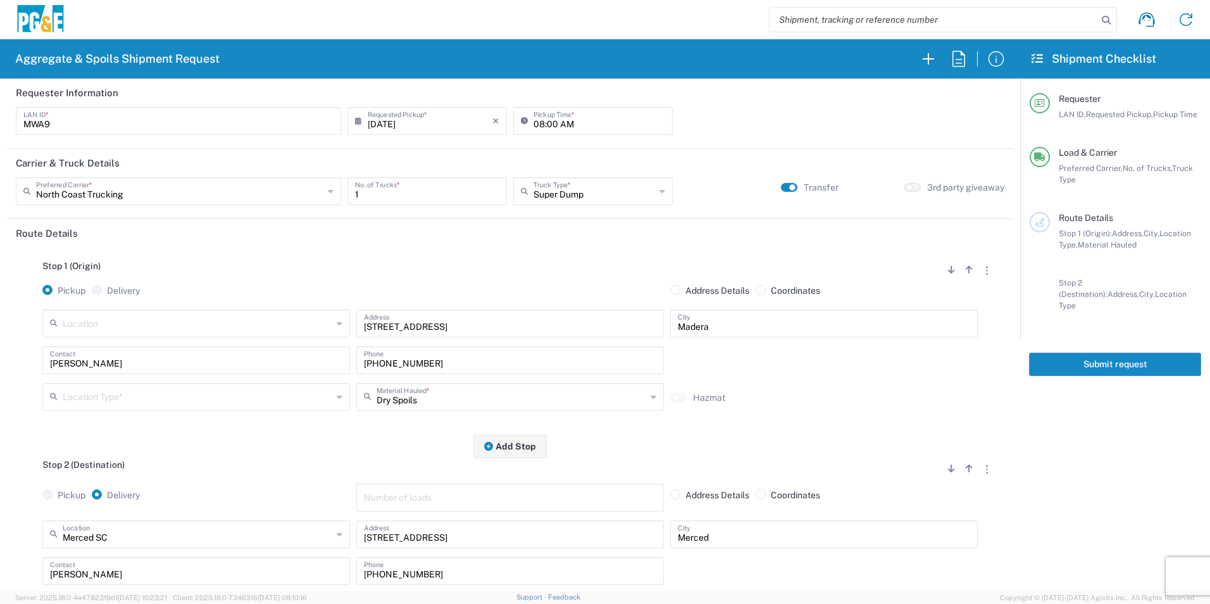
click at [133, 388] on input "text" at bounding box center [197, 396] width 269 height 22
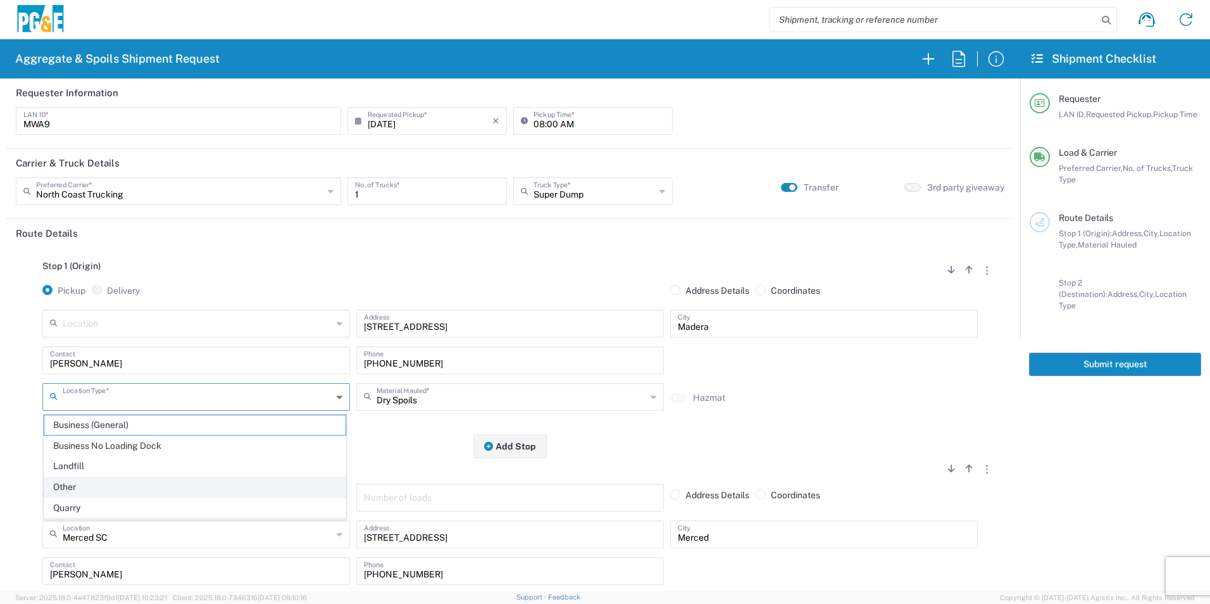
click at [89, 492] on span "Other" at bounding box center [194, 487] width 301 height 20
type input "Other"
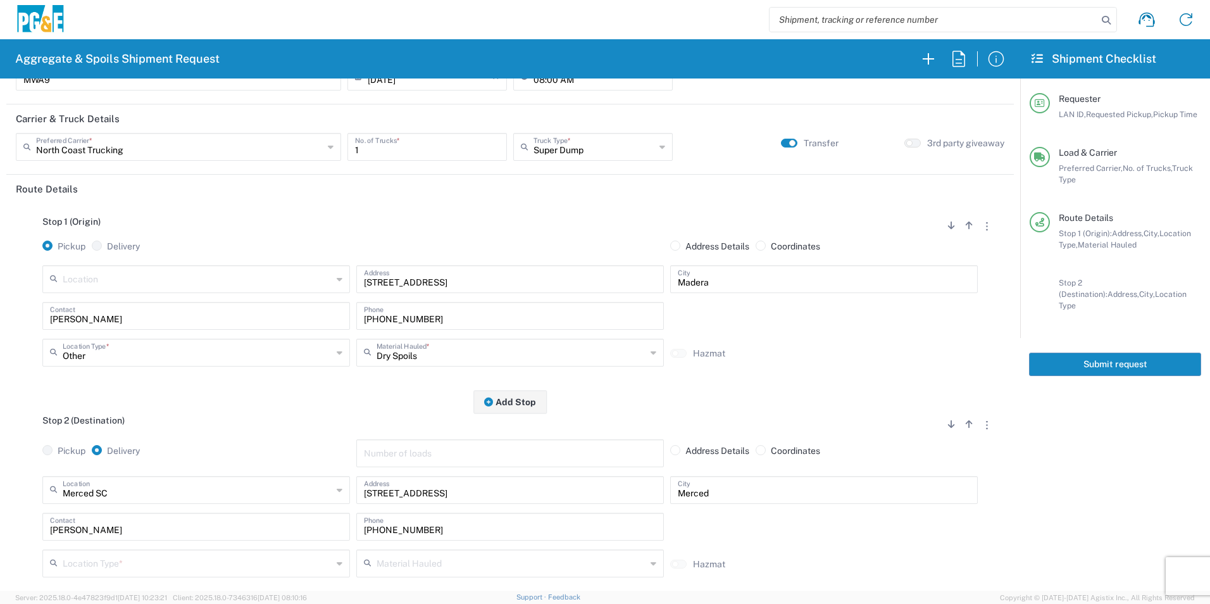
scroll to position [127, 0]
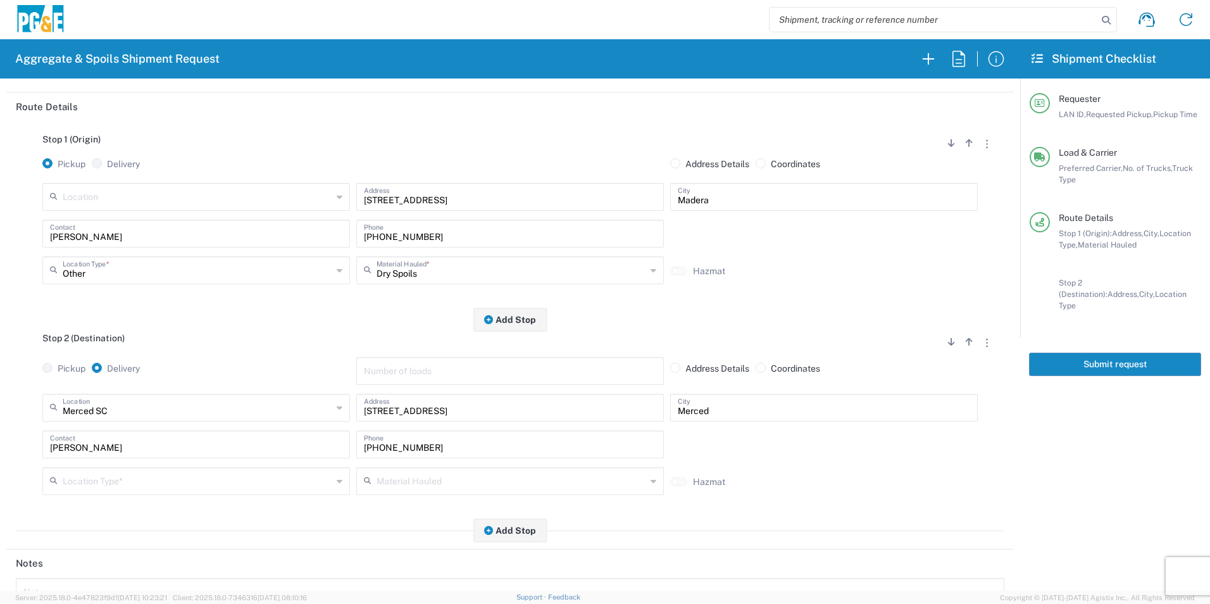
click at [170, 482] on input "text" at bounding box center [197, 480] width 269 height 22
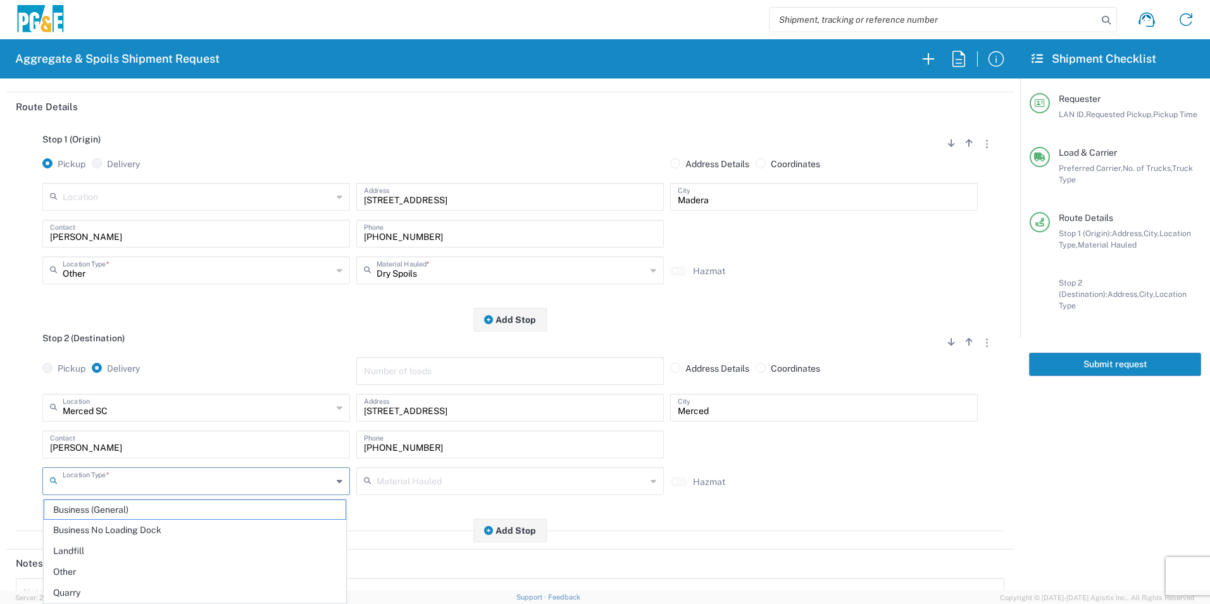
drag, startPoint x: 109, startPoint y: 531, endPoint x: 223, endPoint y: 480, distance: 125.1
click at [109, 531] on span "Business No Loading Dock" at bounding box center [194, 530] width 301 height 20
type input "Business No Loading Dock"
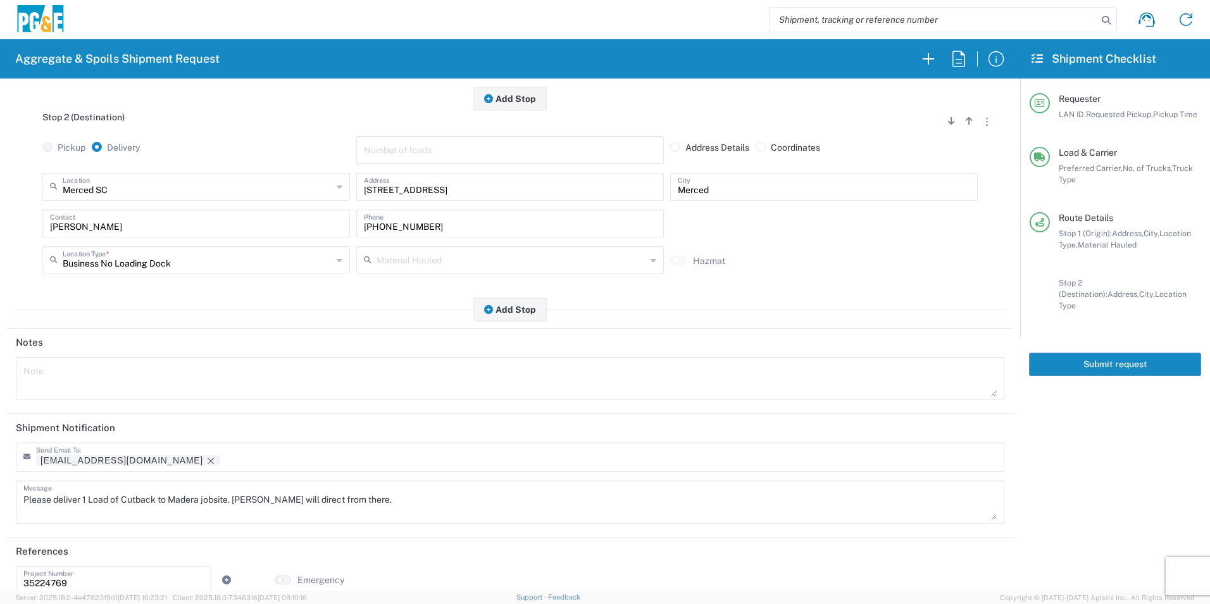
scroll to position [366, 0]
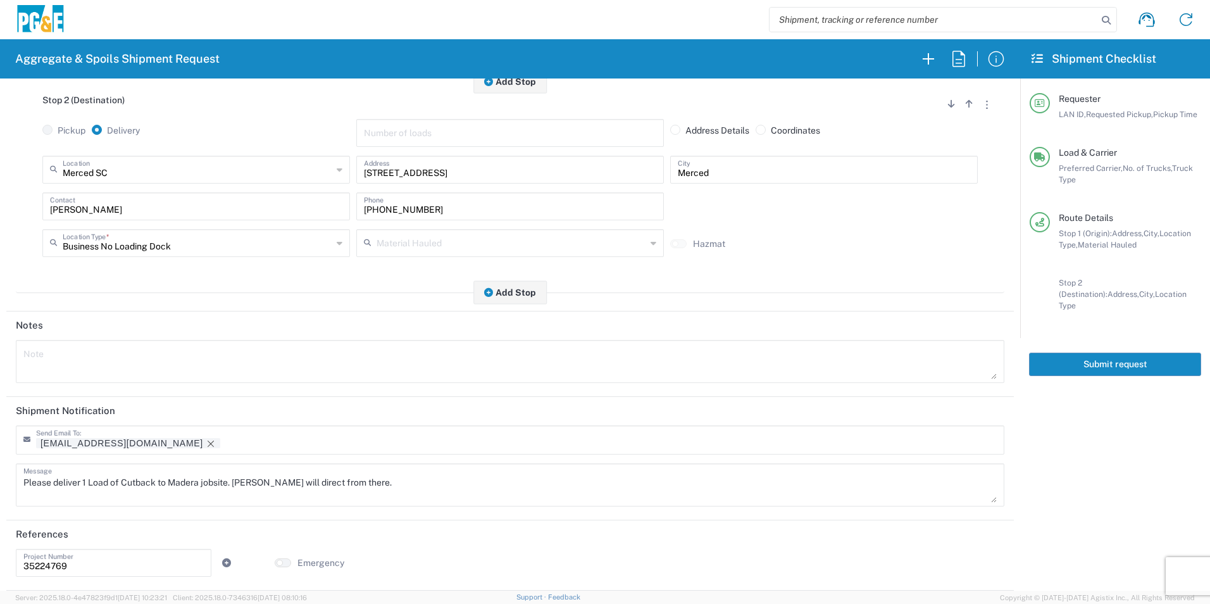
drag, startPoint x: 123, startPoint y: 445, endPoint x: 201, endPoint y: 466, distance: 80.1
click at [206, 444] on icon "Remove tag" at bounding box center [211, 443] width 10 height 10
drag, startPoint x: 409, startPoint y: 480, endPoint x: -3, endPoint y: 470, distance: 411.3
click at [0, 470] on html "Aggregate & Spoils Shipment Request Requester Information MWA9 LAN ID * [DATE] …" at bounding box center [605, 302] width 1210 height 604
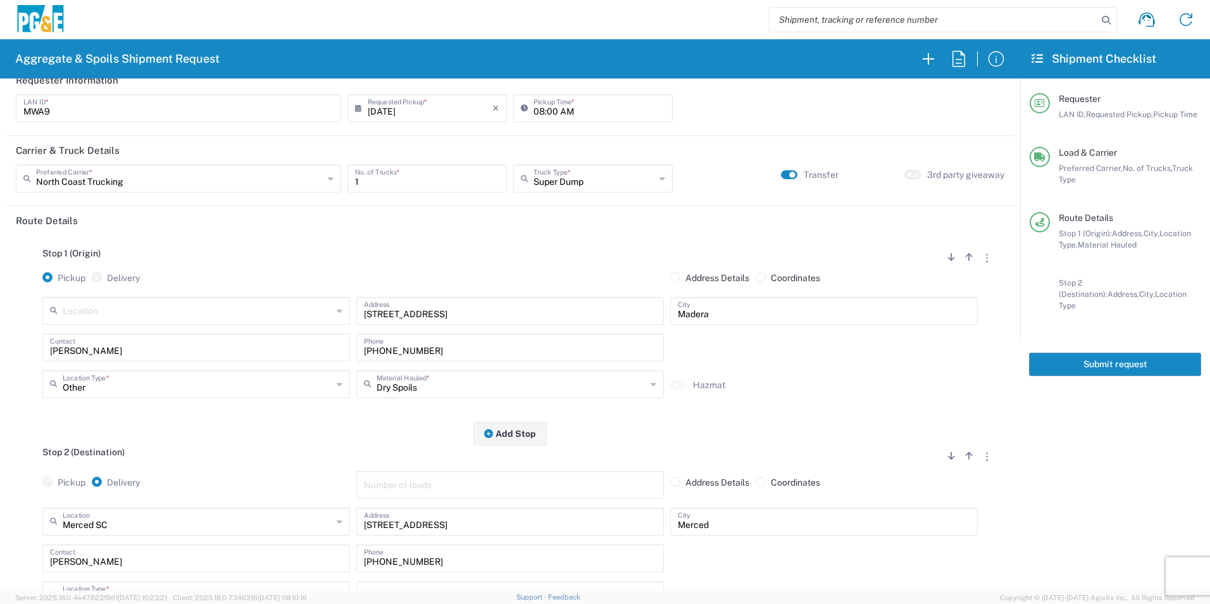
scroll to position [0, 0]
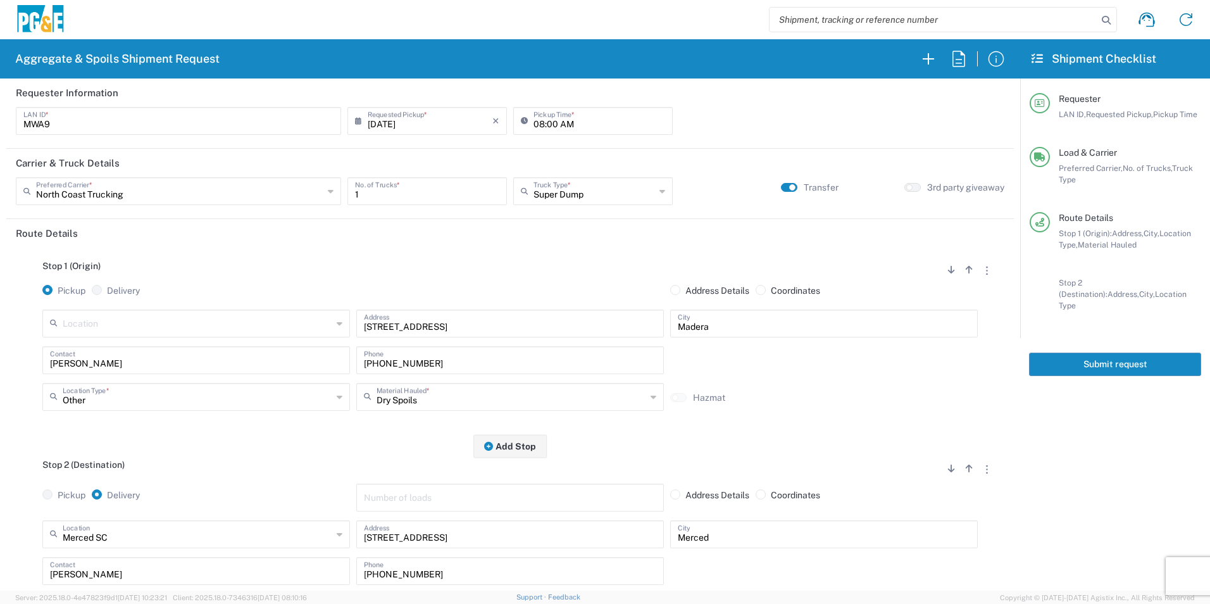
click at [1083, 352] on button "Submit request" at bounding box center [1115, 363] width 172 height 23
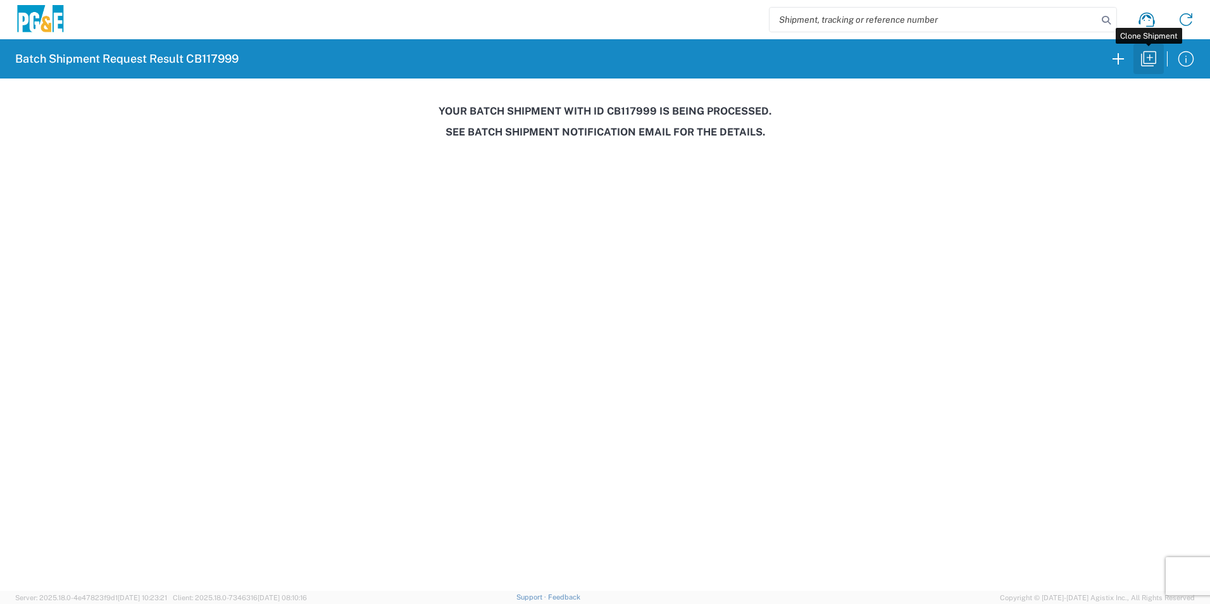
click at [1146, 59] on icon "button" at bounding box center [1148, 59] width 20 height 20
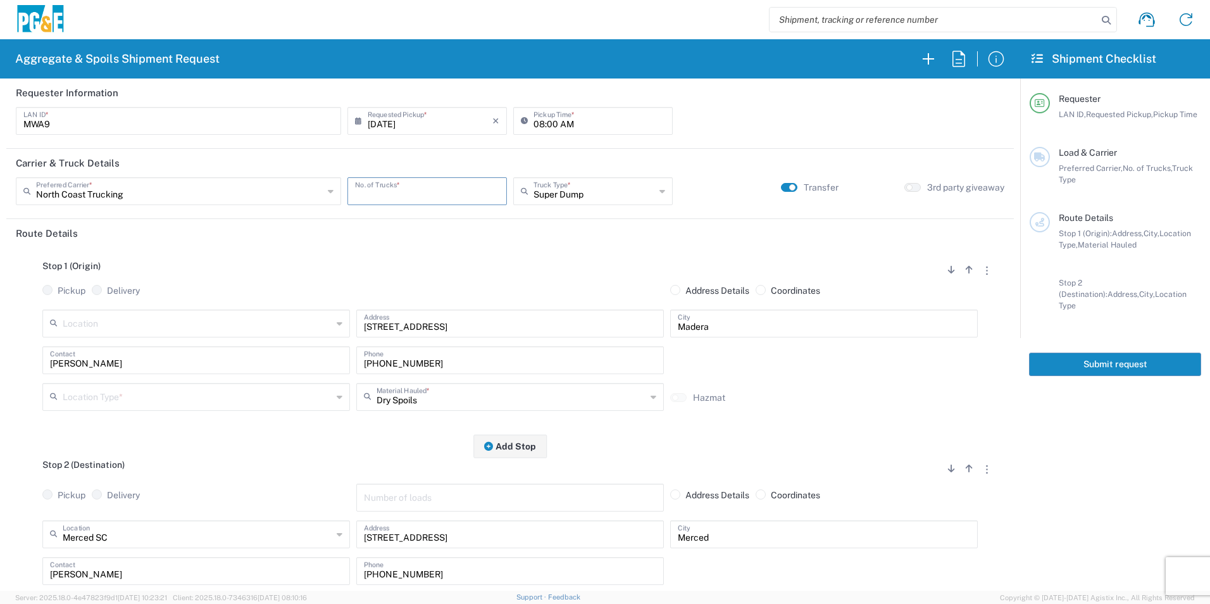
click at [425, 187] on input "number" at bounding box center [427, 190] width 144 height 22
type input "2"
click at [390, 116] on input "[DATE]" at bounding box center [430, 120] width 125 height 22
click at [462, 183] on span "5" at bounding box center [464, 182] width 18 height 18
type input "[DATE]"
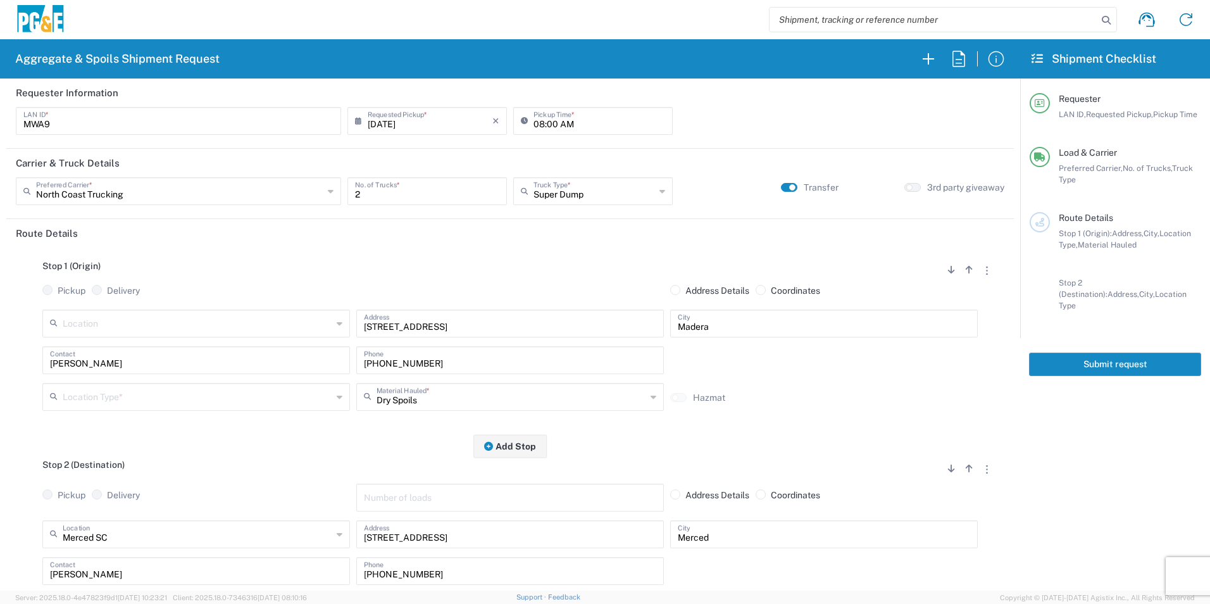
click at [179, 397] on input "text" at bounding box center [197, 396] width 269 height 22
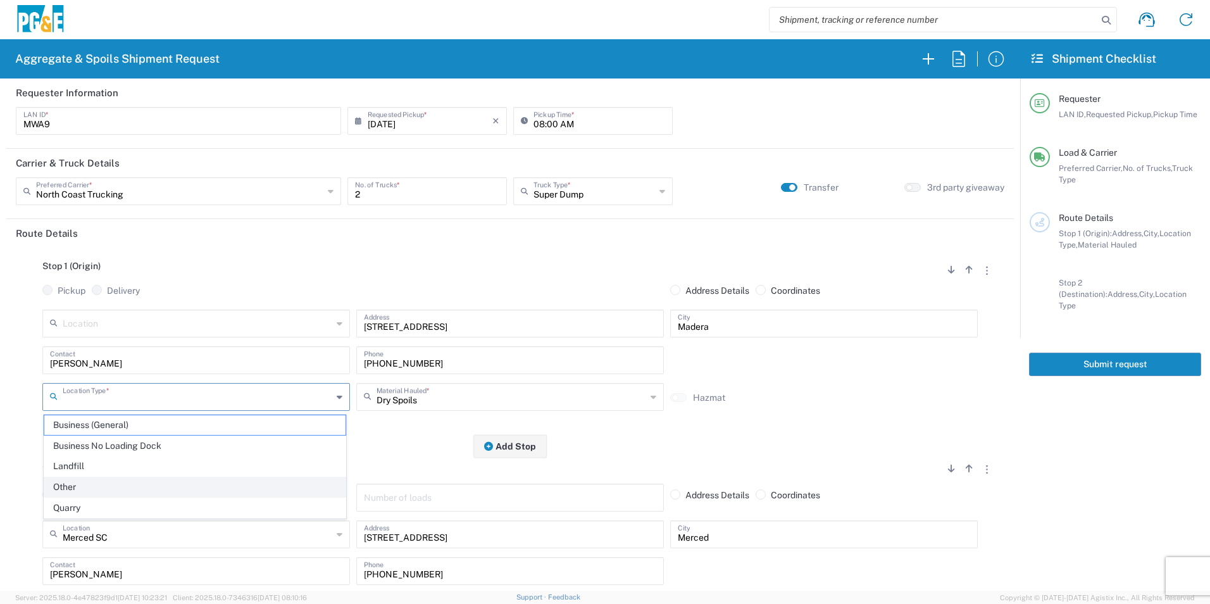
click at [84, 483] on span "Other" at bounding box center [194, 487] width 301 height 20
type input "Other"
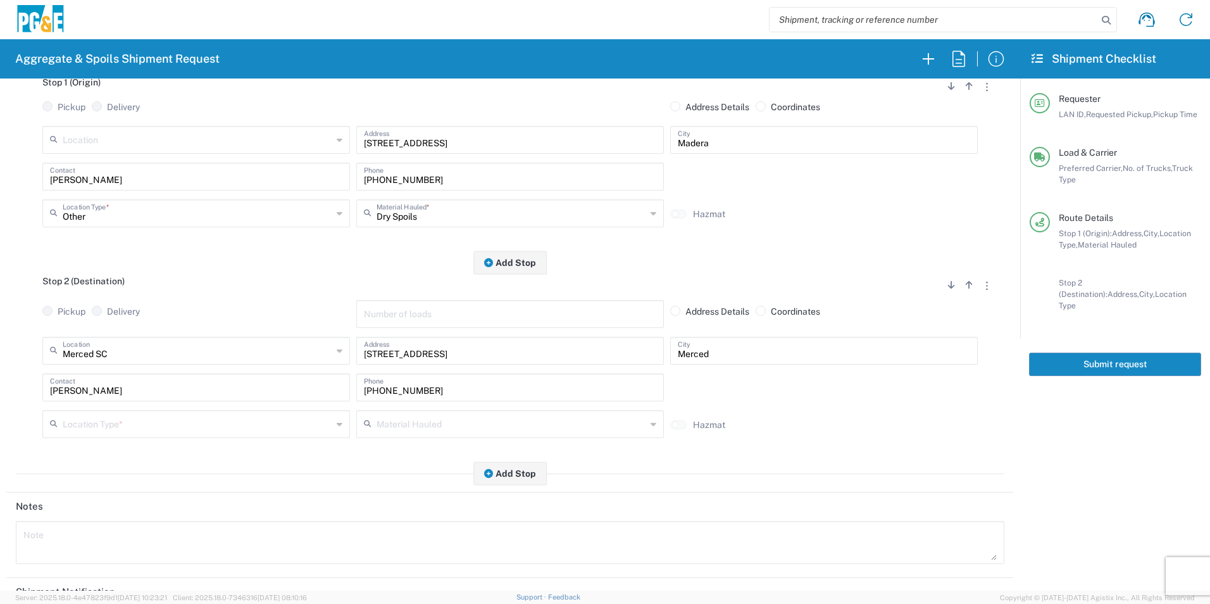
scroll to position [190, 0]
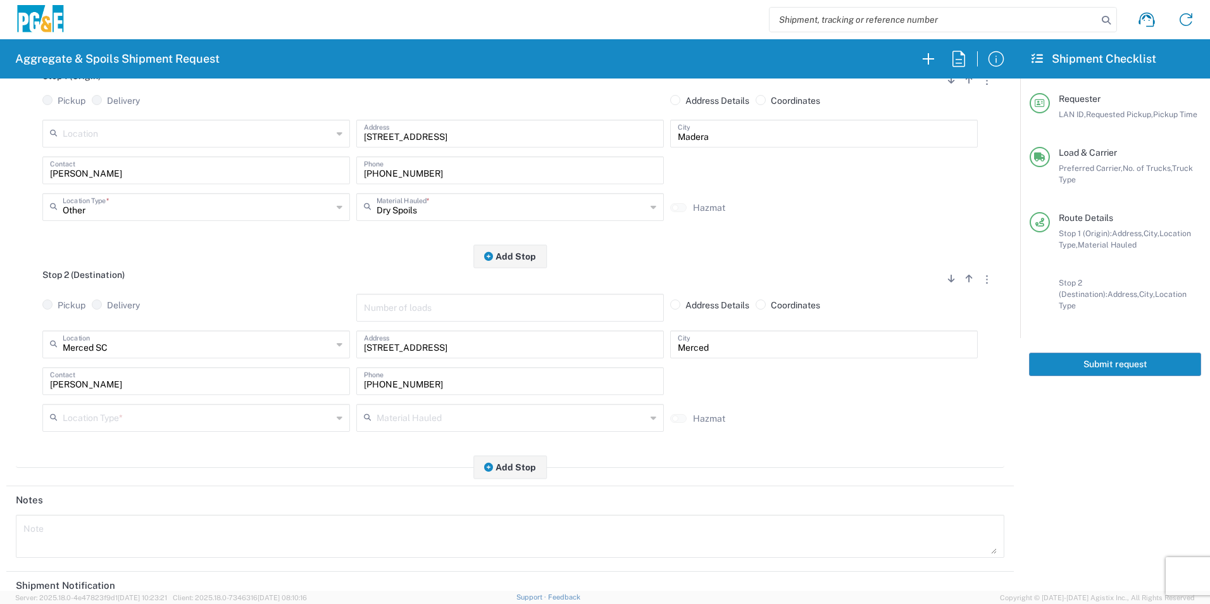
click at [122, 424] on input "text" at bounding box center [197, 417] width 269 height 22
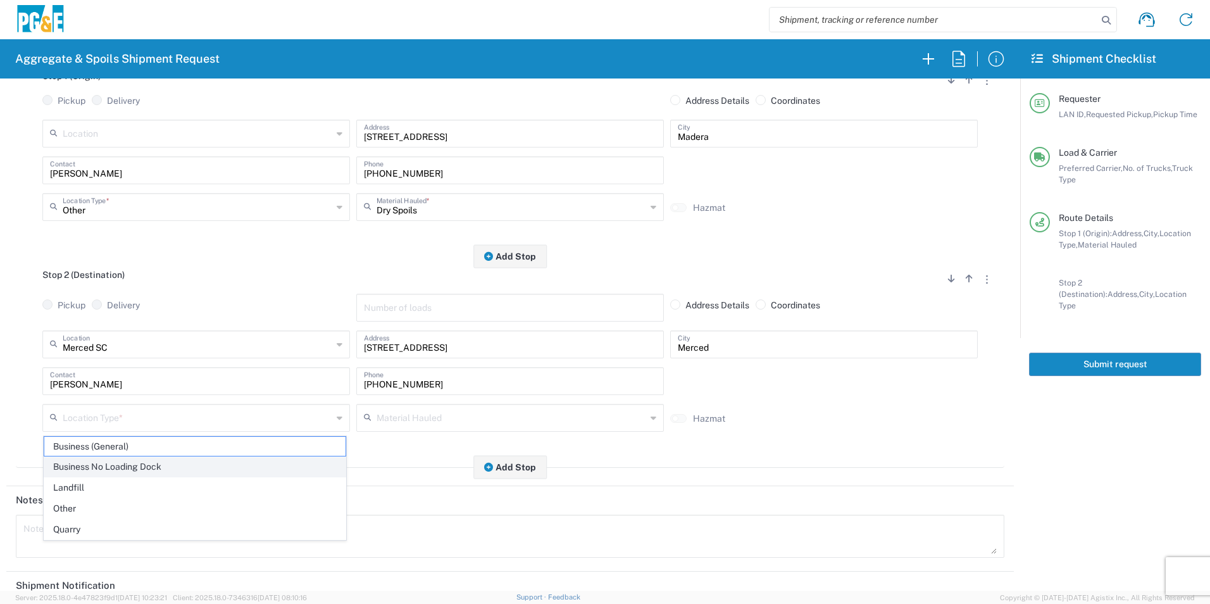
click at [99, 465] on span "Business No Loading Dock" at bounding box center [194, 467] width 301 height 20
type input "Business No Loading Dock"
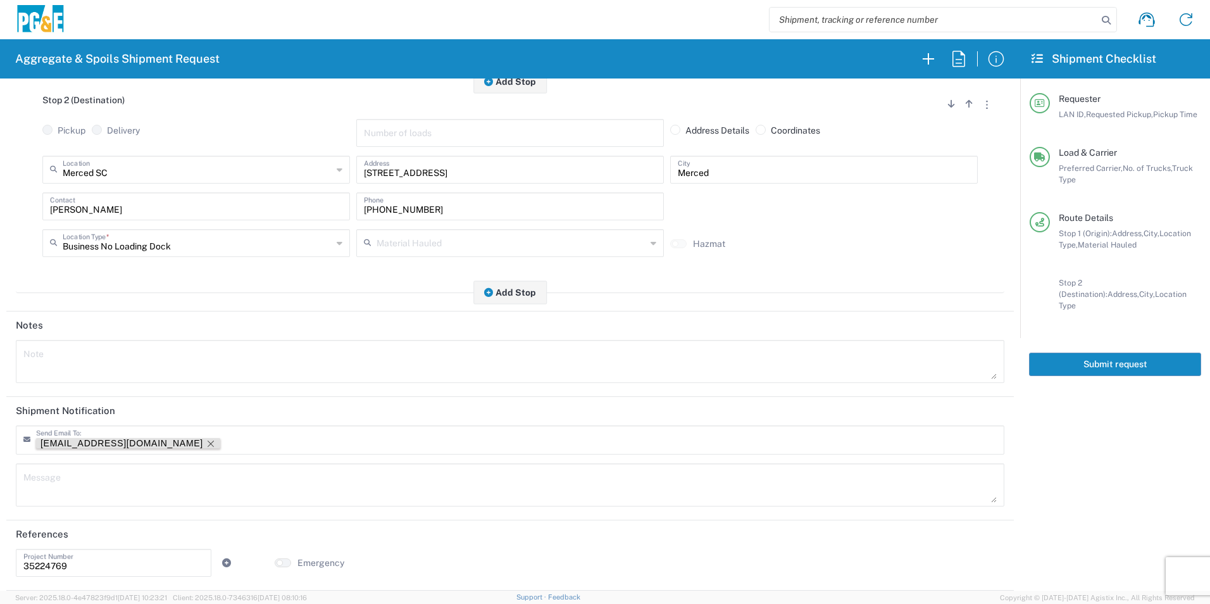
click at [207, 443] on icon "Remove tag" at bounding box center [210, 443] width 6 height 6
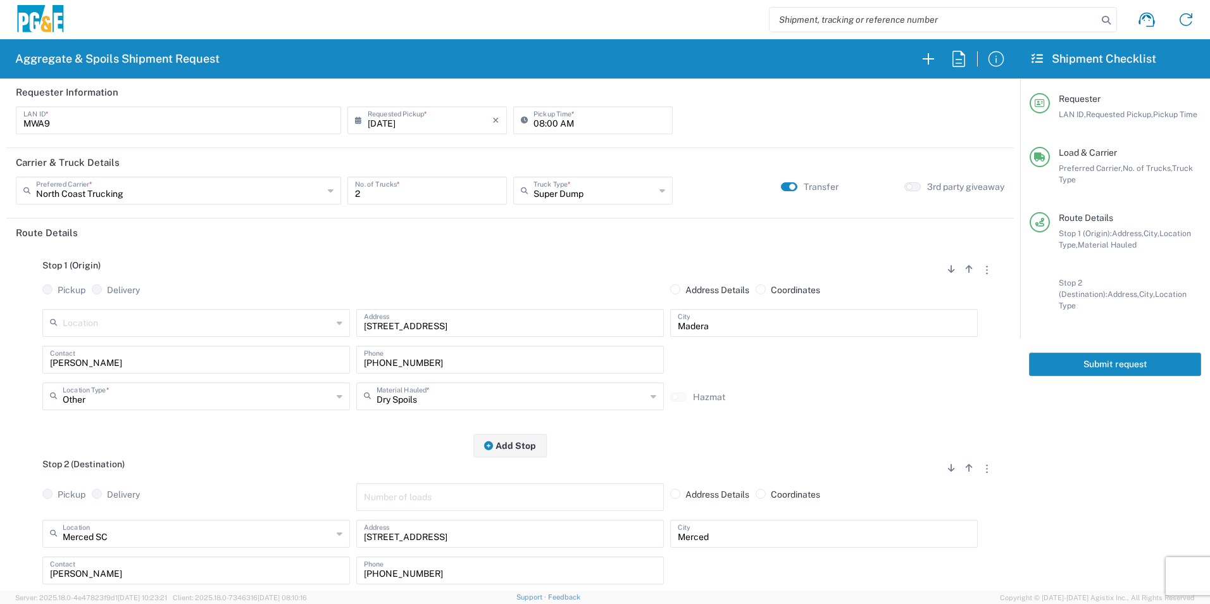
scroll to position [0, 0]
click at [1100, 359] on button "Submit request" at bounding box center [1115, 363] width 172 height 23
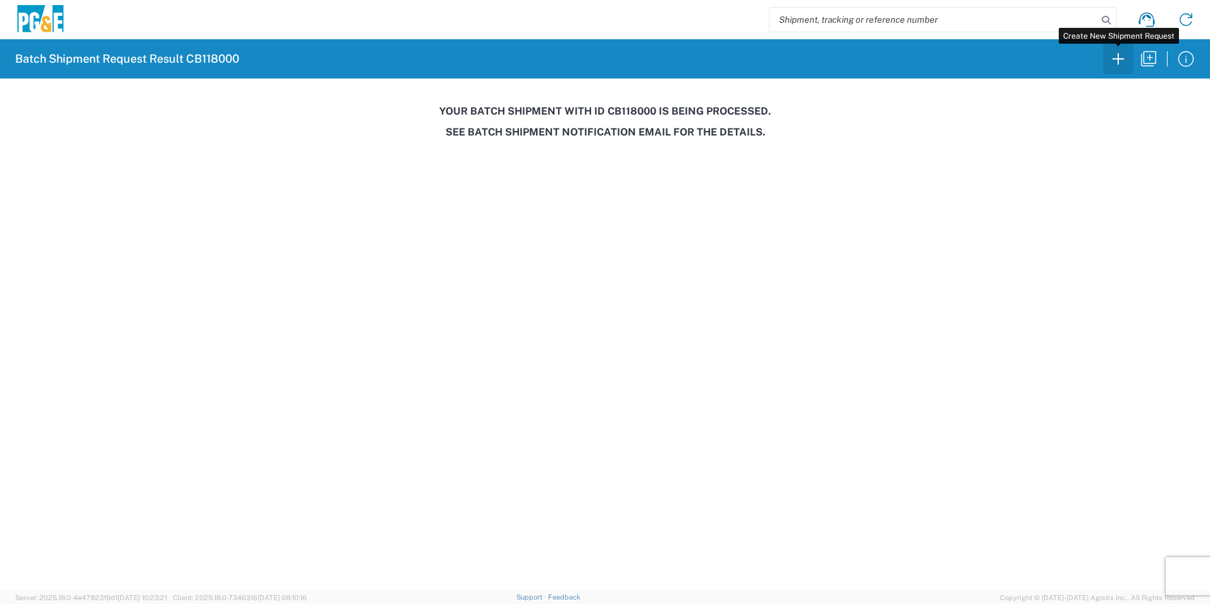
click at [1122, 59] on icon "button" at bounding box center [1117, 58] width 11 height 11
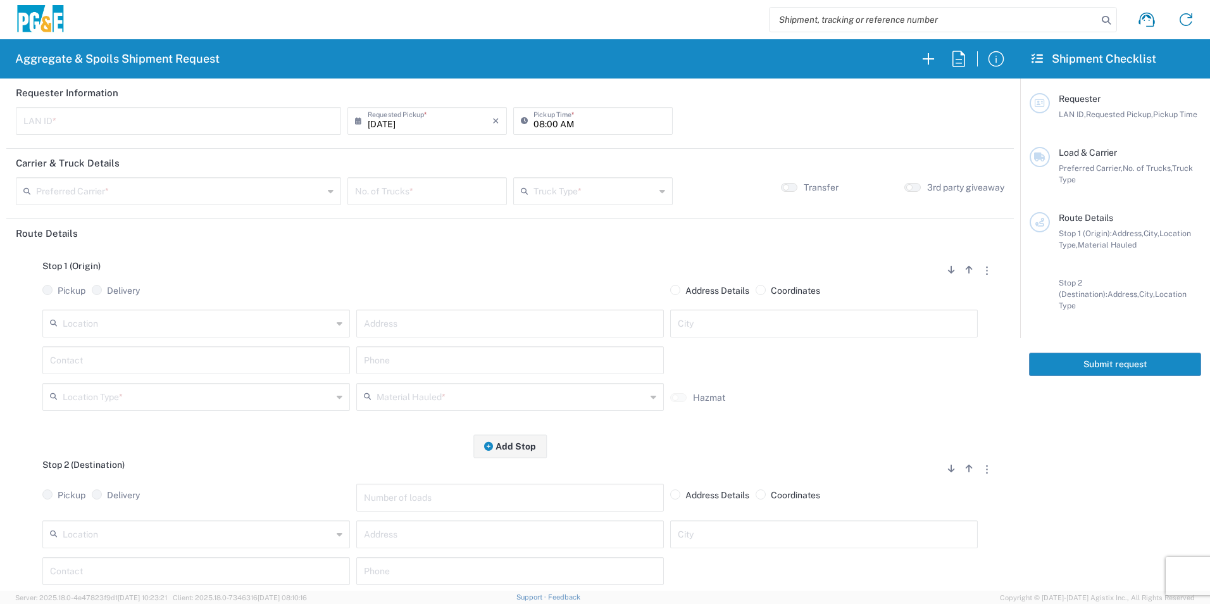
drag, startPoint x: 330, startPoint y: 130, endPoint x: 323, endPoint y: 128, distance: 6.8
click at [328, 129] on div "LAN ID *" at bounding box center [178, 121] width 325 height 28
type input "CBCP"
click at [537, 125] on input "08:00 AM" at bounding box center [599, 120] width 132 height 22
click at [546, 122] on input "07:00 AM" at bounding box center [599, 120] width 132 height 22
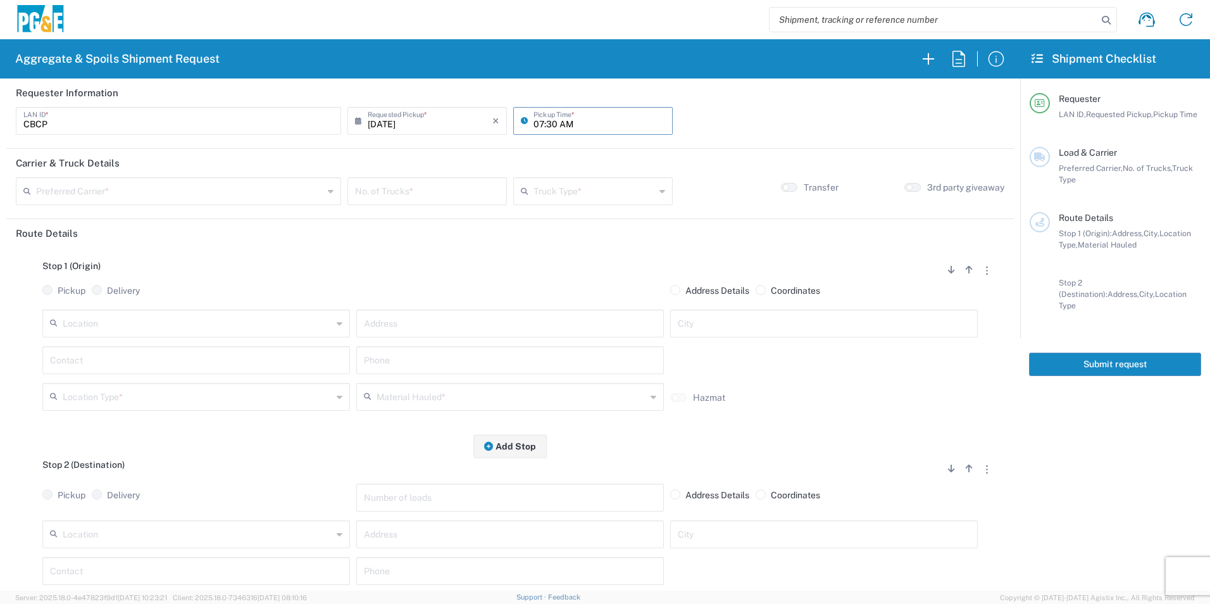
type input "07:30 AM"
click at [219, 187] on input "text" at bounding box center [179, 190] width 287 height 22
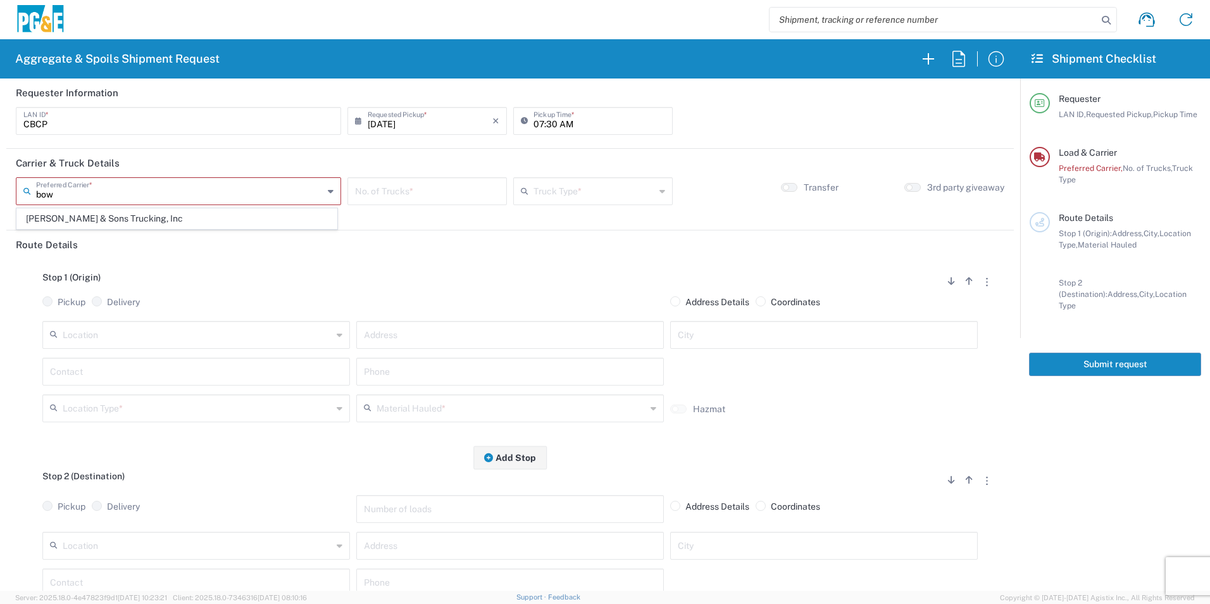
drag, startPoint x: 175, startPoint y: 223, endPoint x: 452, endPoint y: 202, distance: 278.5
click at [175, 221] on span "[PERSON_NAME] & Sons Trucking, Inc" at bounding box center [176, 219] width 319 height 20
type input "[PERSON_NAME] & Sons Trucking, Inc"
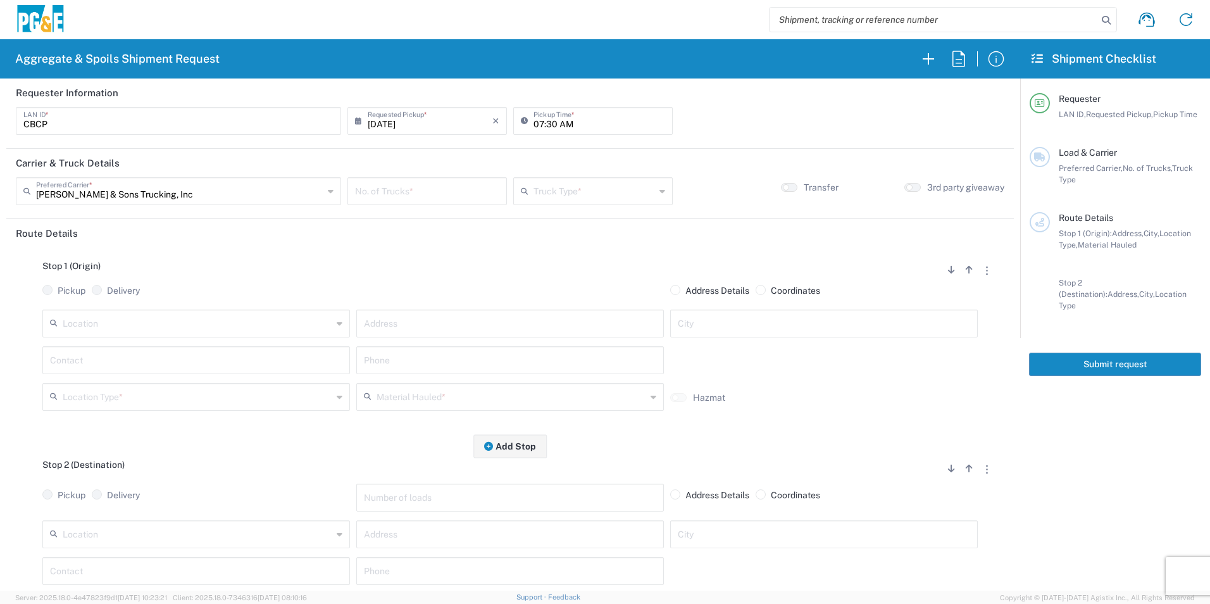
click at [447, 196] on input "number" at bounding box center [427, 190] width 144 height 22
type input "1"
click at [570, 190] on input "text" at bounding box center [593, 190] width 121 height 22
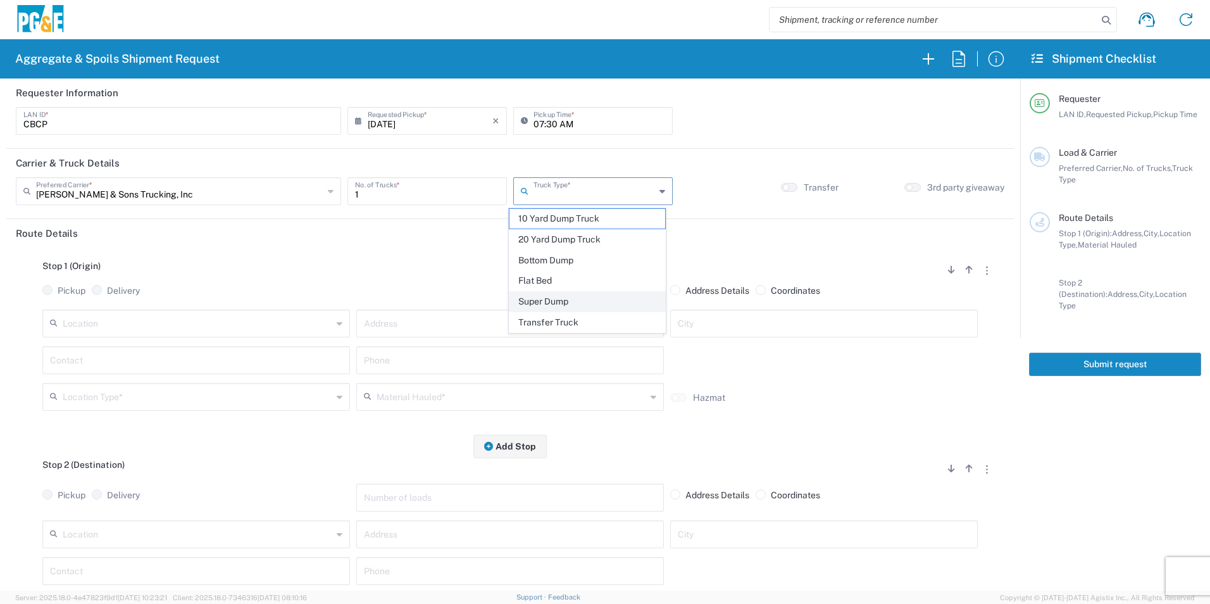
click at [547, 300] on span "Super Dump" at bounding box center [586, 302] width 155 height 20
type input "Super Dump"
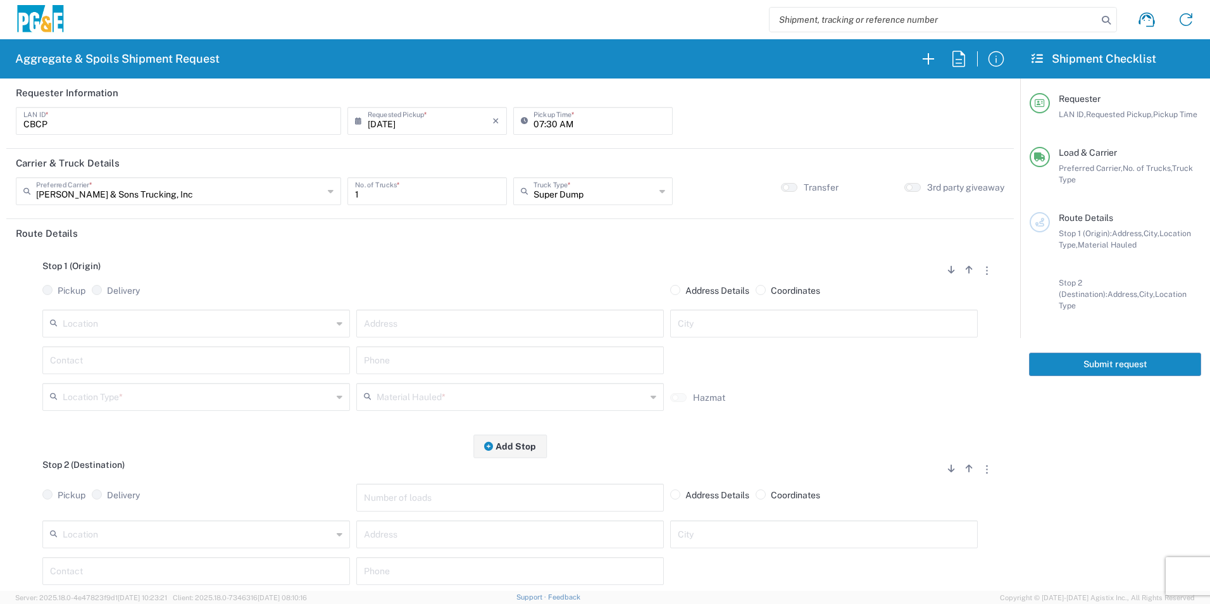
click at [239, 328] on input "text" at bounding box center [197, 322] width 269 height 22
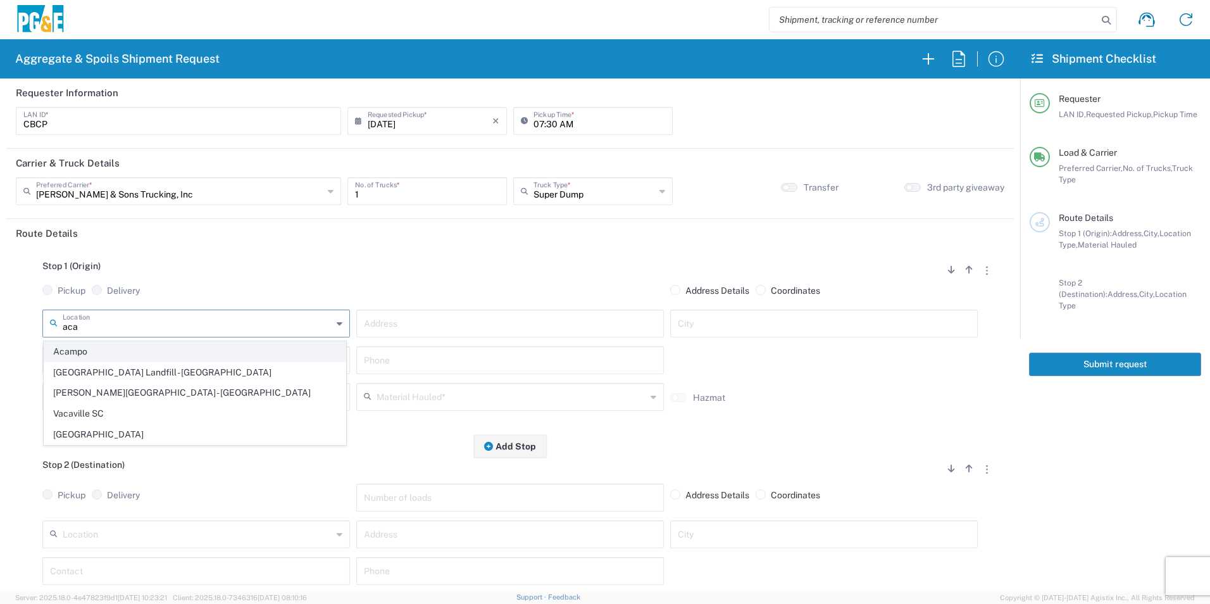
click at [101, 353] on span "Acampo" at bounding box center [194, 352] width 301 height 20
type input "Acampo"
type input "[STREET_ADDRESS]"
type input "Acampo"
type input "Business No Loading Dock"
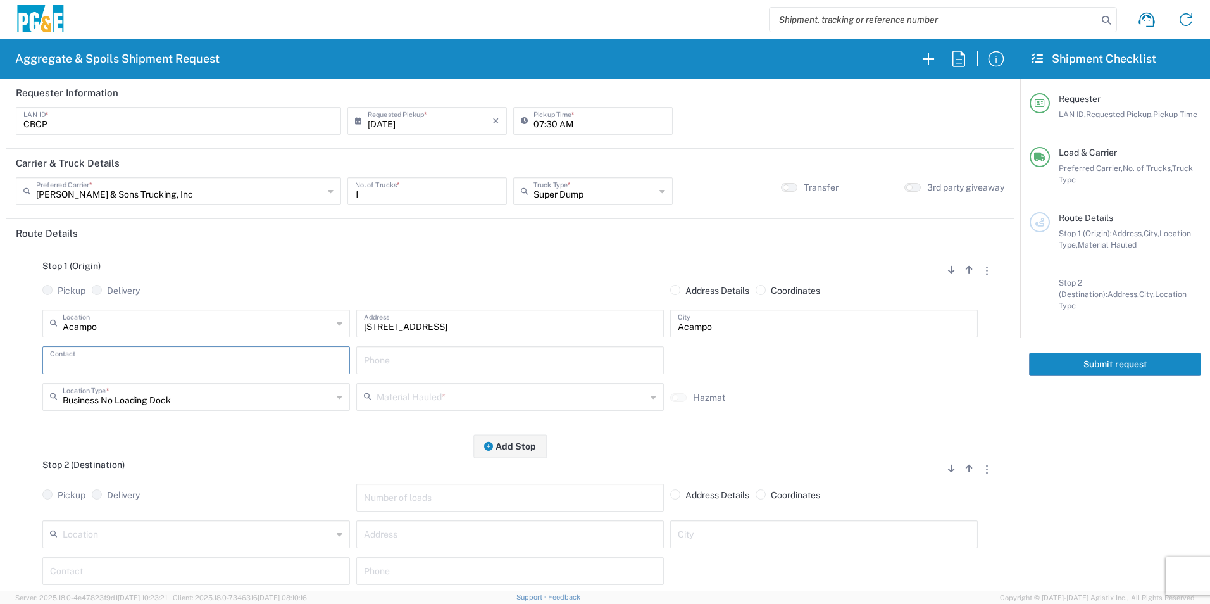
click at [131, 356] on input "text" at bounding box center [196, 359] width 292 height 22
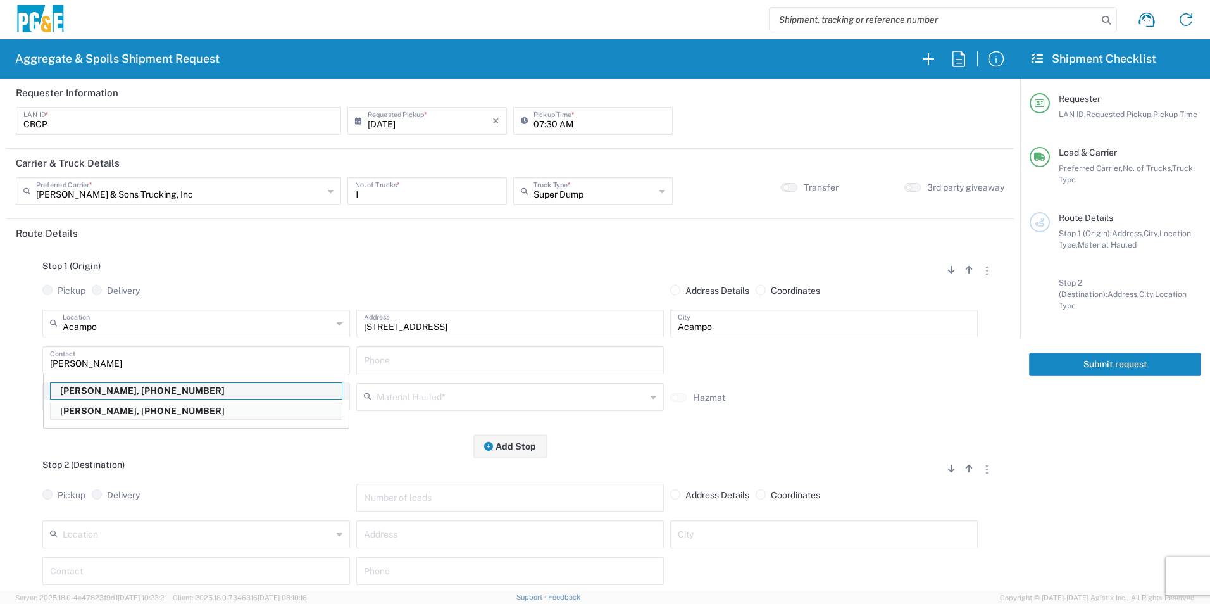
click at [139, 388] on p "[PERSON_NAME], [PHONE_NUMBER]" at bounding box center [196, 391] width 291 height 16
type input "[PERSON_NAME]"
type input "[PHONE_NUMBER]"
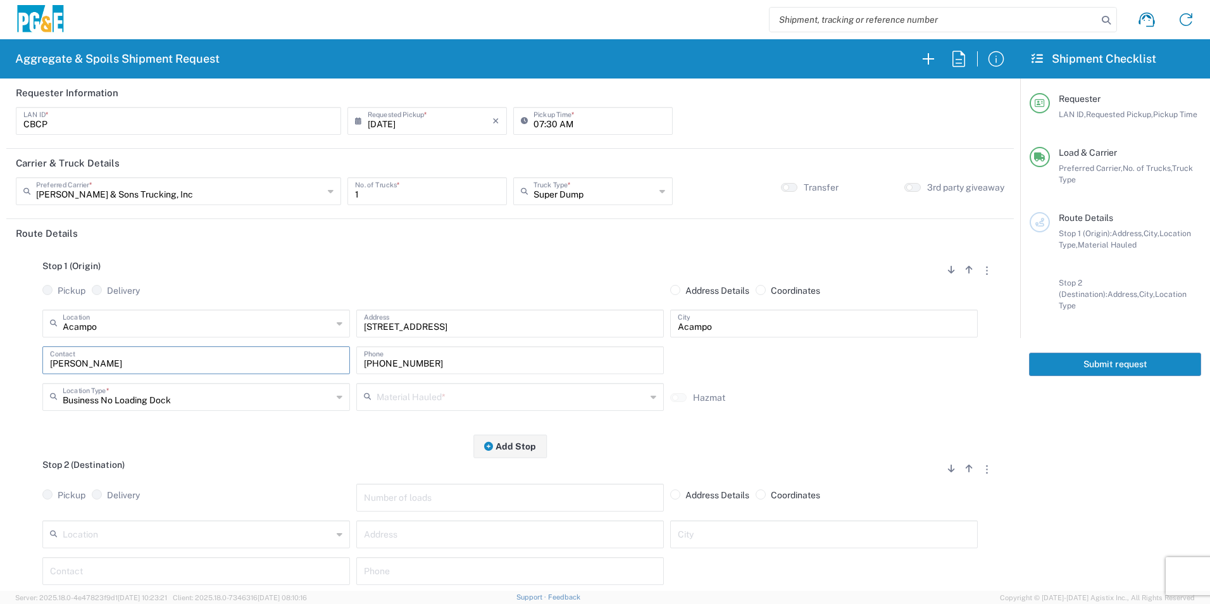
click at [443, 396] on input "text" at bounding box center [510, 396] width 269 height 22
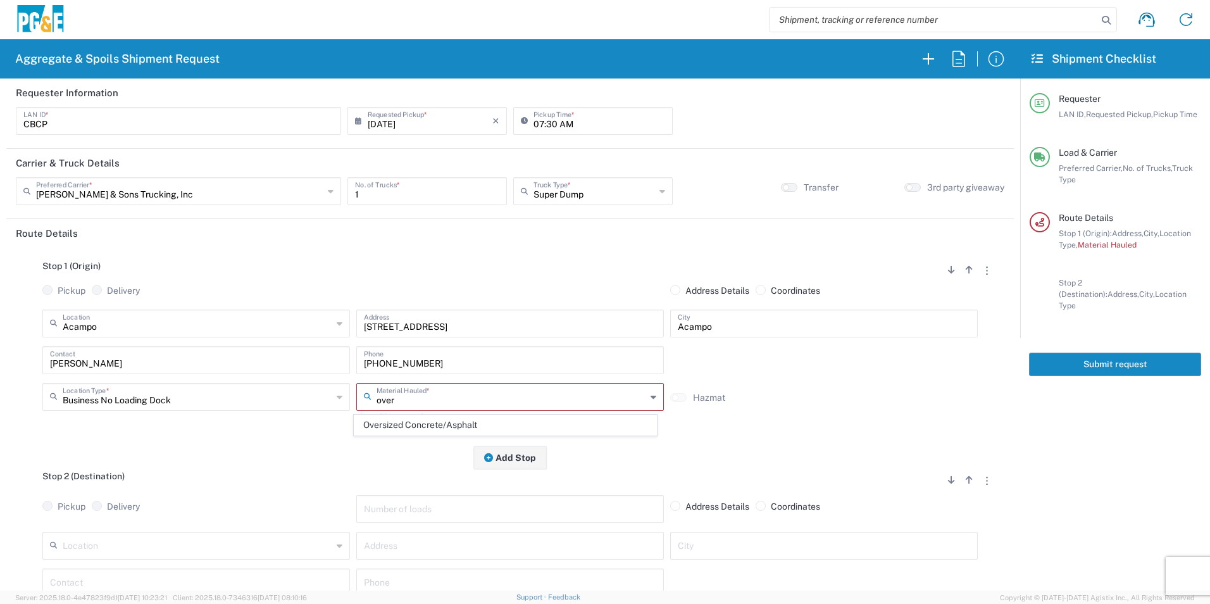
drag, startPoint x: 440, startPoint y: 425, endPoint x: 286, endPoint y: 454, distance: 156.3
click at [436, 424] on span "Oversized Concrete/Asphalt" at bounding box center [504, 425] width 301 height 20
type input "Oversized Concrete/Asphalt"
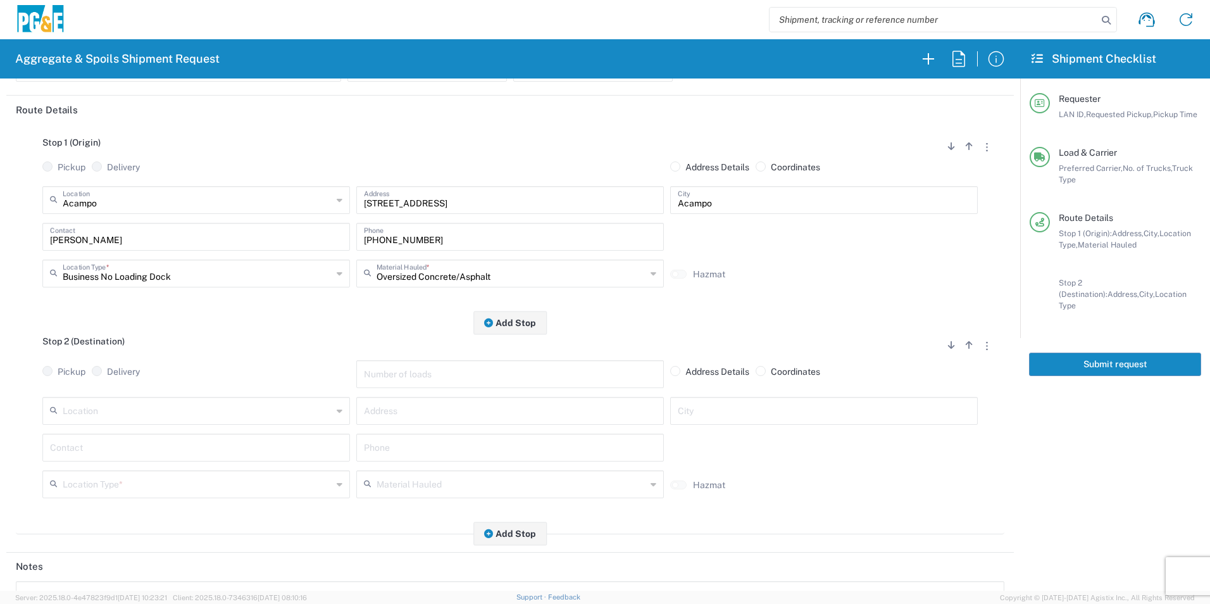
scroll to position [127, 0]
click at [139, 403] on input "text" at bounding box center [197, 406] width 269 height 22
drag, startPoint x: 164, startPoint y: 383, endPoint x: 102, endPoint y: 433, distance: 79.7
click at [163, 383] on span "Forward Landfill Class II" at bounding box center [194, 384] width 301 height 20
type input "Forward Landfill Class II"
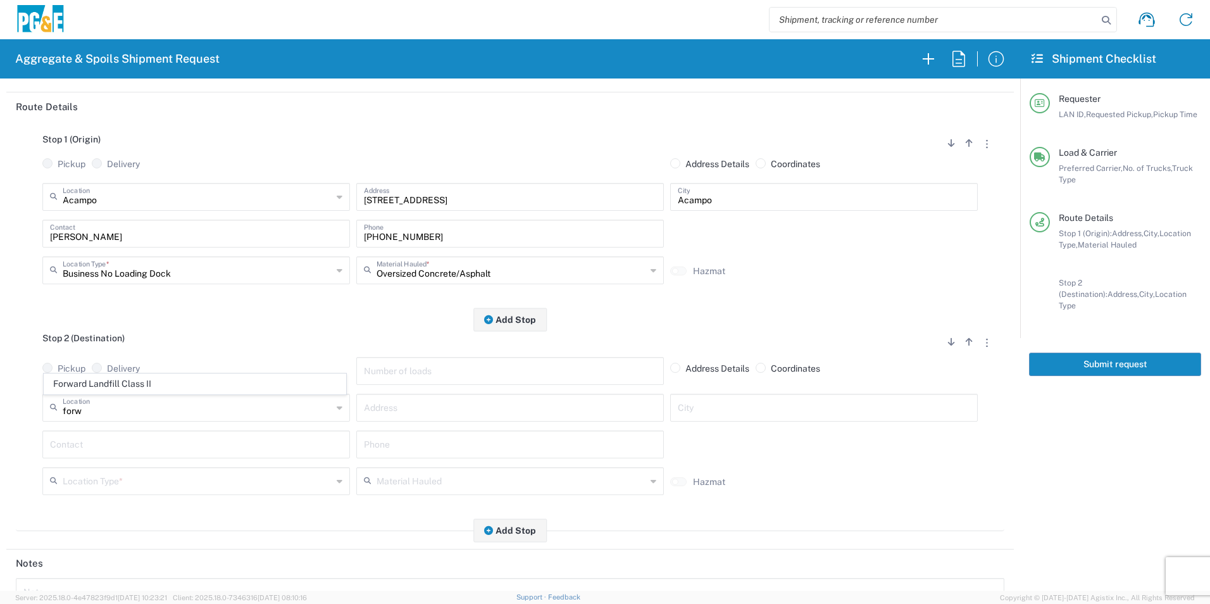
type input "[STREET_ADDRESS][PERSON_NAME]"
type input "Manteca"
type input "Landfill"
click at [97, 447] on input "text" at bounding box center [196, 443] width 292 height 22
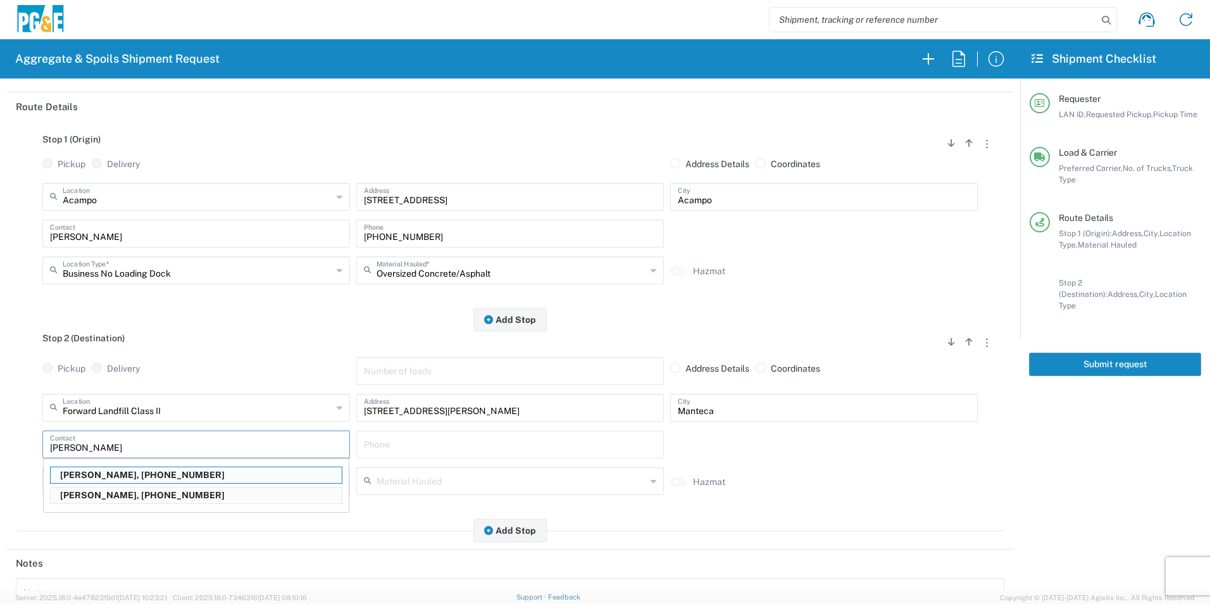
click at [84, 476] on p "[PERSON_NAME], [PHONE_NUMBER]" at bounding box center [196, 475] width 291 height 16
type input "[PERSON_NAME]"
type input "[PHONE_NUMBER]"
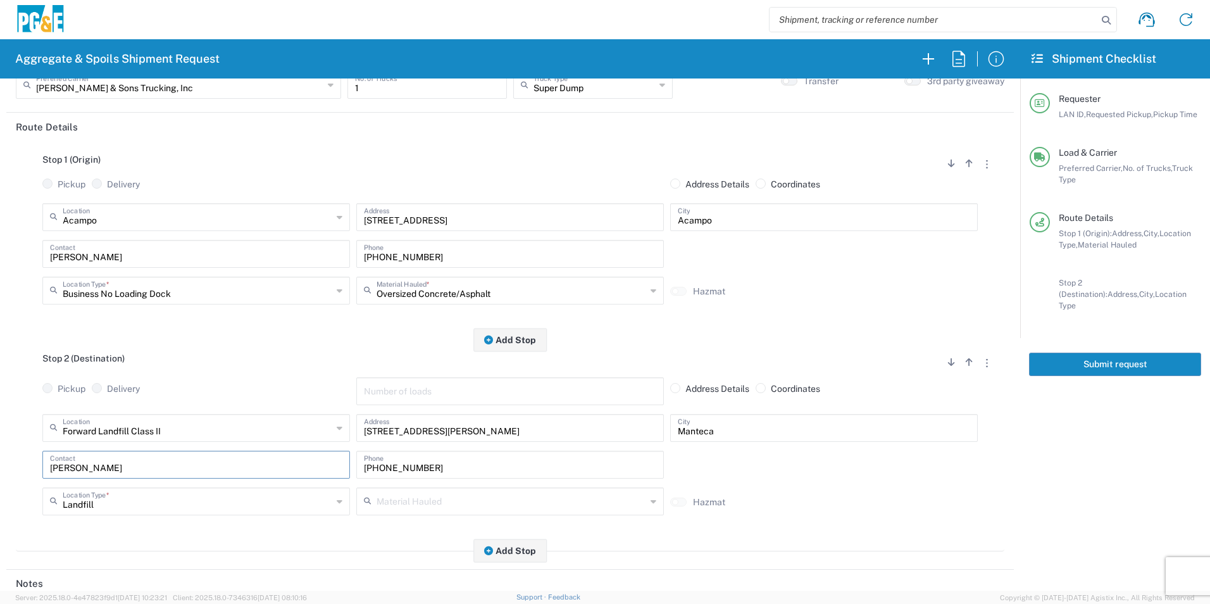
scroll to position [0, 0]
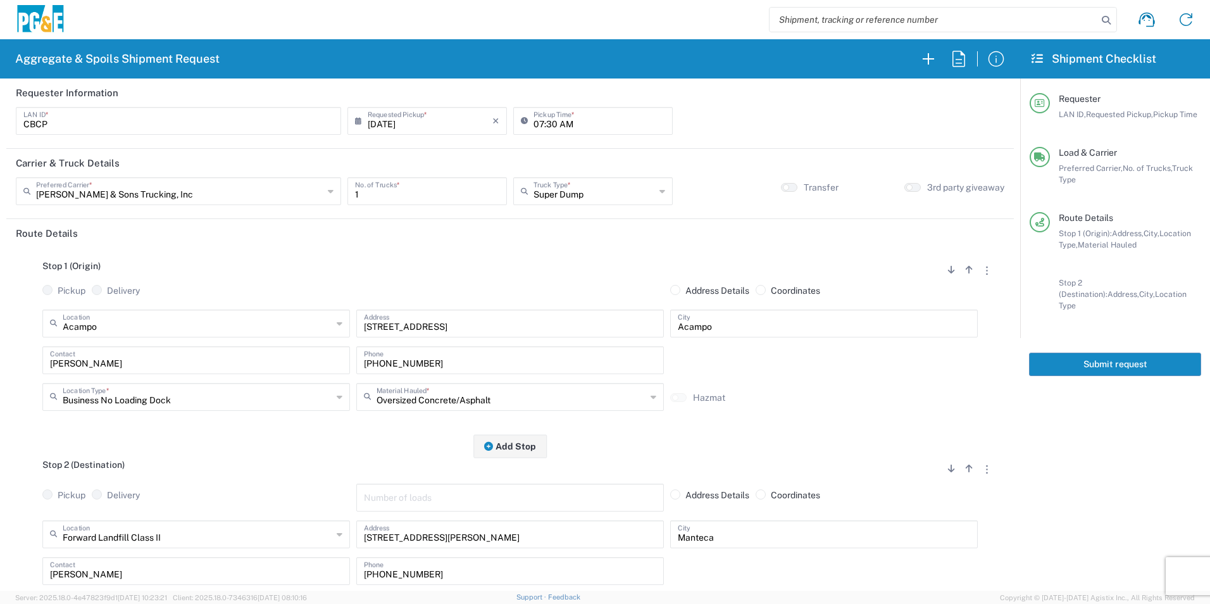
click at [1095, 355] on button "Submit request" at bounding box center [1115, 363] width 172 height 23
